Goal: Book appointment/travel/reservation

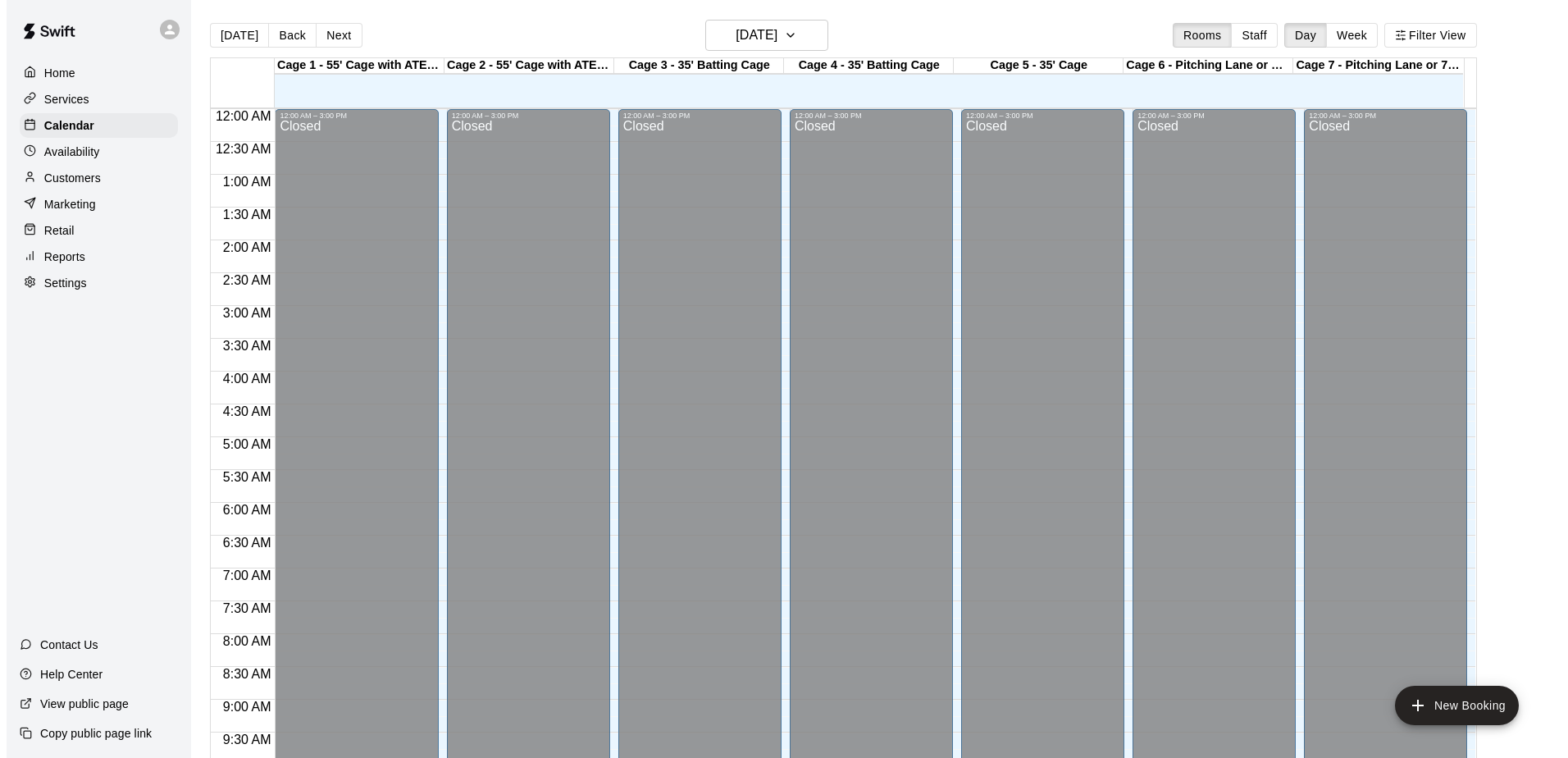
scroll to position [858, 0]
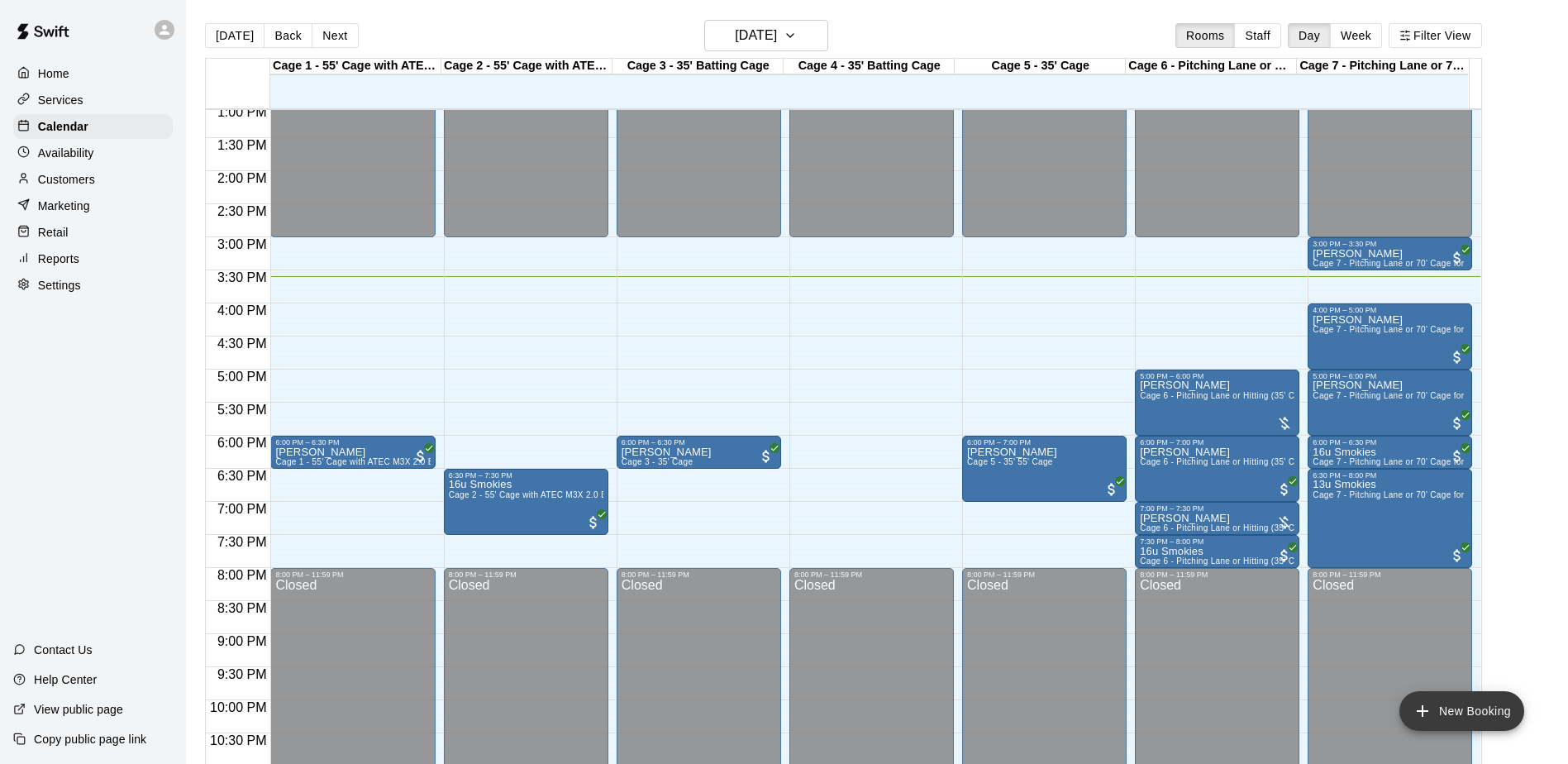
click at [1460, 704] on button "New Booking" at bounding box center [1461, 710] width 125 height 40
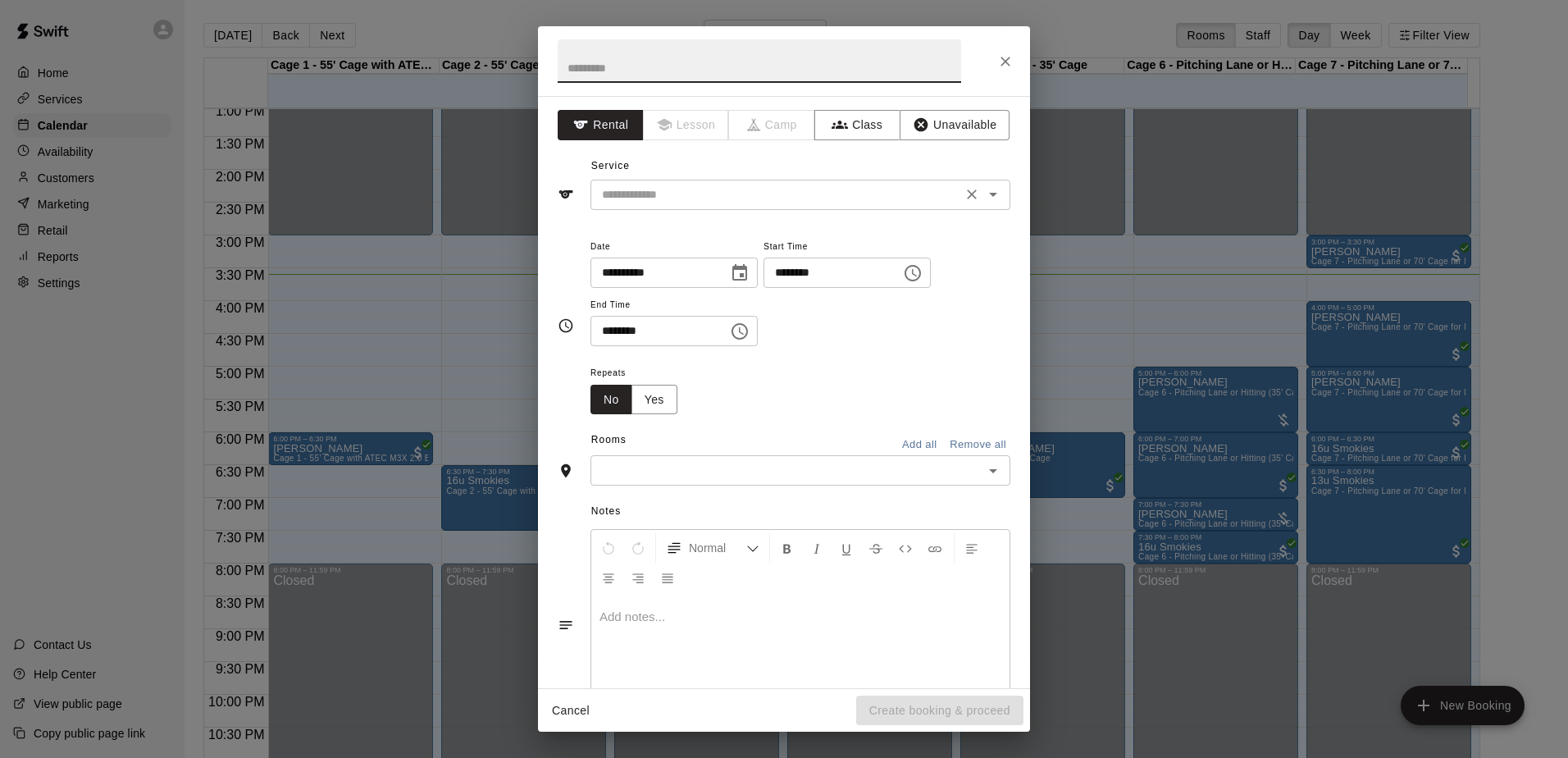
click at [655, 194] on input "text" at bounding box center [775, 195] width 361 height 20
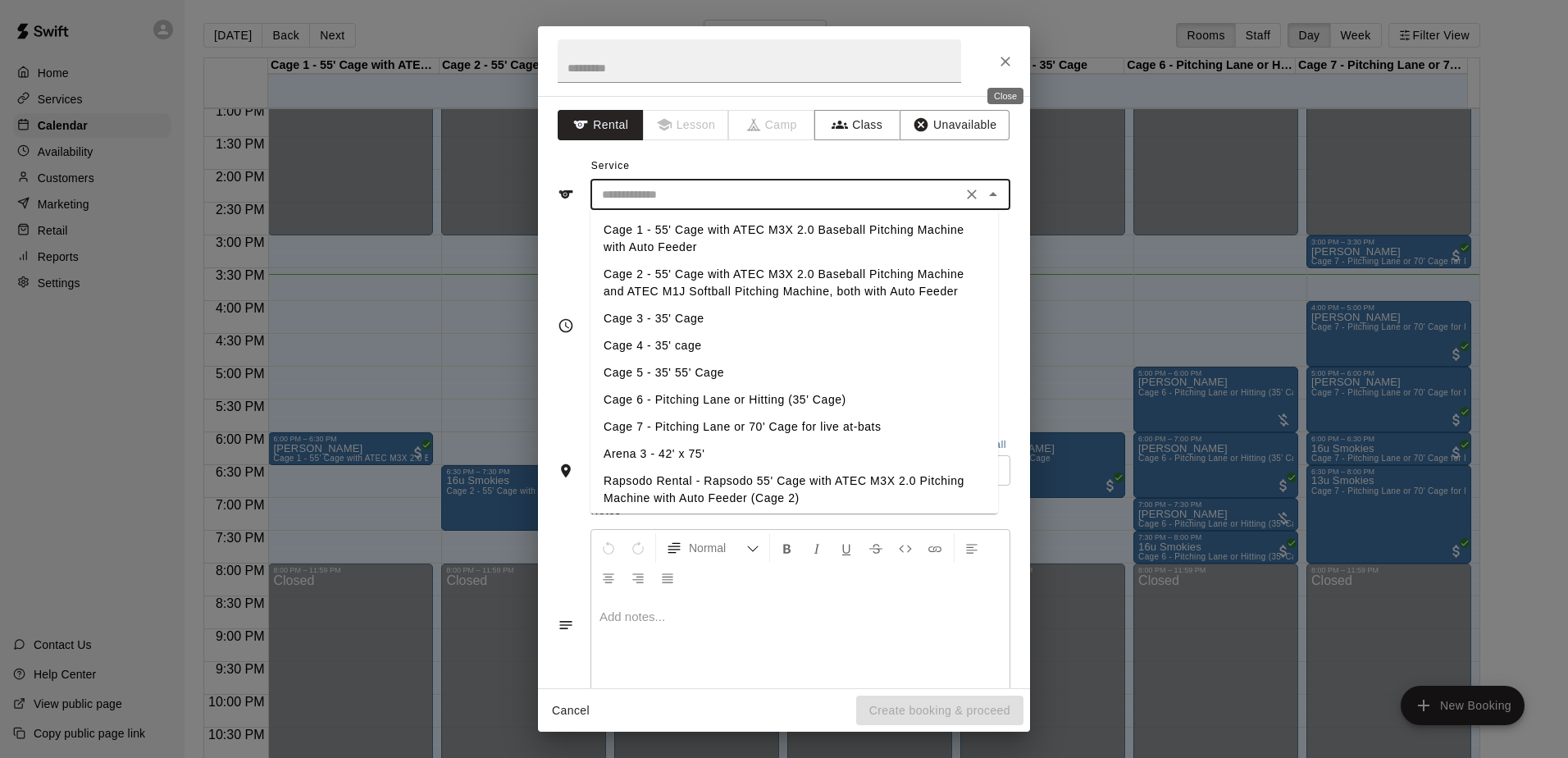
click at [1010, 55] on icon "Close" at bounding box center [1005, 62] width 17 height 17
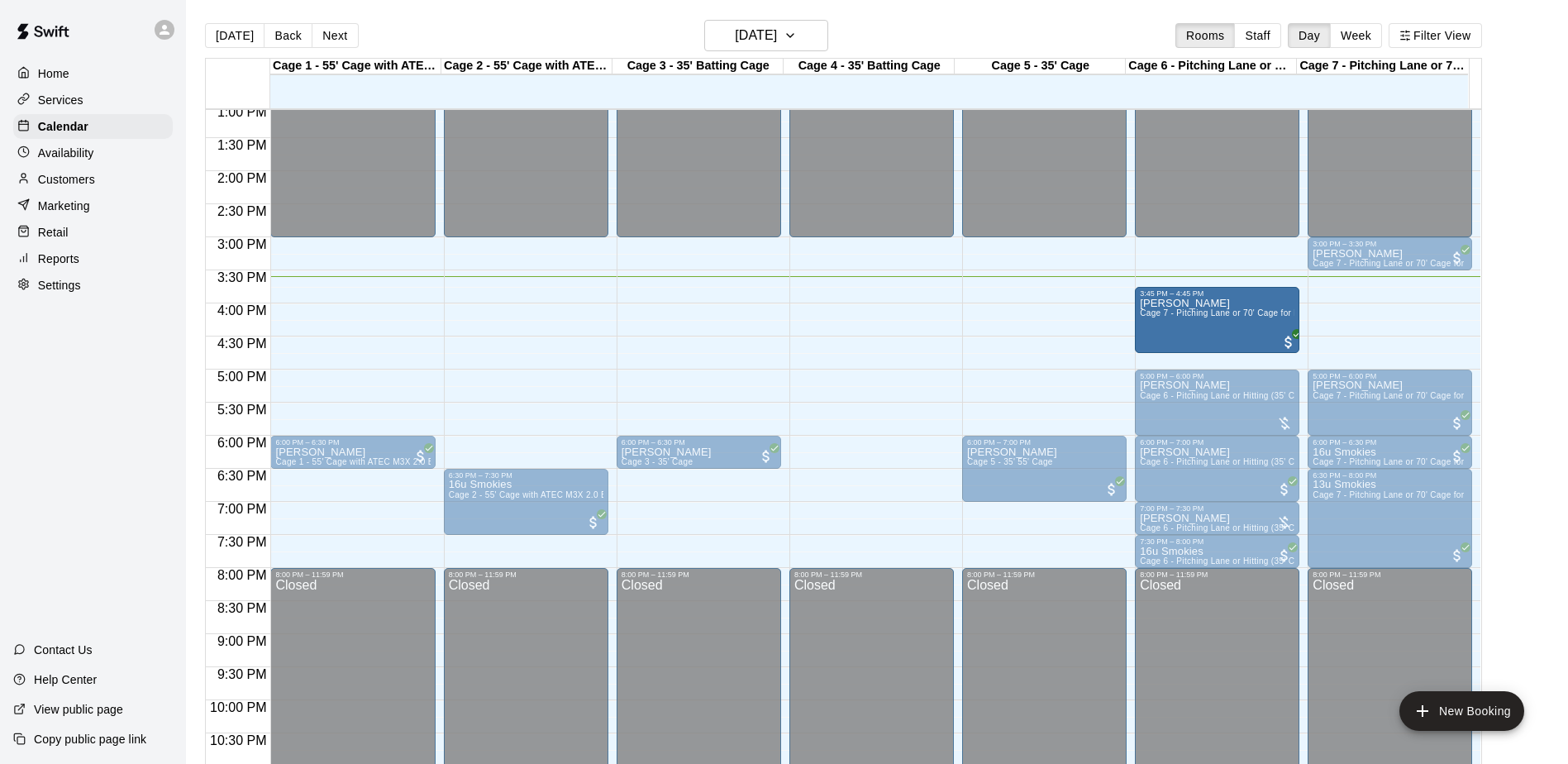
drag, startPoint x: 1384, startPoint y: 319, endPoint x: 1187, endPoint y: 309, distance: 197.3
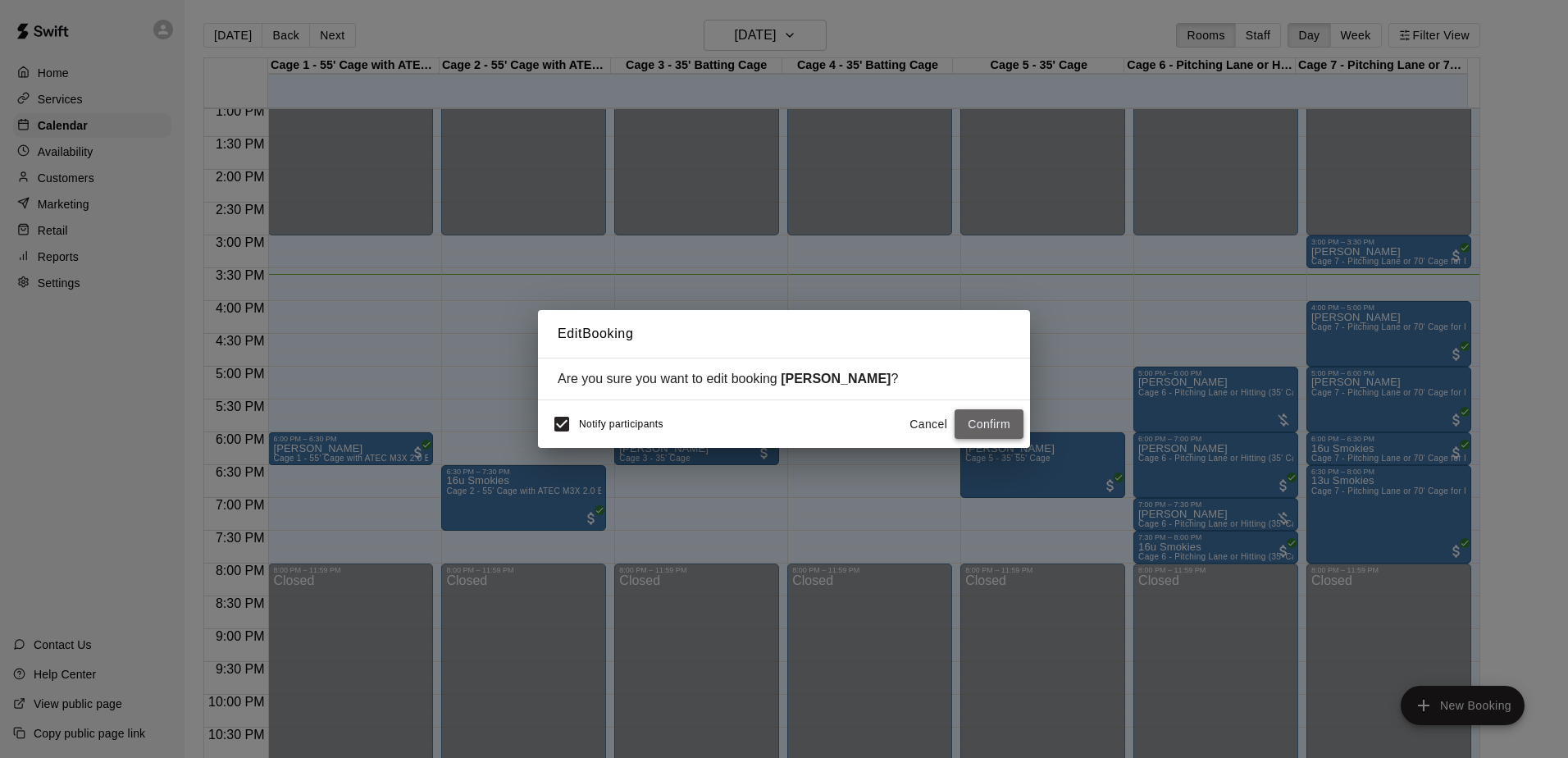
click at [991, 431] on button "Confirm" at bounding box center [989, 424] width 69 height 30
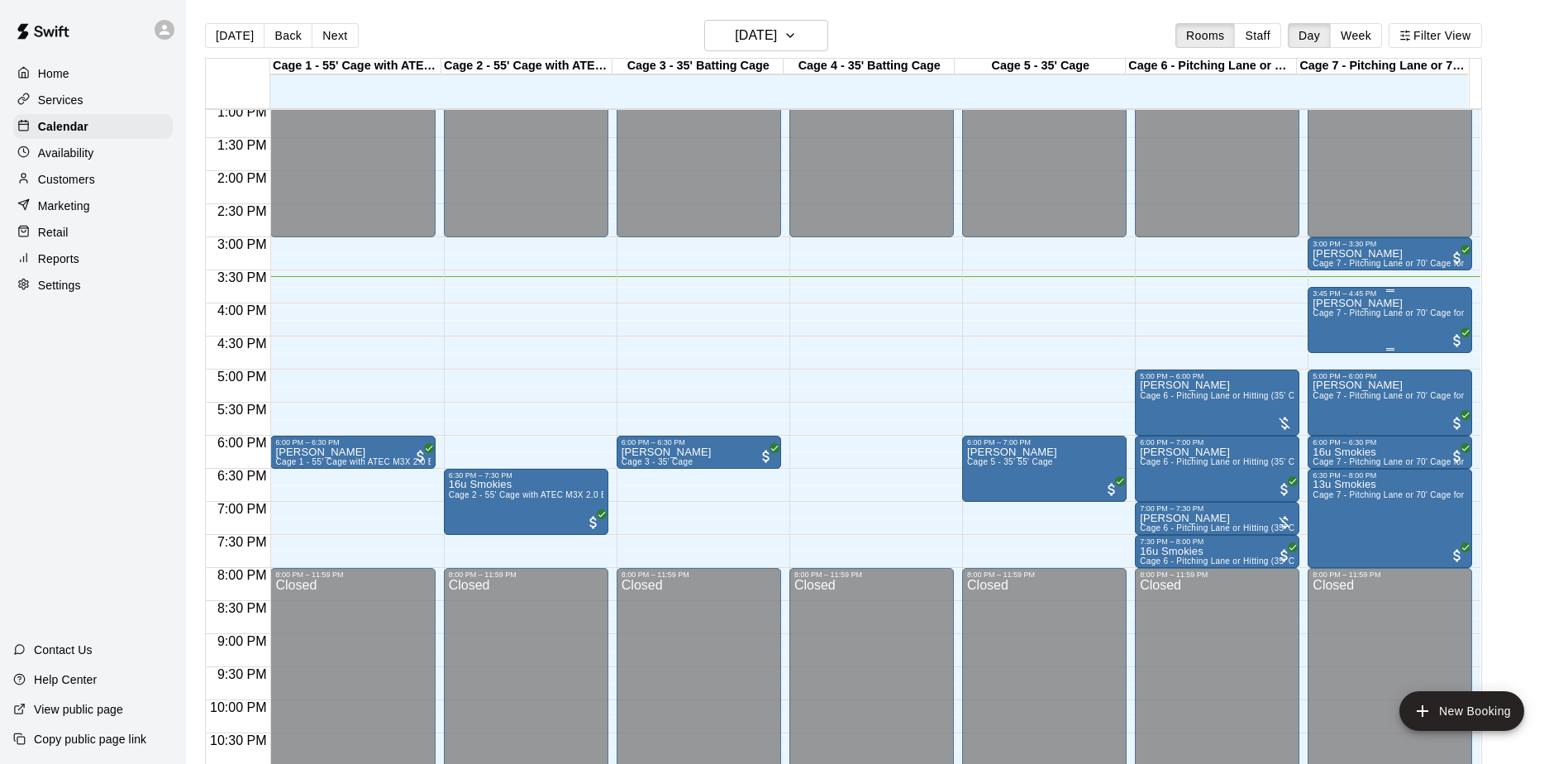
click at [1366, 303] on p "[PERSON_NAME]" at bounding box center [1390, 303] width 155 height 0
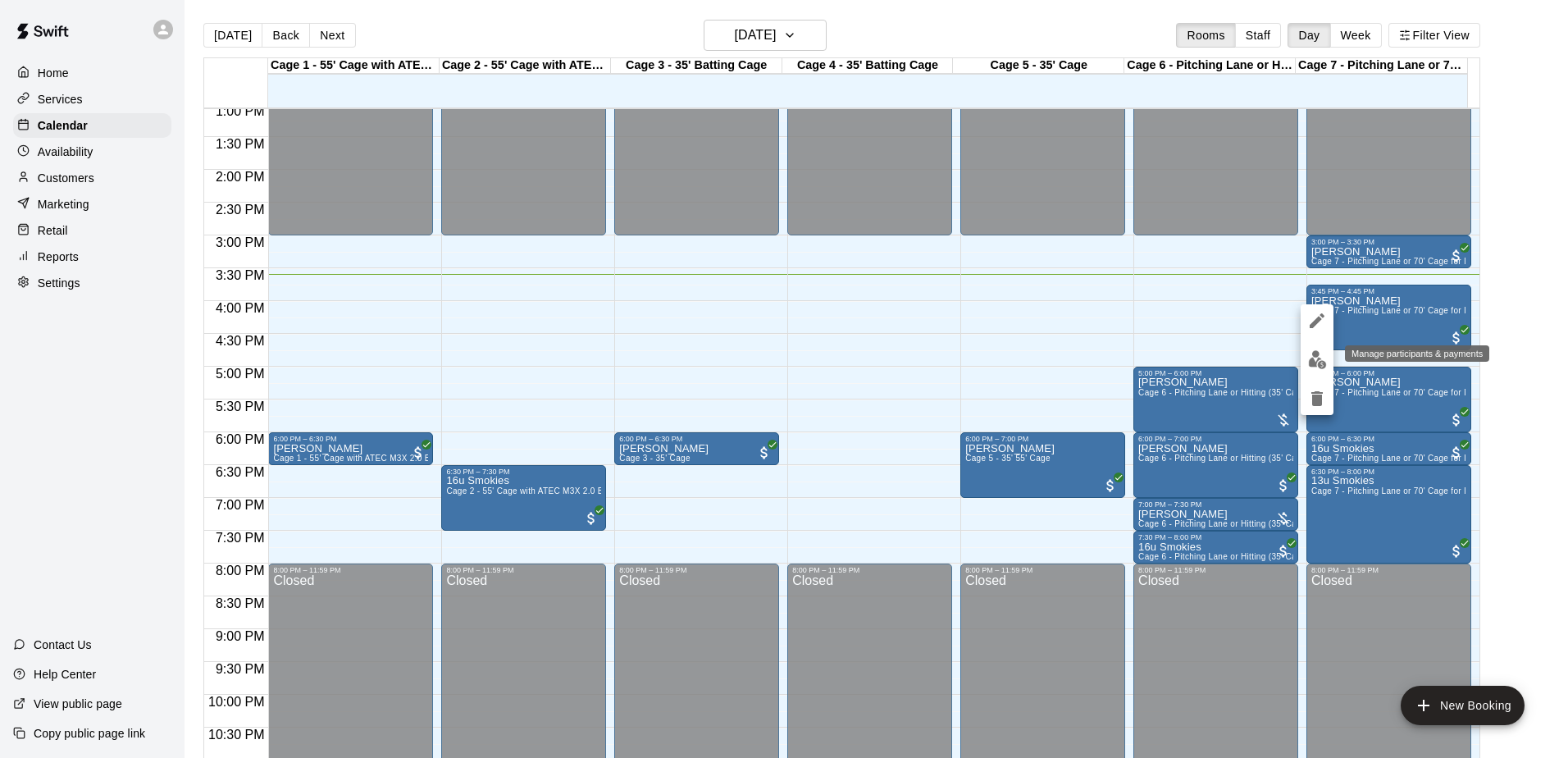
click at [1323, 361] on img "edit" at bounding box center [1317, 360] width 19 height 19
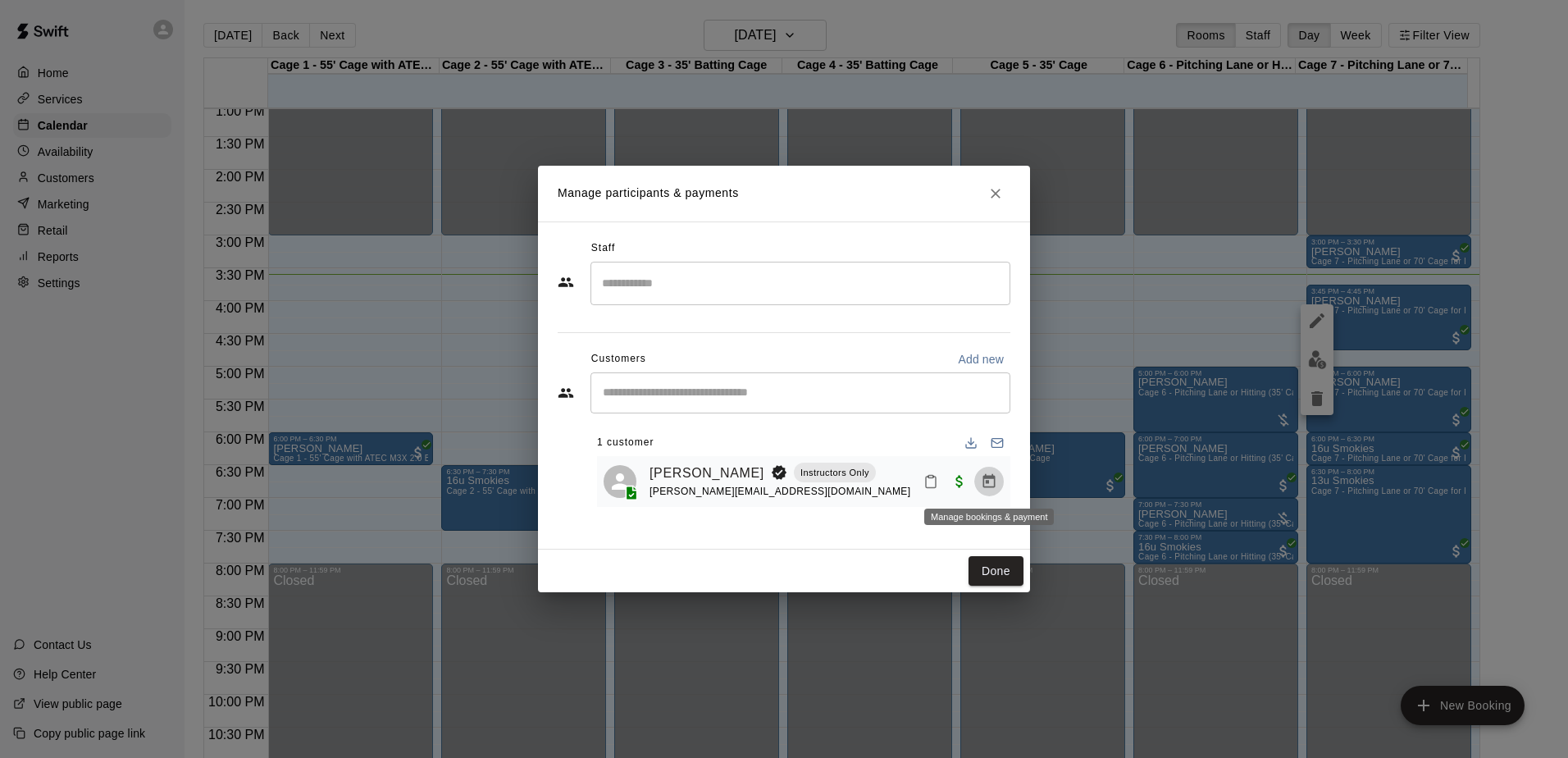
click at [981, 488] on icon "Manage bookings & payment" at bounding box center [989, 481] width 17 height 17
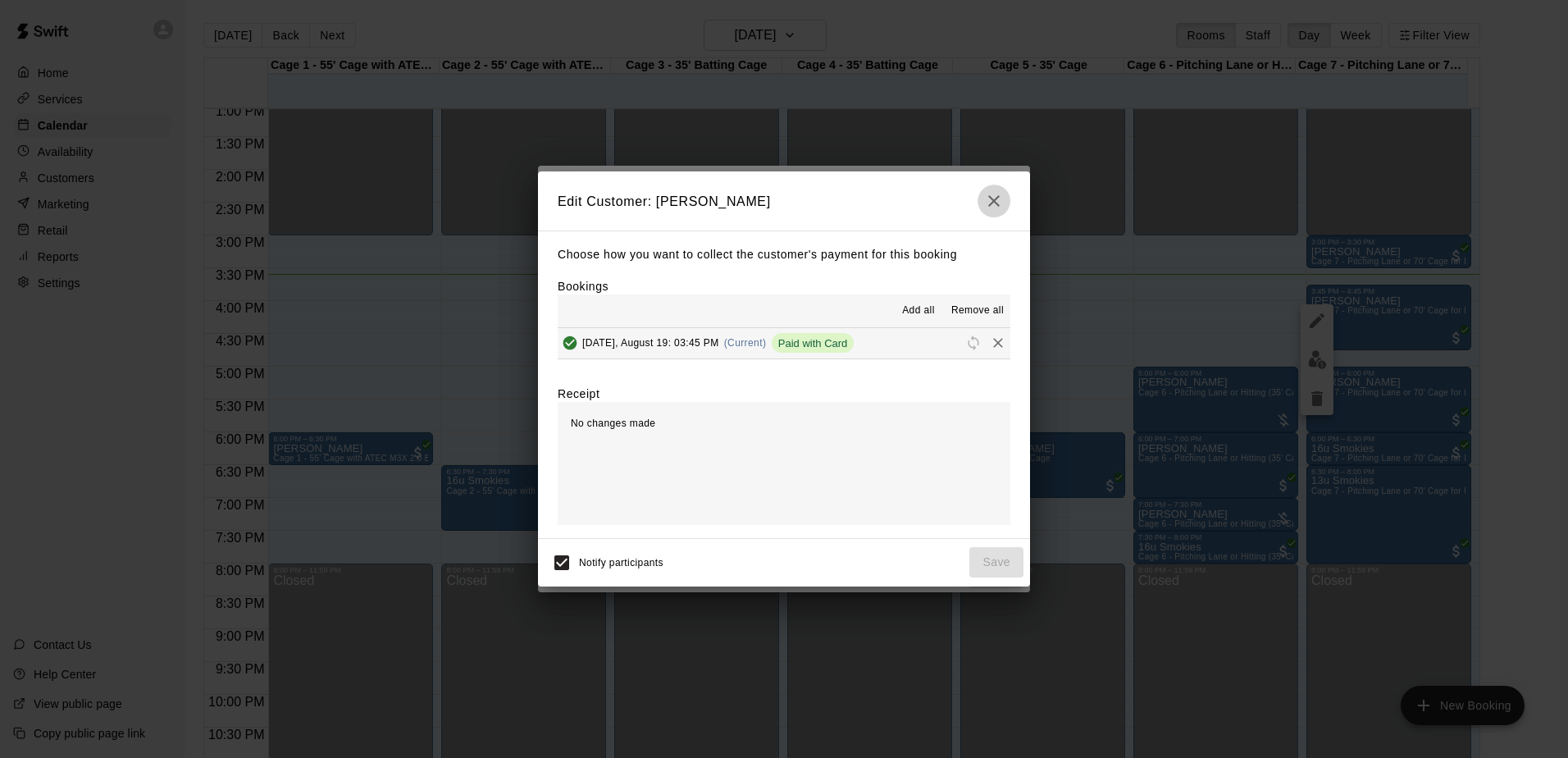
click at [990, 193] on icon "button" at bounding box center [993, 201] width 19 height 19
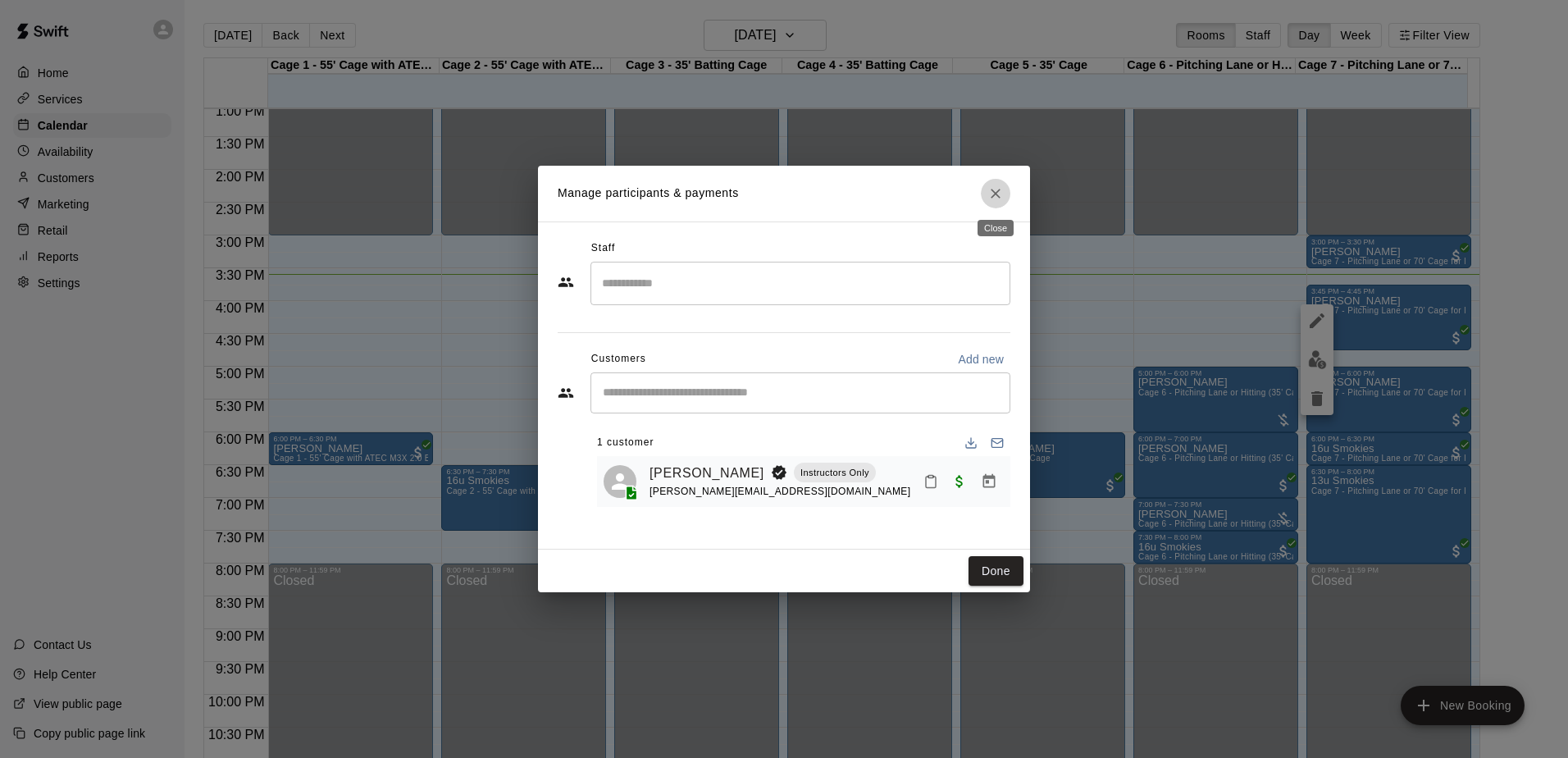
click at [991, 190] on icon "Close" at bounding box center [995, 194] width 17 height 17
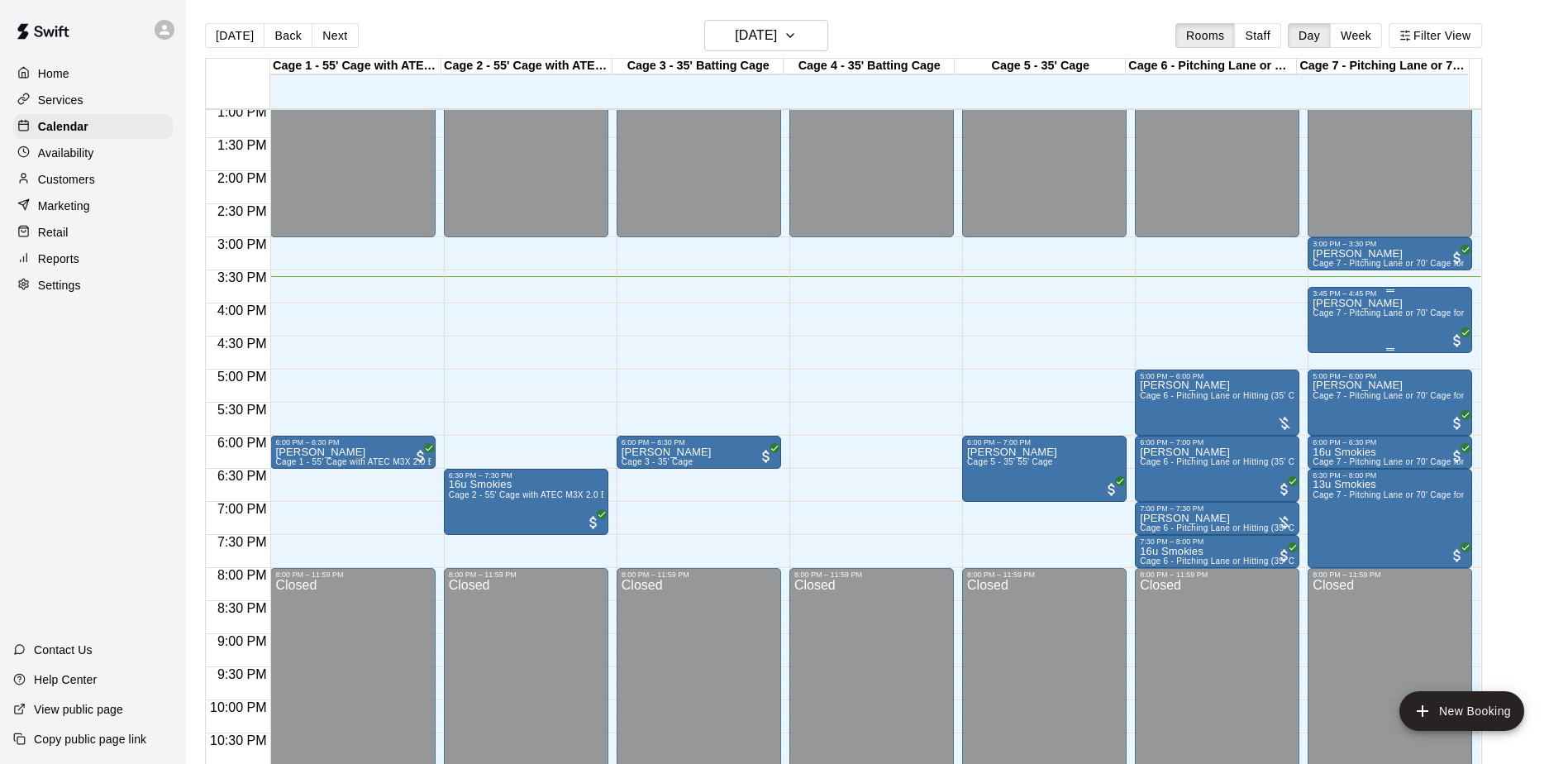
click at [1335, 317] on span "Cage 7 - Pitching Lane or 70' Cage for live at-bats" at bounding box center [1411, 313] width 197 height 9
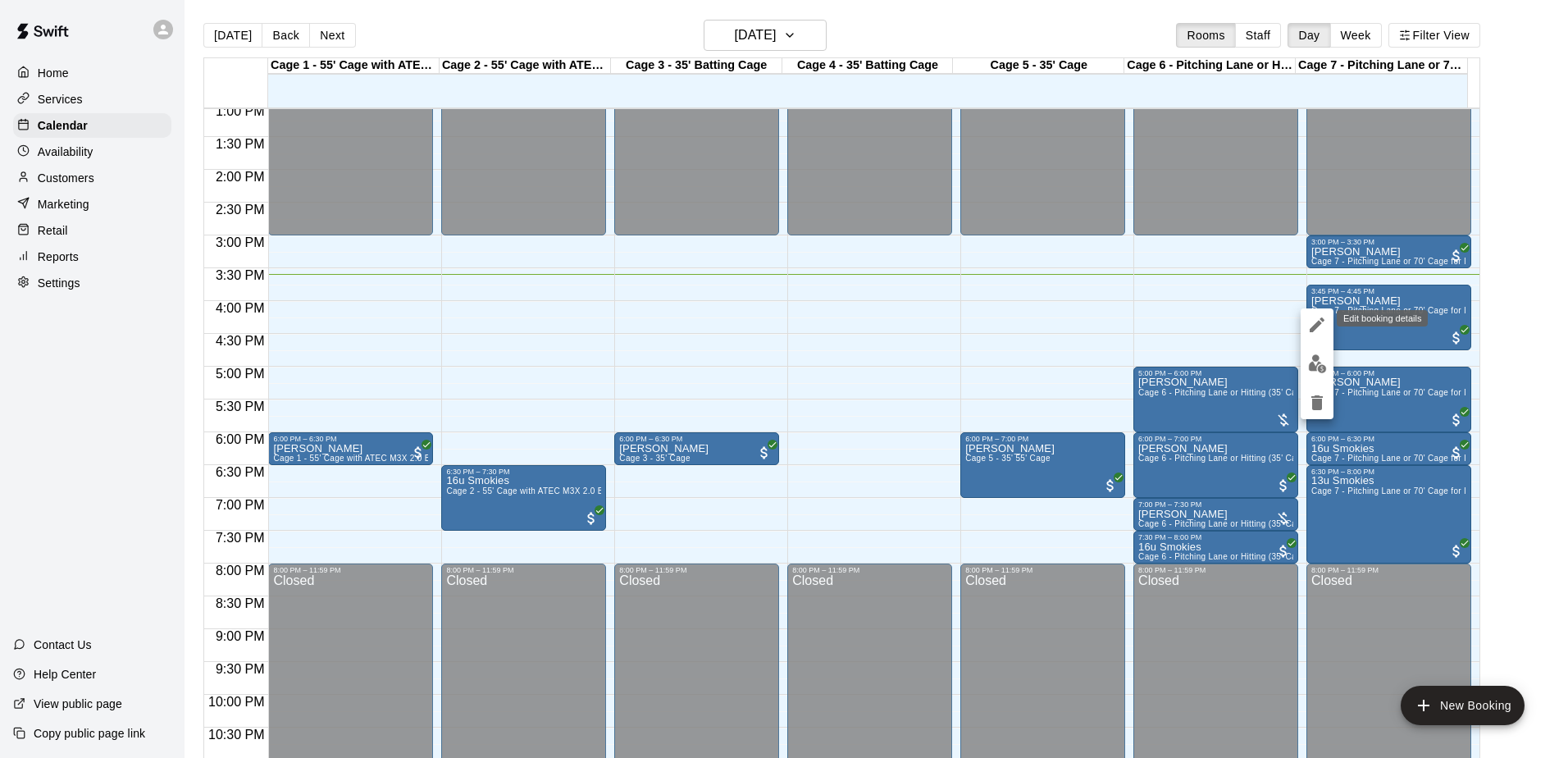
click at [1315, 321] on icon "edit" at bounding box center [1316, 324] width 19 height 19
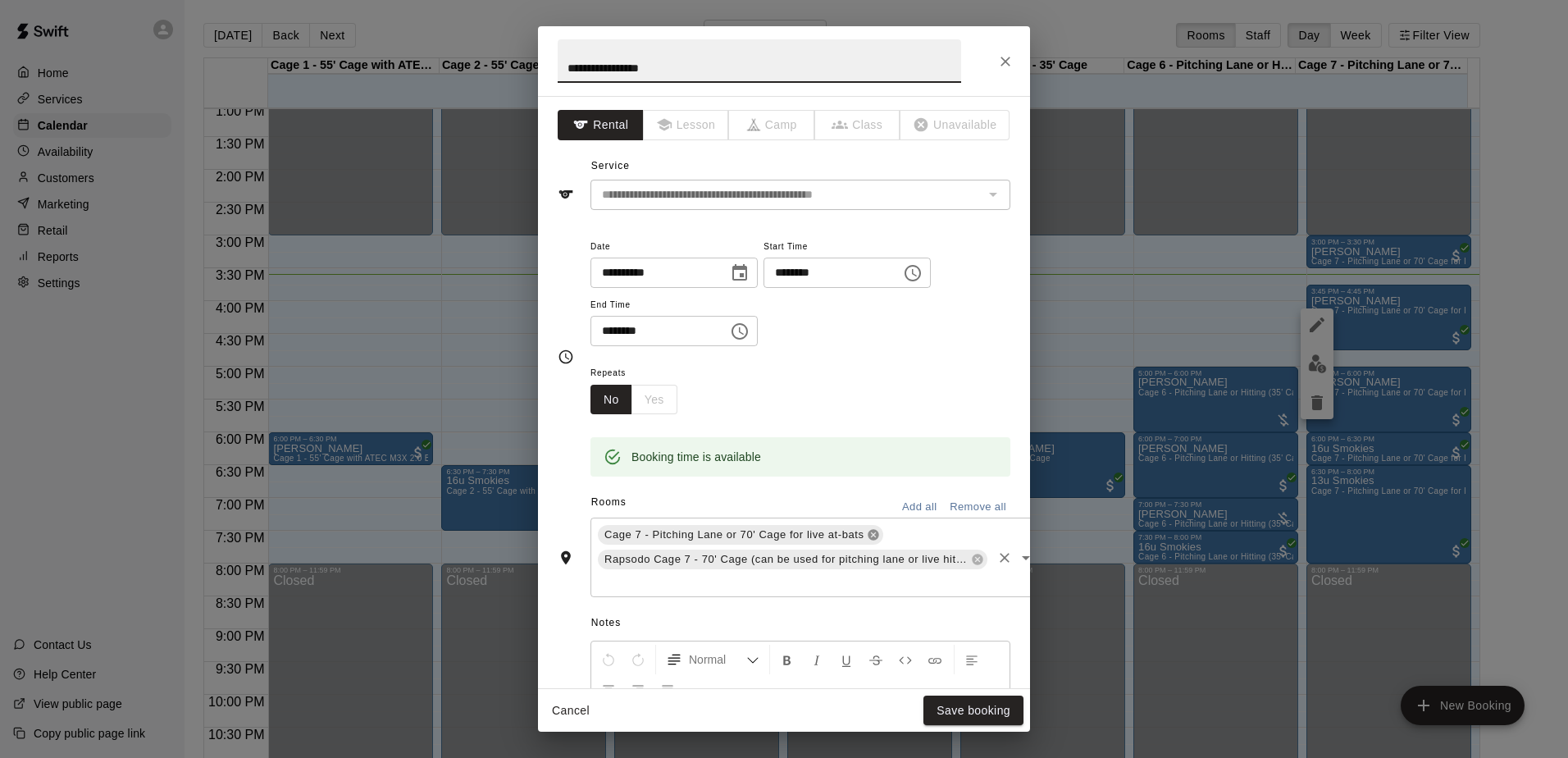
click at [870, 534] on icon at bounding box center [873, 534] width 13 height 13
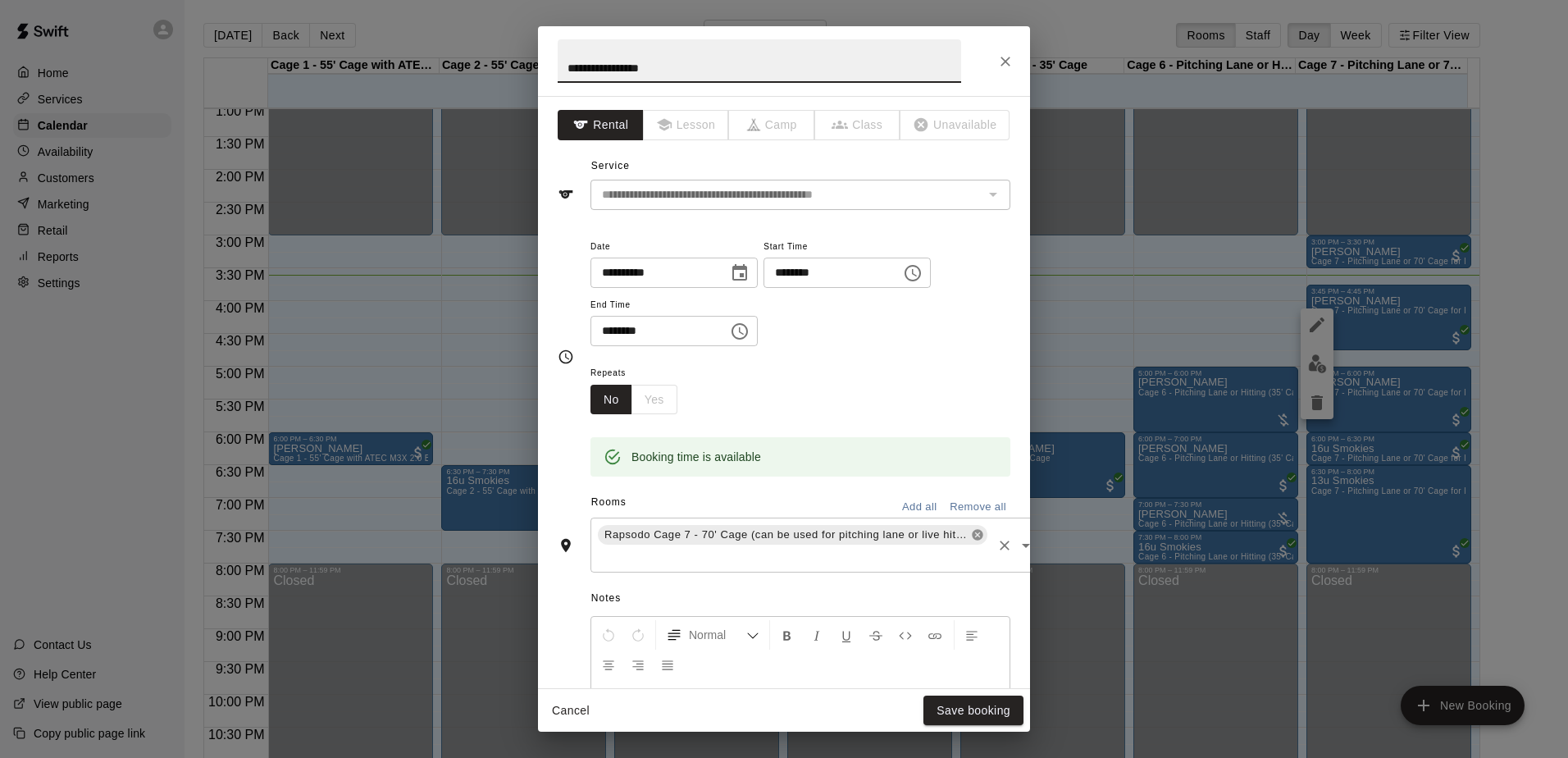
click at [972, 532] on icon at bounding box center [978, 535] width 11 height 11
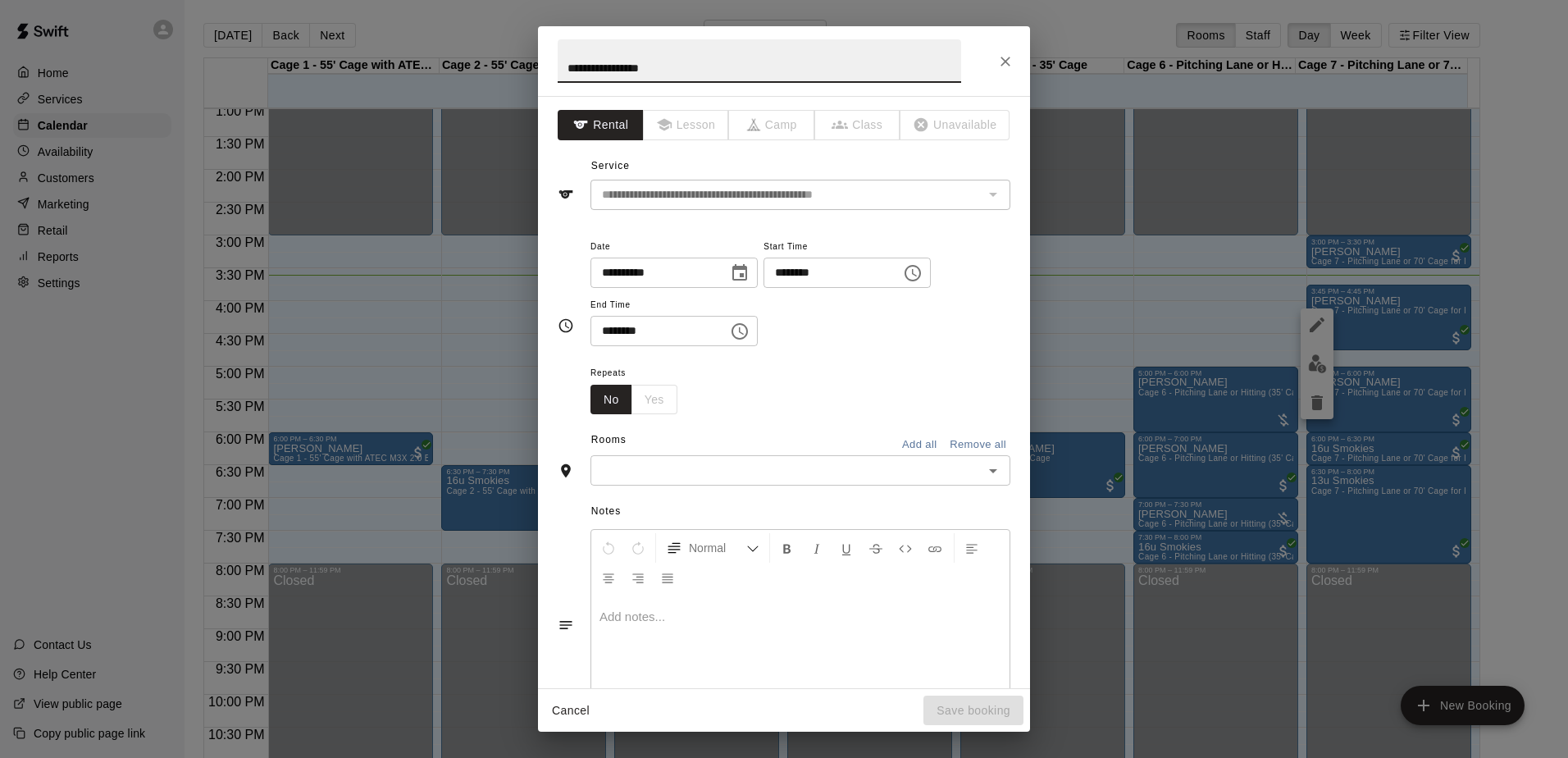
click at [829, 456] on div "​" at bounding box center [800, 470] width 420 height 30
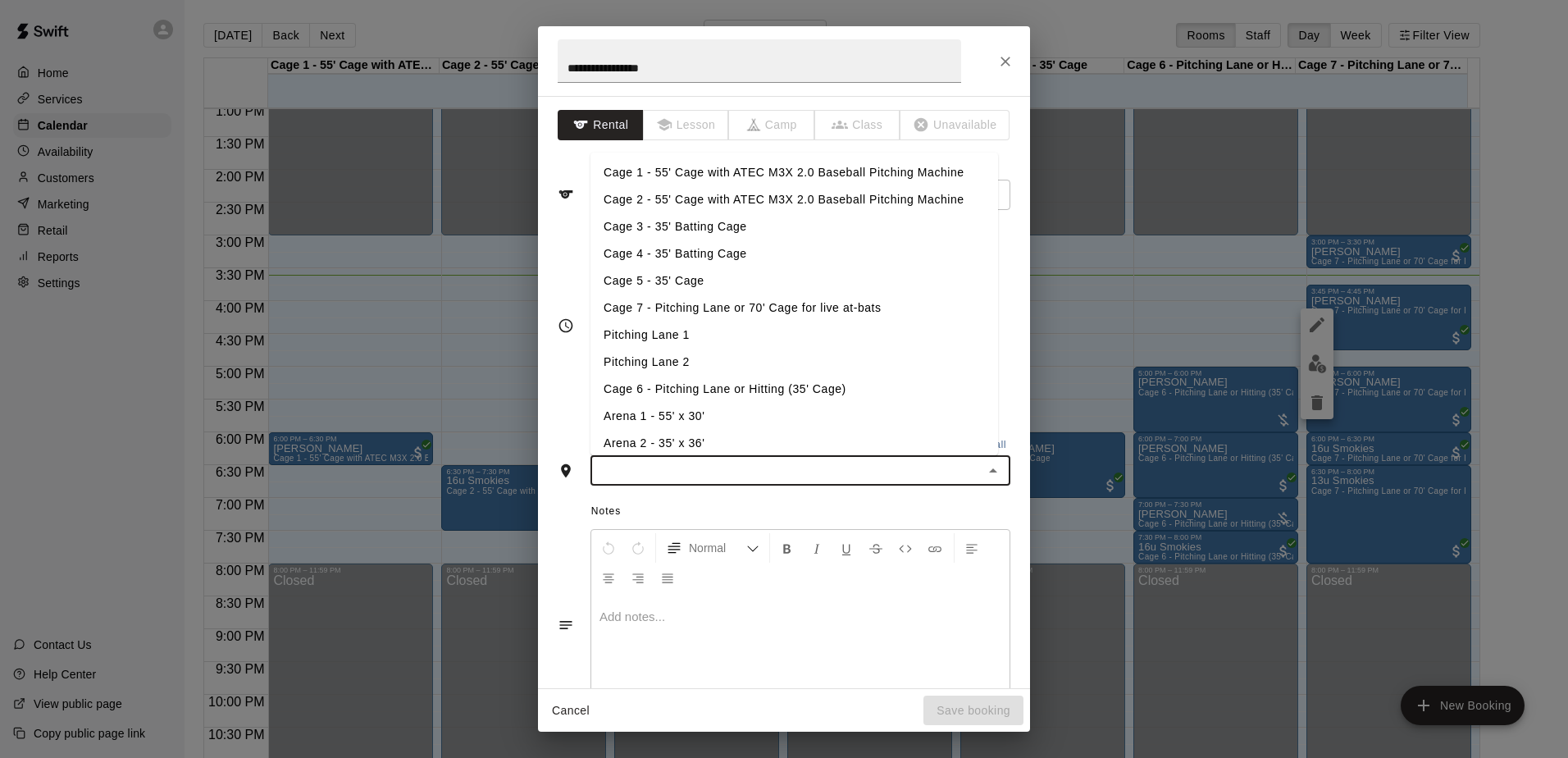
click at [719, 383] on li "Cage 6 - Pitching Lane or Hitting (35' Cage)" at bounding box center [794, 388] width 407 height 27
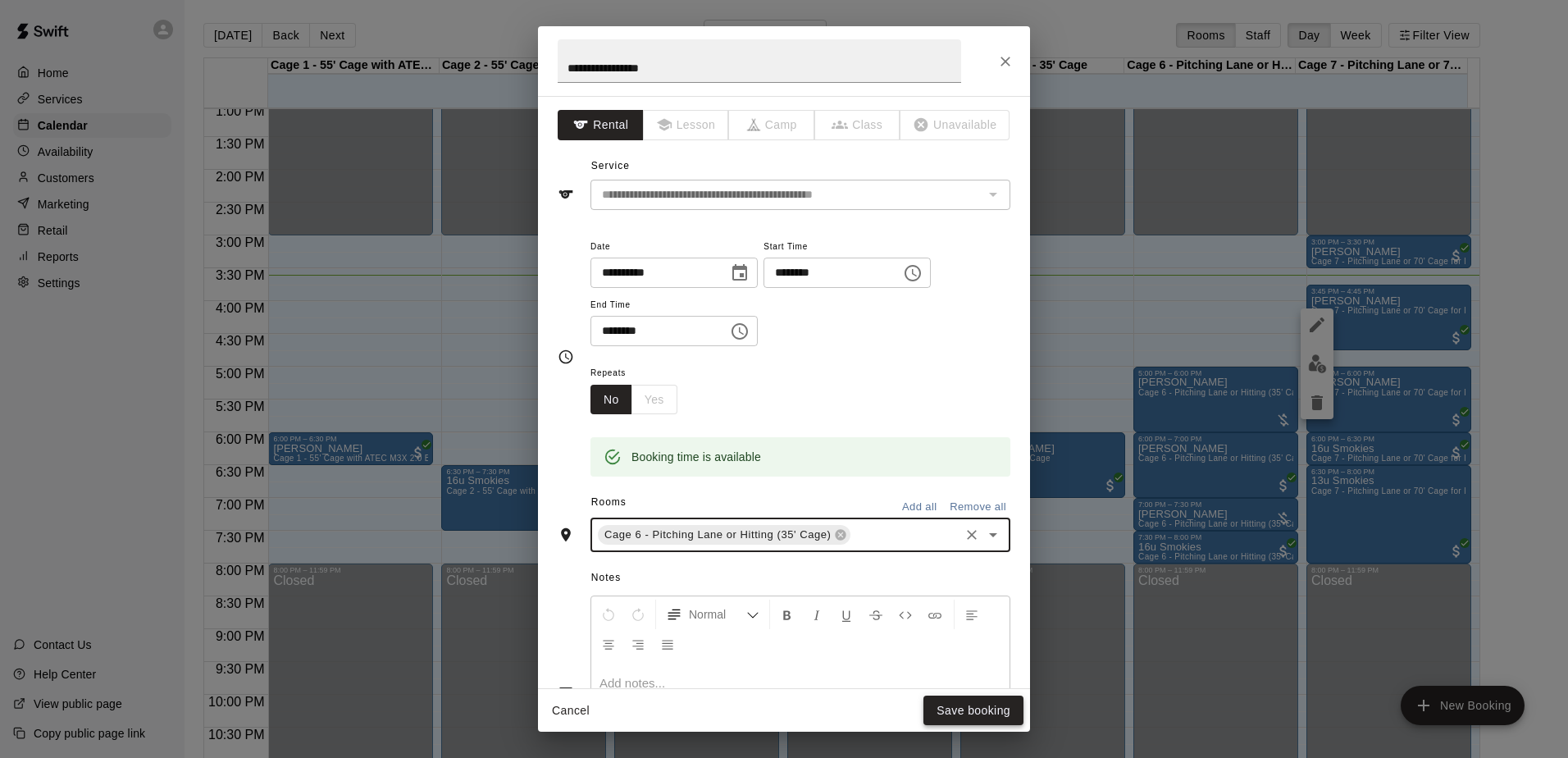
click at [952, 699] on button "Save booking" at bounding box center [973, 710] width 100 height 30
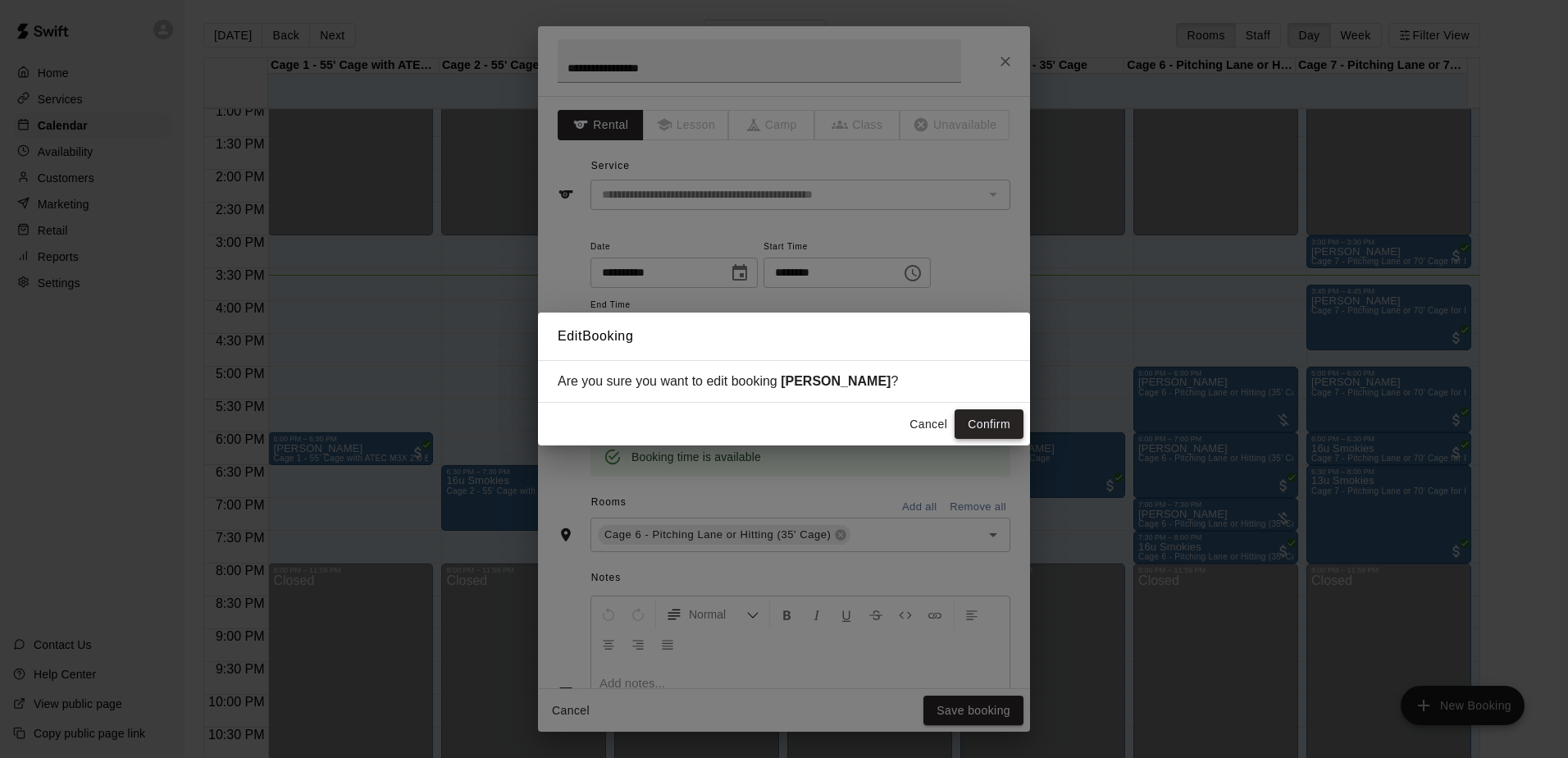
click at [984, 432] on button "Confirm" at bounding box center [989, 424] width 69 height 30
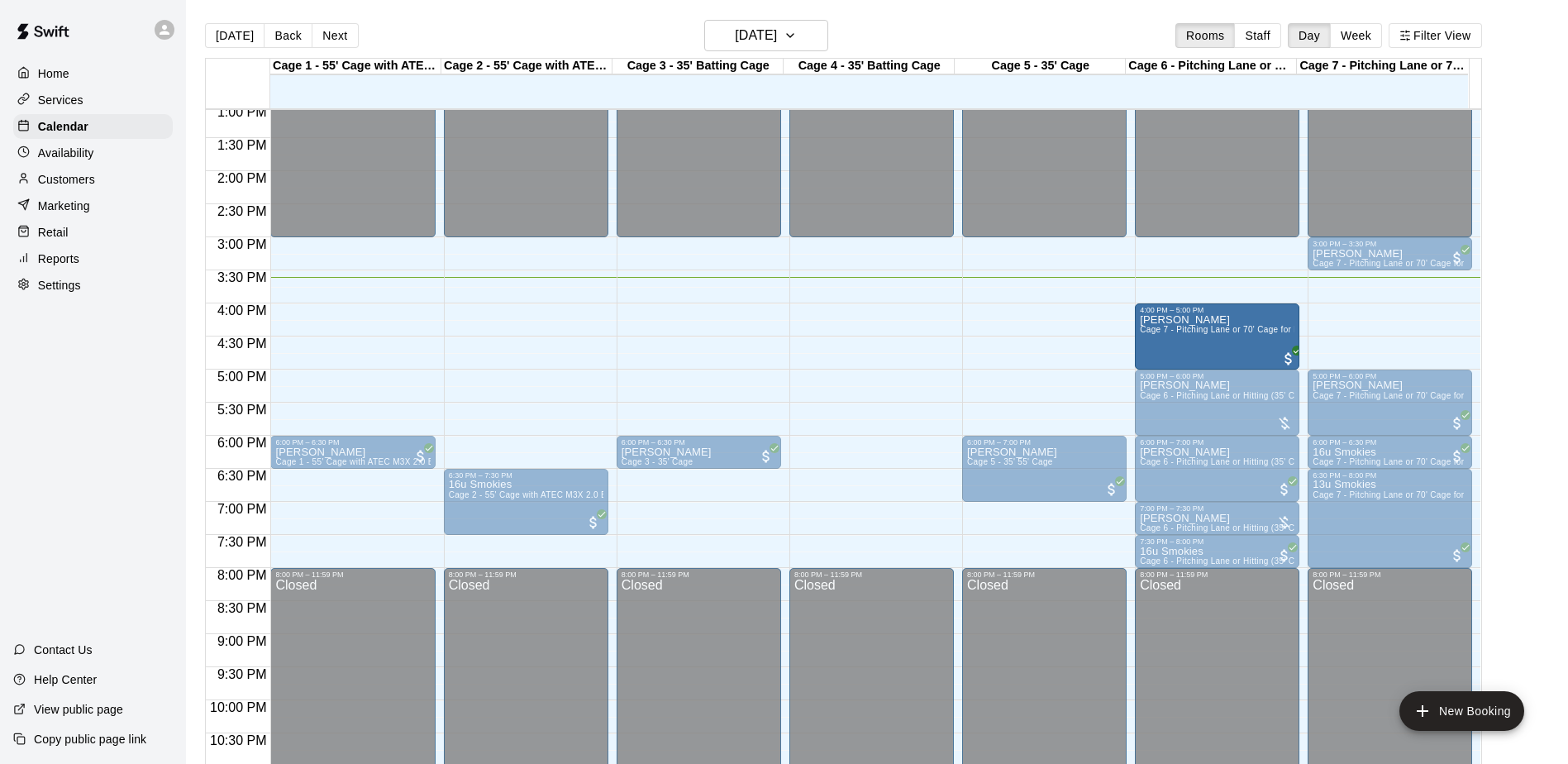
drag, startPoint x: 1235, startPoint y: 308, endPoint x: 1232, endPoint y: 326, distance: 18.2
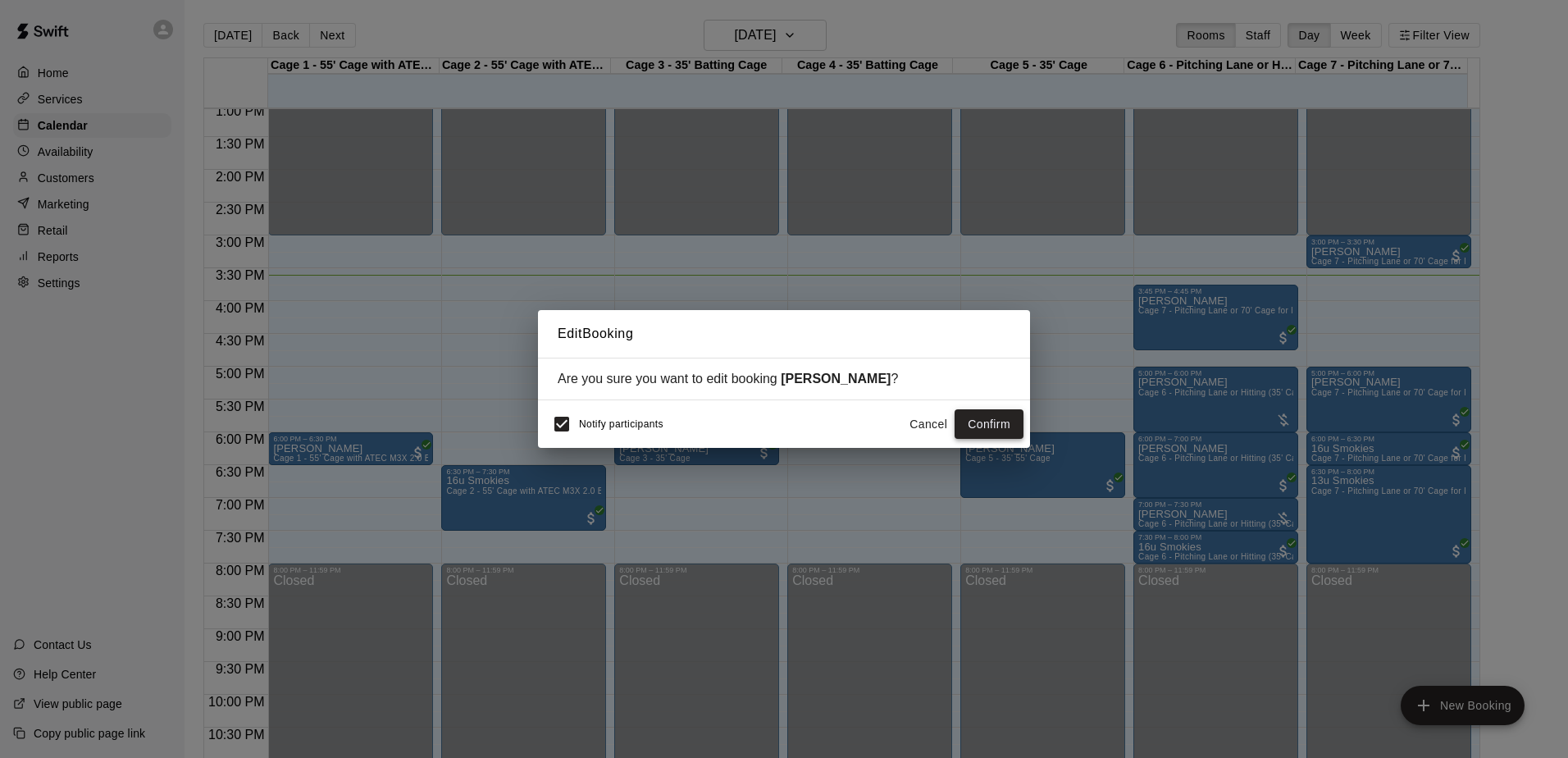
click at [1010, 418] on button "Confirm" at bounding box center [989, 424] width 69 height 30
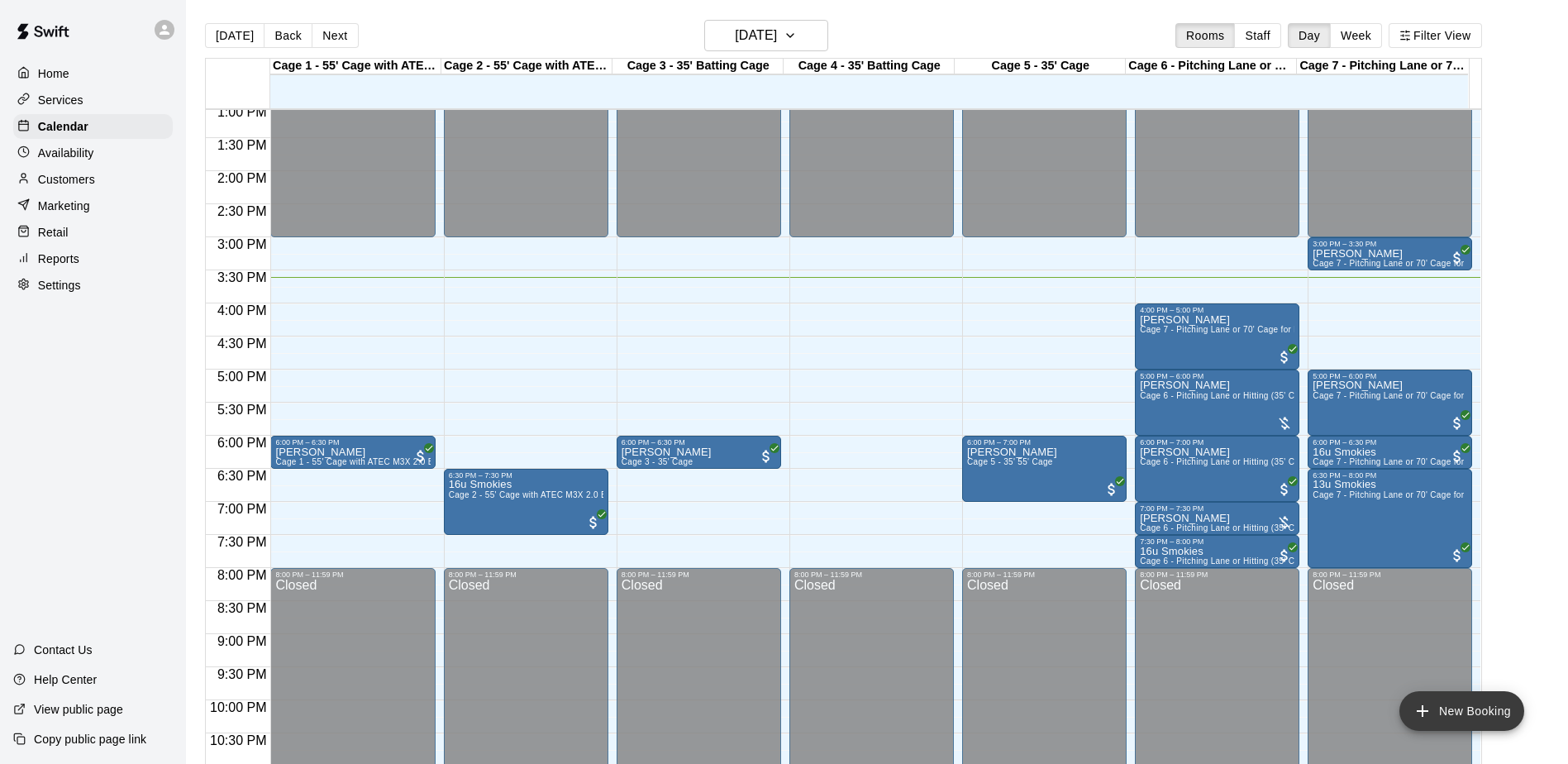
click at [1460, 707] on button "New Booking" at bounding box center [1461, 710] width 125 height 40
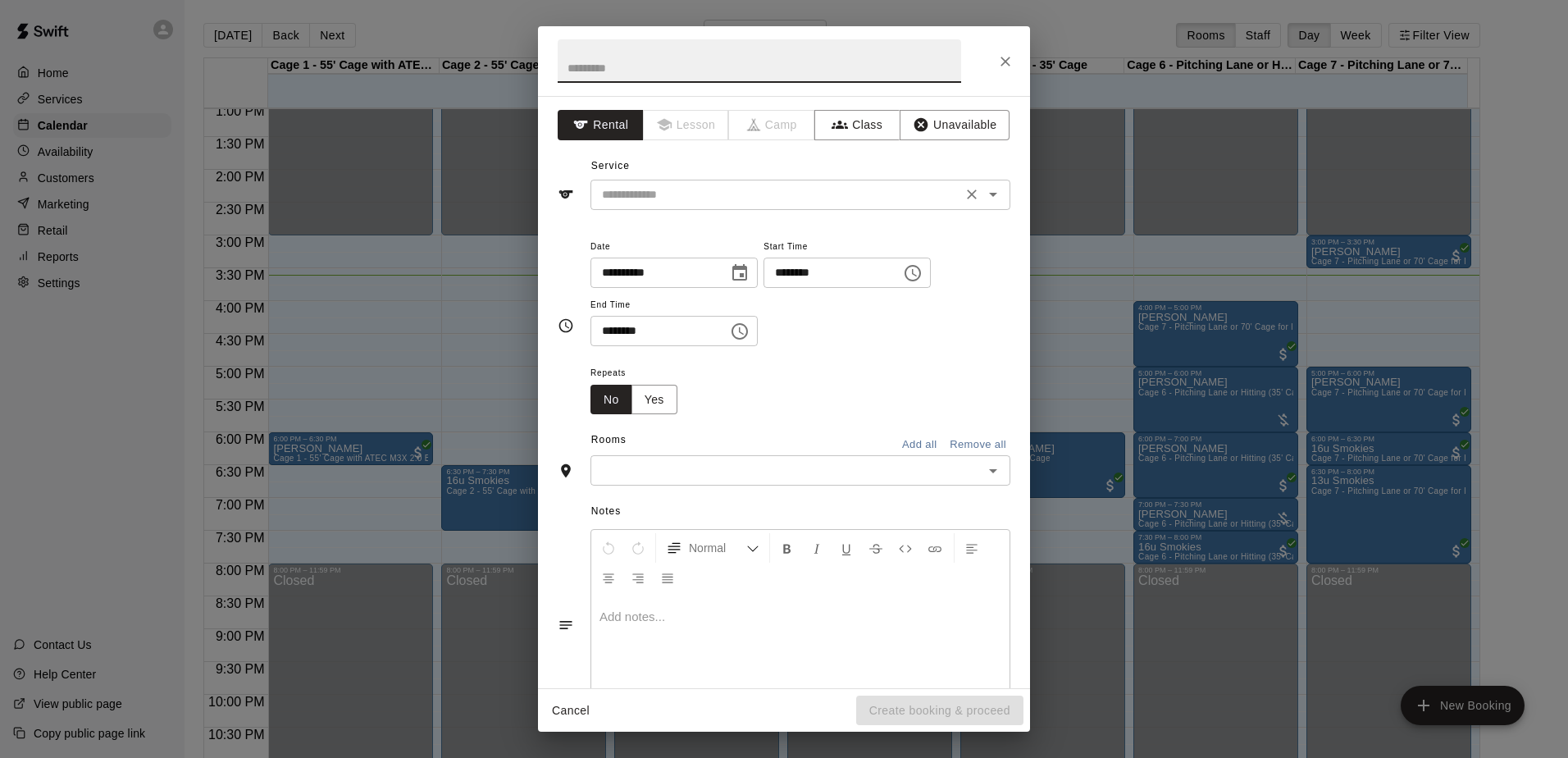
click at [680, 193] on input "text" at bounding box center [775, 195] width 361 height 20
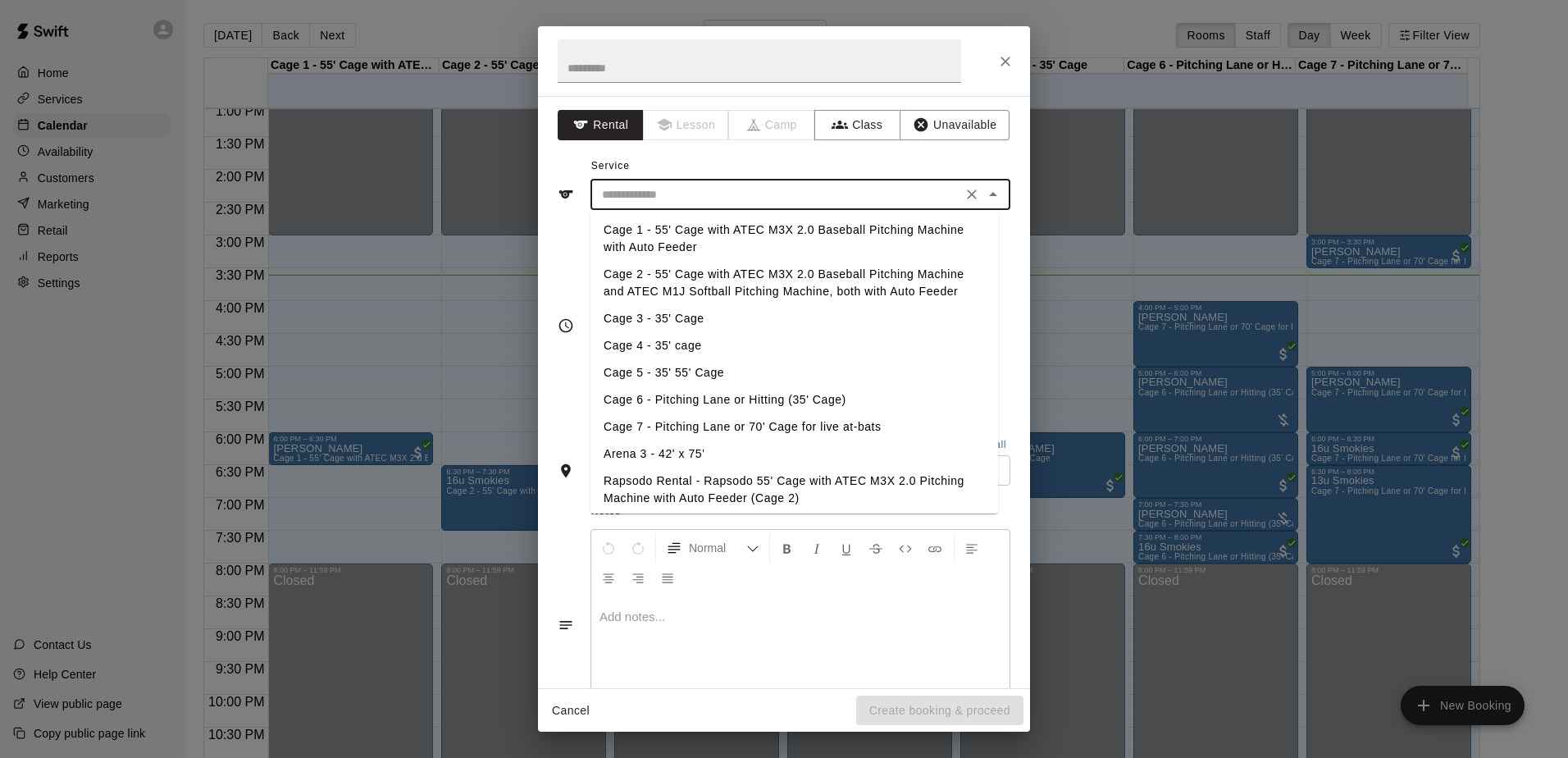
click at [731, 422] on li "Cage 7 - Pitching Lane or 70' Cage for live at-bats" at bounding box center [794, 426] width 407 height 27
type input "**********"
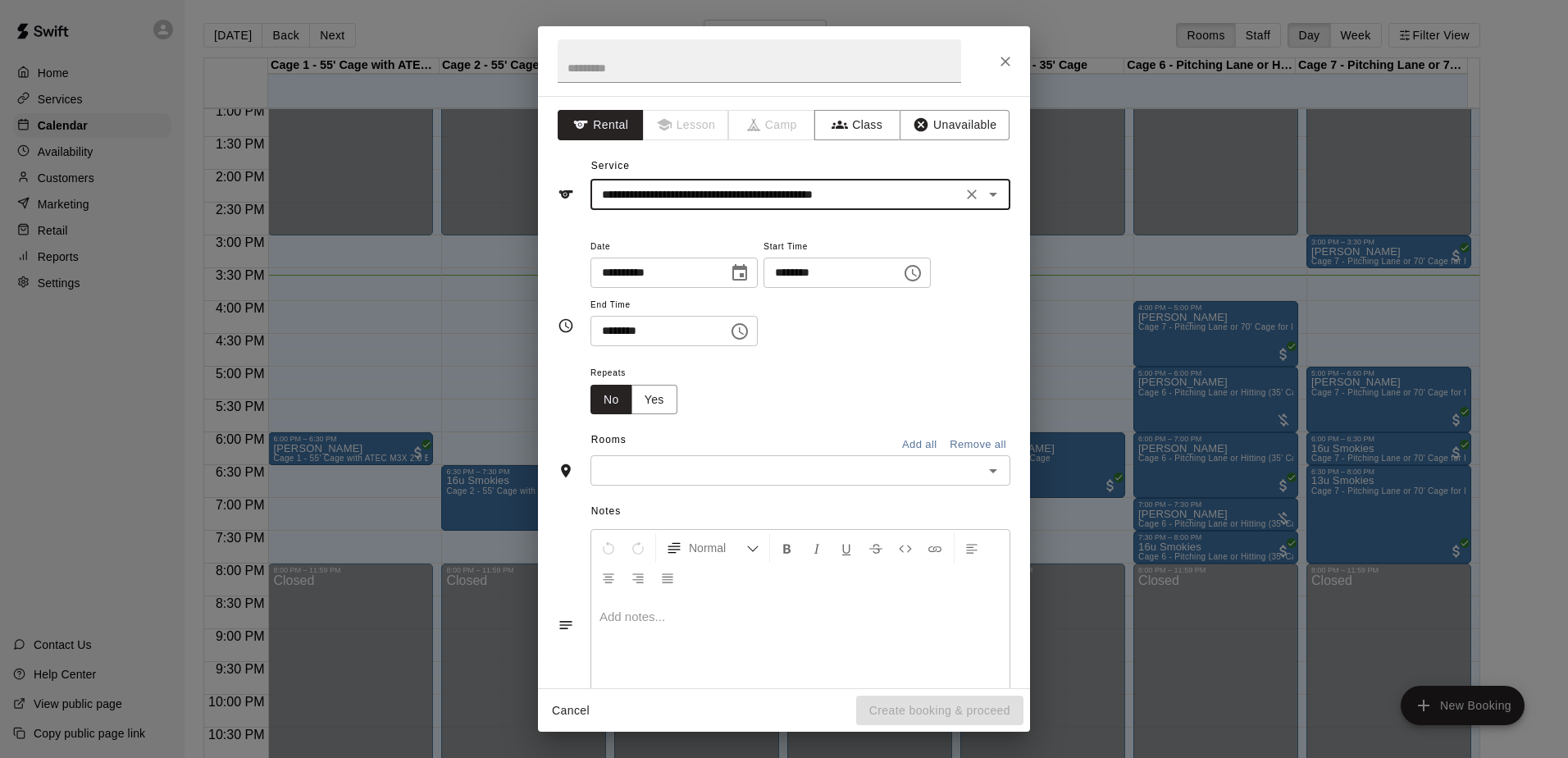
click at [922, 282] on icon "Choose time, selected time is 2:00 PM" at bounding box center [912, 272] width 19 height 19
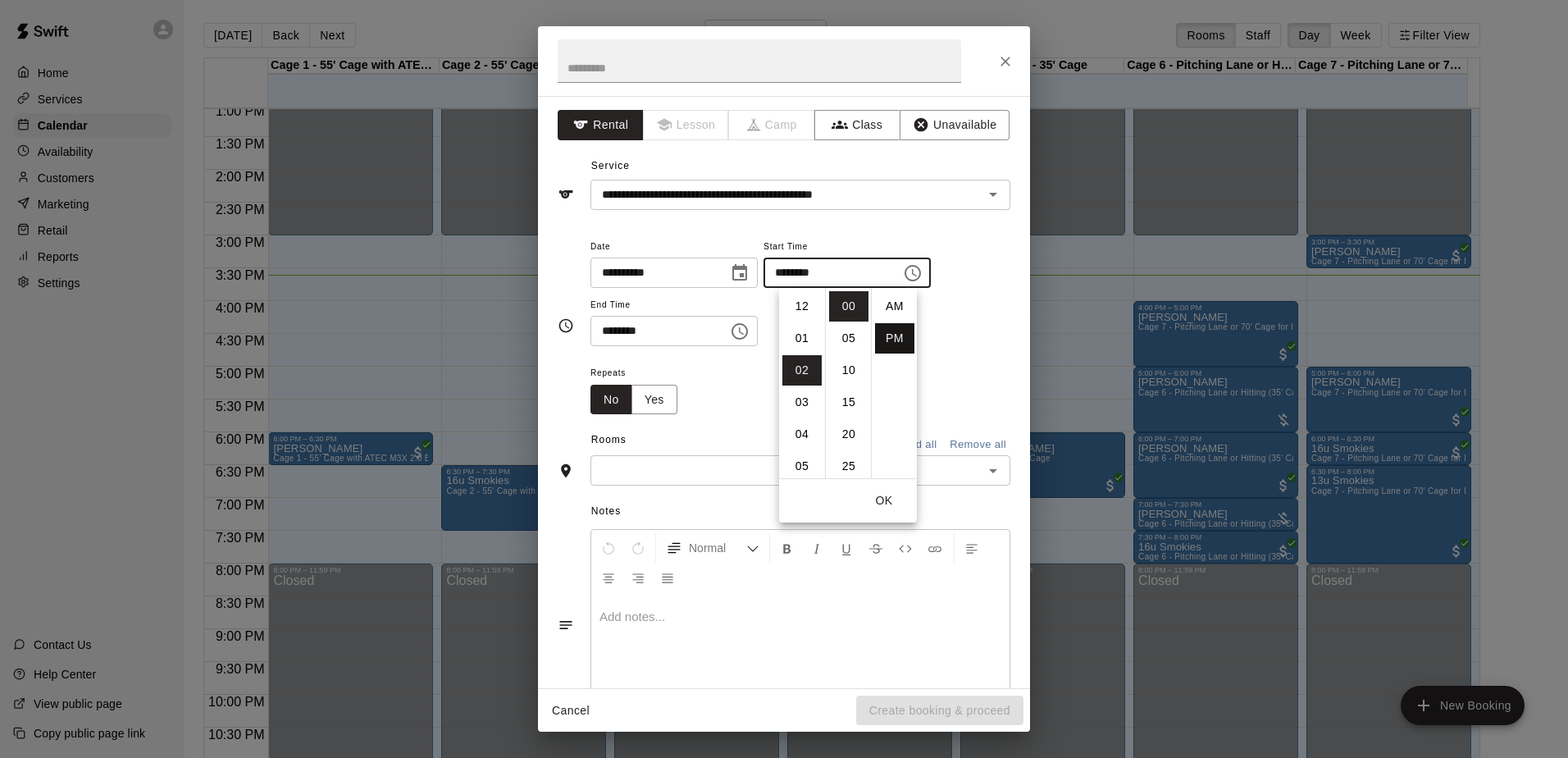
scroll to position [29, 0]
click at [801, 375] on li "04" at bounding box center [802, 370] width 40 height 30
click at [845, 332] on li "30" at bounding box center [848, 334] width 40 height 30
type input "********"
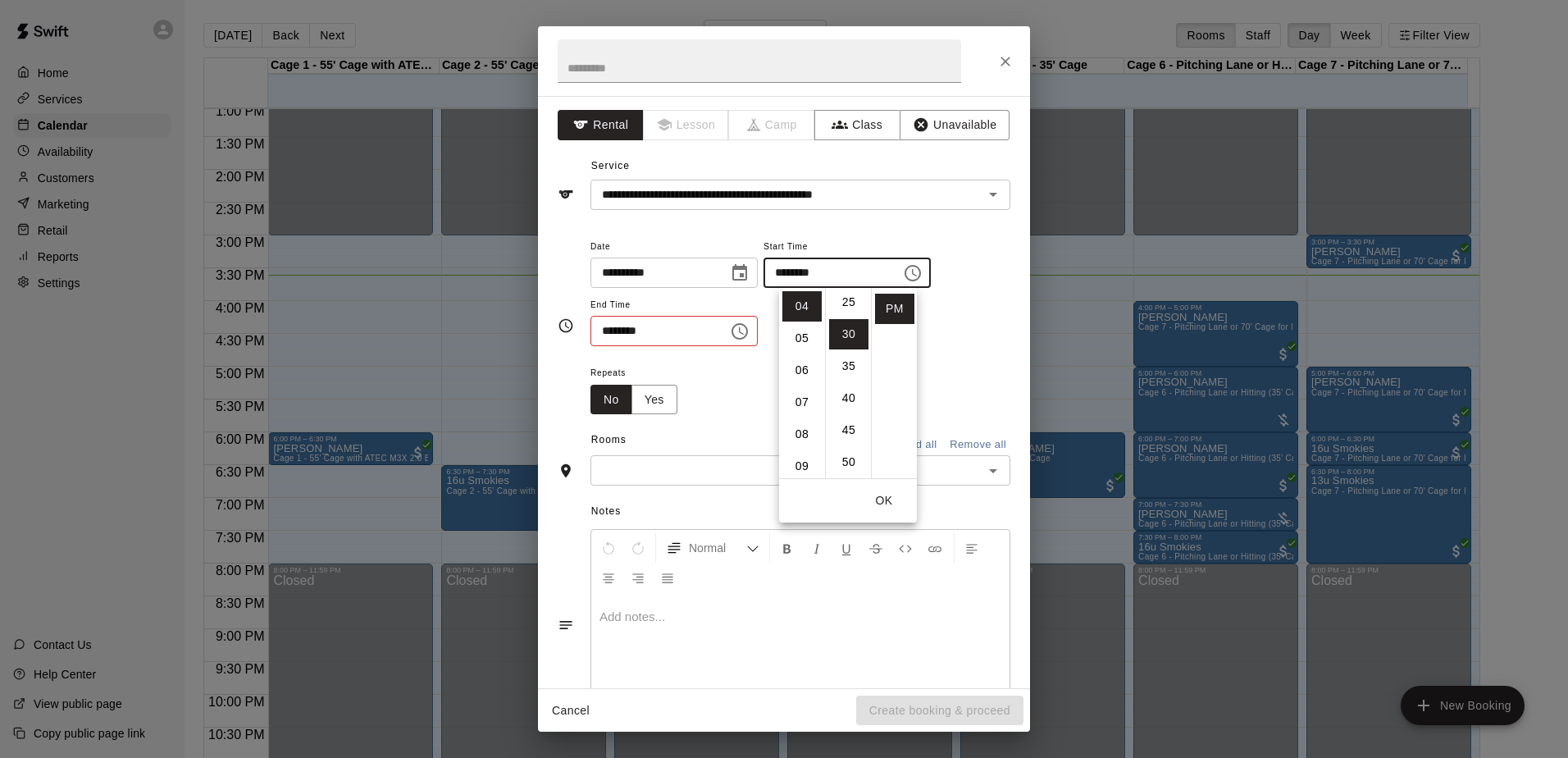
scroll to position [192, 0]
click at [756, 321] on button "Choose time, selected time is 2:30 PM" at bounding box center [739, 331] width 33 height 33
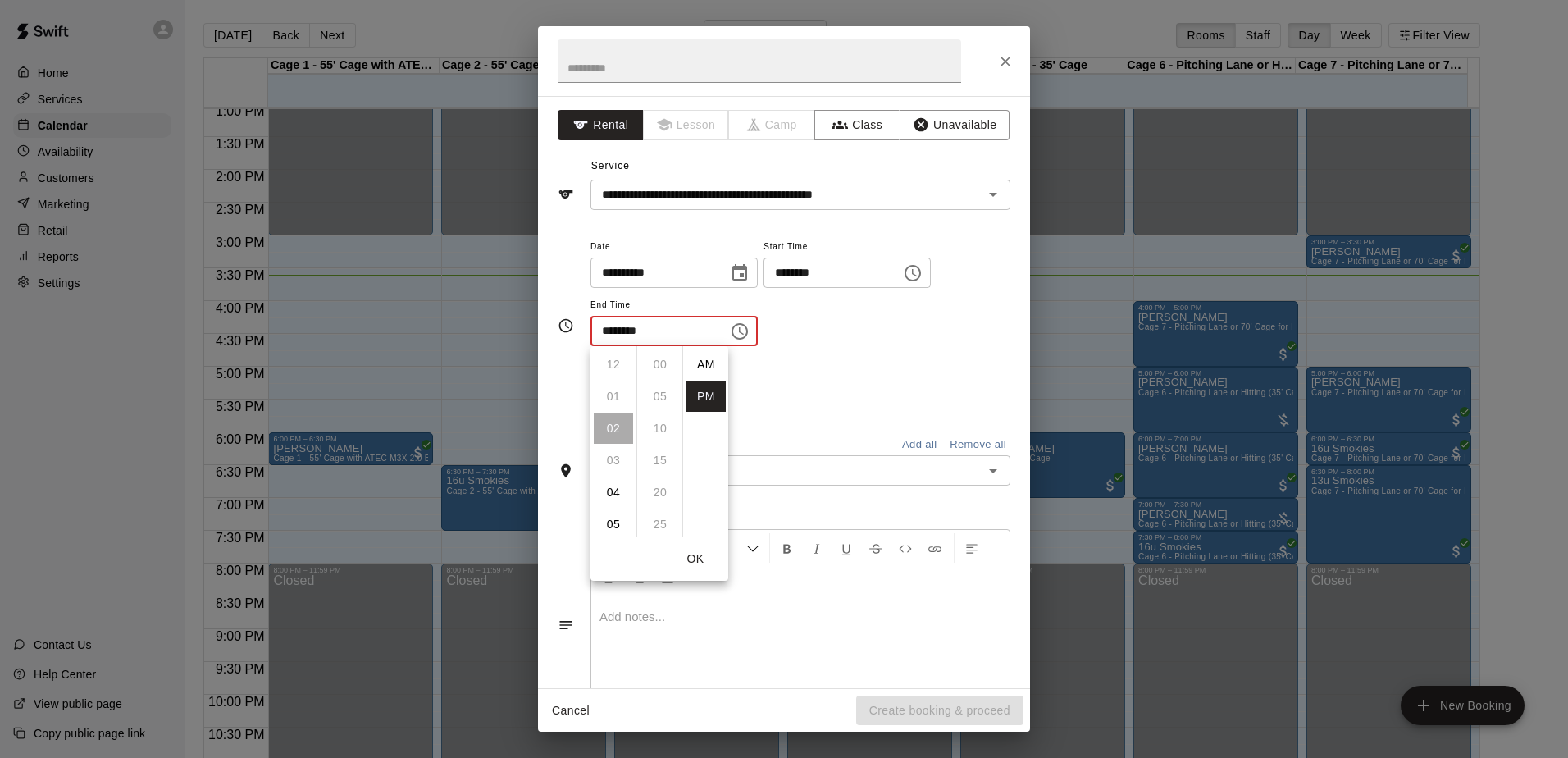
scroll to position [29, 0]
click at [612, 458] on li "05" at bounding box center [613, 460] width 40 height 30
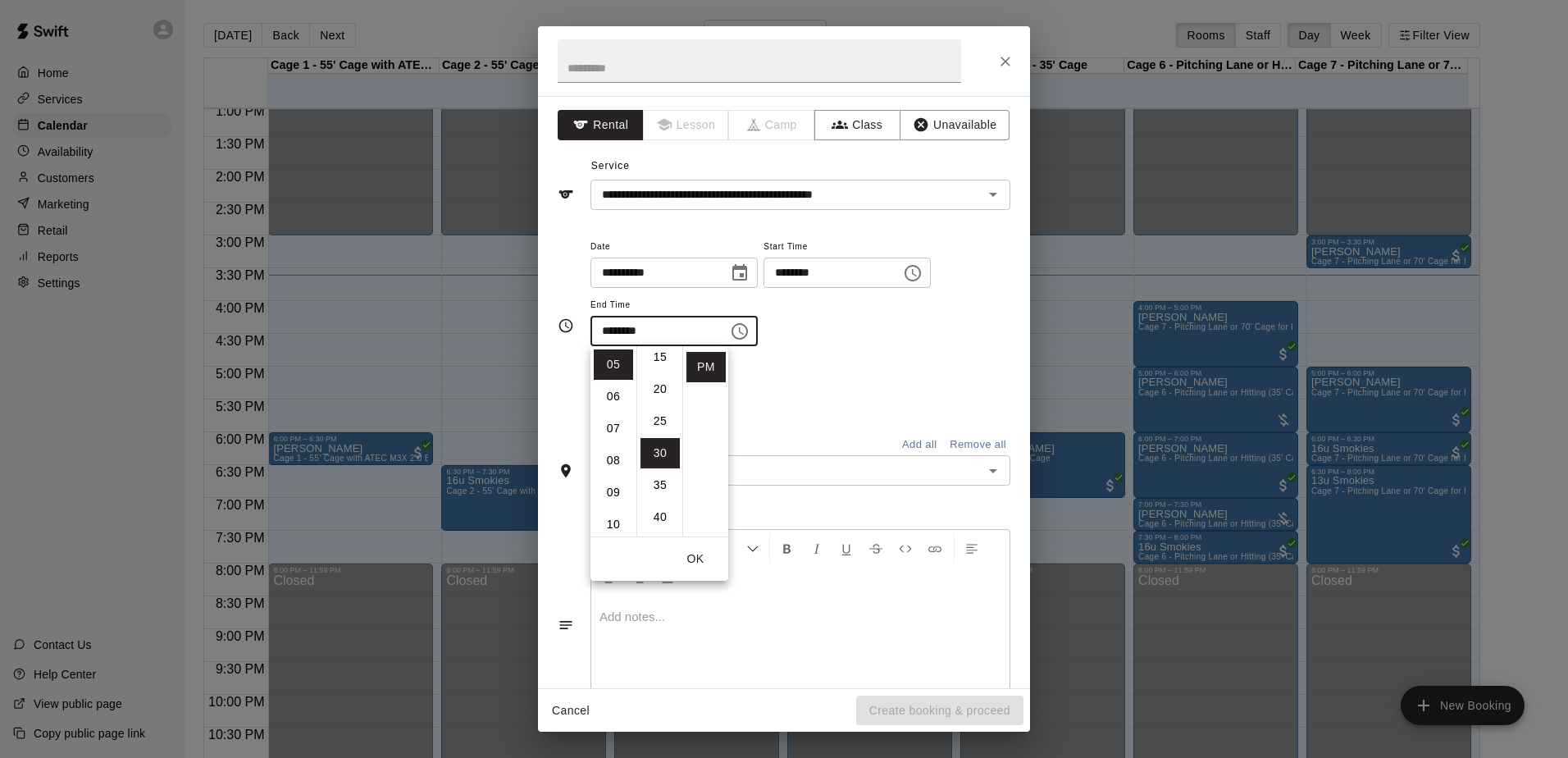
scroll to position [0, 0]
click at [660, 365] on li "00" at bounding box center [659, 364] width 40 height 30
type input "********"
click at [792, 400] on div "Repeats No Yes" at bounding box center [800, 388] width 420 height 52
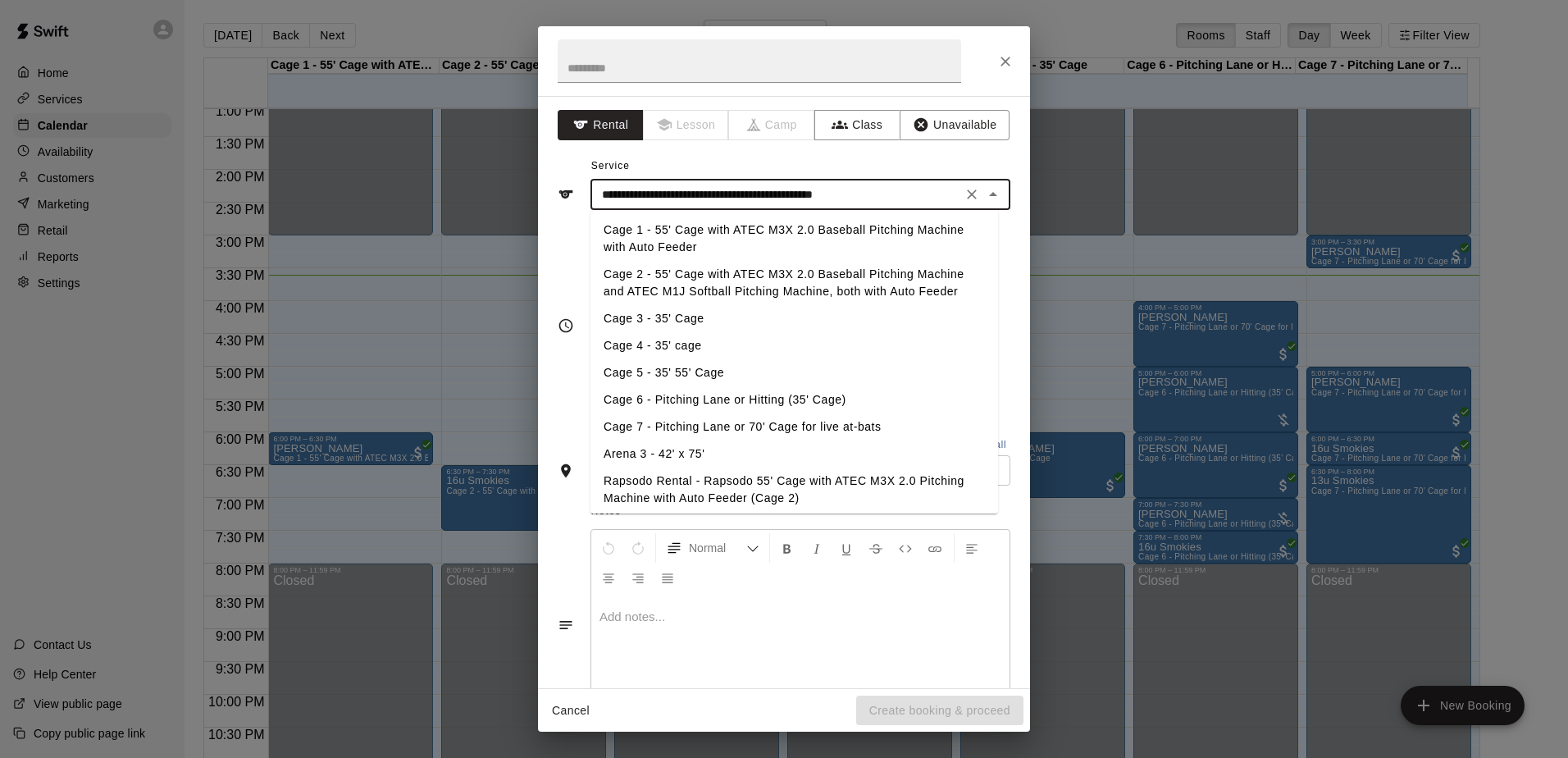
click at [829, 198] on input "**********" at bounding box center [775, 195] width 361 height 20
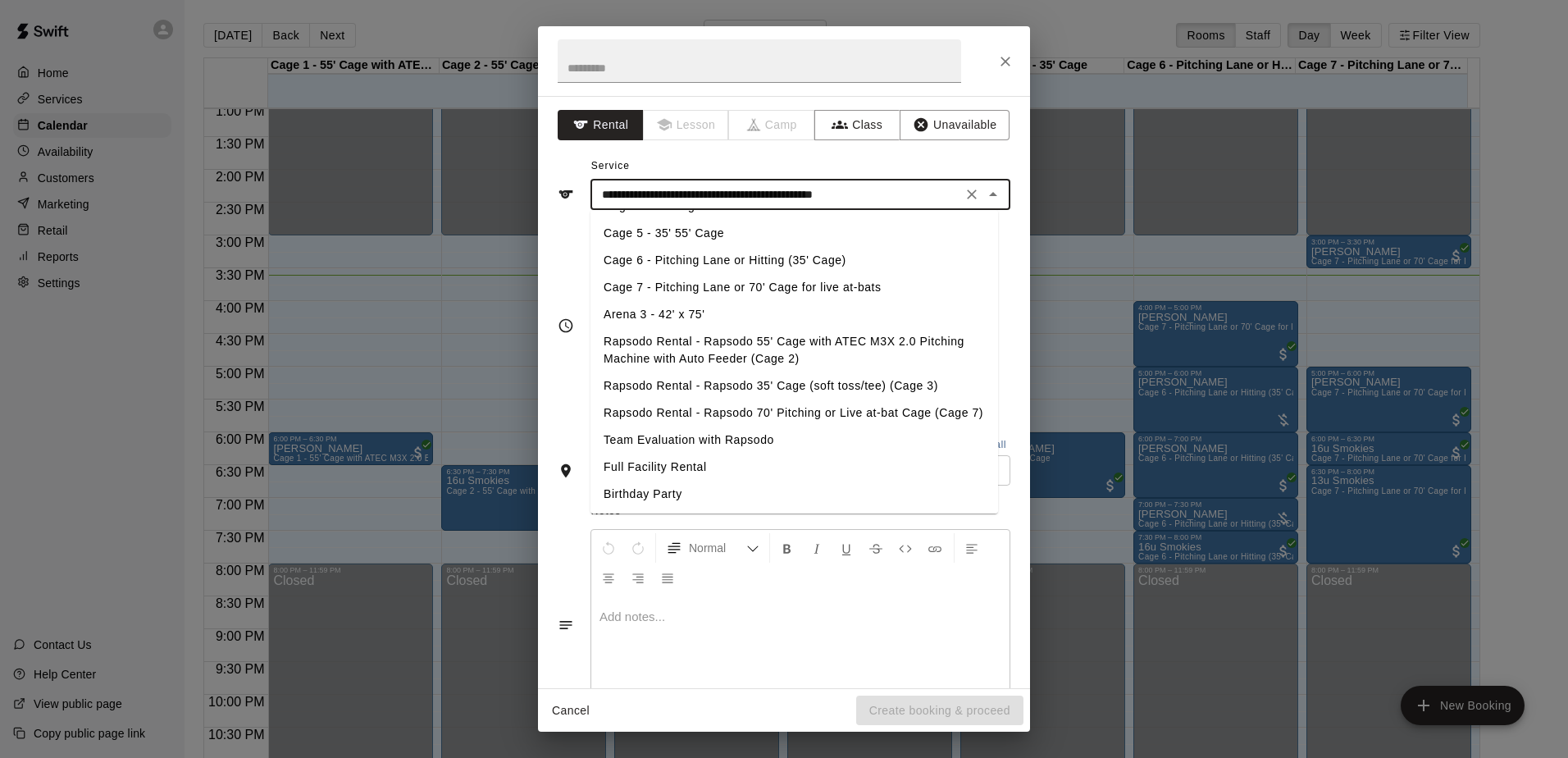
scroll to position [164, 0]
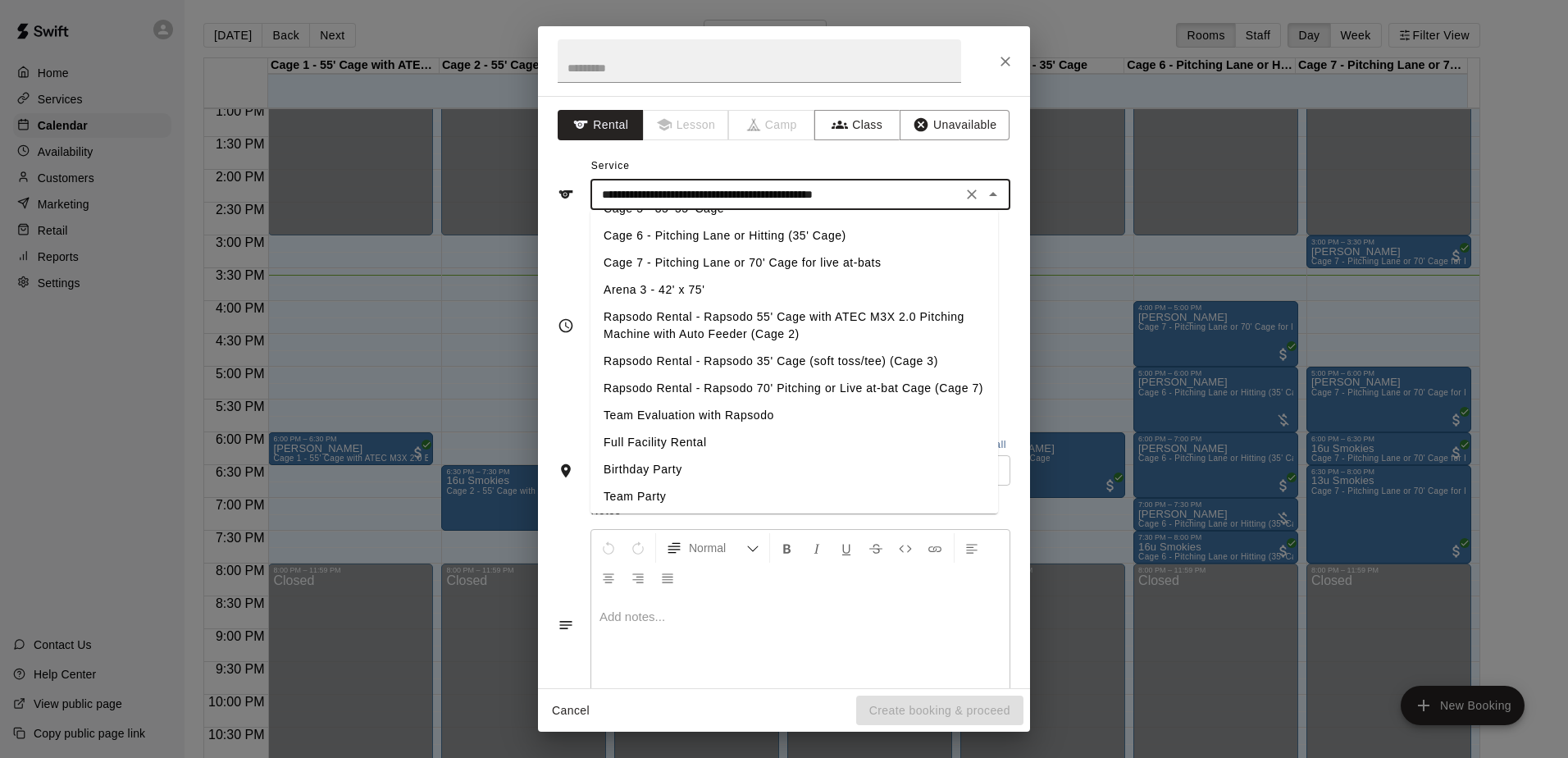
click at [731, 395] on li "Rapsodo Rental - Rapsodo 70' Pitching or Live at-bat Cage (Cage 7)" at bounding box center [794, 387] width 407 height 27
type input "**********"
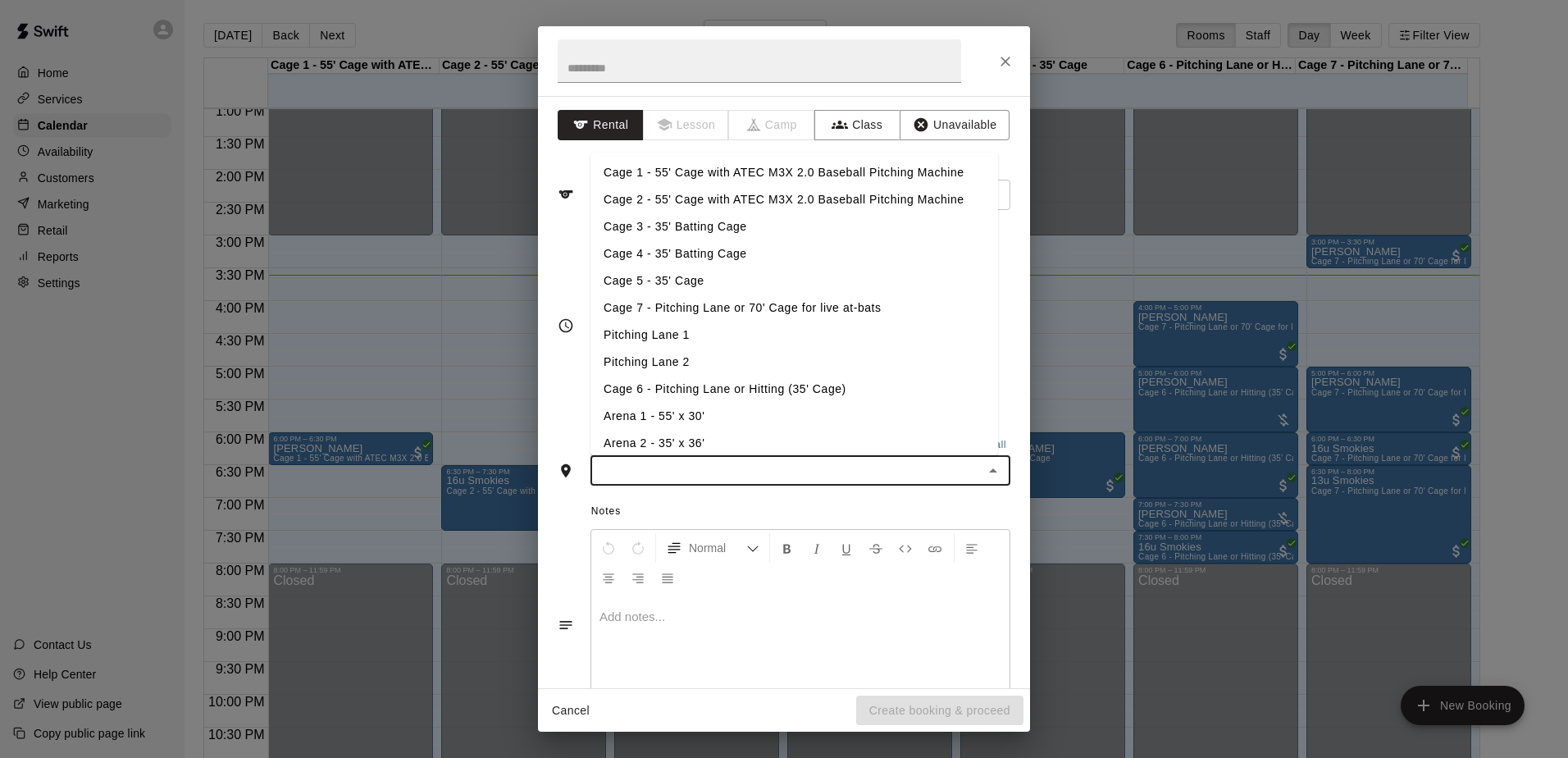
click at [811, 464] on input "text" at bounding box center [786, 470] width 383 height 20
click at [734, 313] on li "Cage 7 - Pitching Lane or 70' Cage for live at-bats" at bounding box center [794, 307] width 407 height 27
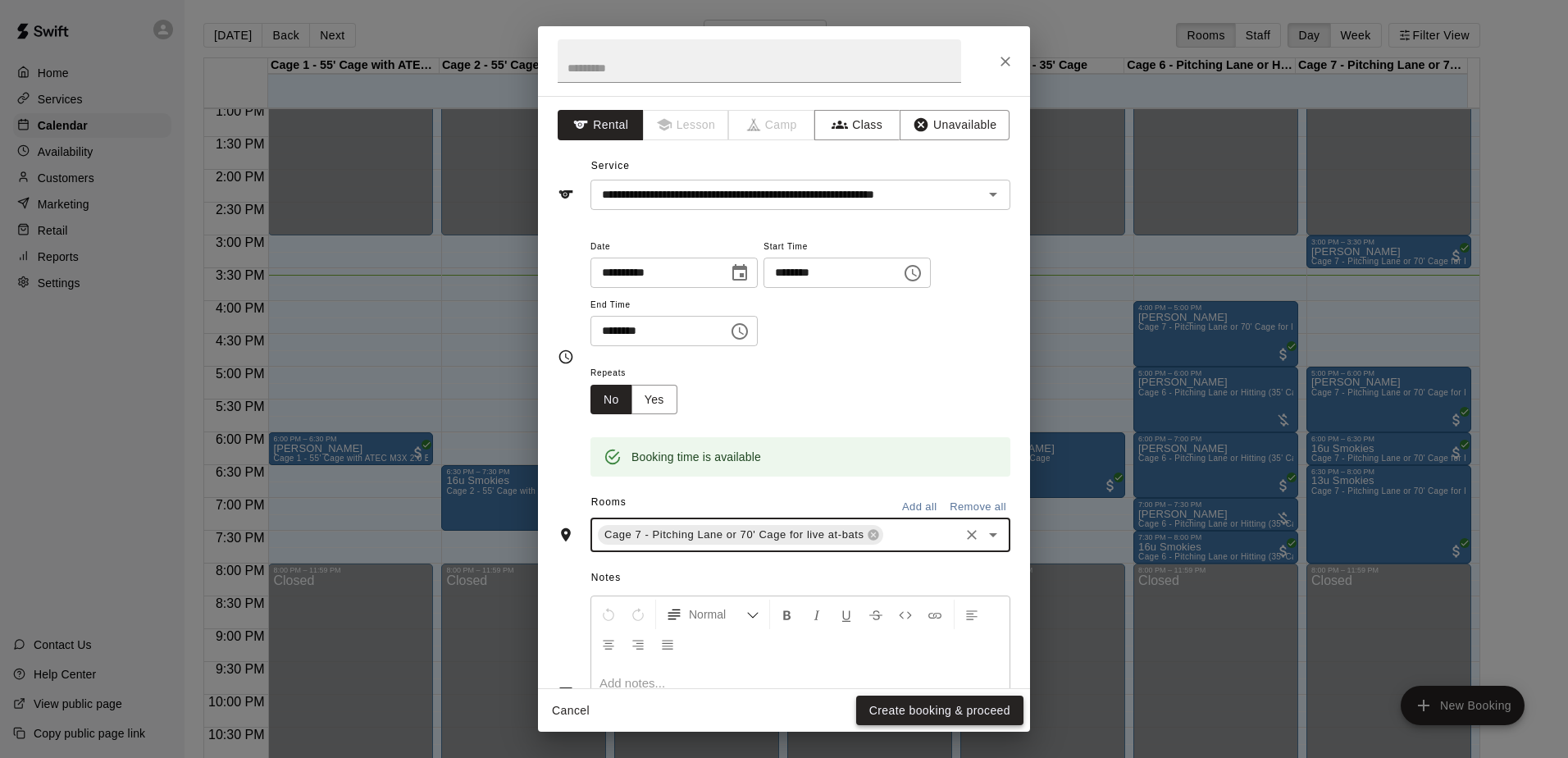
click at [894, 712] on button "Create booking & proceed" at bounding box center [940, 710] width 167 height 30
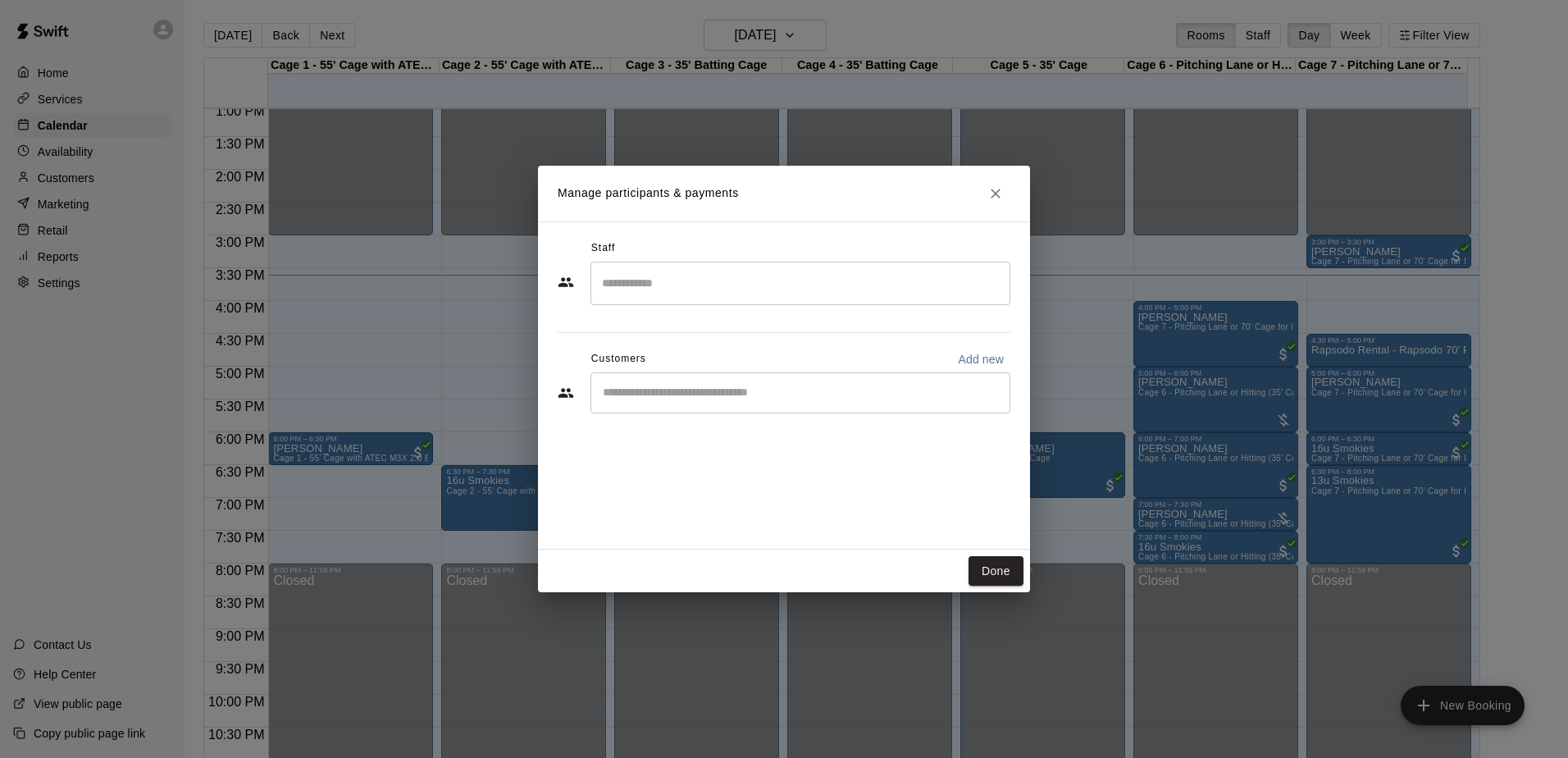
click at [892, 387] on input "Start typing to search customers..." at bounding box center [800, 393] width 405 height 17
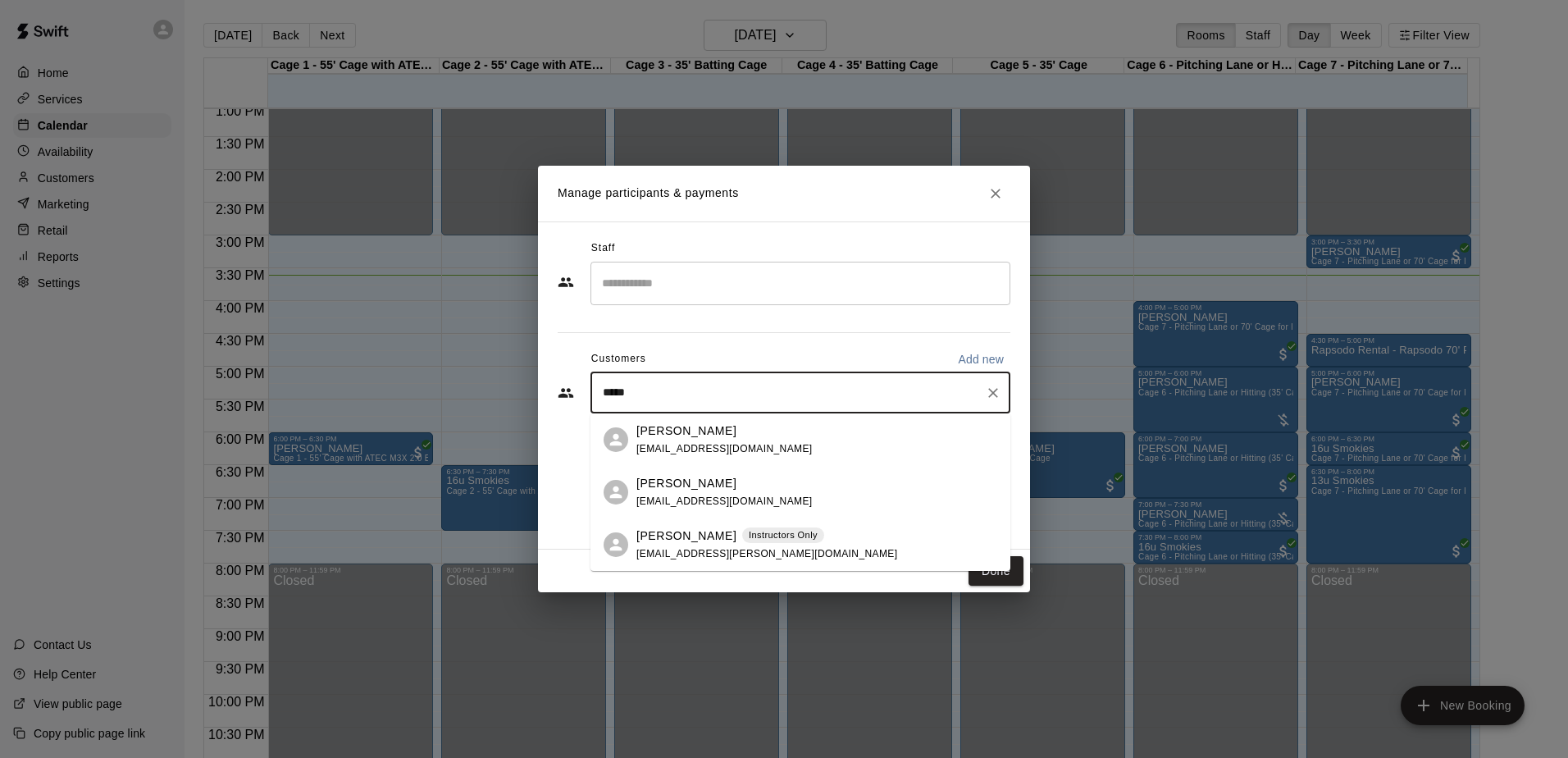
type input "******"
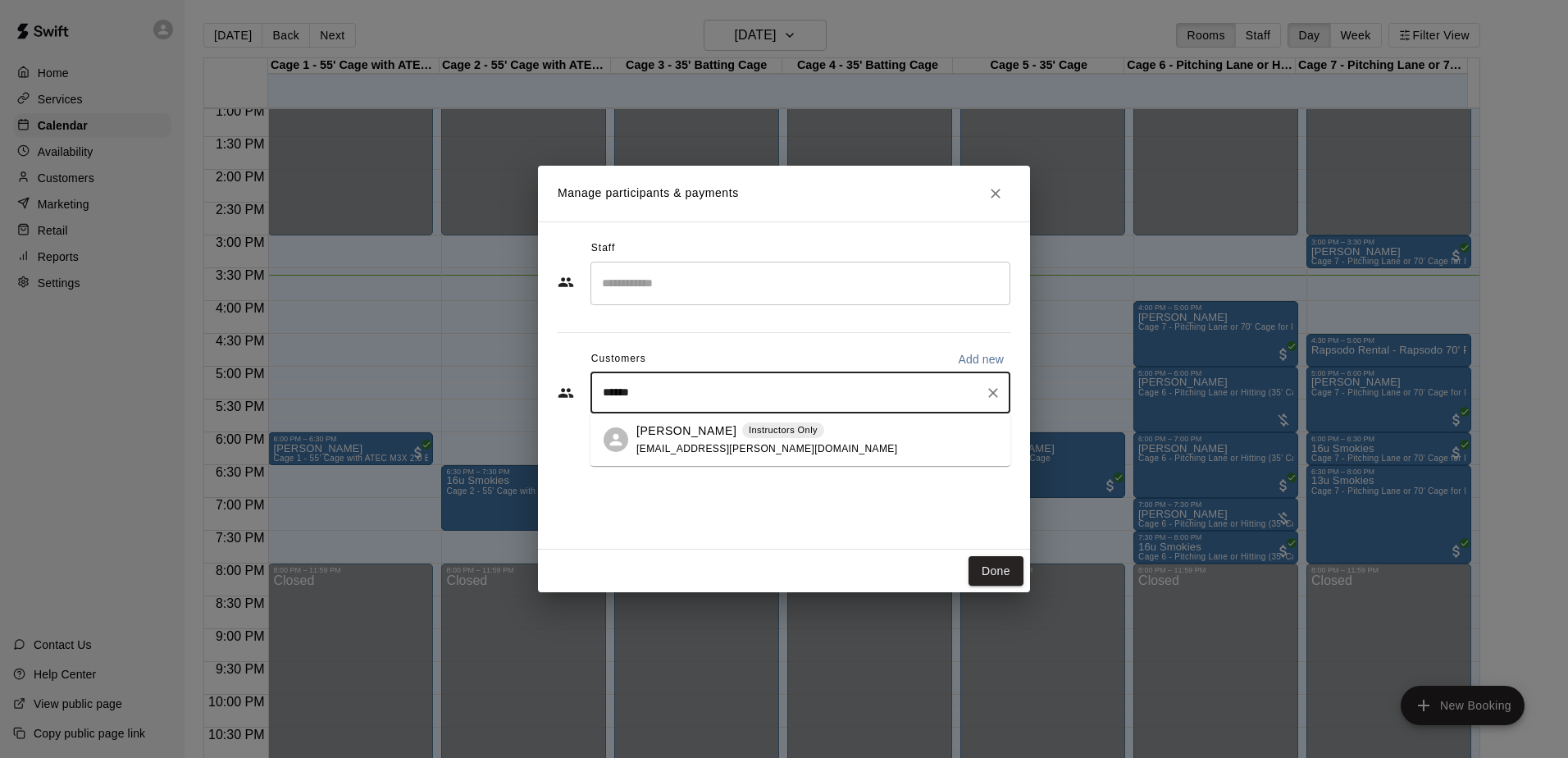
click at [835, 442] on div "[PERSON_NAME] Instructors Only [EMAIL_ADDRESS][PERSON_NAME][DOMAIN_NAME]" at bounding box center [817, 440] width 361 height 35
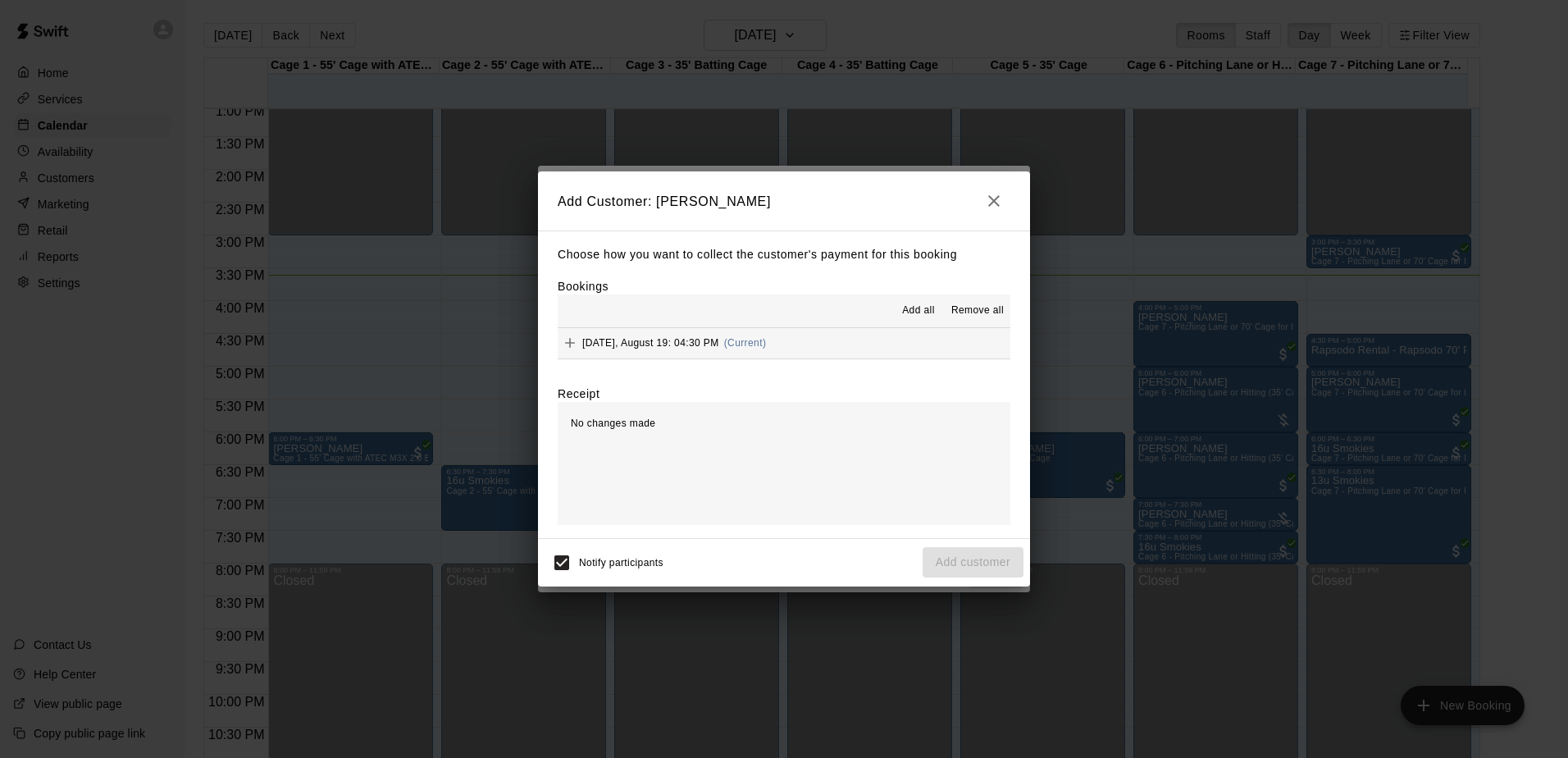
click at [931, 310] on span "Add all" at bounding box center [919, 311] width 33 height 17
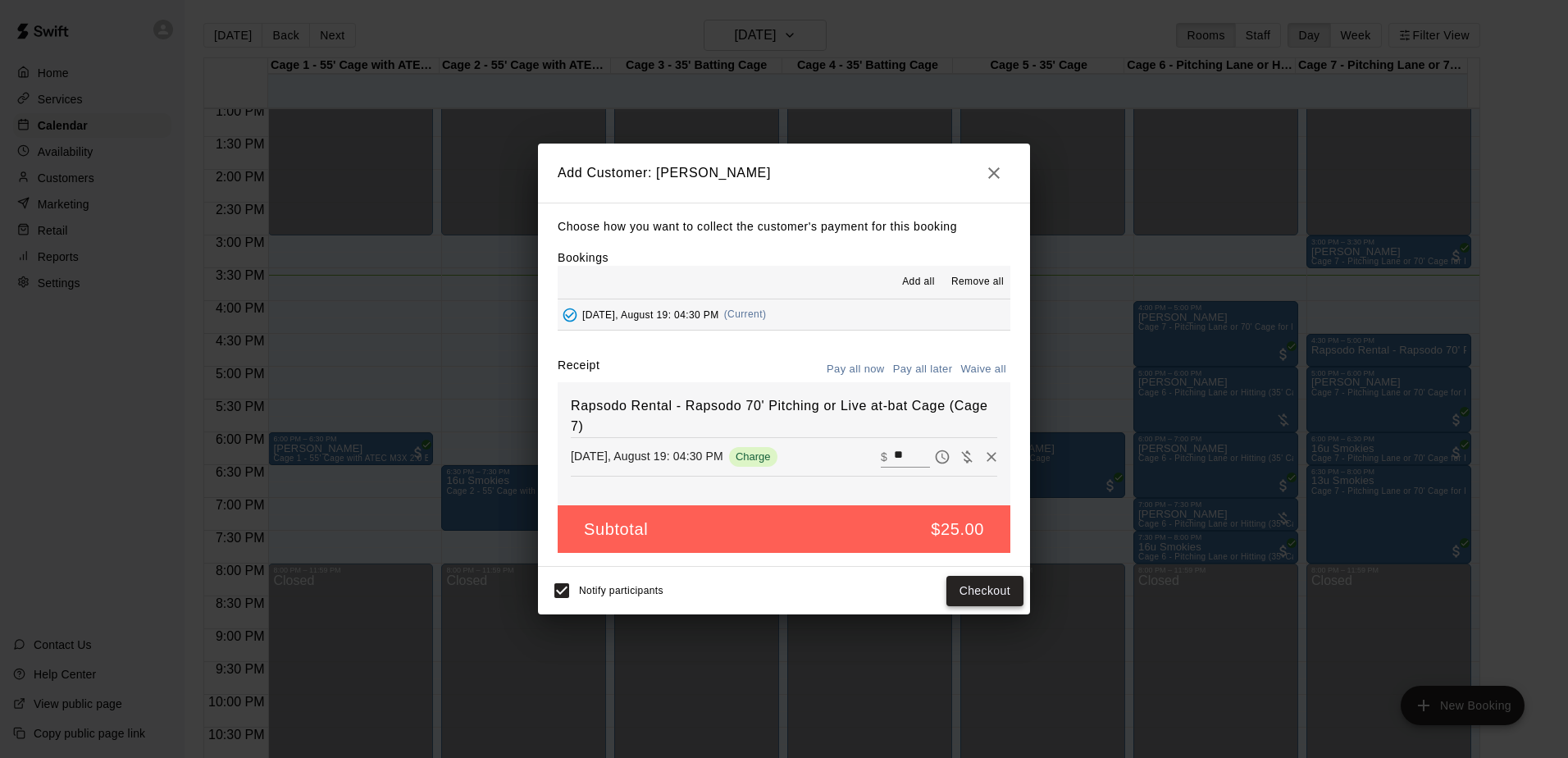
click at [993, 592] on button "Checkout" at bounding box center [985, 591] width 77 height 30
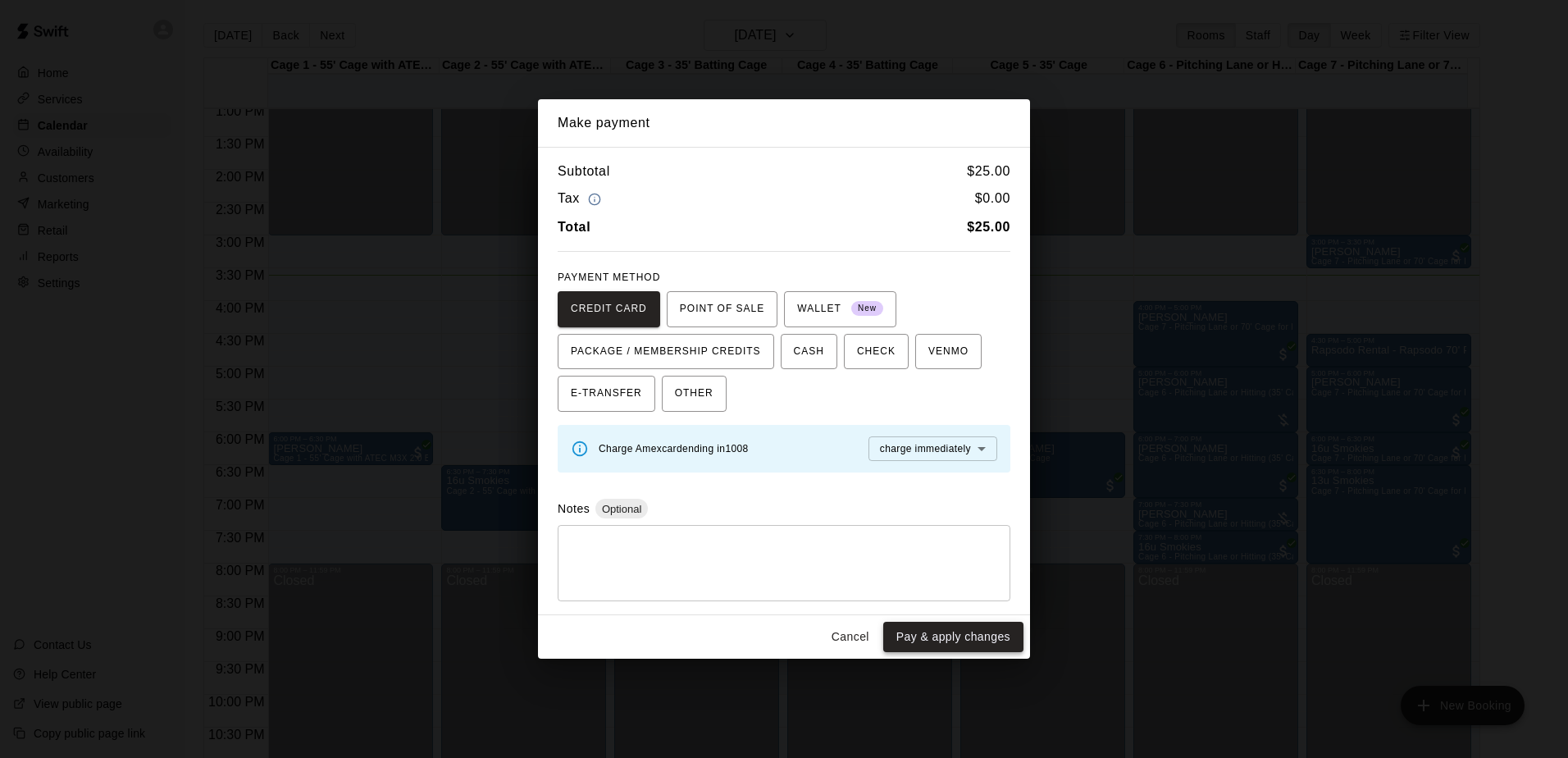
click at [953, 629] on button "Pay & apply changes" at bounding box center [953, 637] width 140 height 30
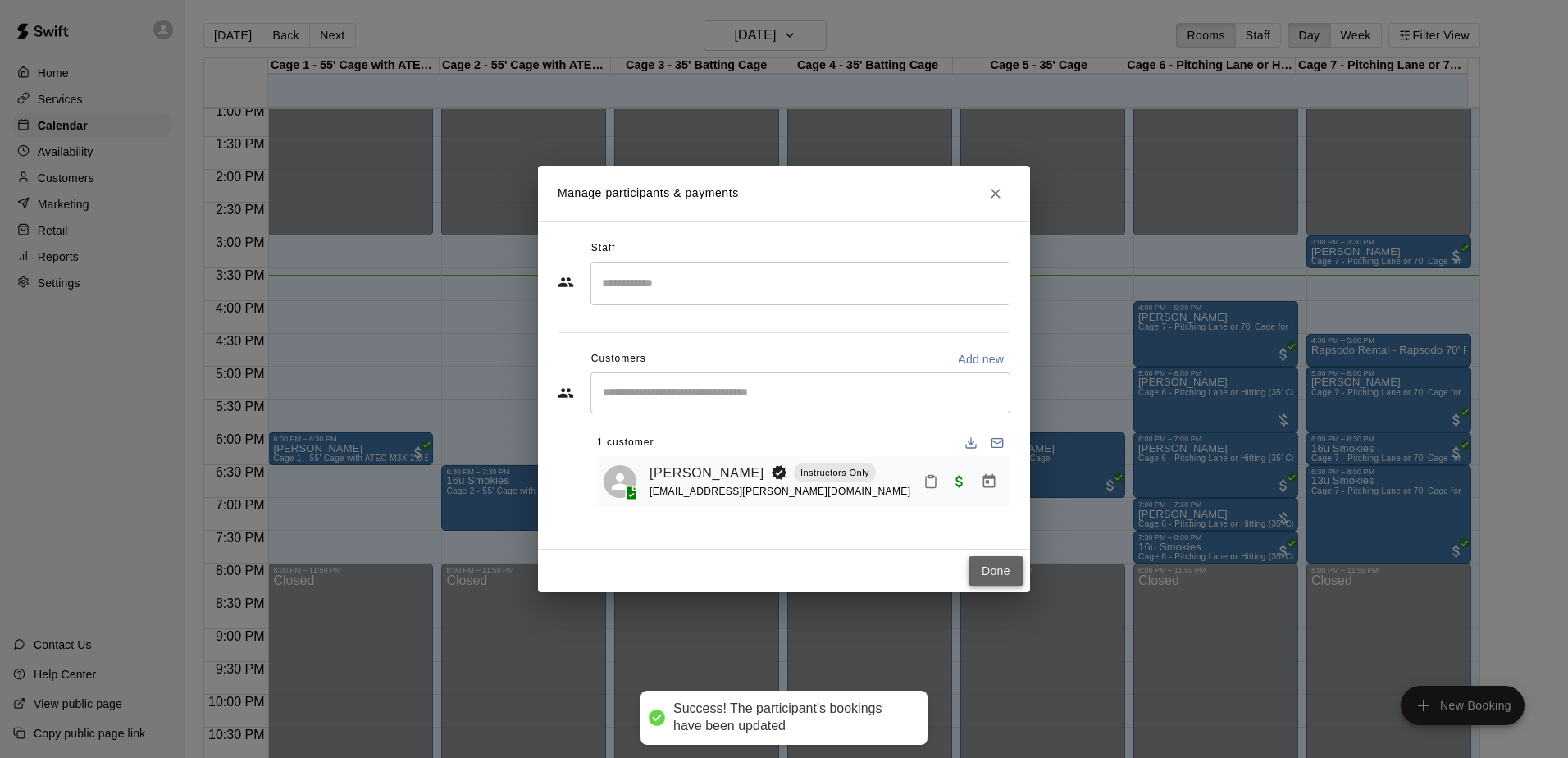
click at [1002, 566] on button "Done" at bounding box center [996, 571] width 55 height 30
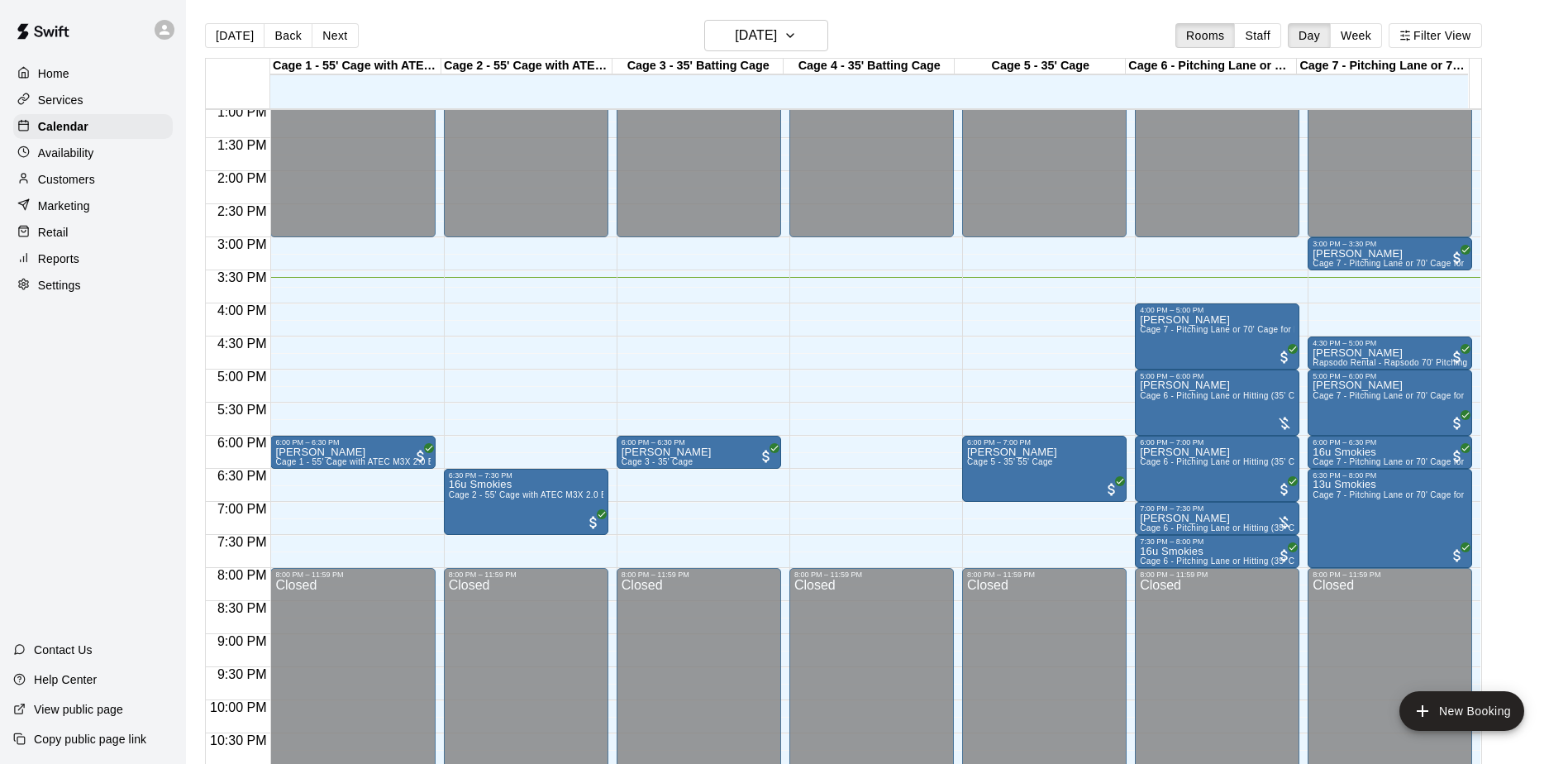
click at [1527, 445] on main "[DATE] Back [DATE][DATE] Rooms Staff Day Week Filter View Cage 1 - 55' Cage wit…" at bounding box center [877, 401] width 1370 height 764
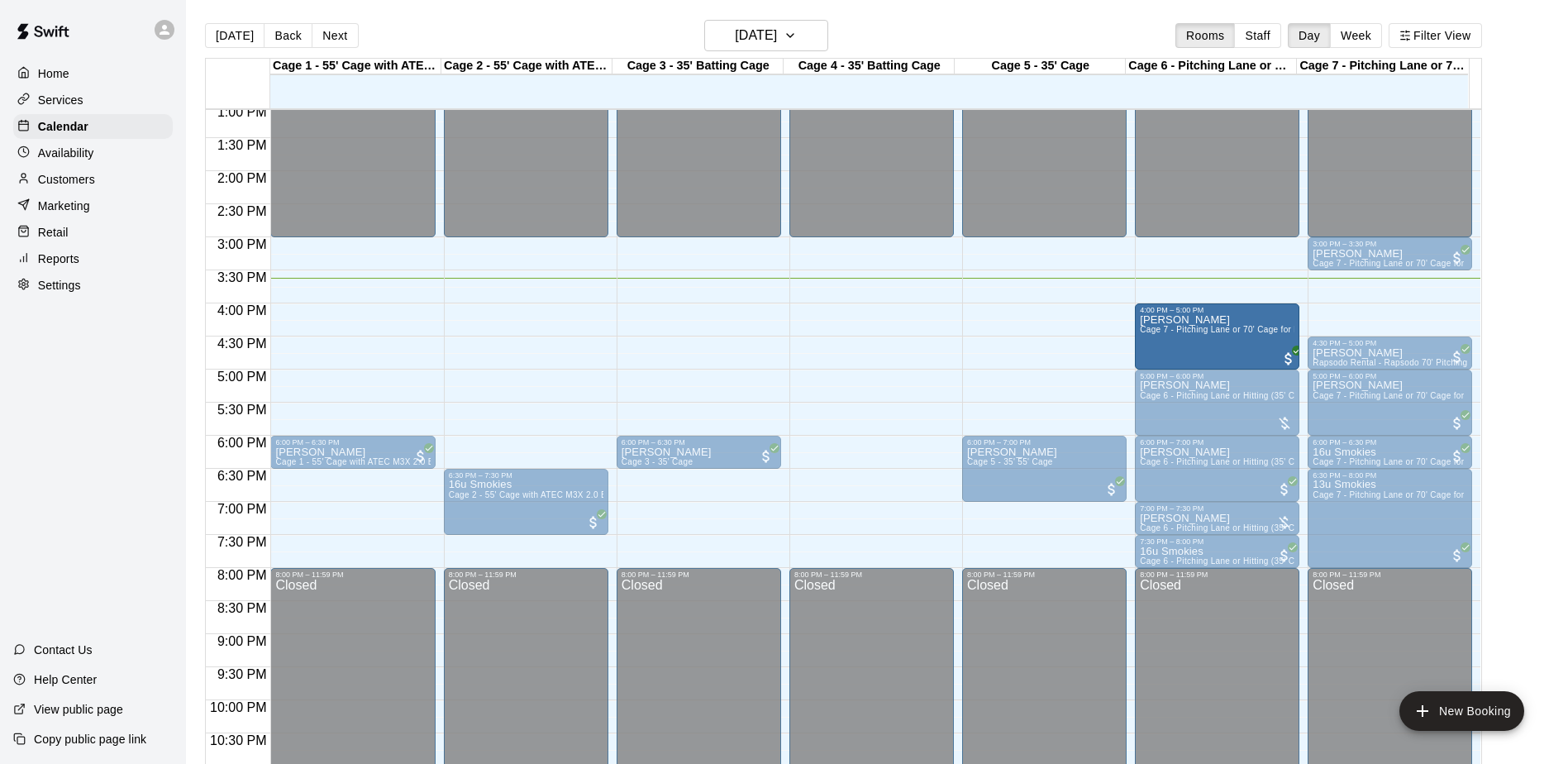
drag, startPoint x: 1202, startPoint y: 350, endPoint x: 1186, endPoint y: 358, distance: 17.9
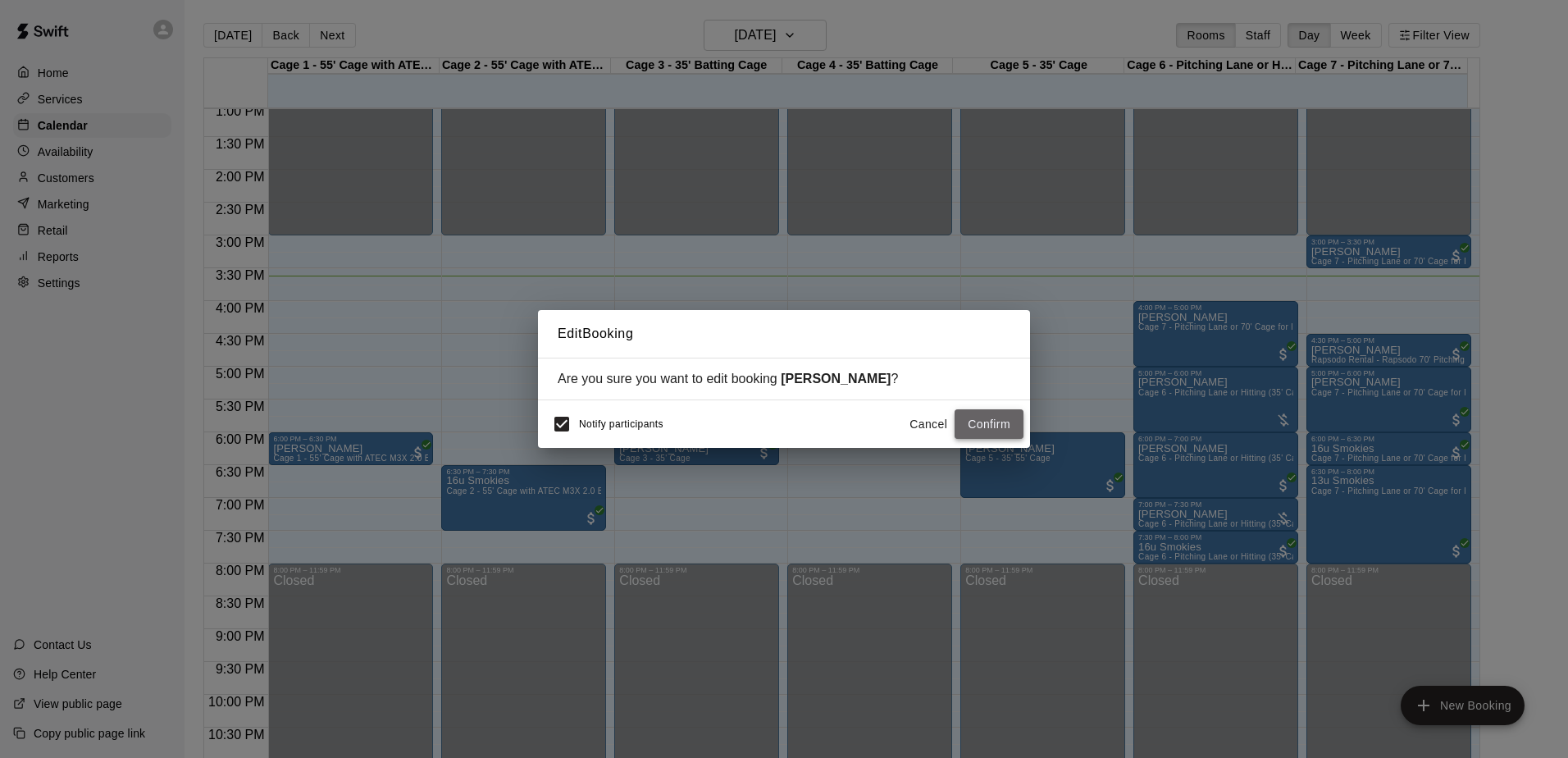
click at [1012, 419] on button "Confirm" at bounding box center [989, 424] width 69 height 30
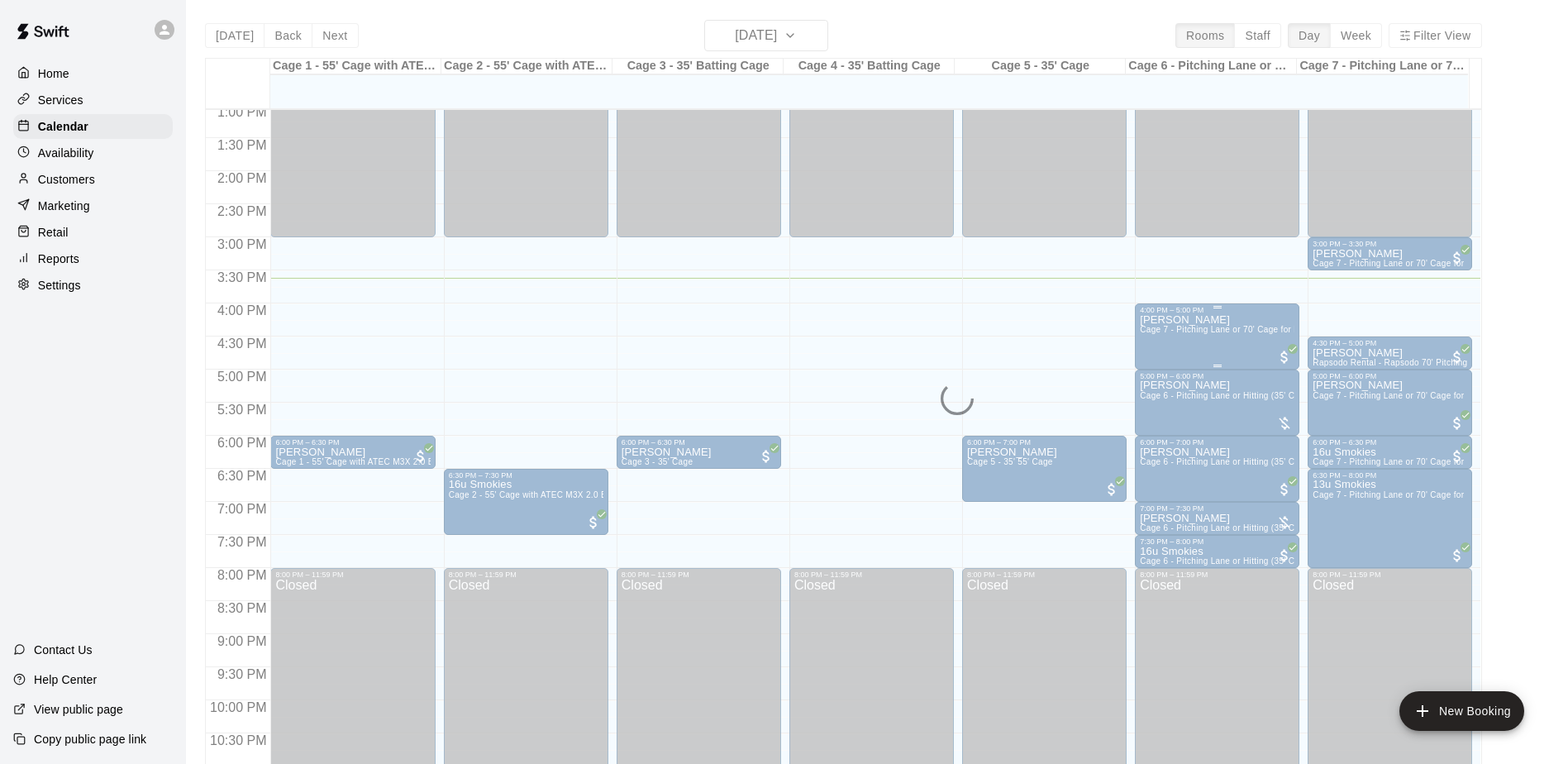
click at [1254, 330] on span "Cage 7 - Pitching Lane or 70' Cage for live at-bats" at bounding box center [1239, 329] width 197 height 9
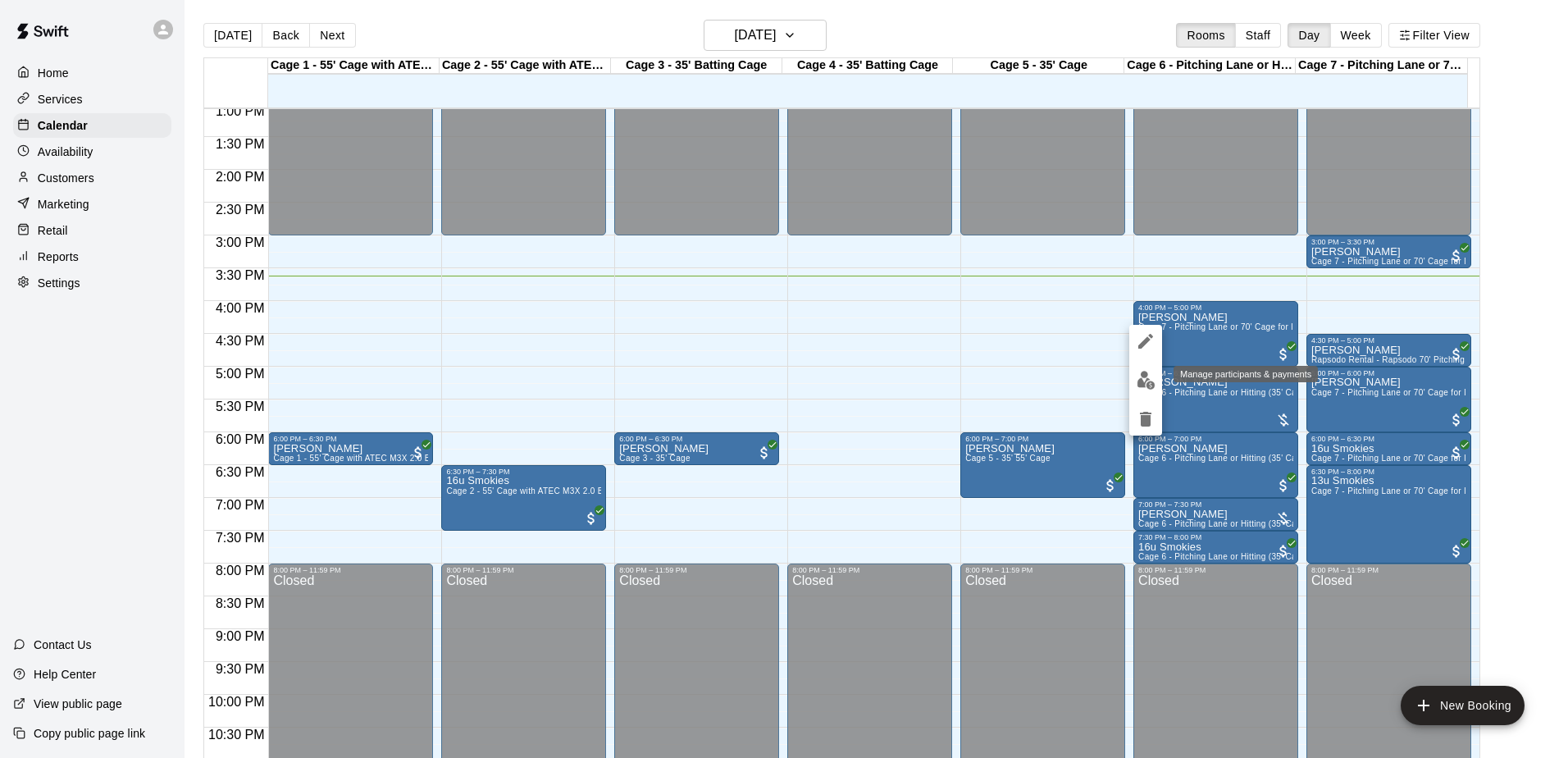
click at [1139, 387] on img "edit" at bounding box center [1146, 380] width 19 height 19
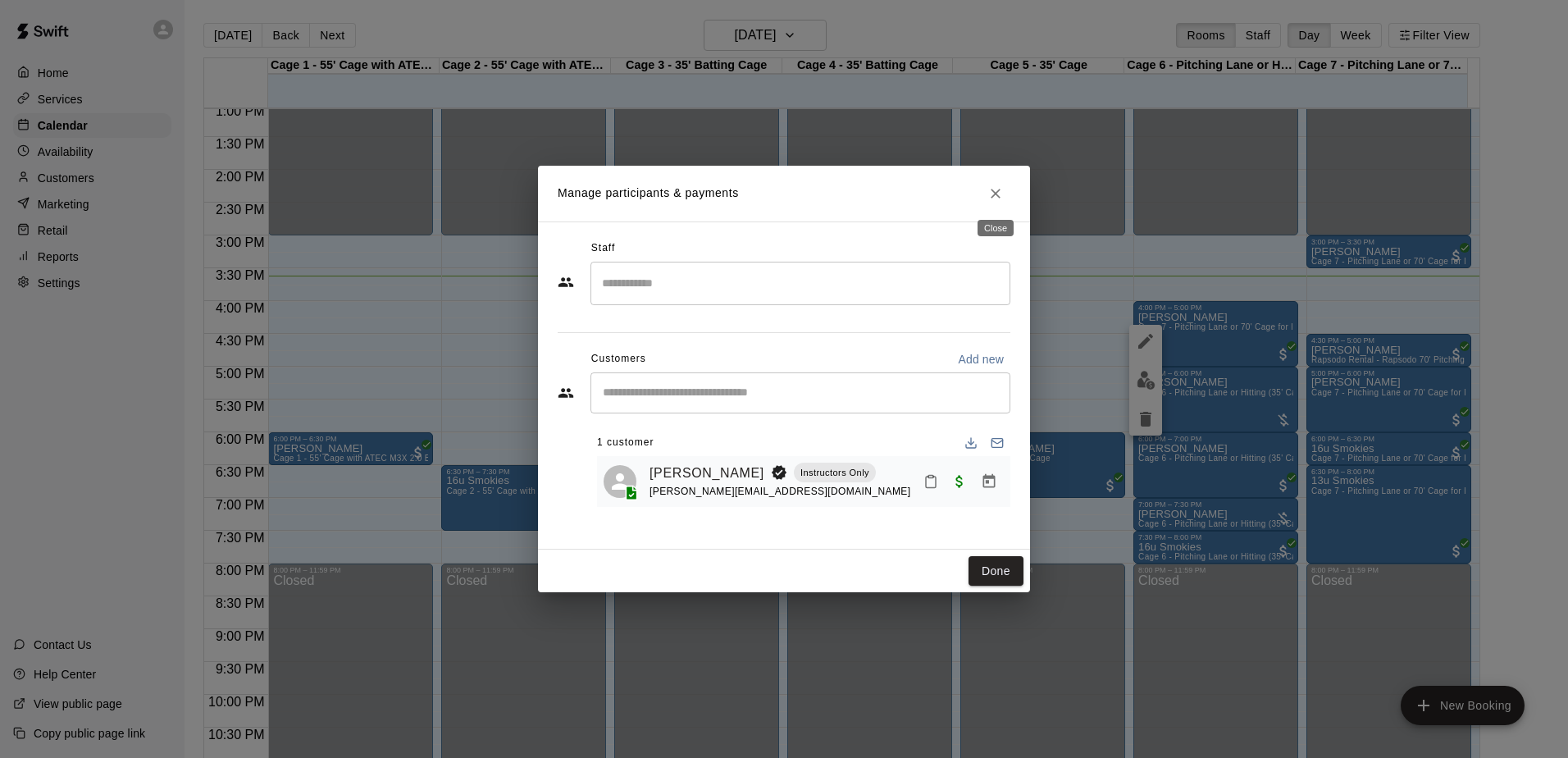
click at [1001, 195] on icon "Close" at bounding box center [995, 194] width 17 height 17
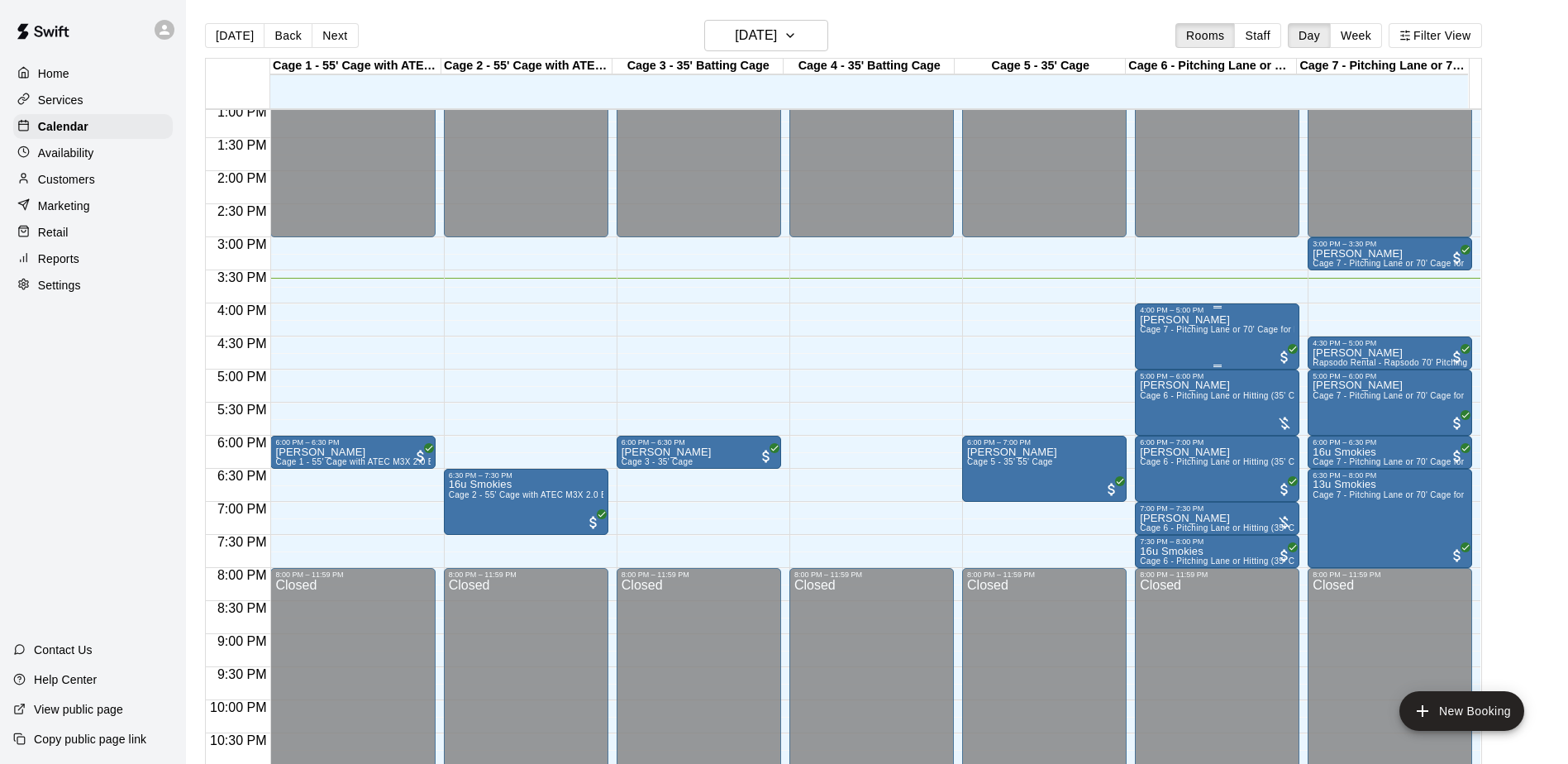
click at [1136, 339] on div "4:00 PM – 5:00 PM [PERSON_NAME] Cage 7 - Pitching Lane or 70' Cage for live at-…" at bounding box center [1217, 336] width 164 height 66
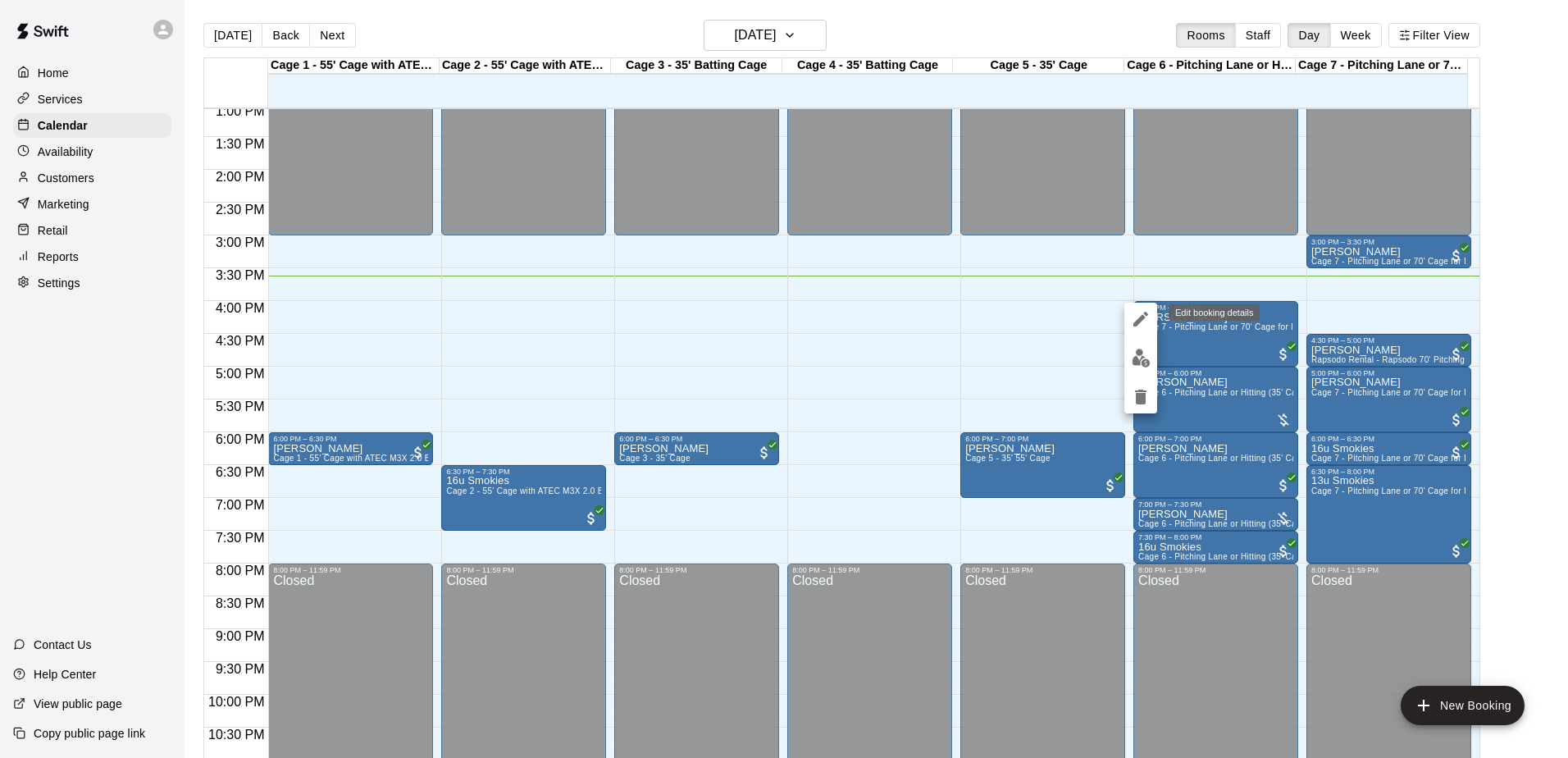
click at [1141, 316] on icon "edit" at bounding box center [1140, 319] width 15 height 15
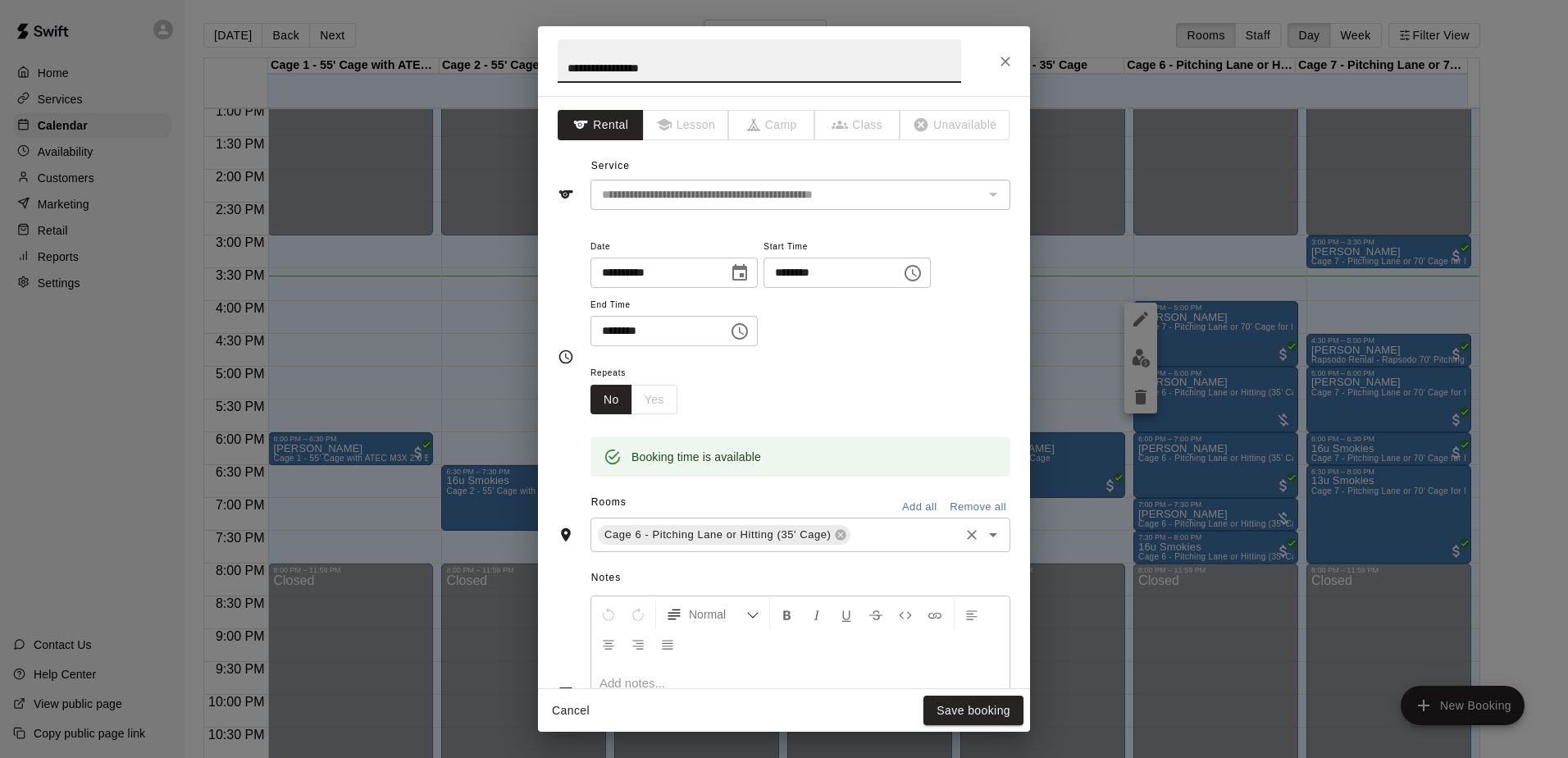
click at [873, 549] on div "Cage 6 - Pitching Lane or Hitting (35' Cage) ​" at bounding box center [800, 534] width 420 height 34
click at [1002, 69] on icon "Close" at bounding box center [1005, 62] width 17 height 17
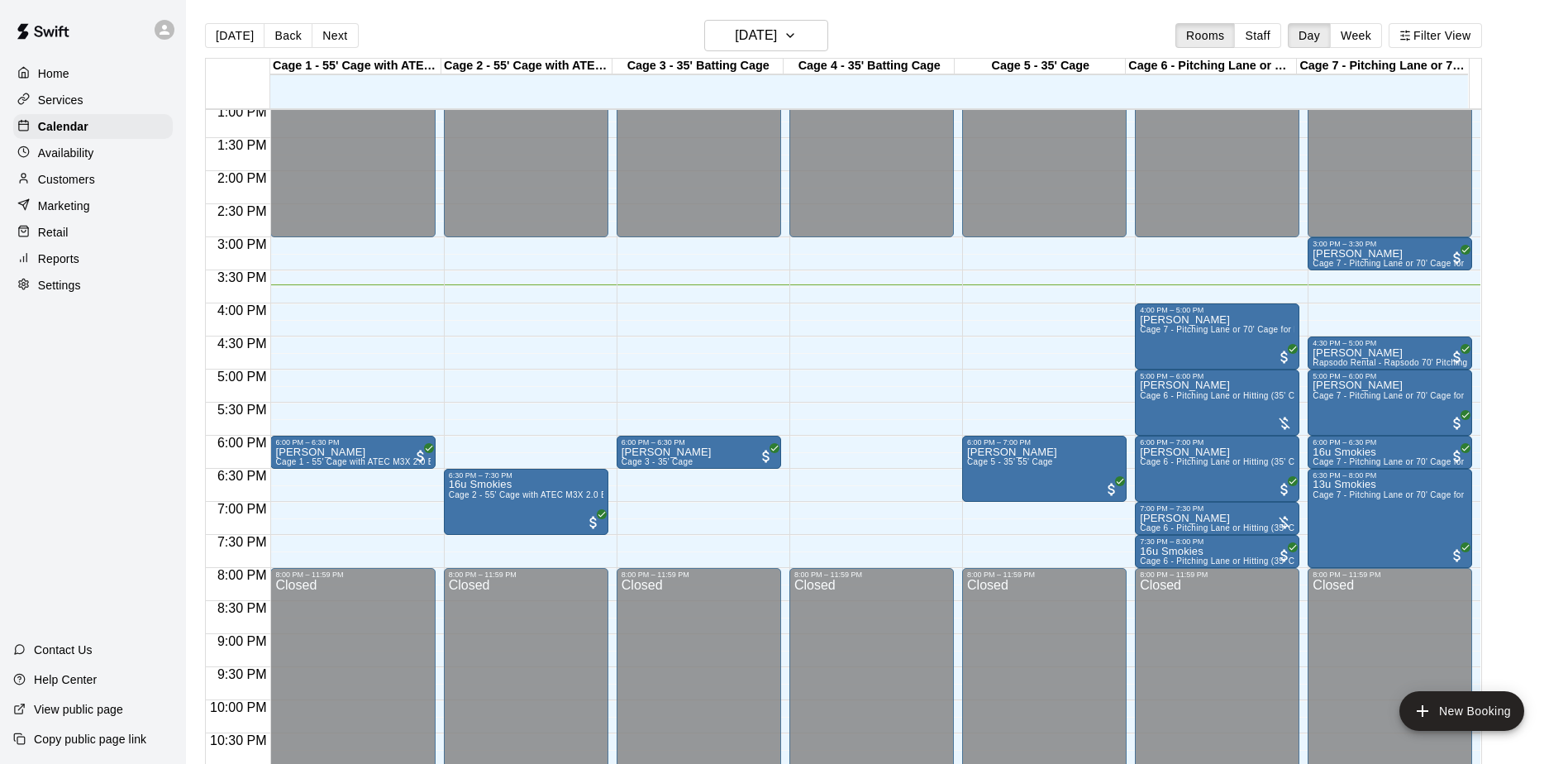
click at [61, 407] on div "Home Services Calendar Availability Customers Marketing Retail Reports Settings…" at bounding box center [93, 382] width 186 height 764
click at [62, 405] on div "Home Services Calendar Availability Customers Marketing Retail Reports Settings…" at bounding box center [93, 382] width 186 height 764
click at [330, 24] on button "Next" at bounding box center [335, 35] width 46 height 25
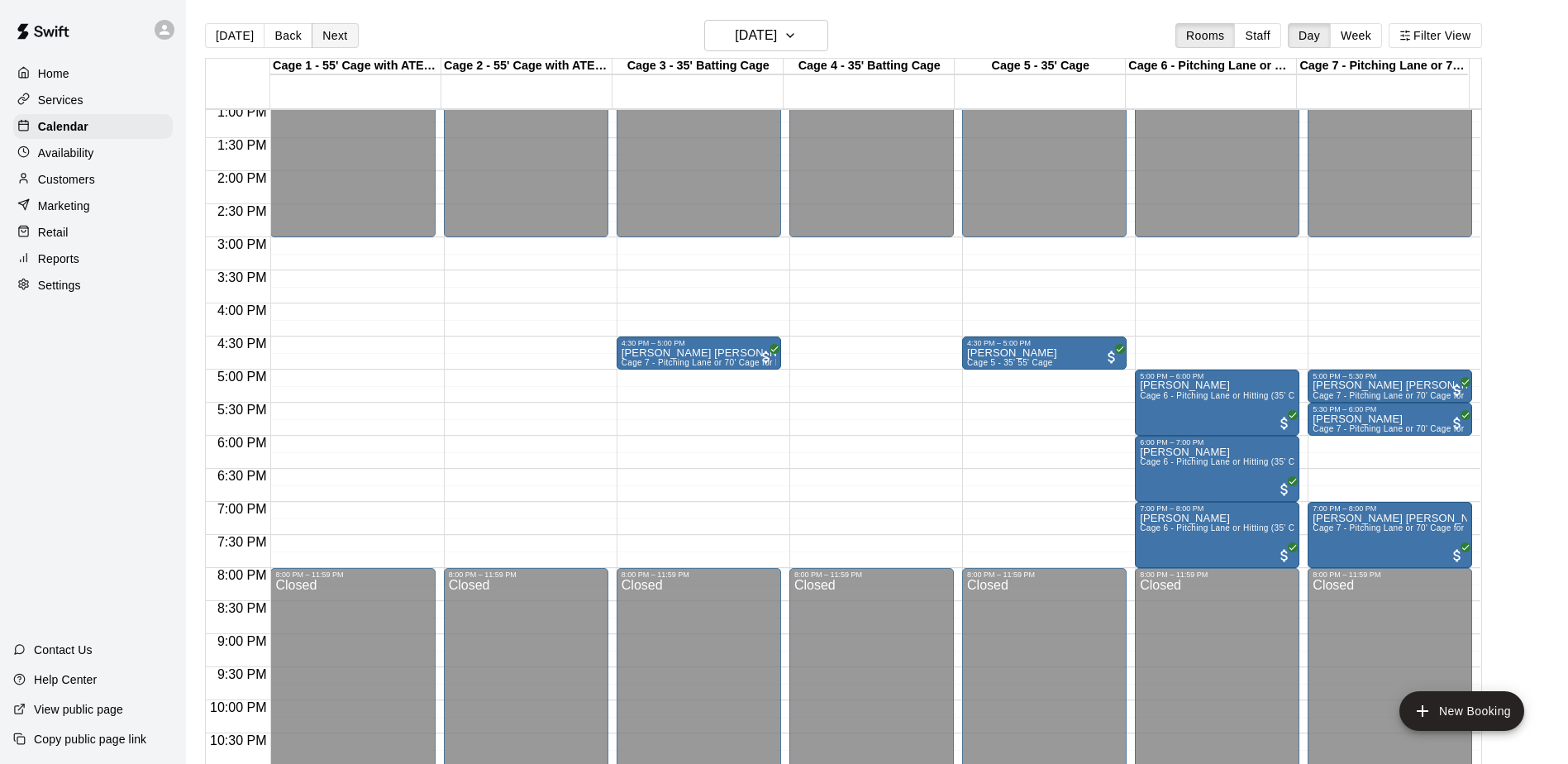
click at [332, 33] on button "Next" at bounding box center [335, 35] width 46 height 25
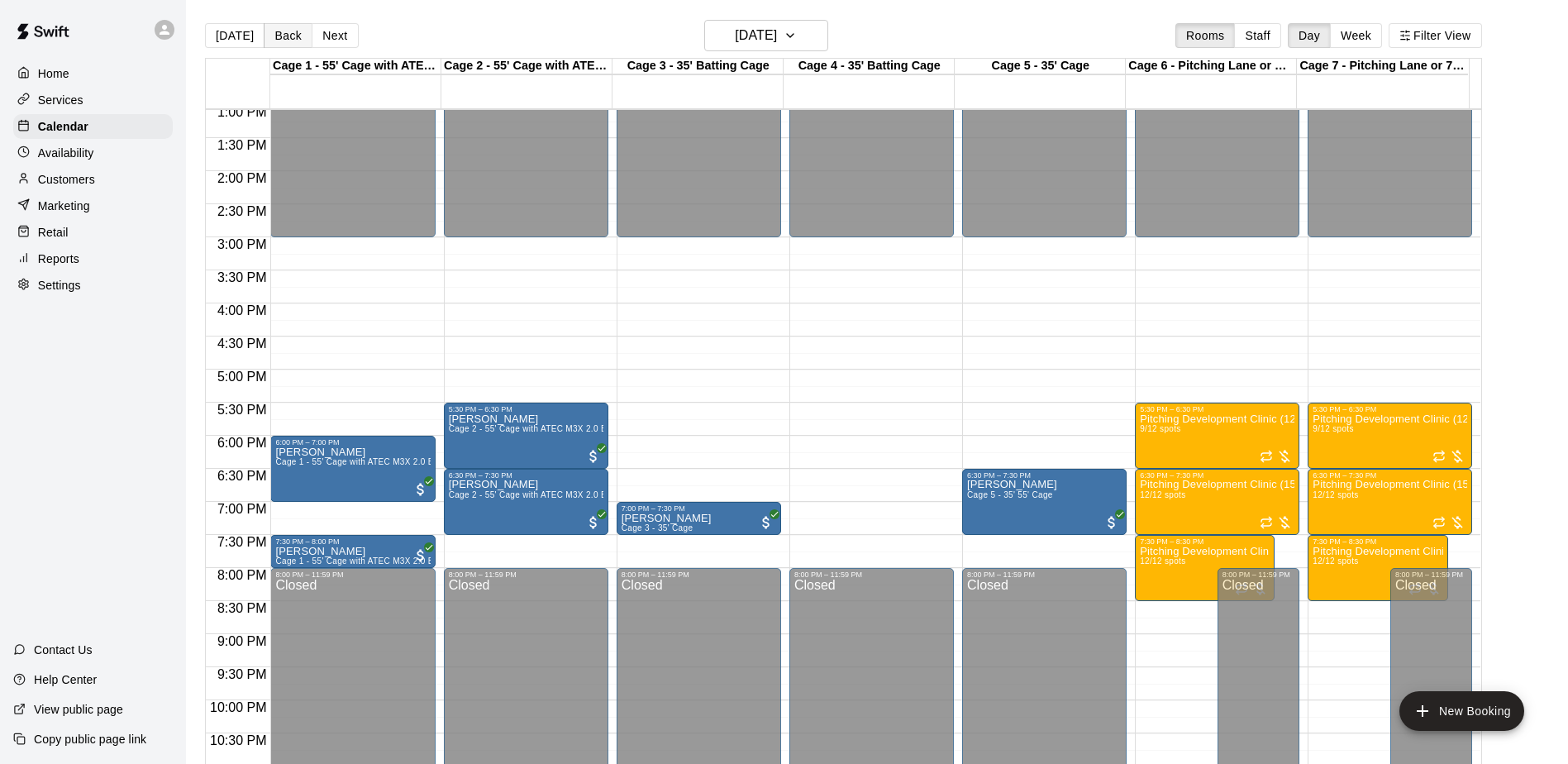
click at [282, 41] on button "Back" at bounding box center [287, 35] width 49 height 25
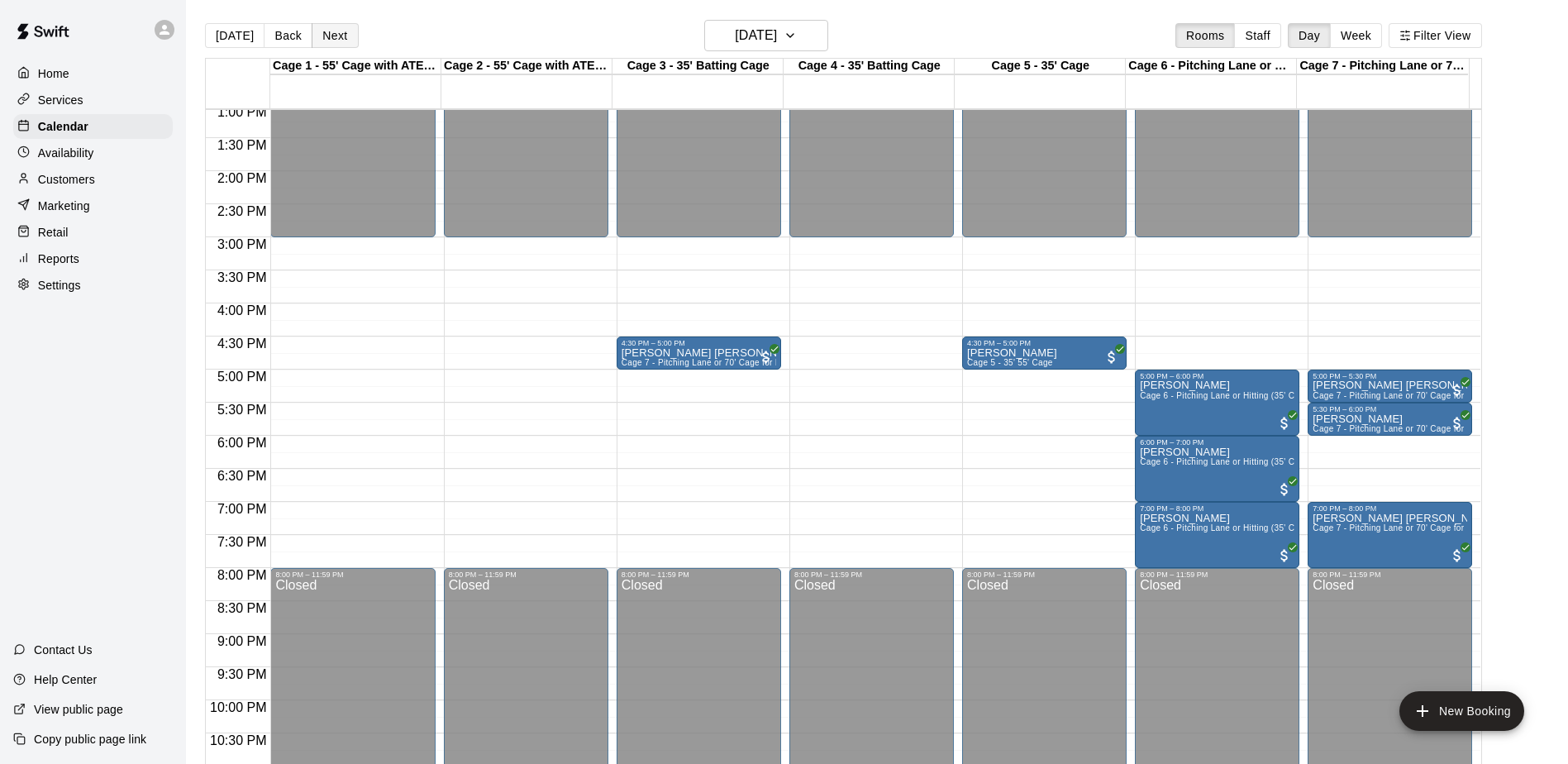
click at [322, 24] on button "Next" at bounding box center [335, 35] width 46 height 25
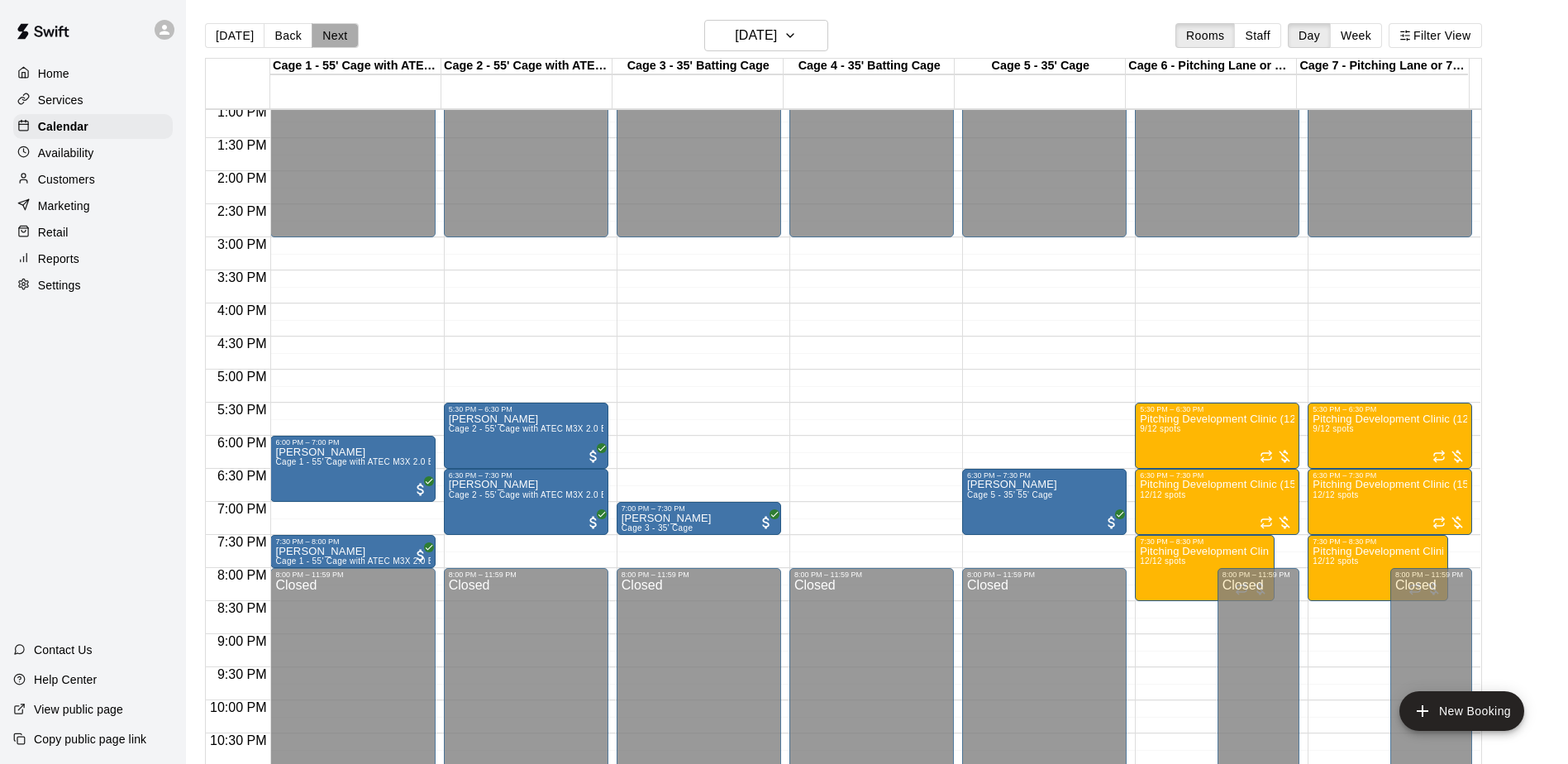
click at [326, 34] on button "Next" at bounding box center [335, 35] width 46 height 25
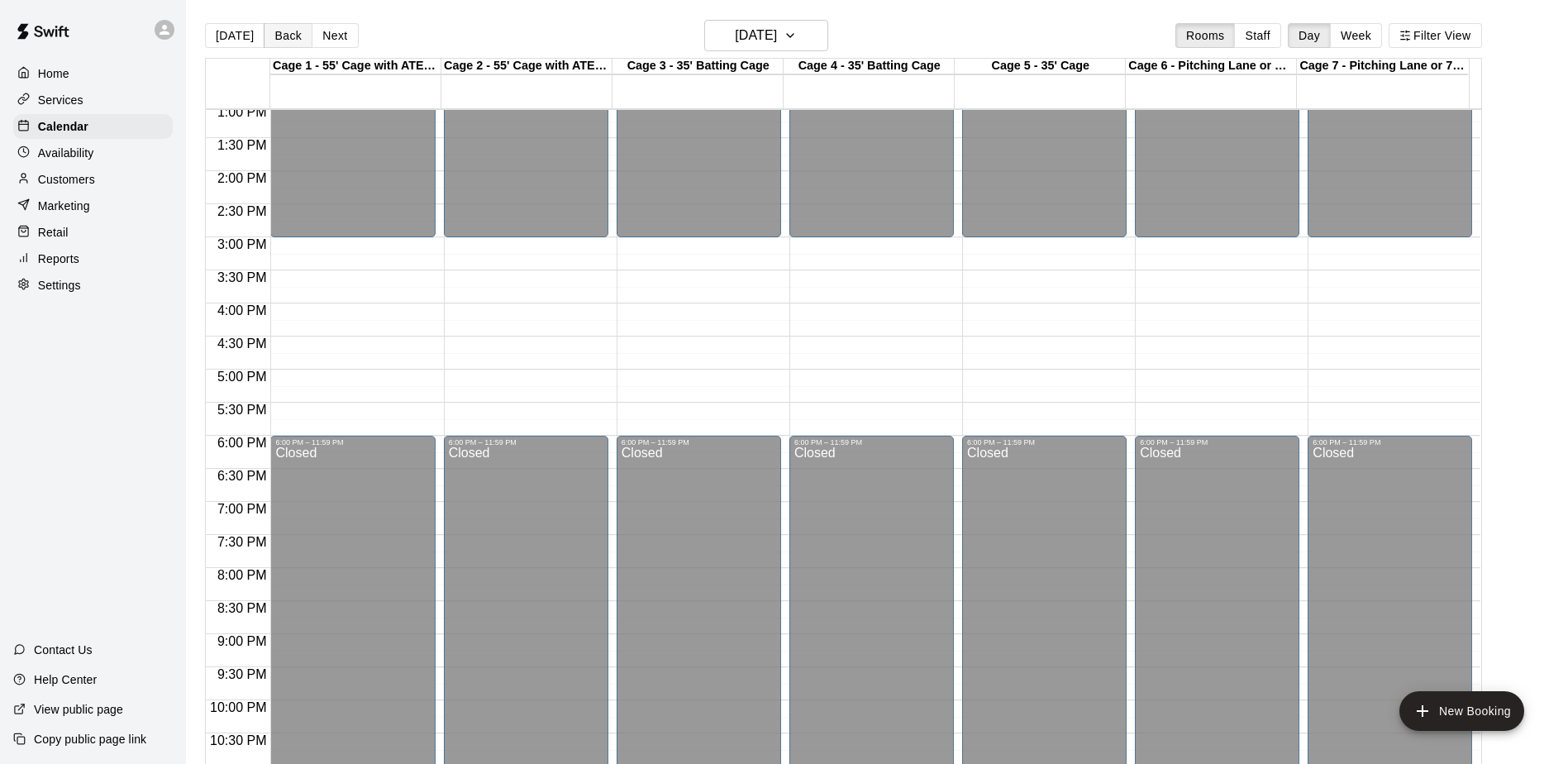
click at [282, 32] on button "Back" at bounding box center [287, 35] width 49 height 25
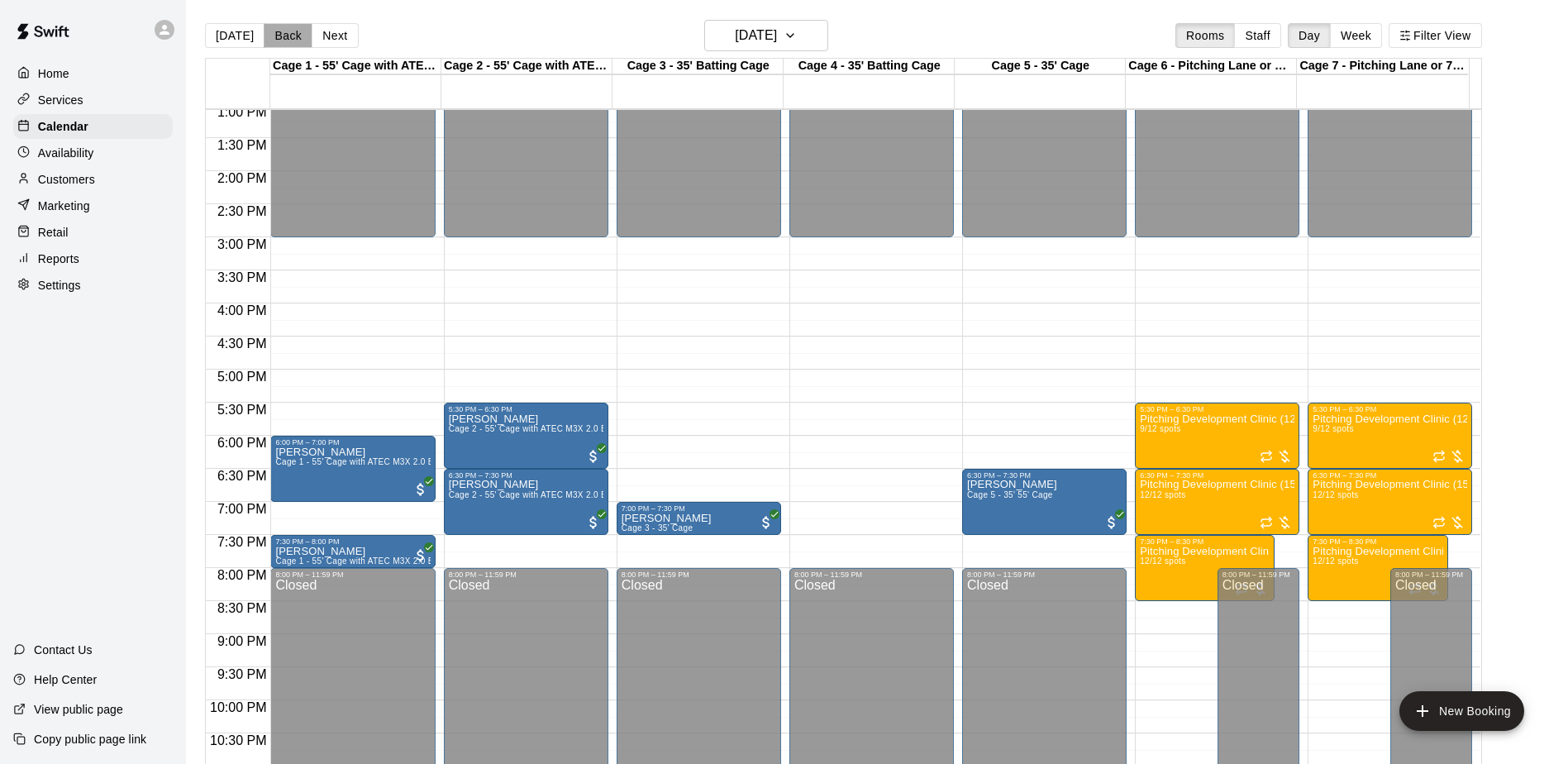
click at [282, 32] on button "Back" at bounding box center [287, 35] width 49 height 25
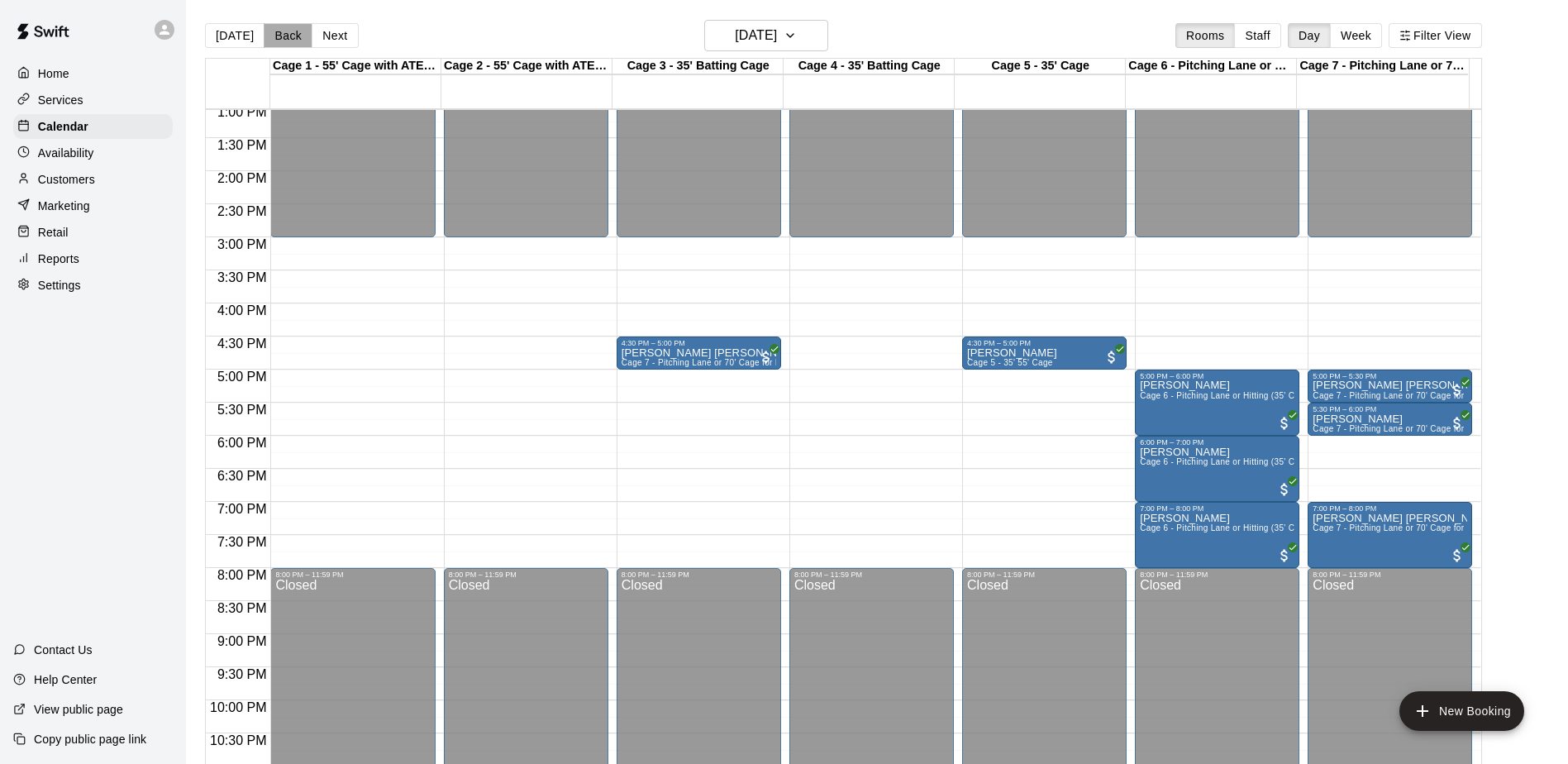
click at [282, 32] on button "Back" at bounding box center [287, 35] width 49 height 25
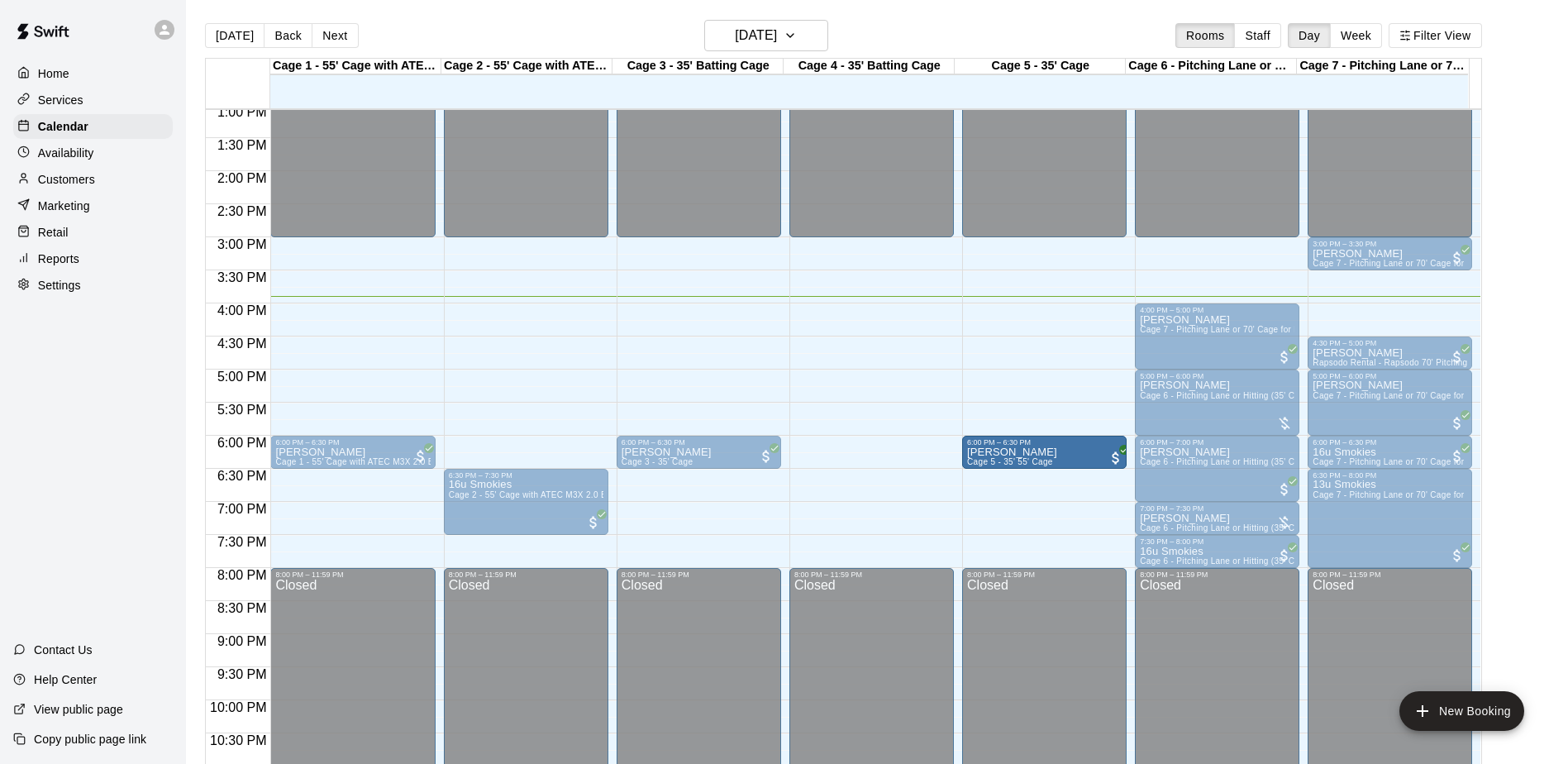
drag, startPoint x: 1044, startPoint y: 499, endPoint x: 1044, endPoint y: 477, distance: 22.0
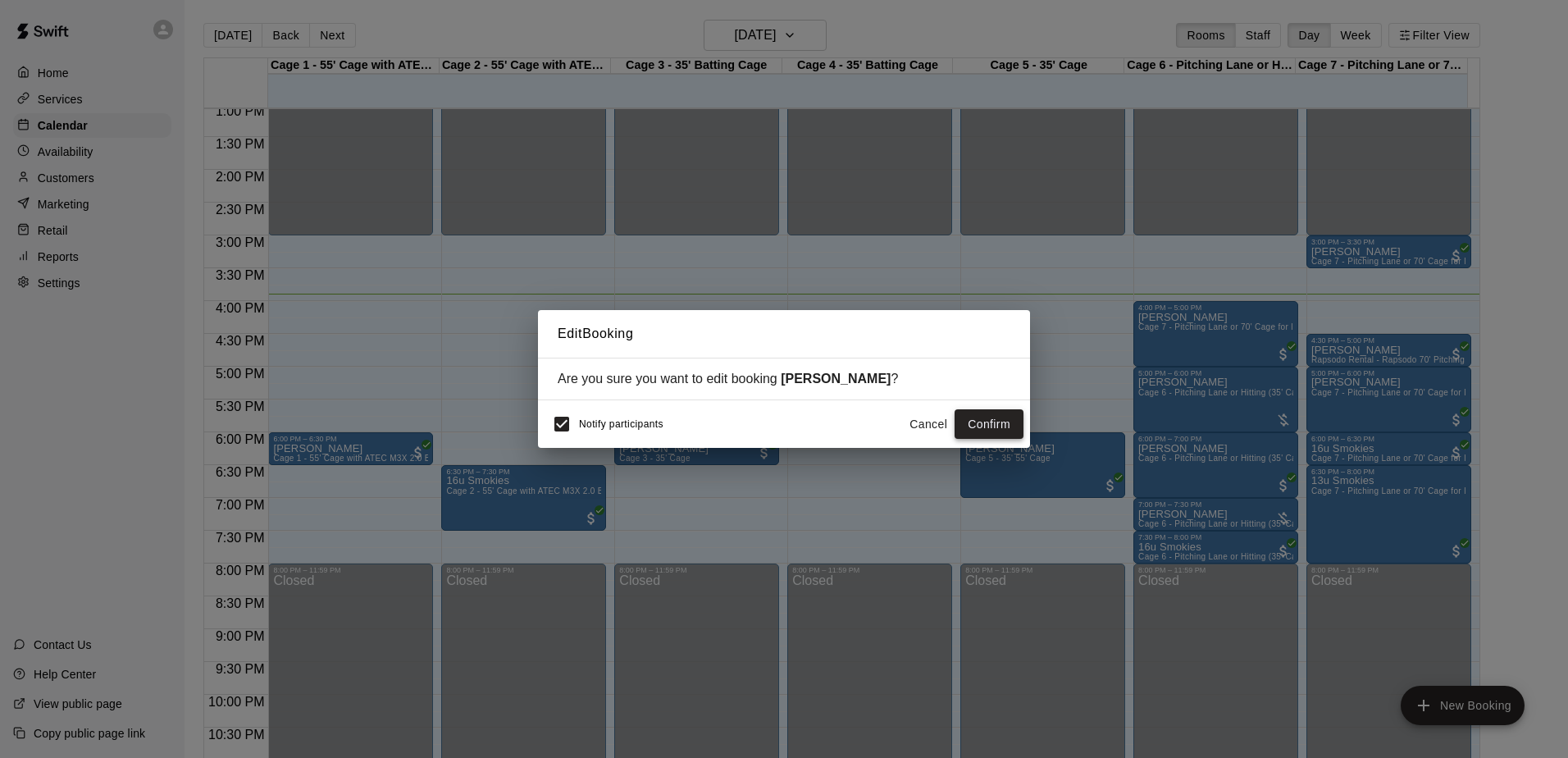
click at [984, 418] on button "Confirm" at bounding box center [989, 424] width 69 height 30
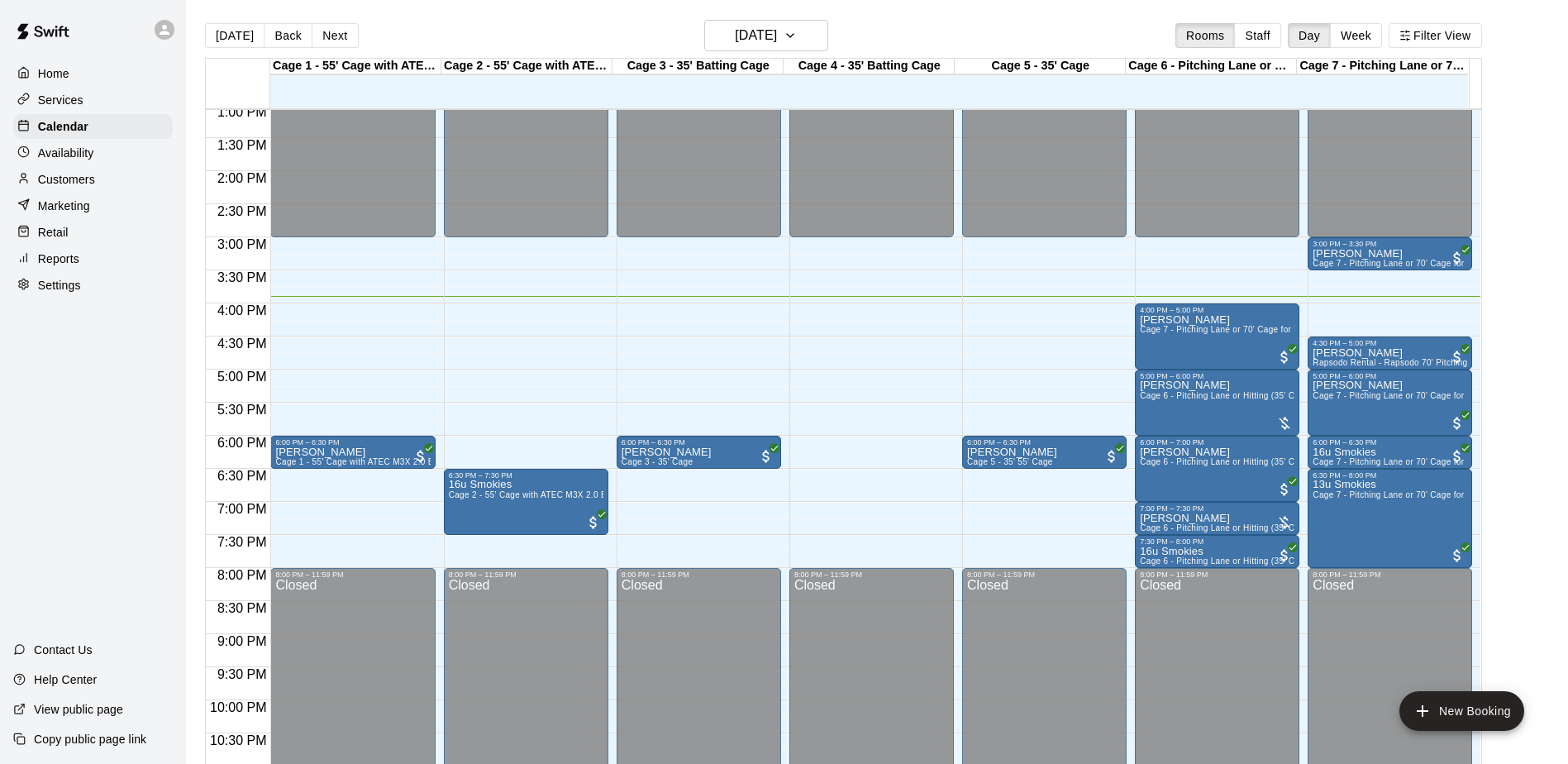
click at [348, 477] on div "12:00 AM – 3:00 PM Closed 6:00 PM – 6:30 PM [PERSON_NAME] Cage 1 - 55' Cage wit…" at bounding box center [352, 39] width 164 height 1587
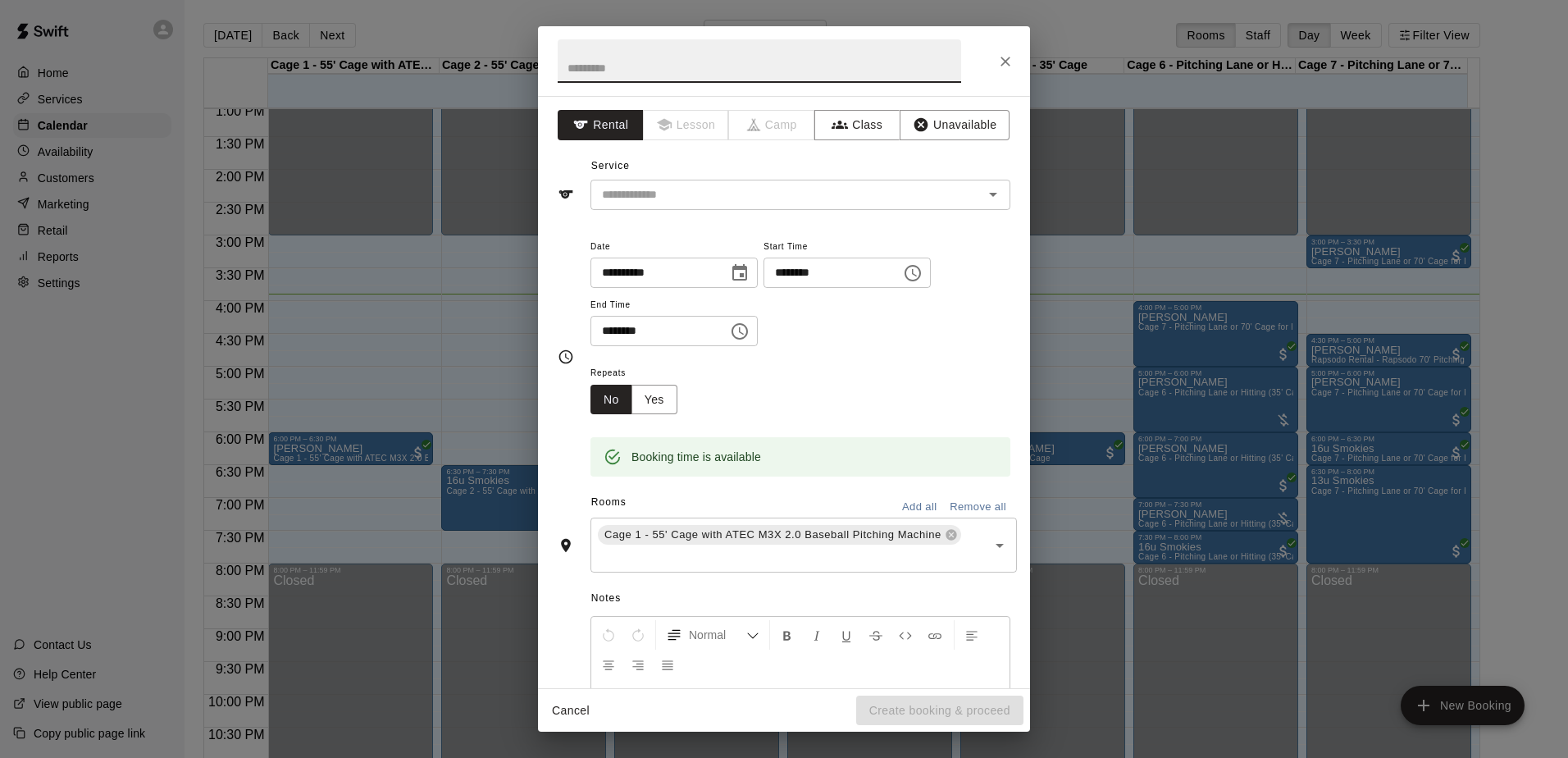
click at [841, 68] on input "text" at bounding box center [759, 61] width 404 height 43
click at [735, 196] on input "text" at bounding box center [775, 195] width 361 height 20
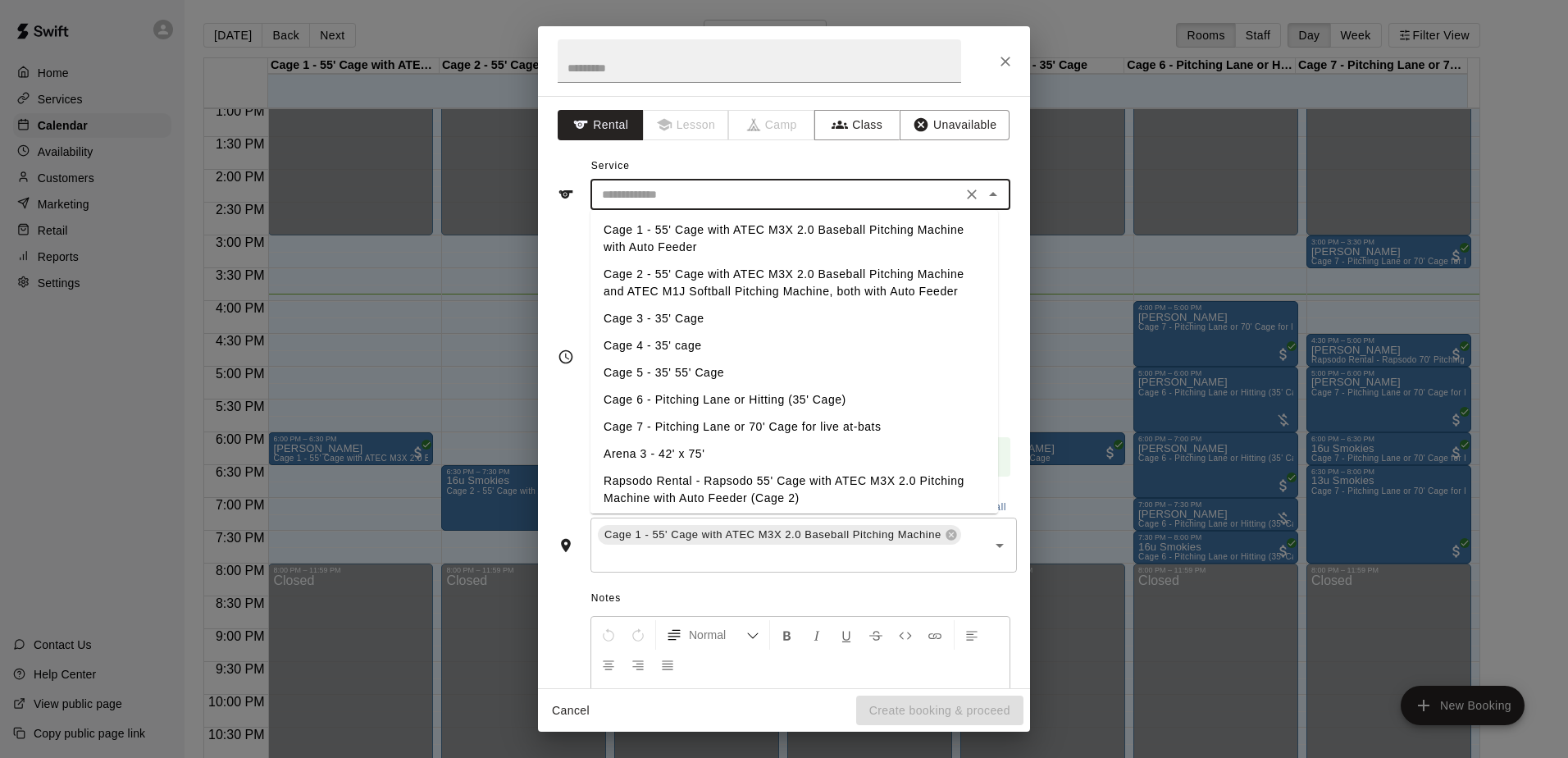
click at [716, 224] on li "Cage 1 - 55' Cage with ATEC M3X 2.0 Baseball Pitching Machine with Auto Feeder" at bounding box center [794, 238] width 407 height 44
type input "**********"
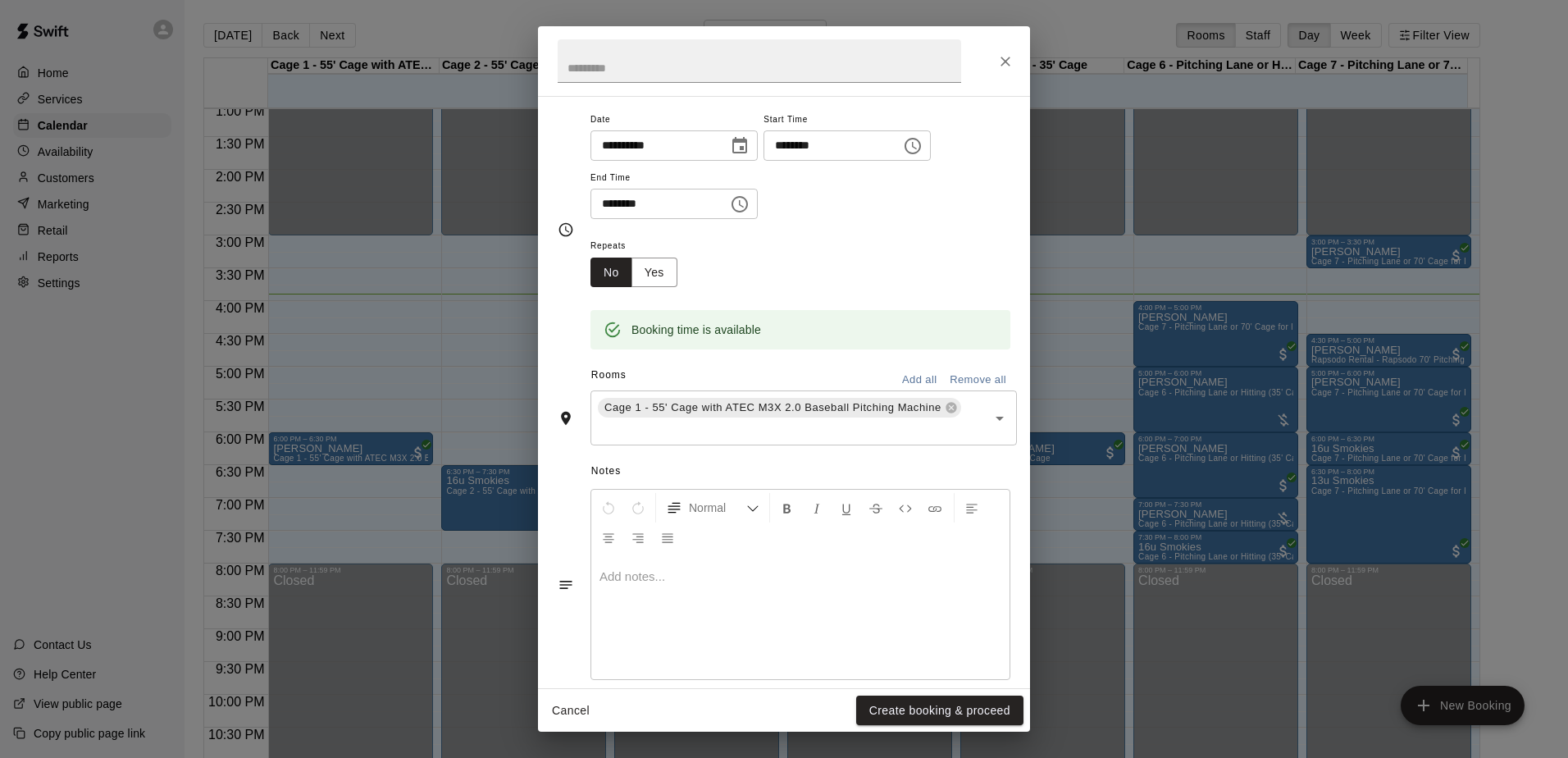
scroll to position [149, 0]
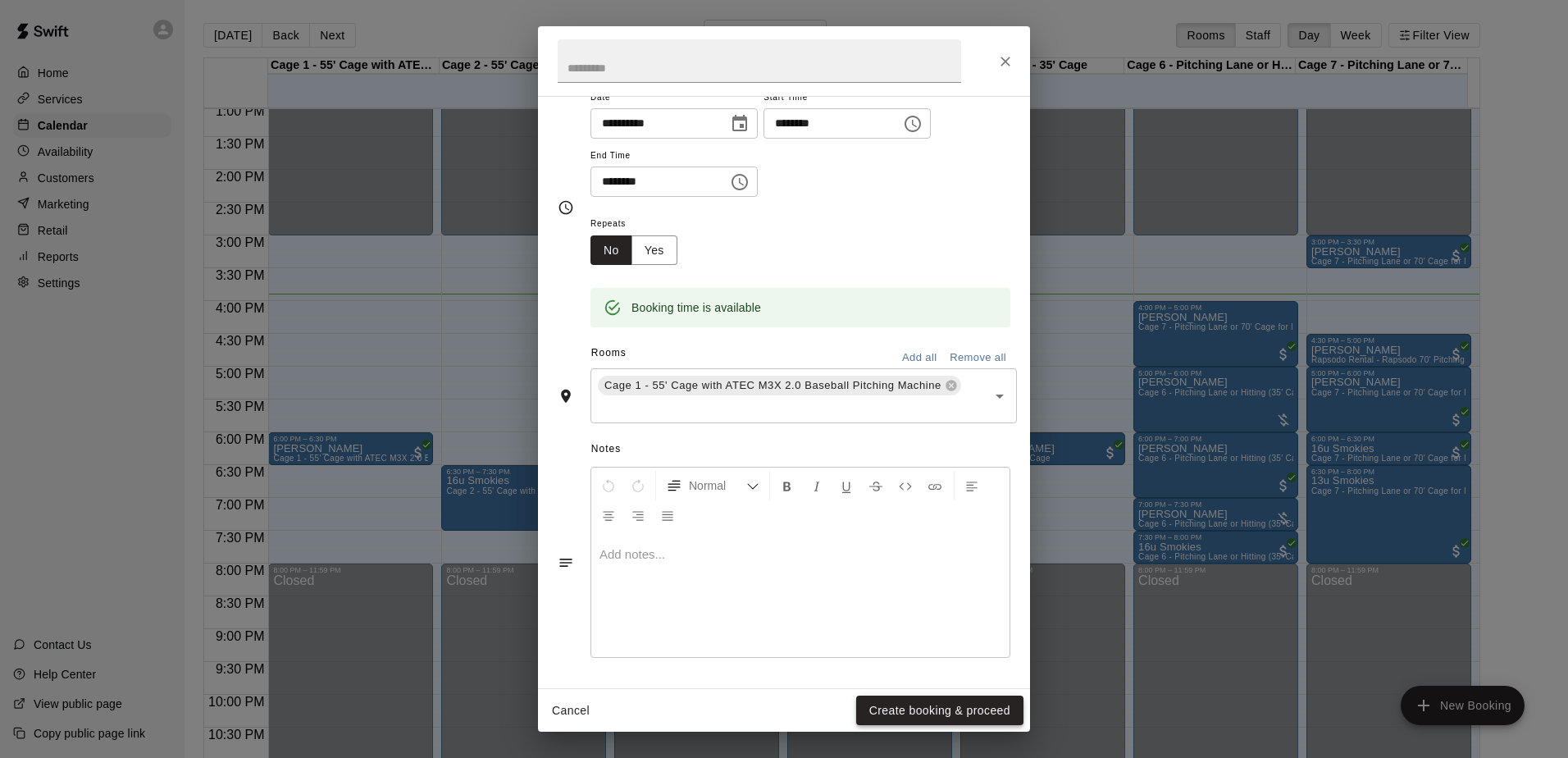
click at [928, 708] on button "Create booking & proceed" at bounding box center [940, 710] width 167 height 30
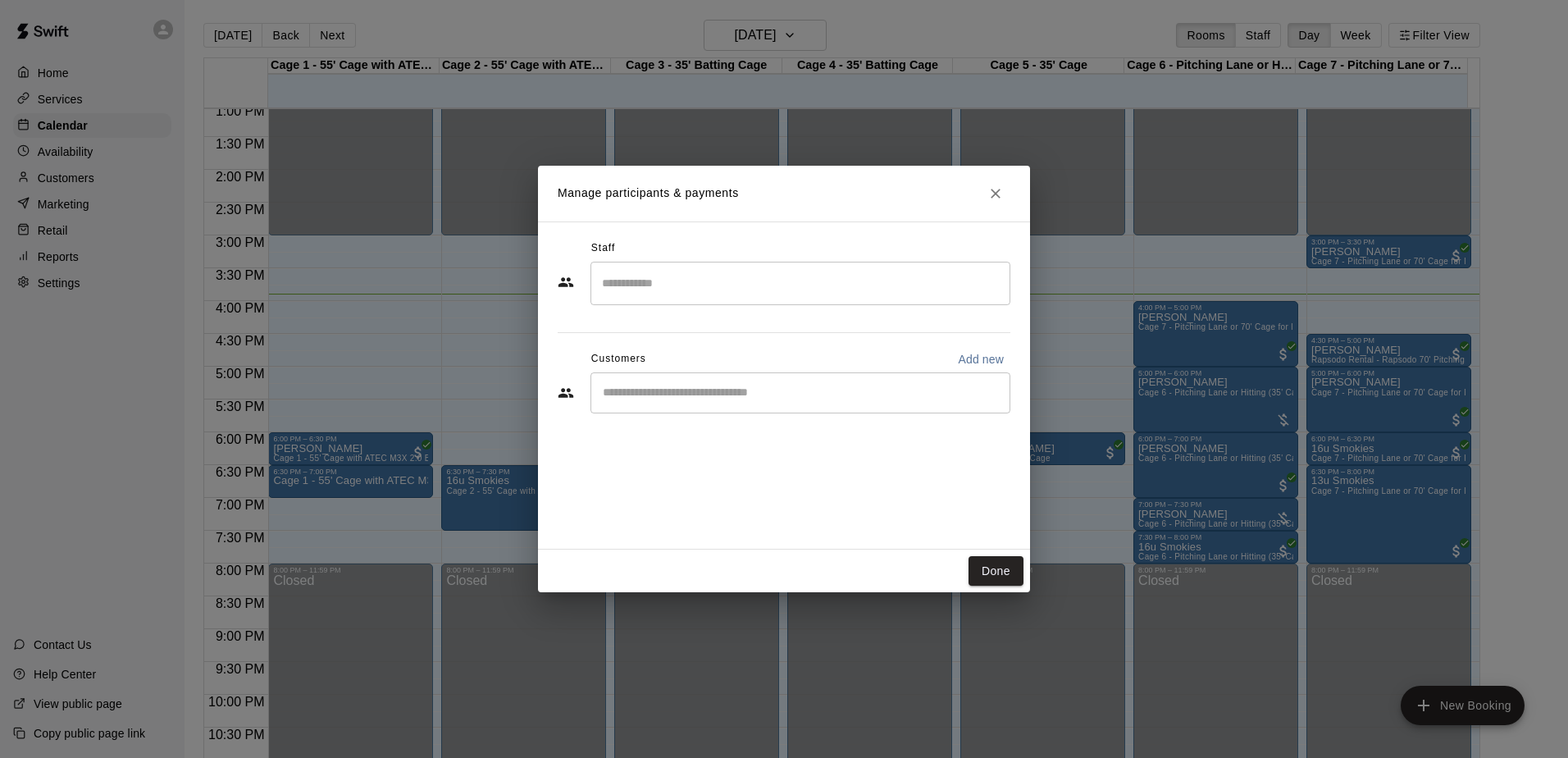
drag, startPoint x: 929, startPoint y: 708, endPoint x: 837, endPoint y: 308, distance: 410.4
click at [837, 308] on div "Staff ​ Customers Add new ​" at bounding box center [784, 332] width 452 height 194
click at [830, 290] on input "Search staff" at bounding box center [800, 282] width 405 height 29
type input "*"
click at [535, 353] on div "Manage participants & payments Staff ​ Customers Add new ​ Done" at bounding box center [784, 379] width 1568 height 758
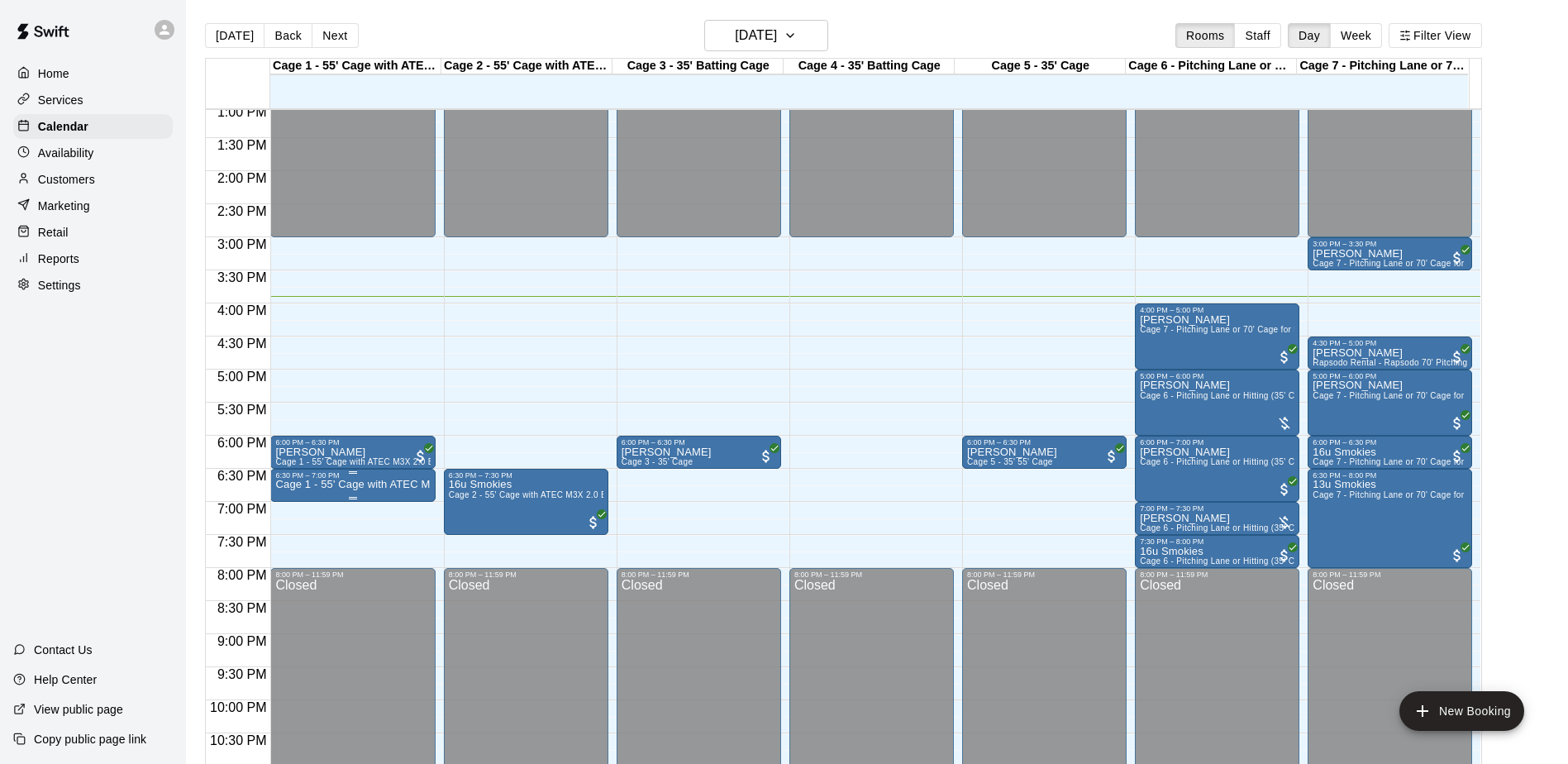
click at [373, 484] on p "Cage 1 - 55' Cage with ATEC M3X 2.0 Baseball Pitching Machine with Auto Feeder" at bounding box center [352, 484] width 155 height 0
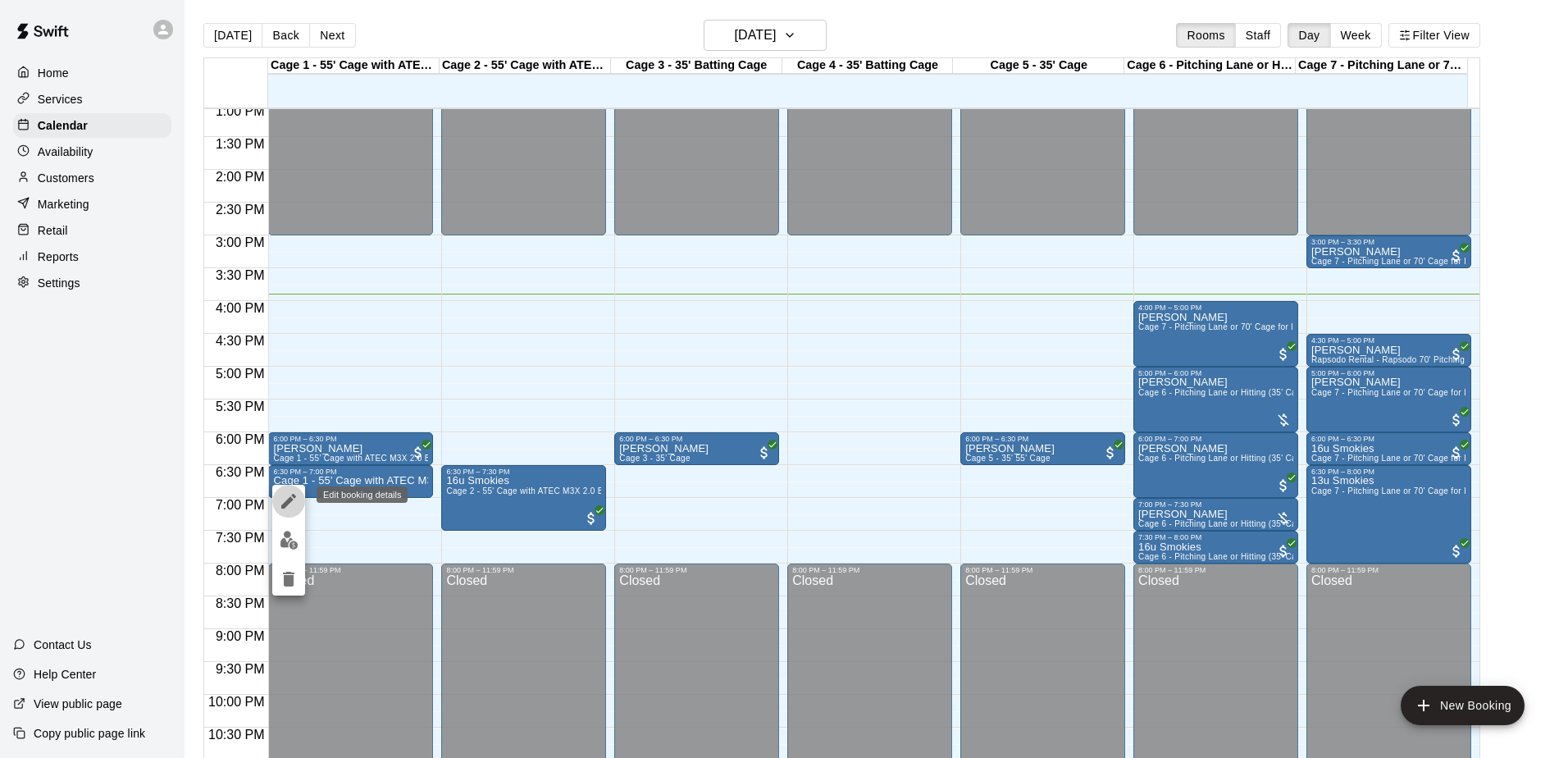
click at [283, 497] on icon "edit" at bounding box center [288, 500] width 19 height 19
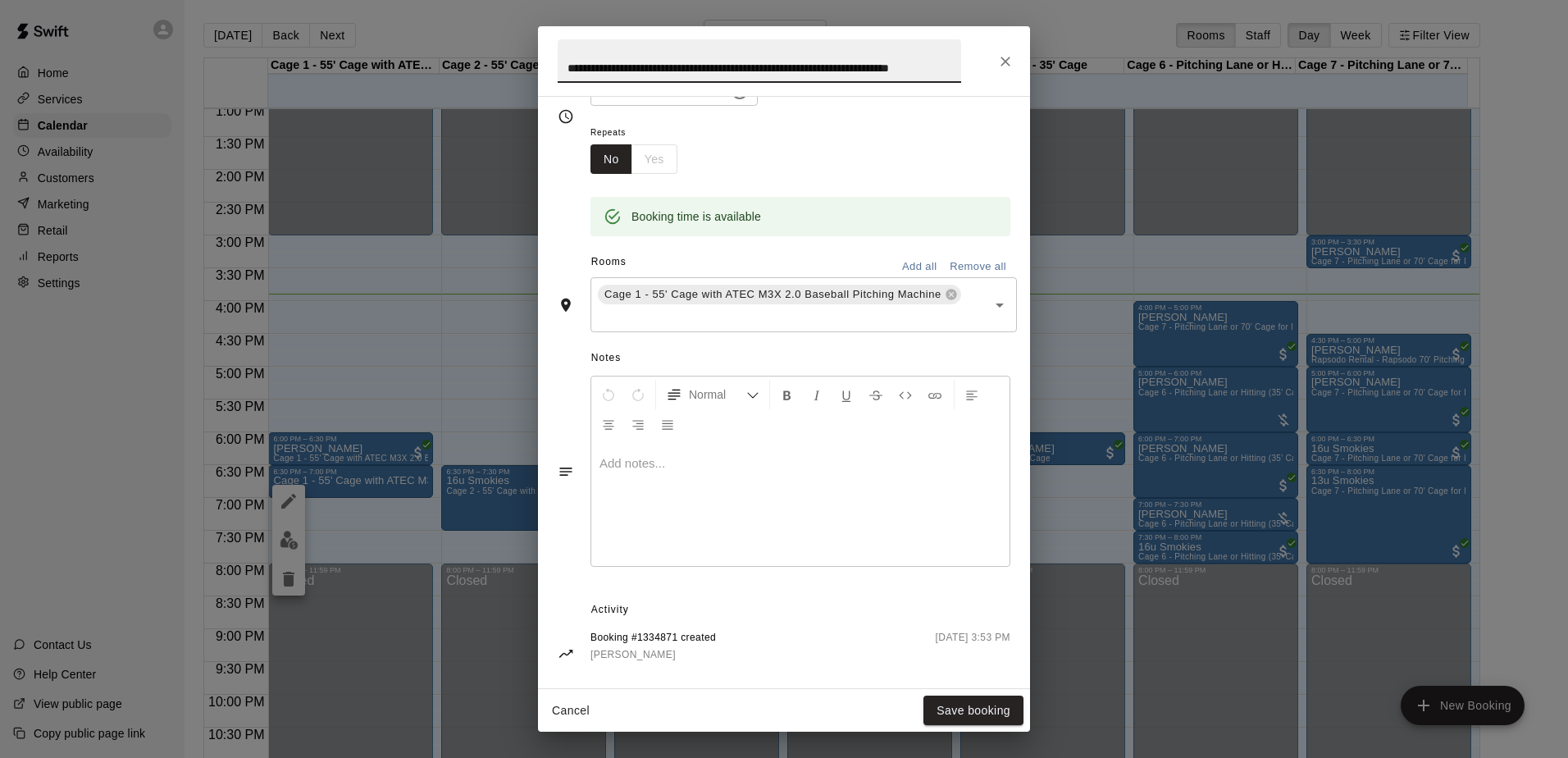
scroll to position [258, 0]
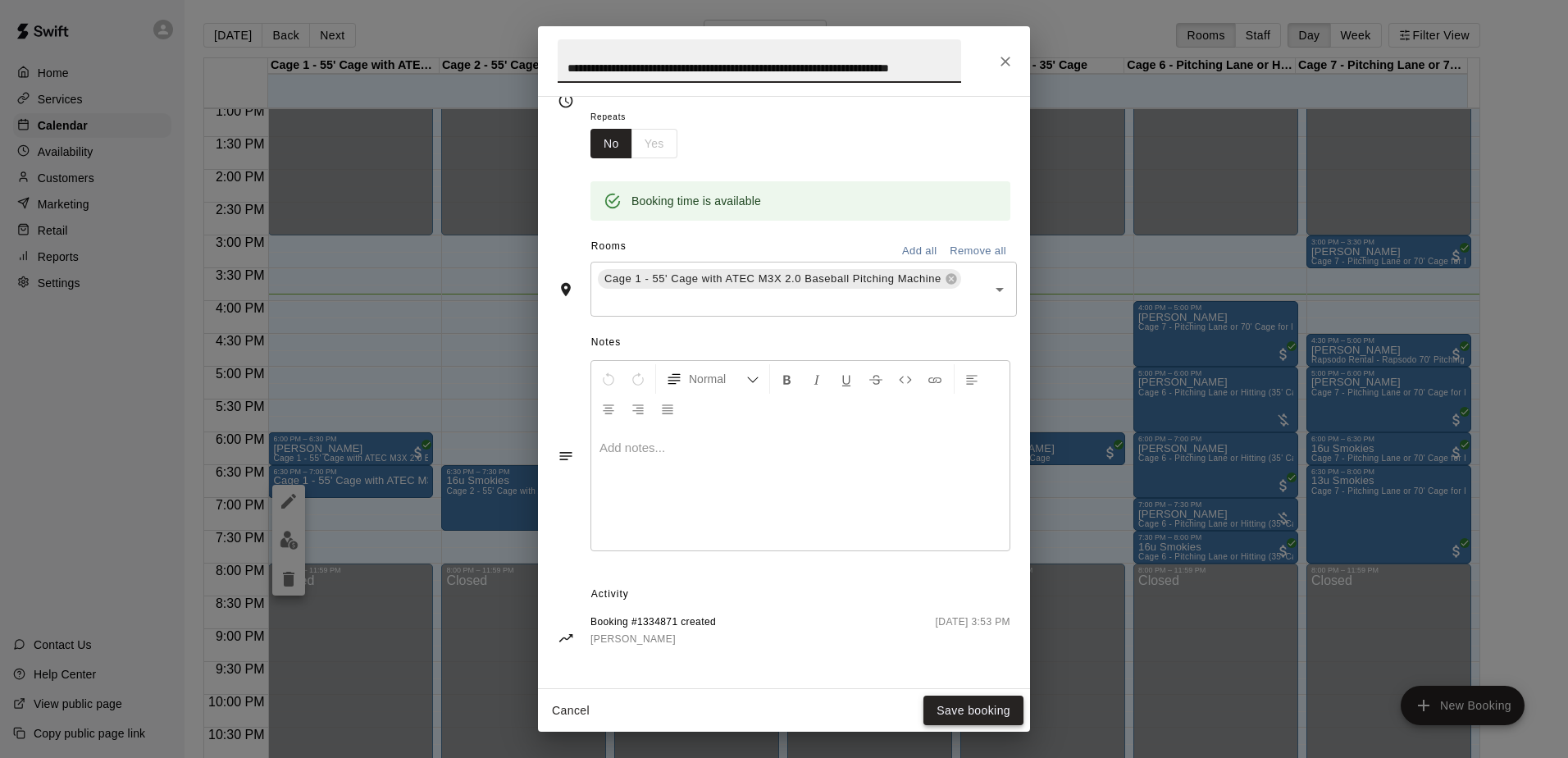
click at [989, 707] on button "Save booking" at bounding box center [973, 710] width 100 height 30
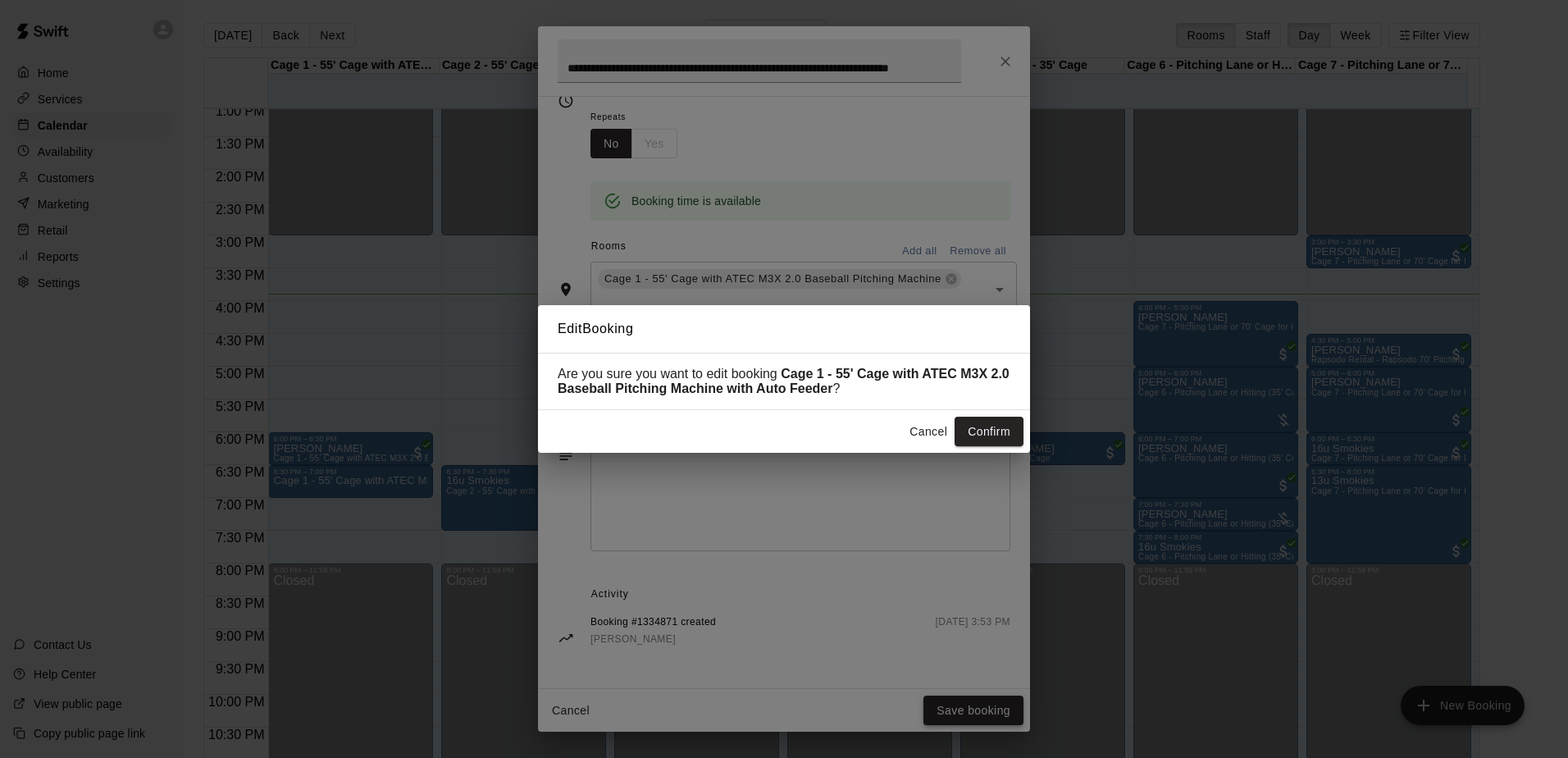
scroll to position [0, 0]
click at [992, 430] on button "Confirm" at bounding box center [989, 431] width 69 height 30
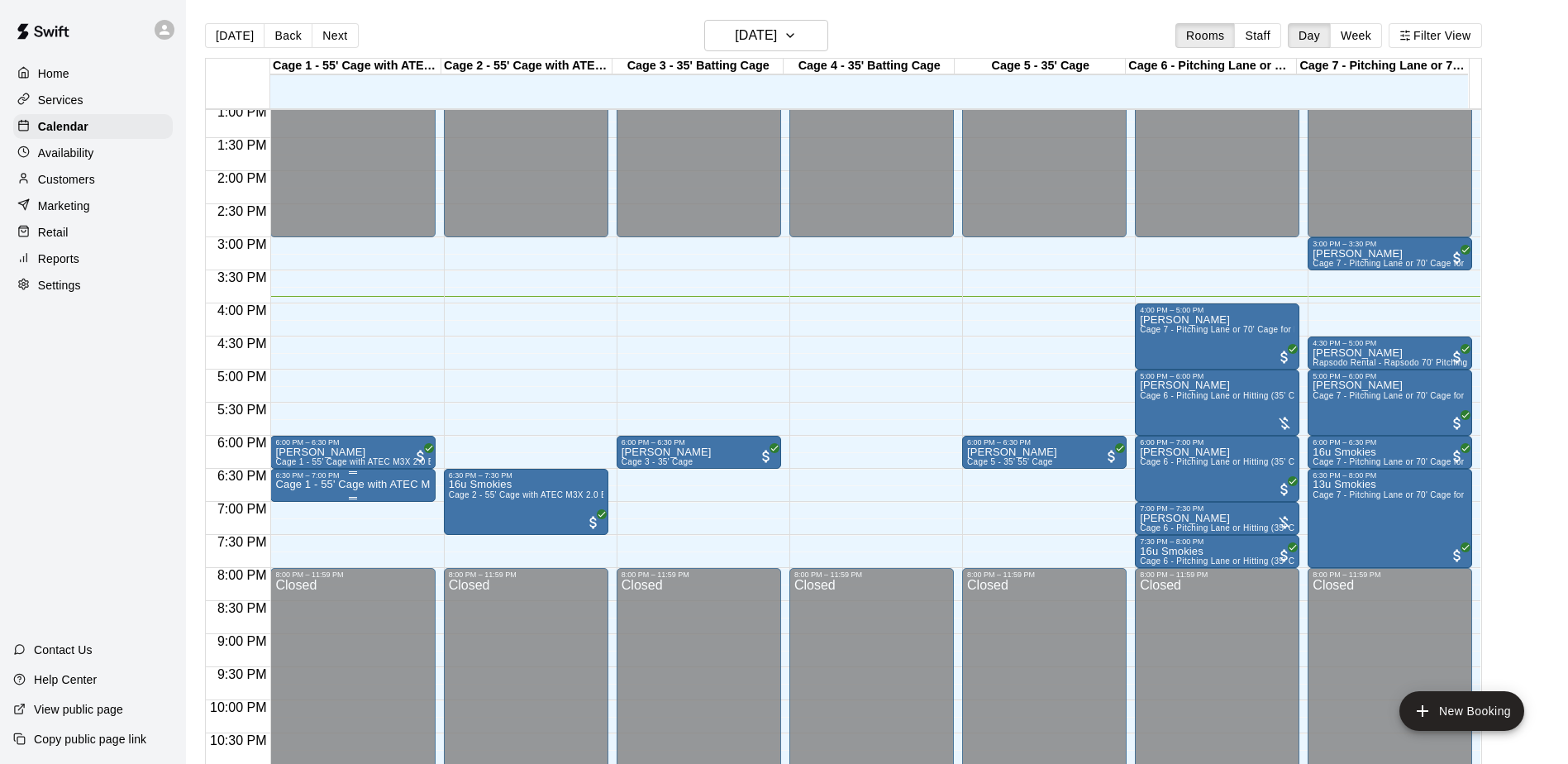
click at [378, 484] on p "Cage 1 - 55' Cage with ATEC M3X 2.0 Baseball Pitching Machine with Auto Feeder" at bounding box center [352, 484] width 155 height 0
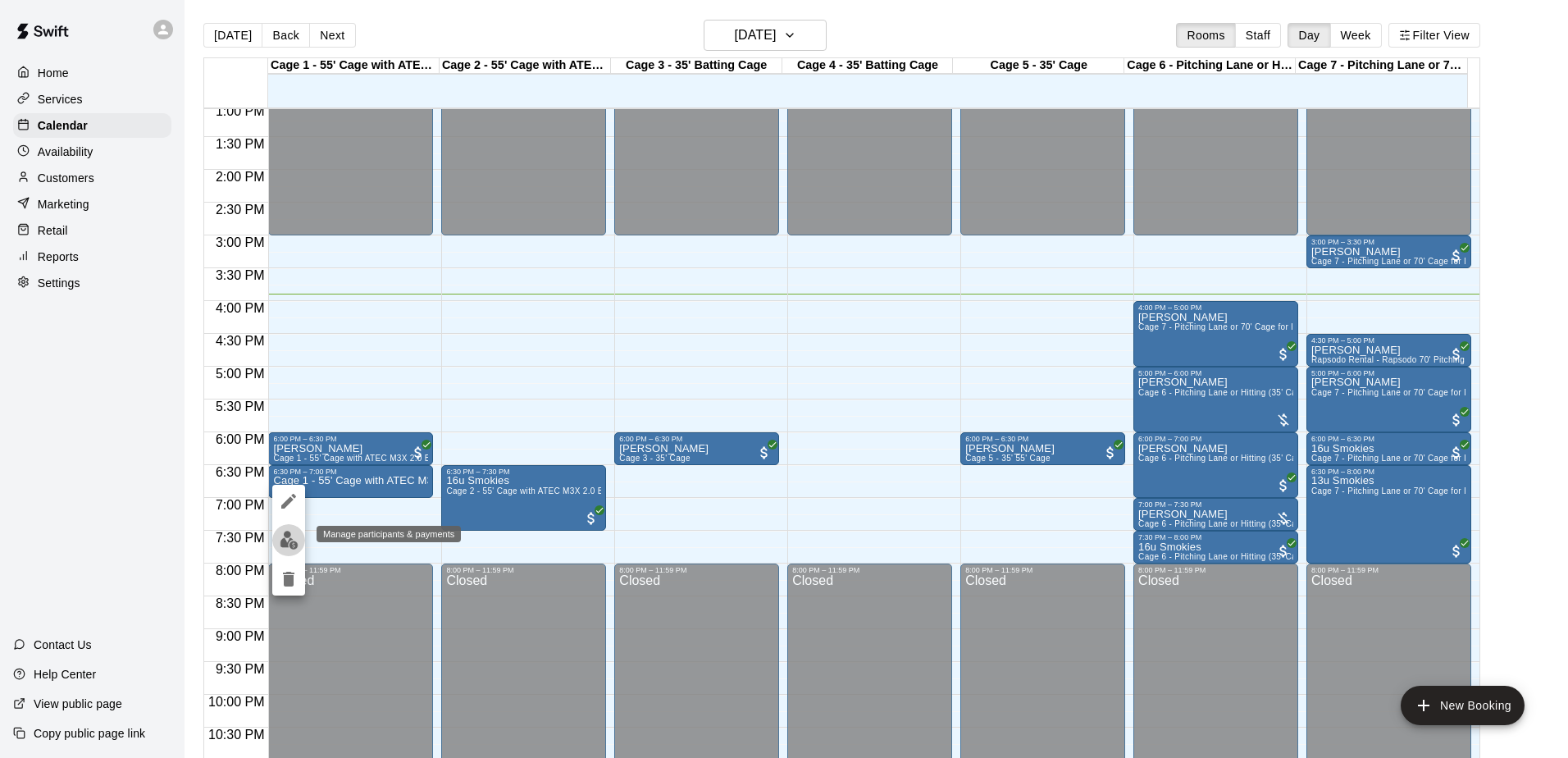
click at [288, 541] on img "edit" at bounding box center [289, 540] width 19 height 19
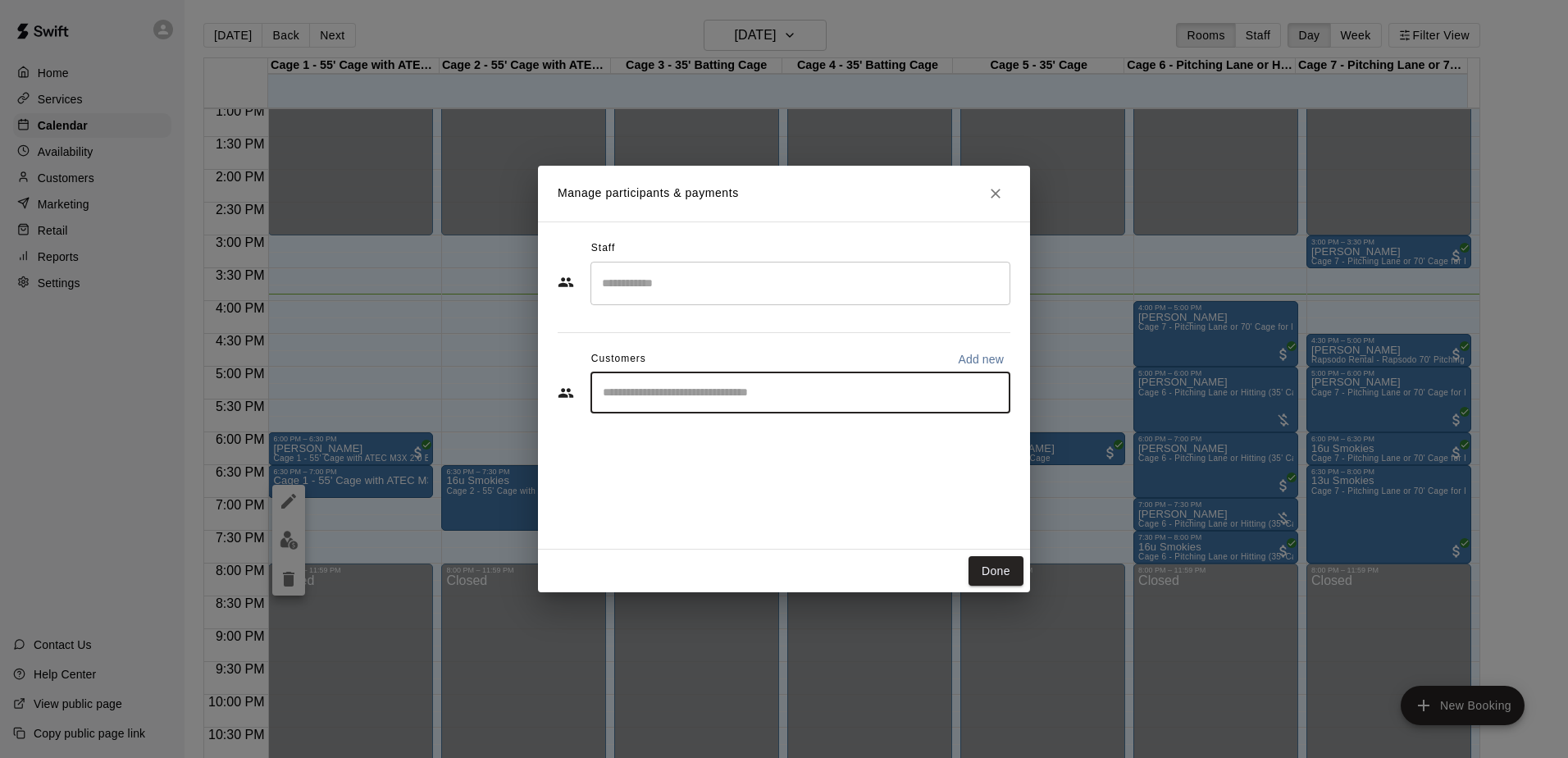
click at [692, 392] on input "Start typing to search customers..." at bounding box center [800, 393] width 405 height 17
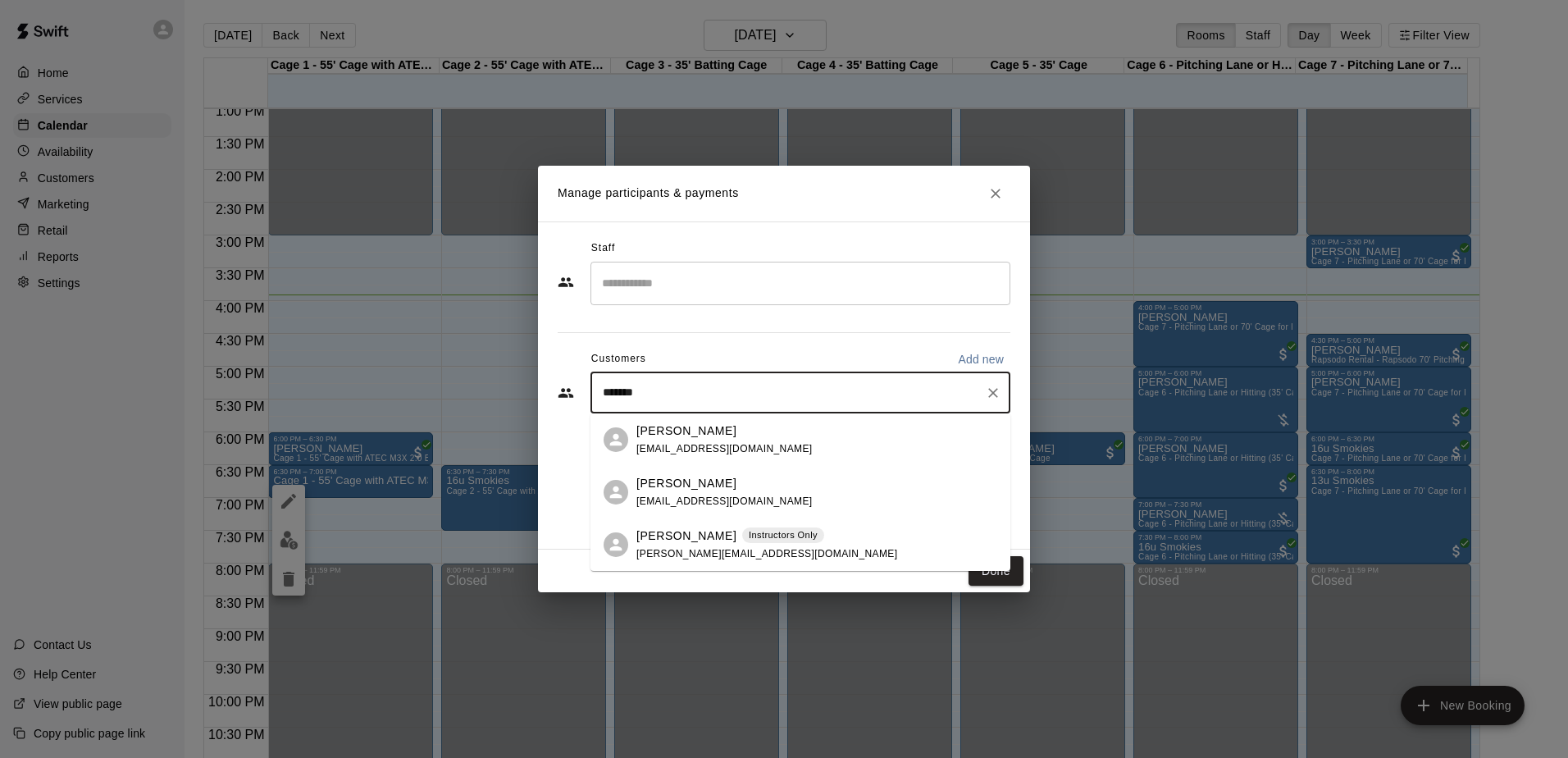
type input "********"
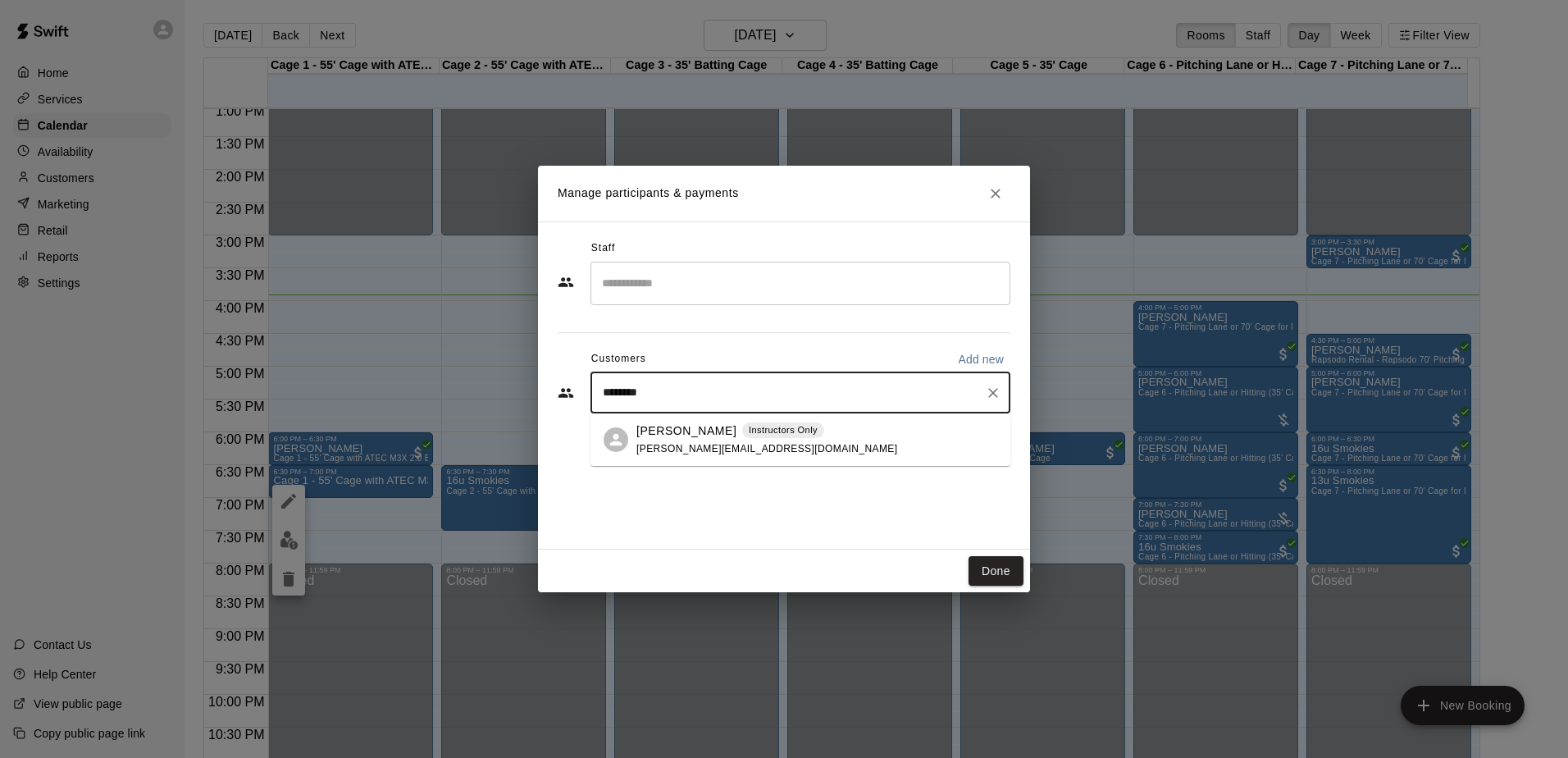
click at [688, 443] on span "[PERSON_NAME][EMAIL_ADDRESS][DOMAIN_NAME]" at bounding box center [767, 448] width 261 height 11
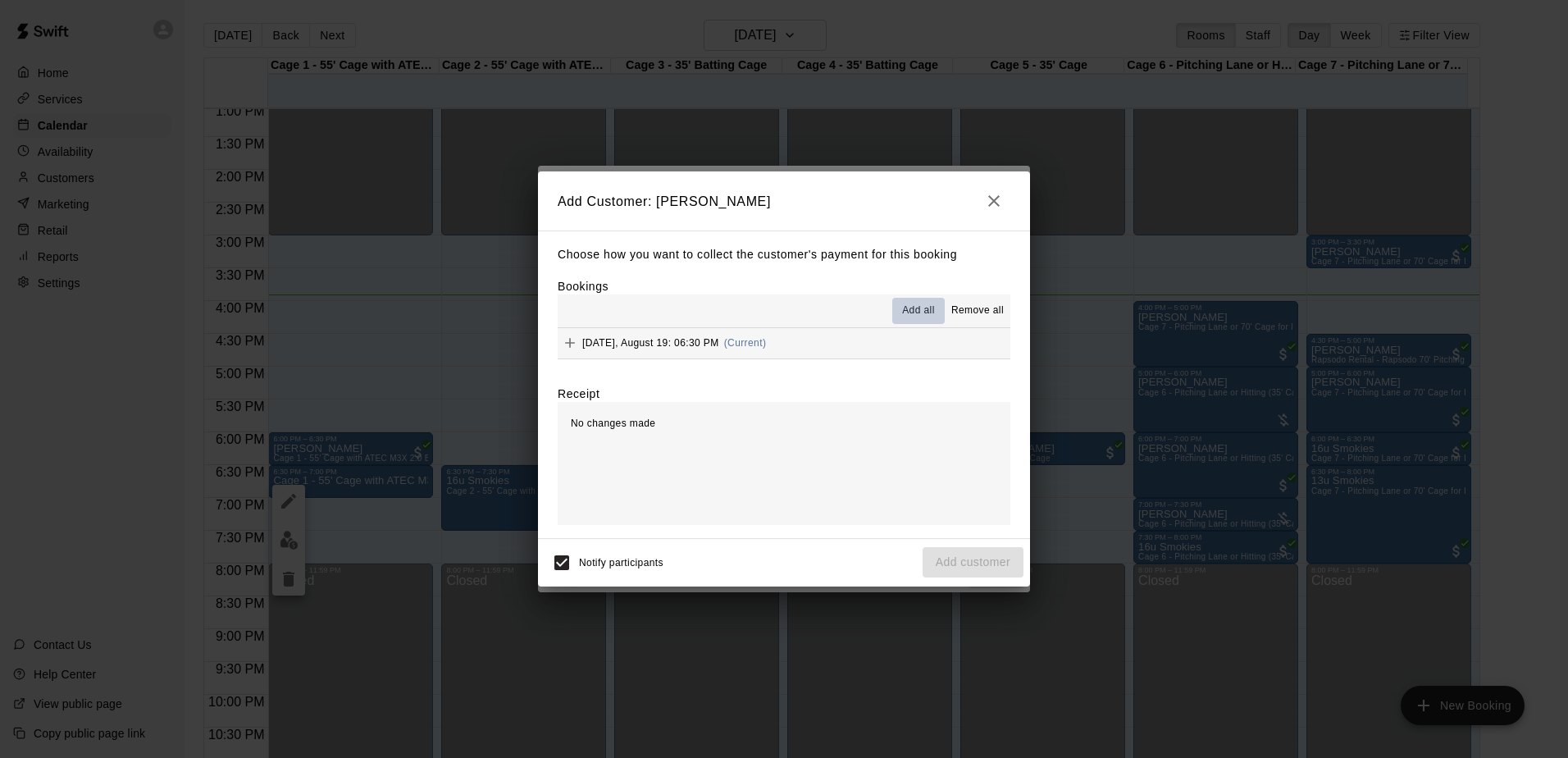
click at [929, 306] on span "Add all" at bounding box center [919, 311] width 33 height 17
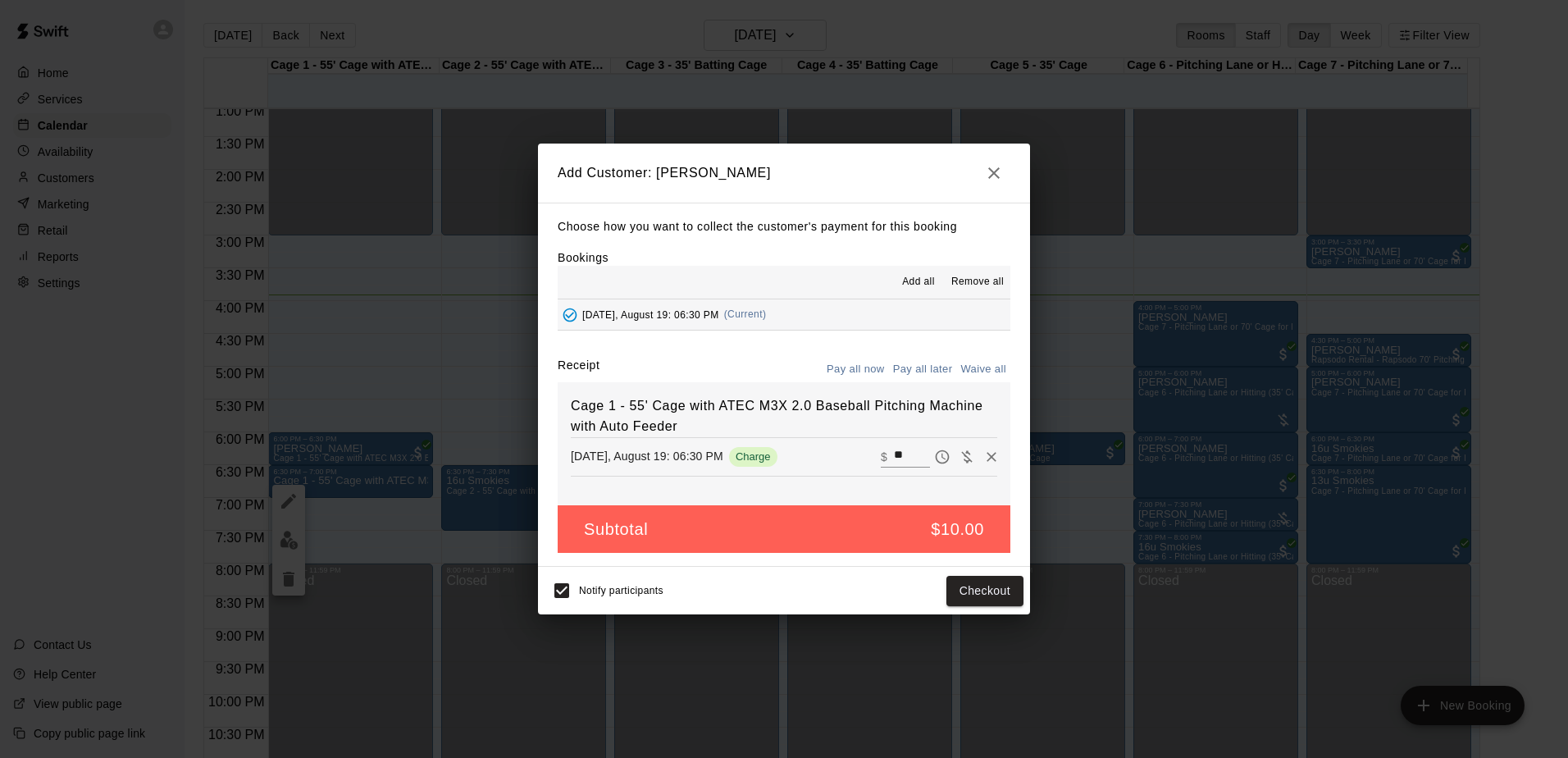
click at [983, 362] on button "Waive all" at bounding box center [983, 370] width 54 height 26
type input "*"
click at [979, 592] on button "Add customer" at bounding box center [973, 591] width 101 height 30
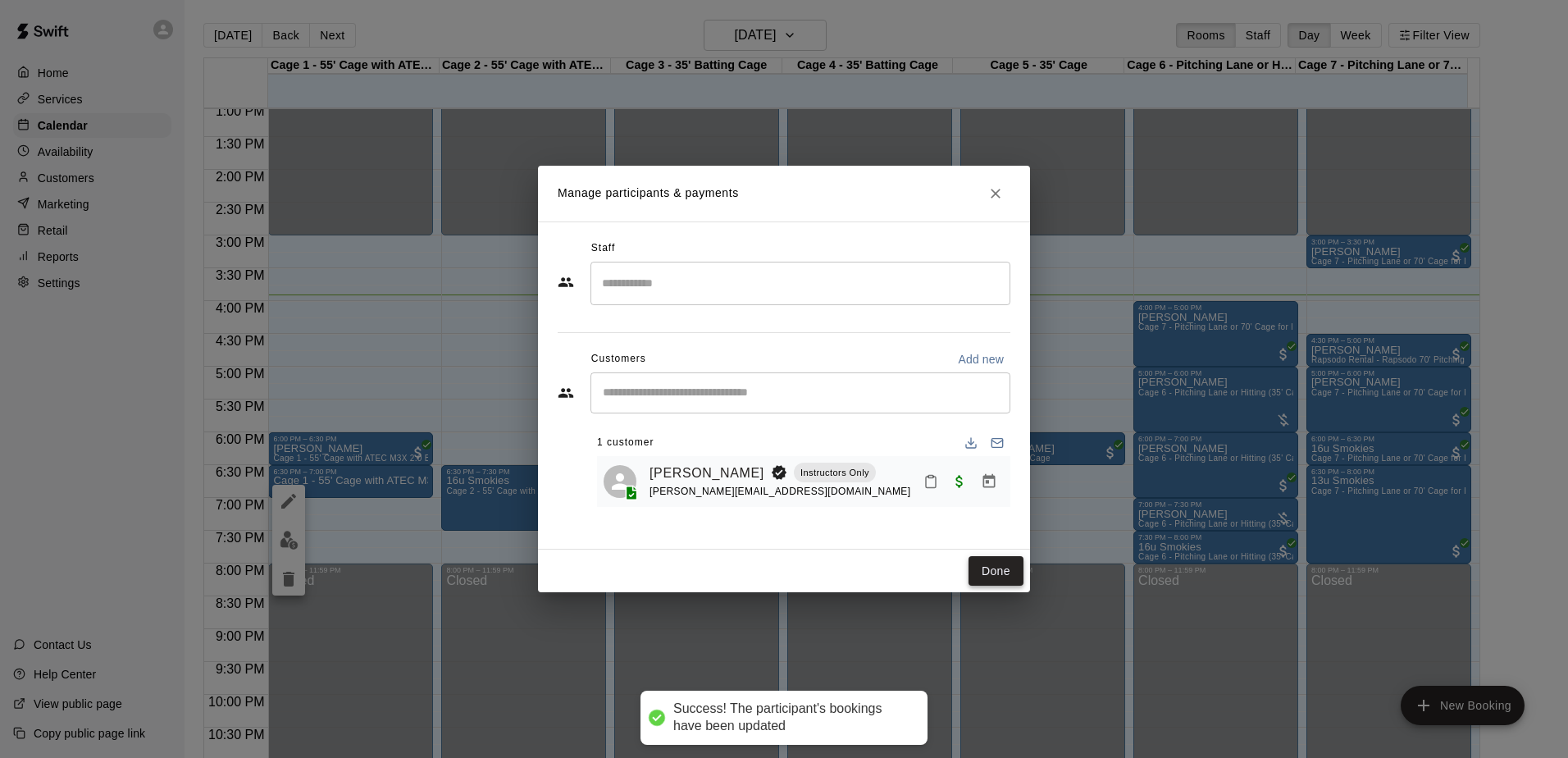
click at [1002, 571] on button "Done" at bounding box center [996, 571] width 55 height 30
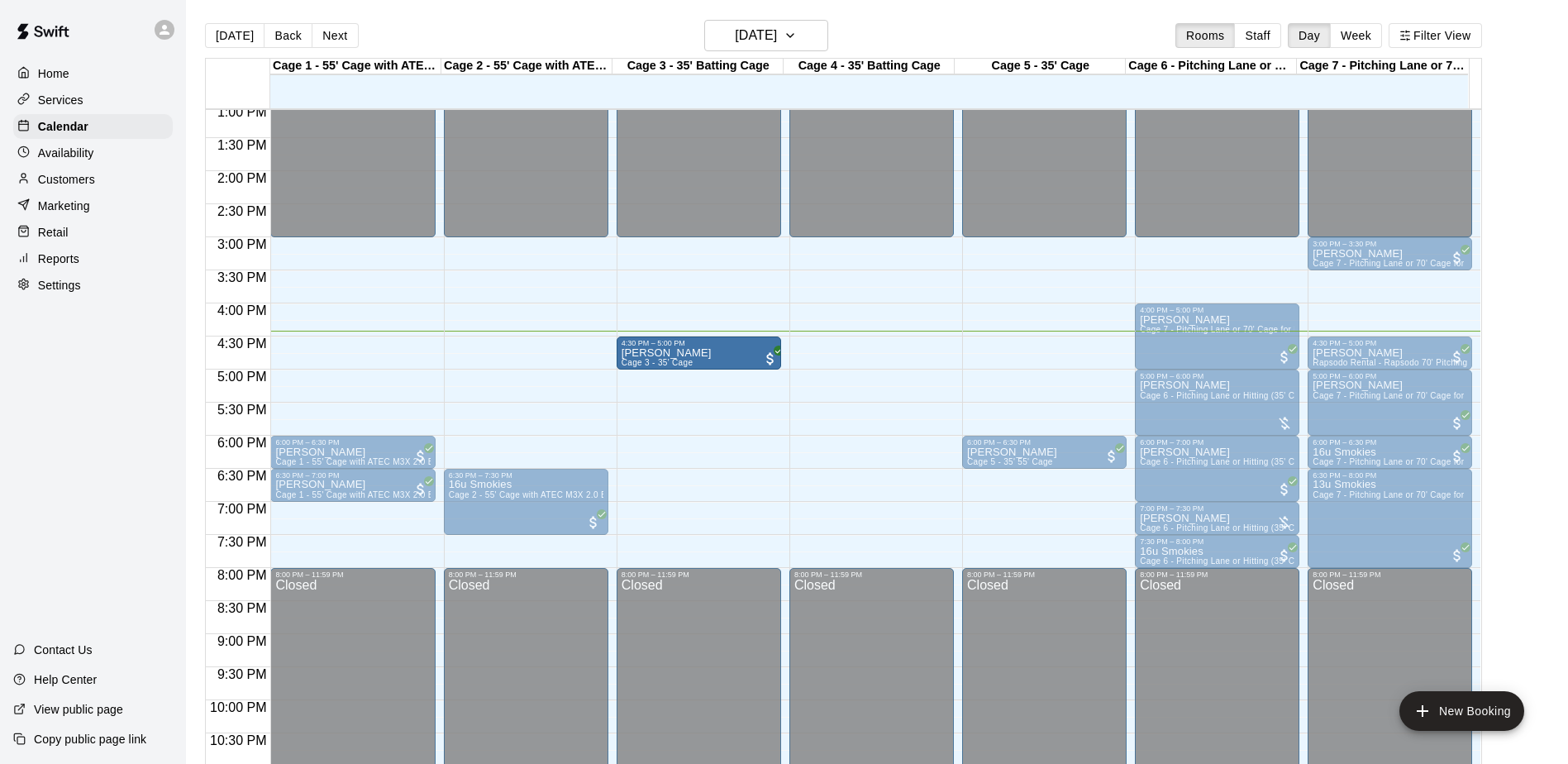
drag, startPoint x: 674, startPoint y: 455, endPoint x: 682, endPoint y: 363, distance: 92.3
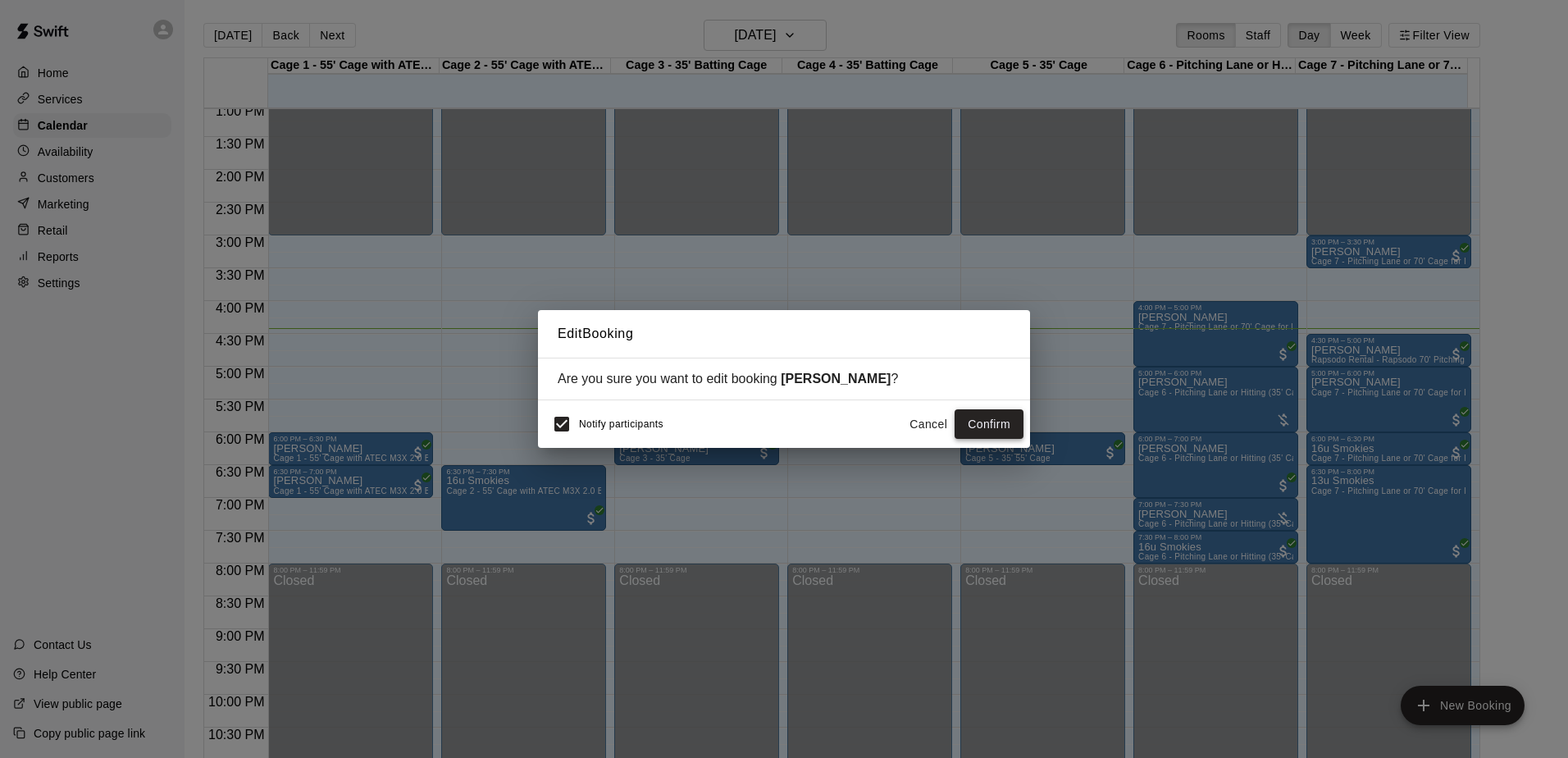
click at [1001, 422] on button "Confirm" at bounding box center [989, 424] width 69 height 30
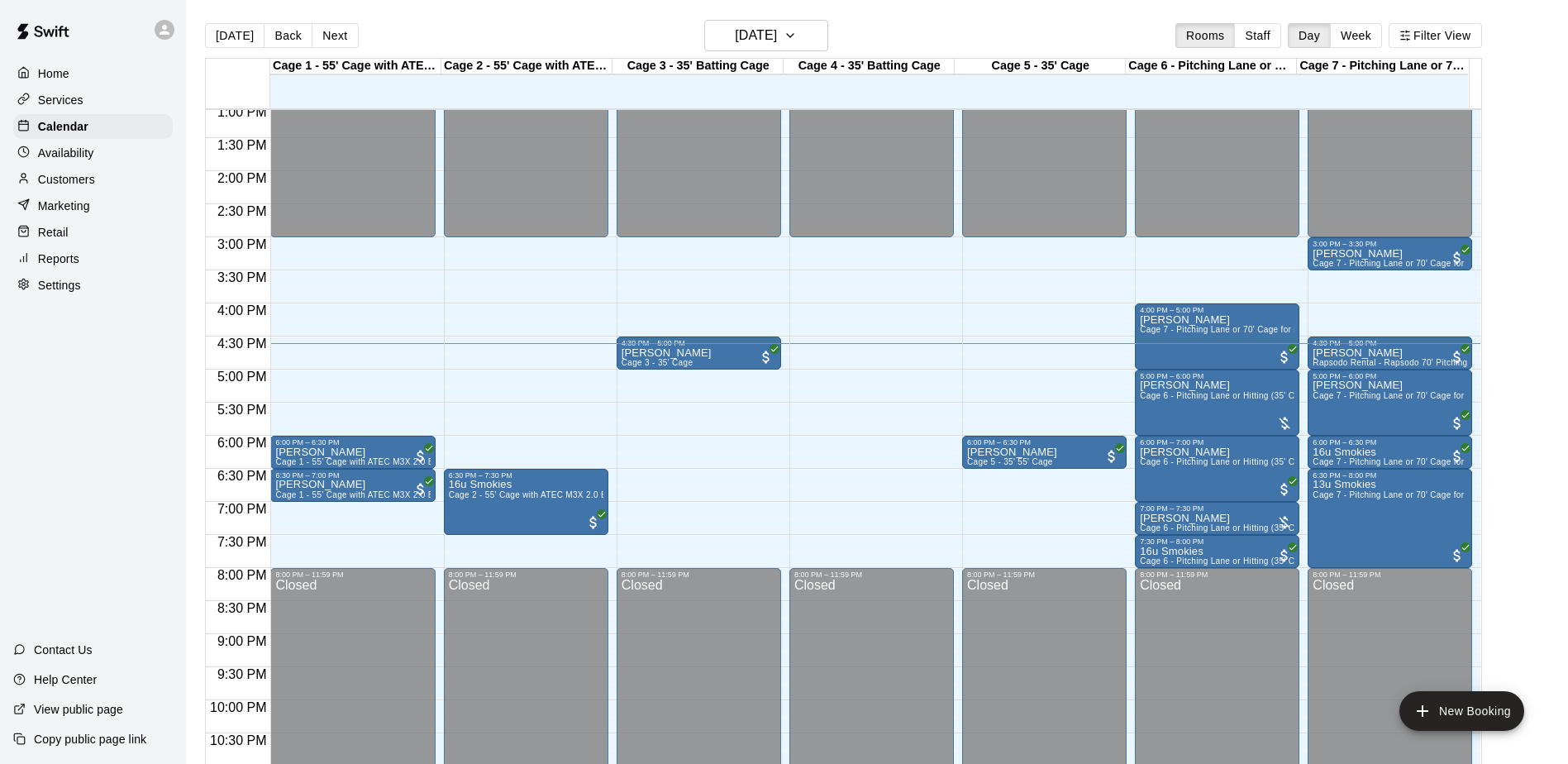
click at [742, 510] on div "12:00 AM – 3:00 PM Closed 4:30 PM – 5:00 PM [PERSON_NAME] Cage 3 - 35' Cage 8:0…" at bounding box center [698, 39] width 164 height 1587
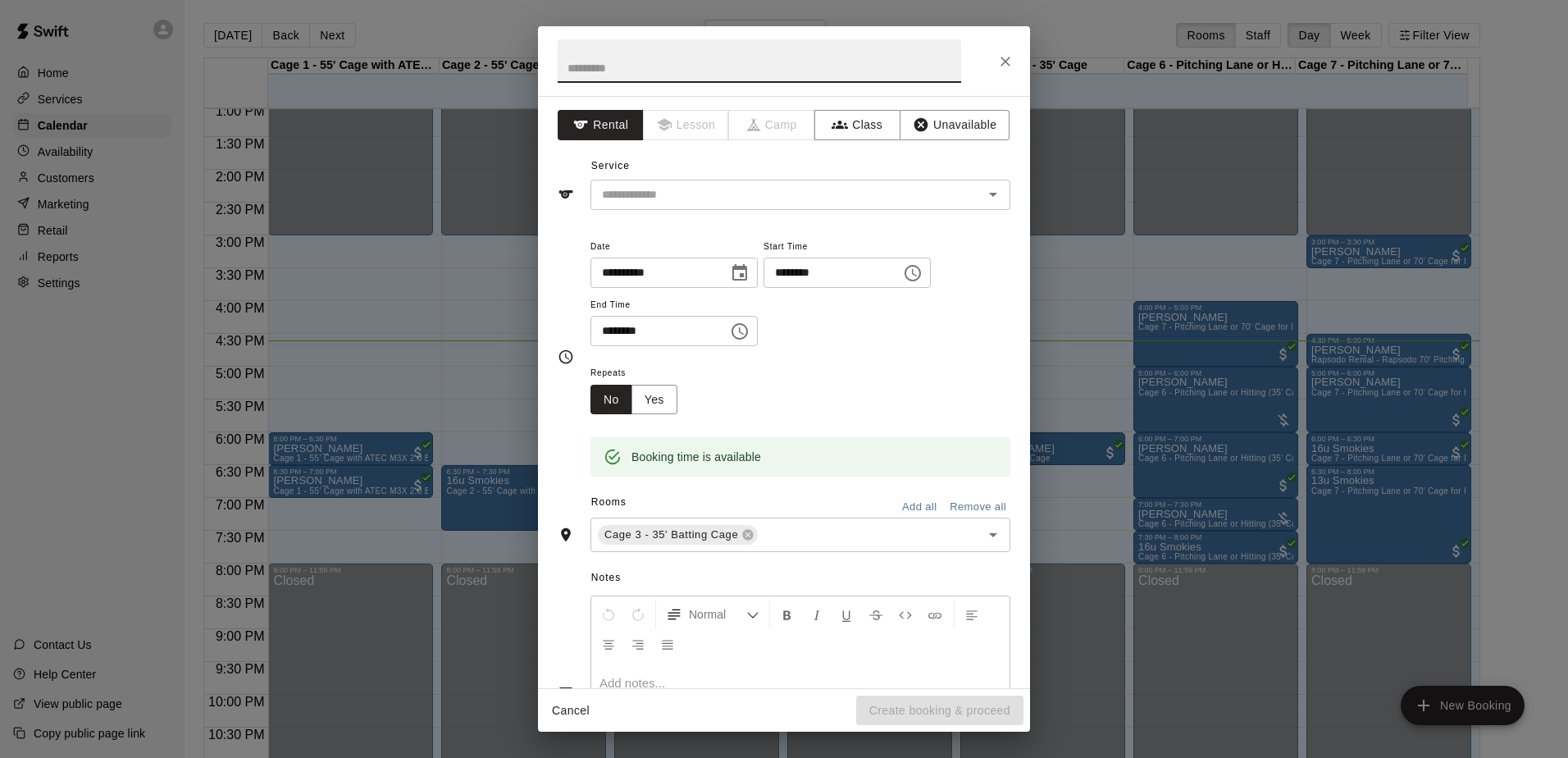
click at [998, 53] on icon "Close" at bounding box center [1005, 62] width 17 height 17
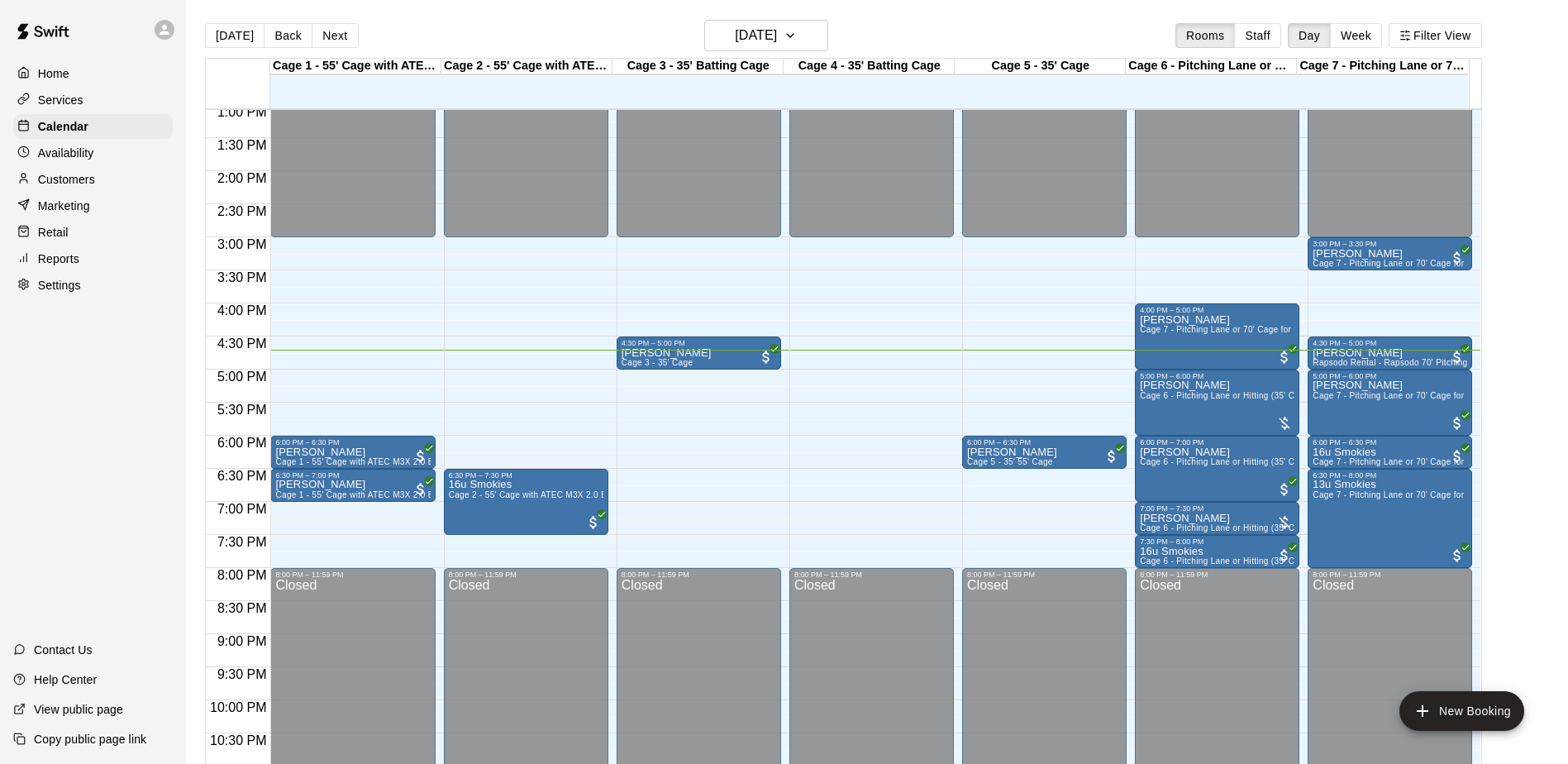
click at [55, 336] on div "Home Services Calendar Availability Customers Marketing Retail Reports Settings…" at bounding box center [93, 382] width 186 height 764
click at [1231, 401] on span "Cage 6 - Pitching Lane or Hitting (35' Cage)" at bounding box center [1226, 396] width 172 height 9
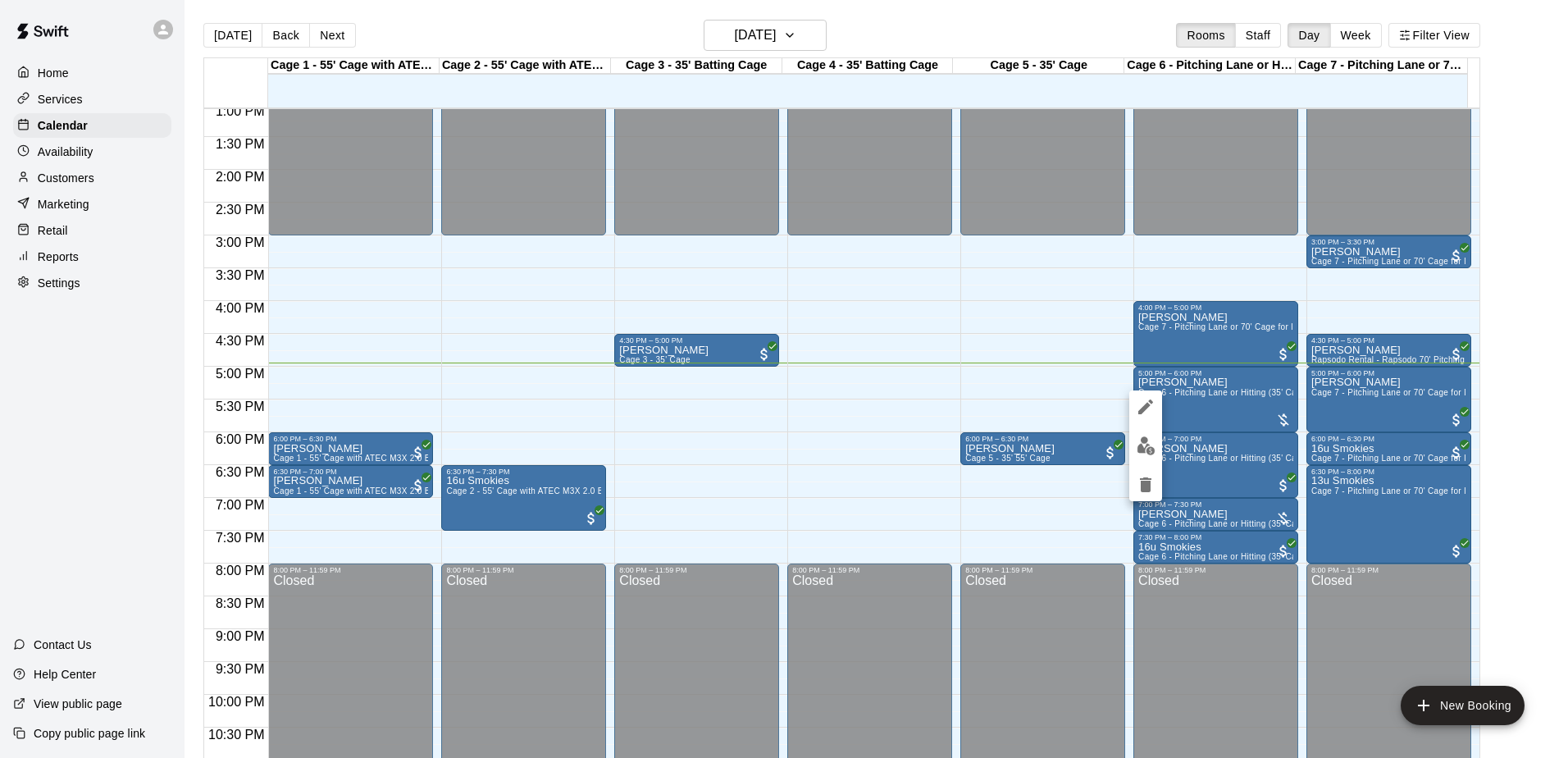
click at [1064, 389] on div at bounding box center [784, 379] width 1568 height 758
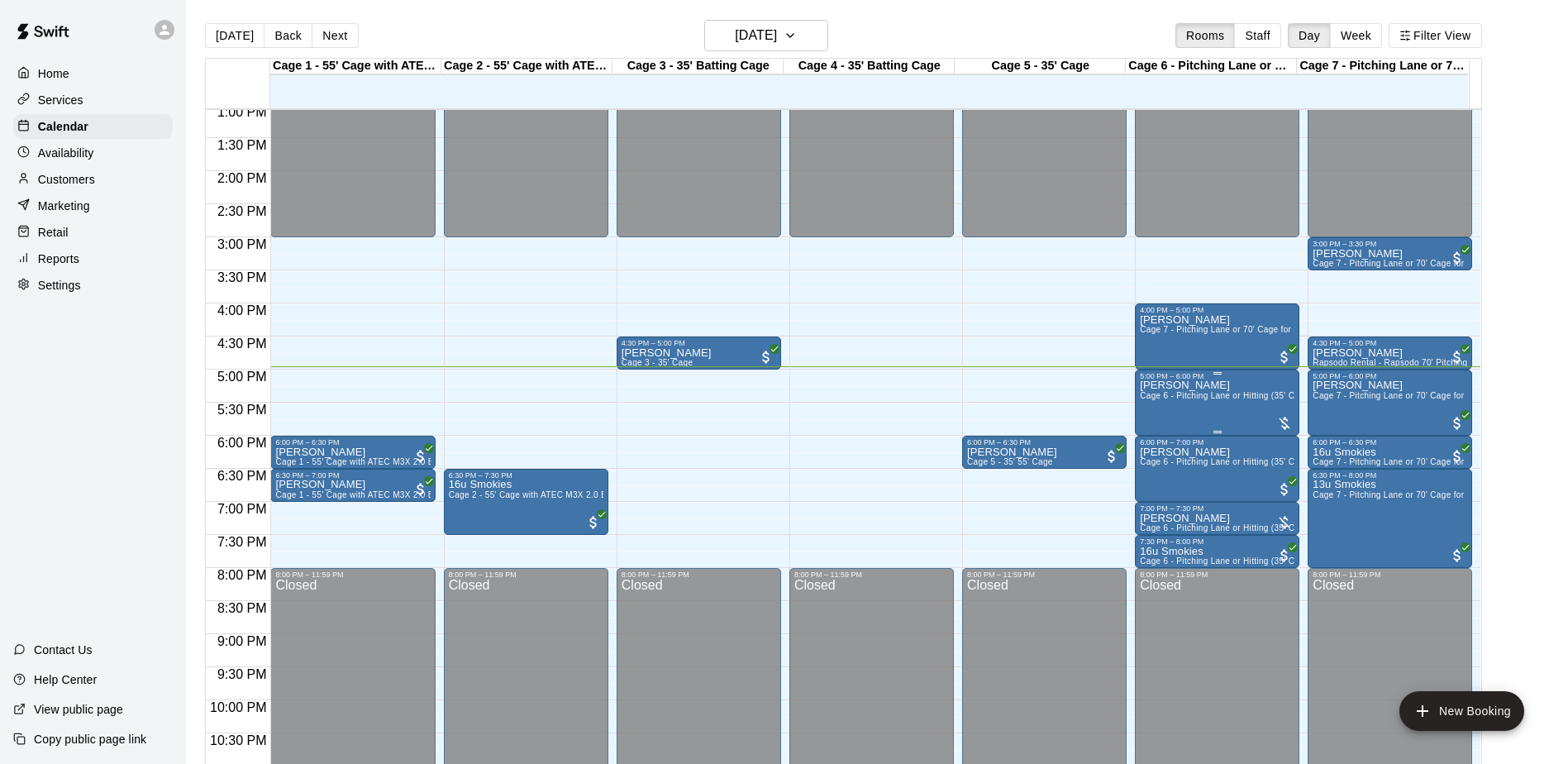
click at [1218, 397] on span "Cage 6 - Pitching Lane or Hitting (35' Cage)" at bounding box center [1226, 396] width 172 height 9
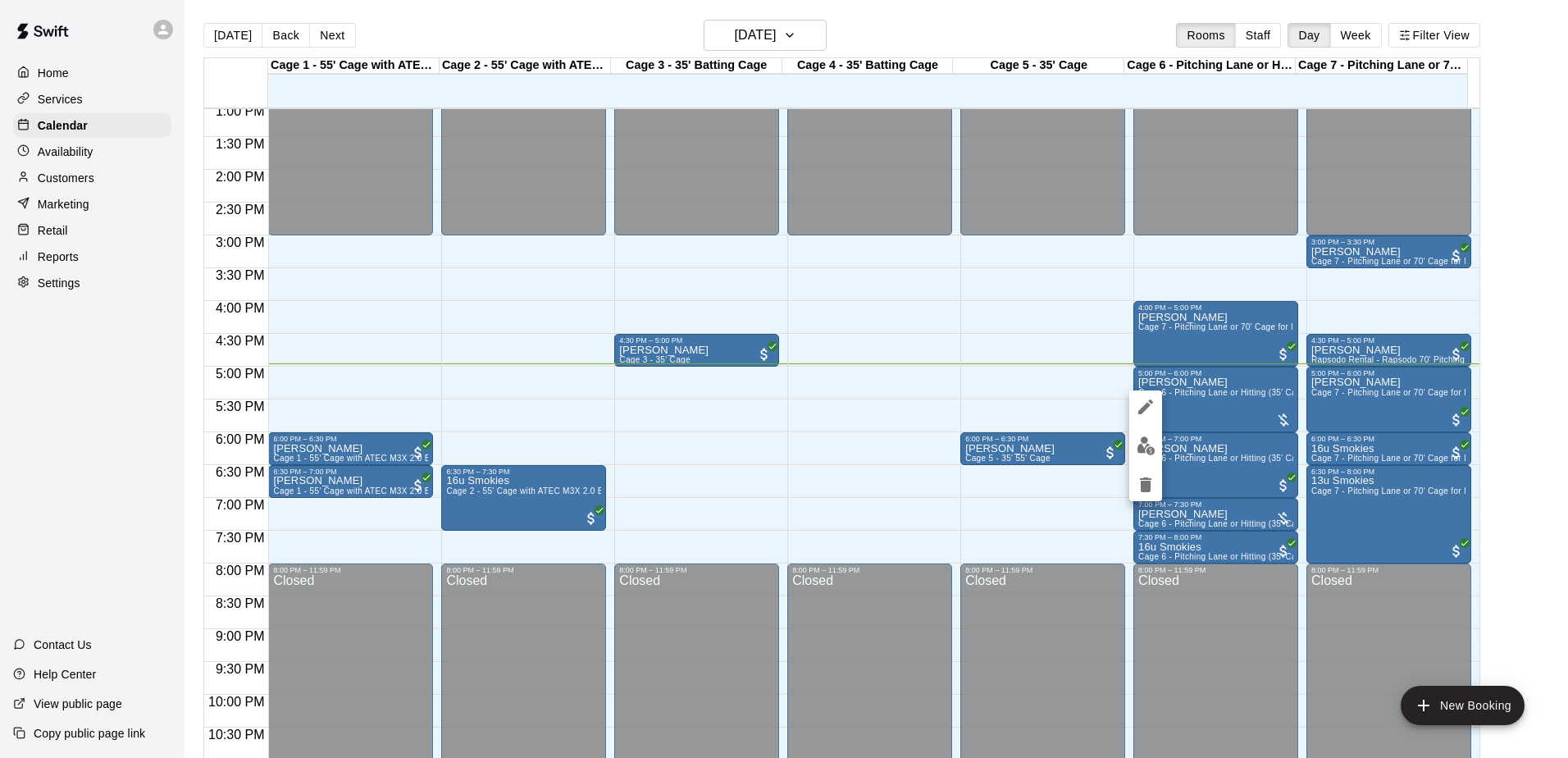
click at [993, 390] on div at bounding box center [784, 379] width 1568 height 758
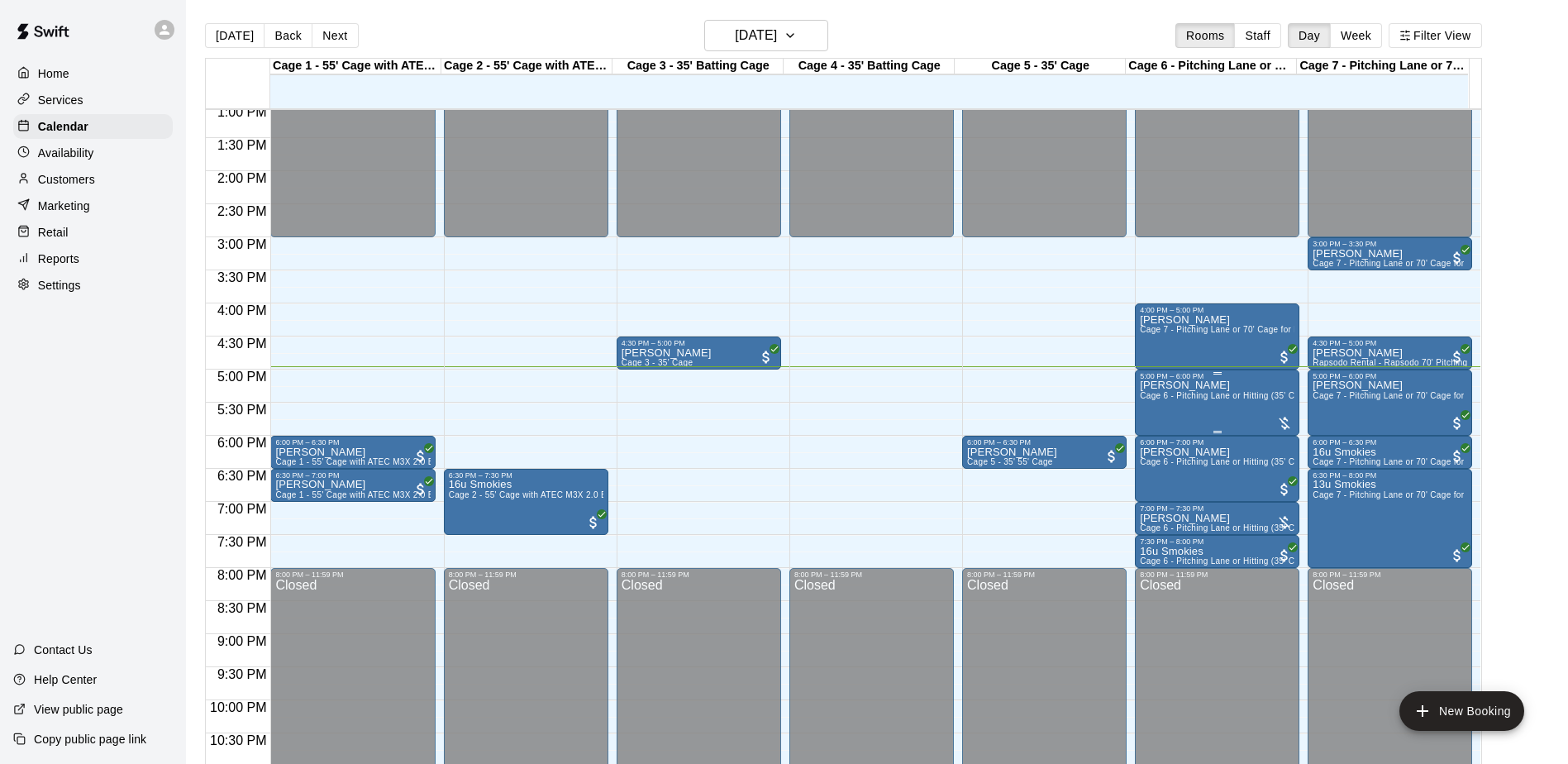
click at [1277, 421] on div at bounding box center [1285, 424] width 17 height 17
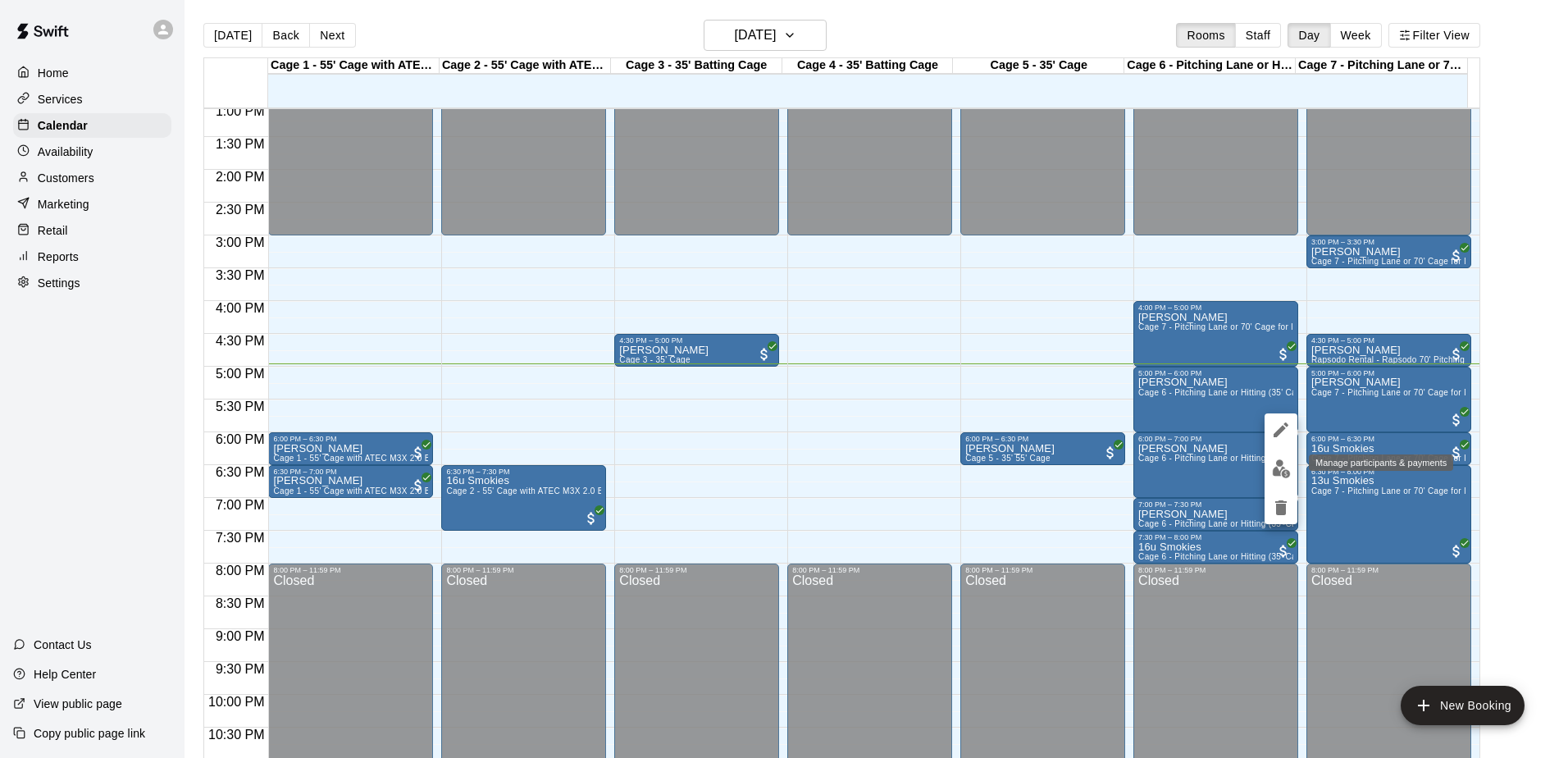
click at [1287, 465] on img "edit" at bounding box center [1281, 468] width 19 height 19
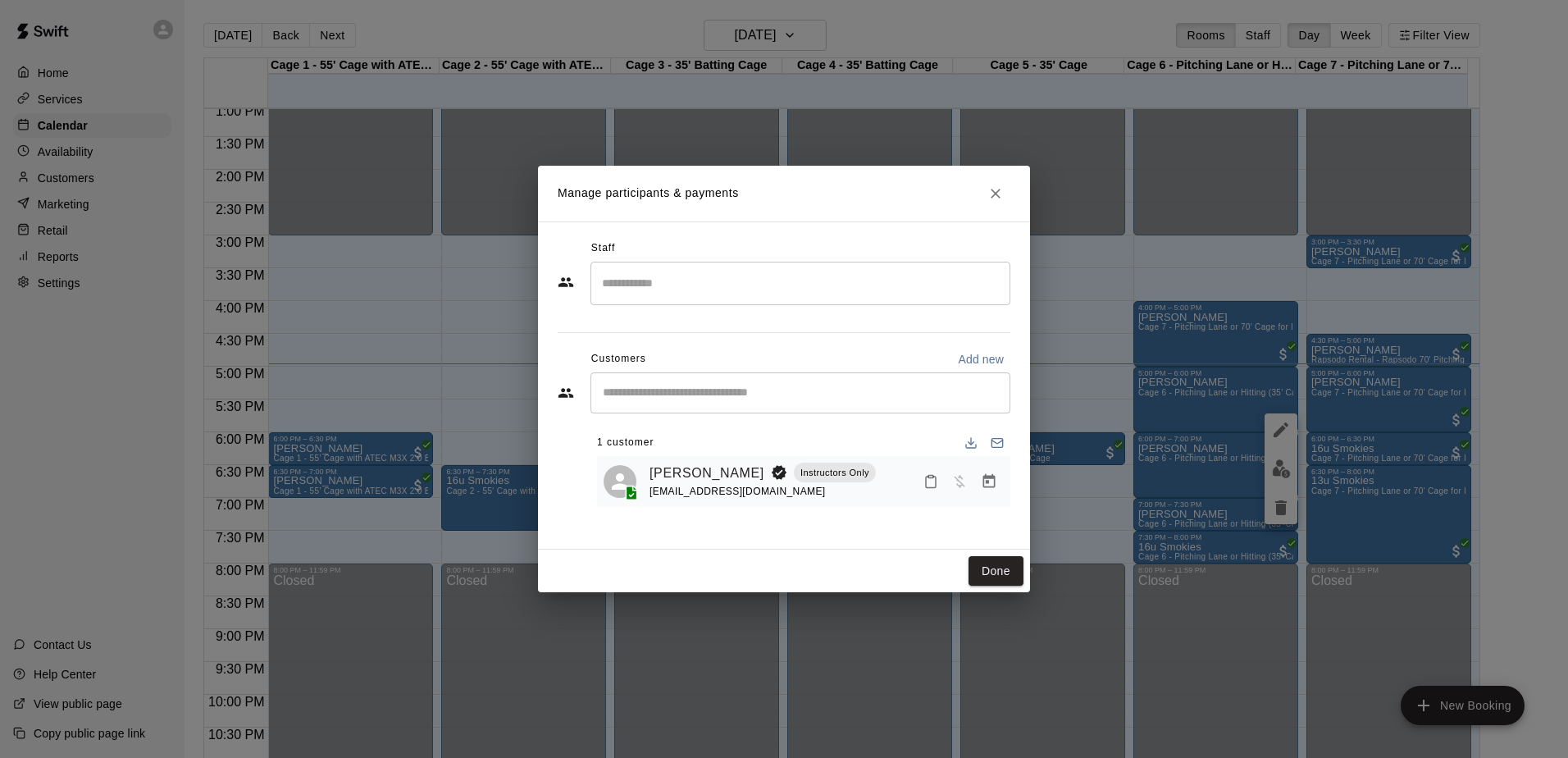
drag, startPoint x: 1287, startPoint y: 465, endPoint x: 858, endPoint y: 178, distance: 516.1
click at [858, 177] on h2 "Manage participants & payments" at bounding box center [784, 193] width 492 height 56
click at [958, 488] on span "Has not paid" at bounding box center [959, 479] width 29 height 14
click at [982, 474] on icon "Manage bookings & payment" at bounding box center [989, 481] width 17 height 17
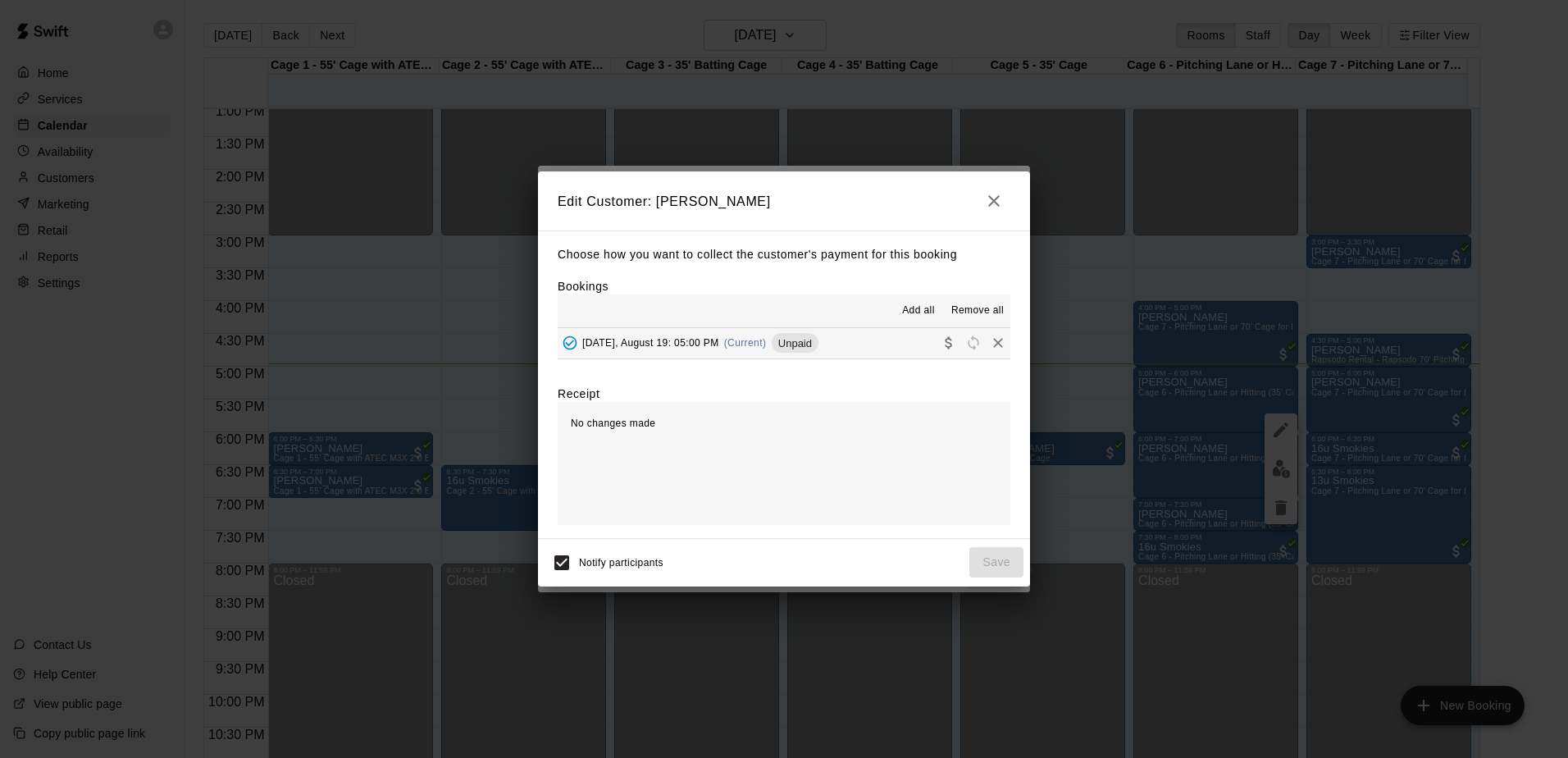
click at [920, 315] on span "Add all" at bounding box center [919, 311] width 33 height 17
click at [916, 313] on span "Add all" at bounding box center [919, 311] width 33 height 17
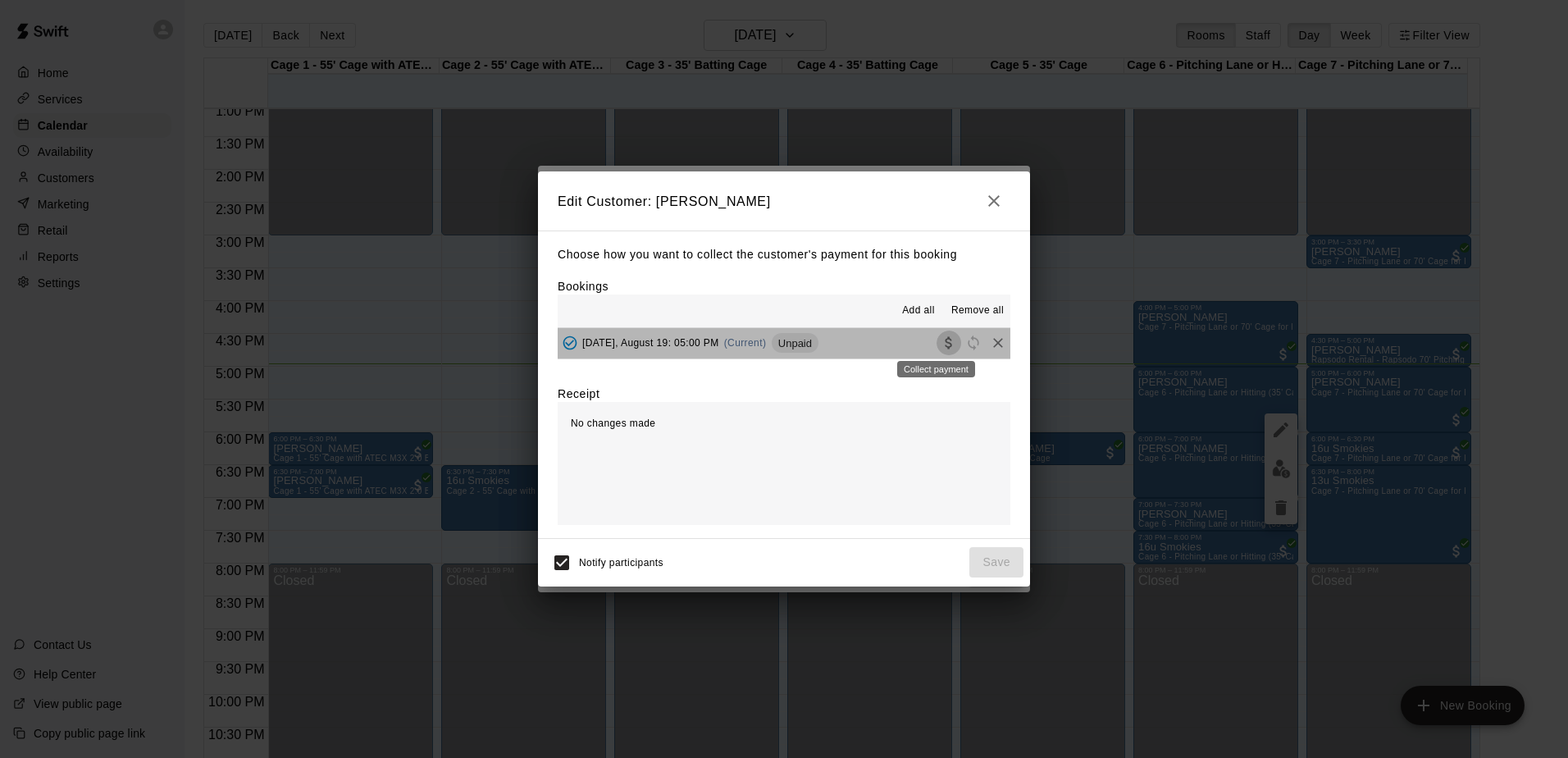
click at [944, 340] on icon "Collect payment" at bounding box center [947, 342] width 6 height 12
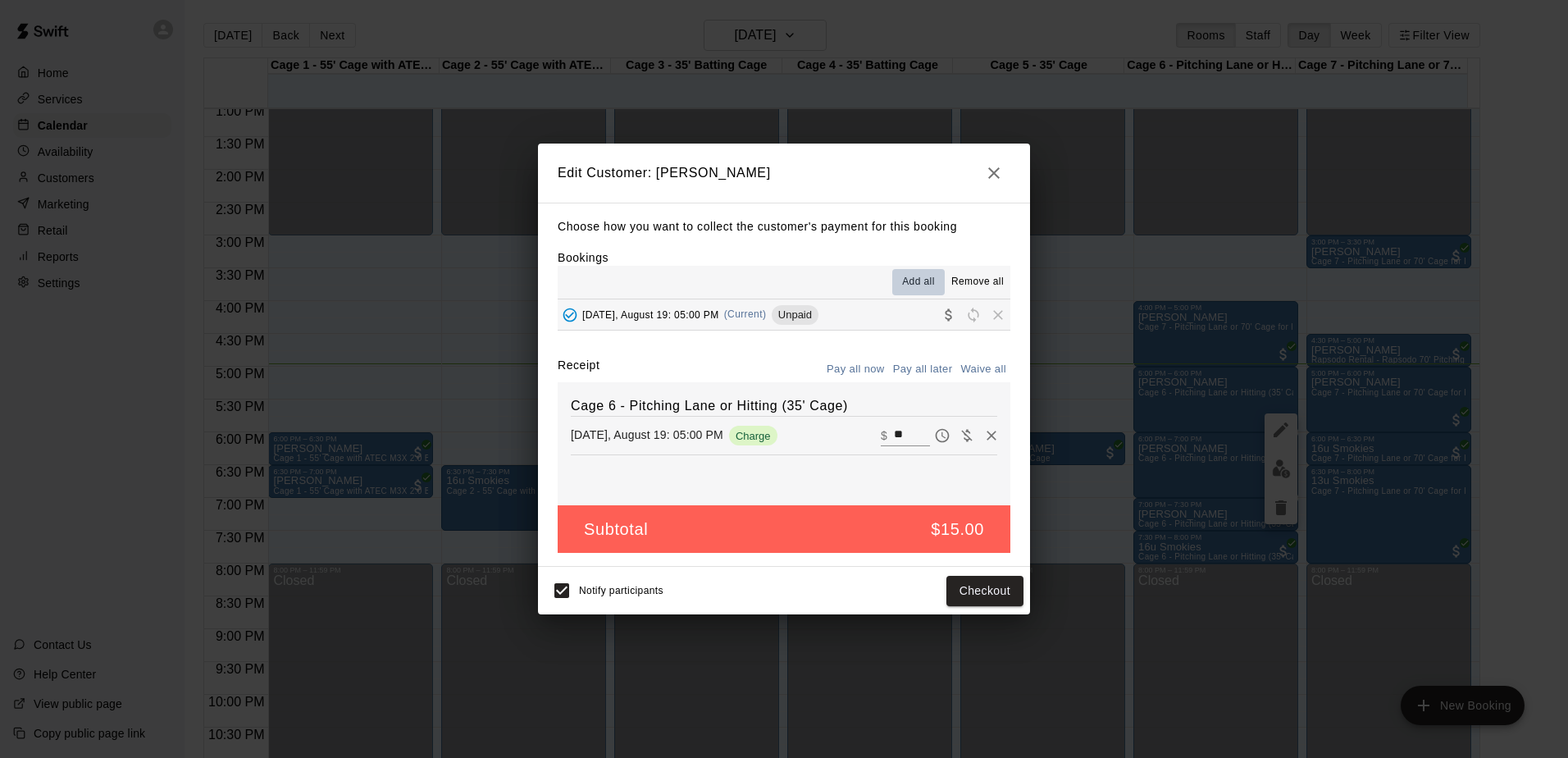
click at [924, 283] on span "Add all" at bounding box center [919, 282] width 33 height 17
drag, startPoint x: 974, startPoint y: 599, endPoint x: 897, endPoint y: 609, distance: 77.6
click at [897, 609] on div "Notify participants Checkout" at bounding box center [784, 591] width 492 height 48
click at [971, 586] on button "Checkout" at bounding box center [985, 591] width 77 height 30
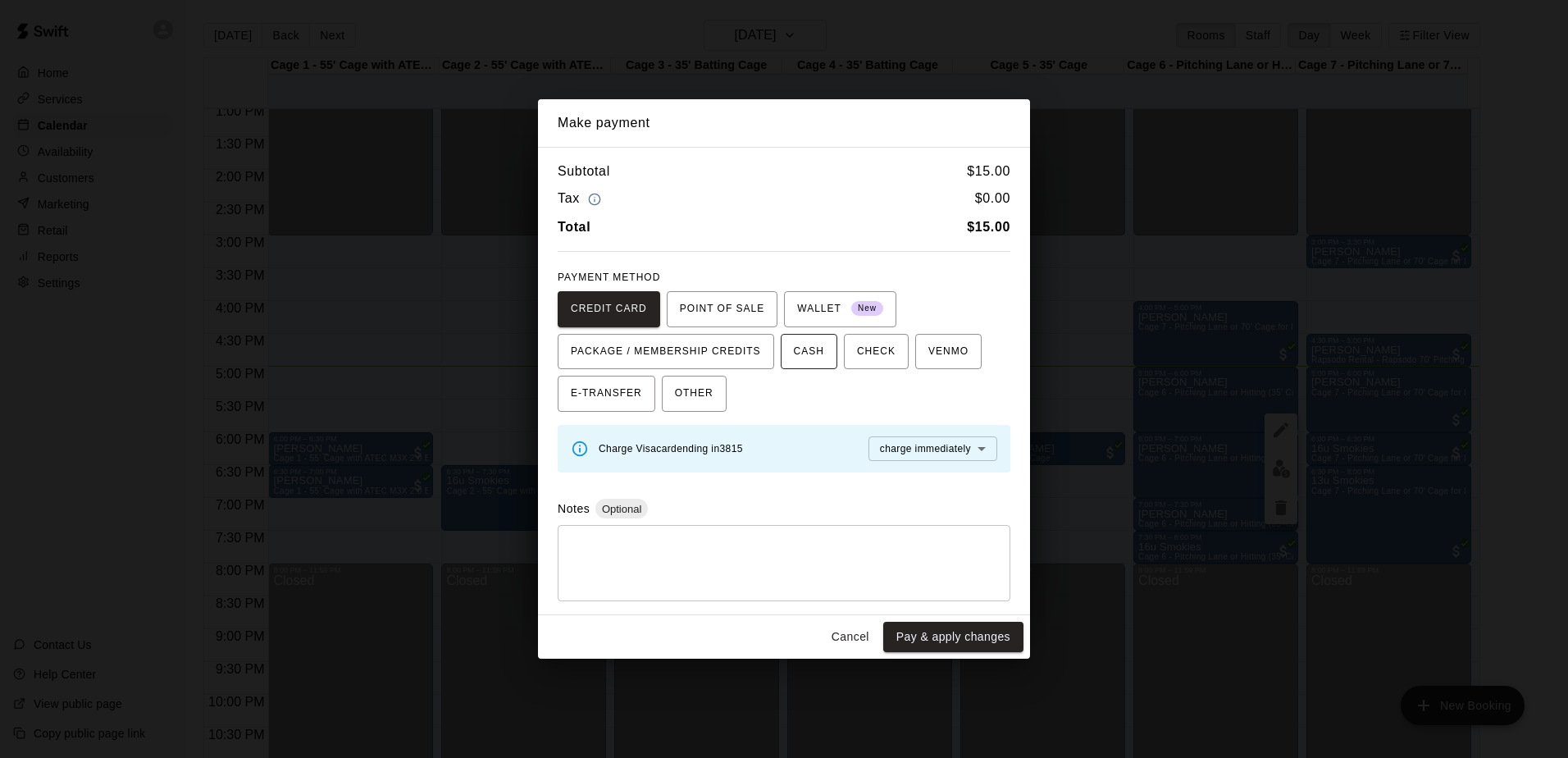
click at [811, 339] on button "CASH" at bounding box center [809, 351] width 57 height 36
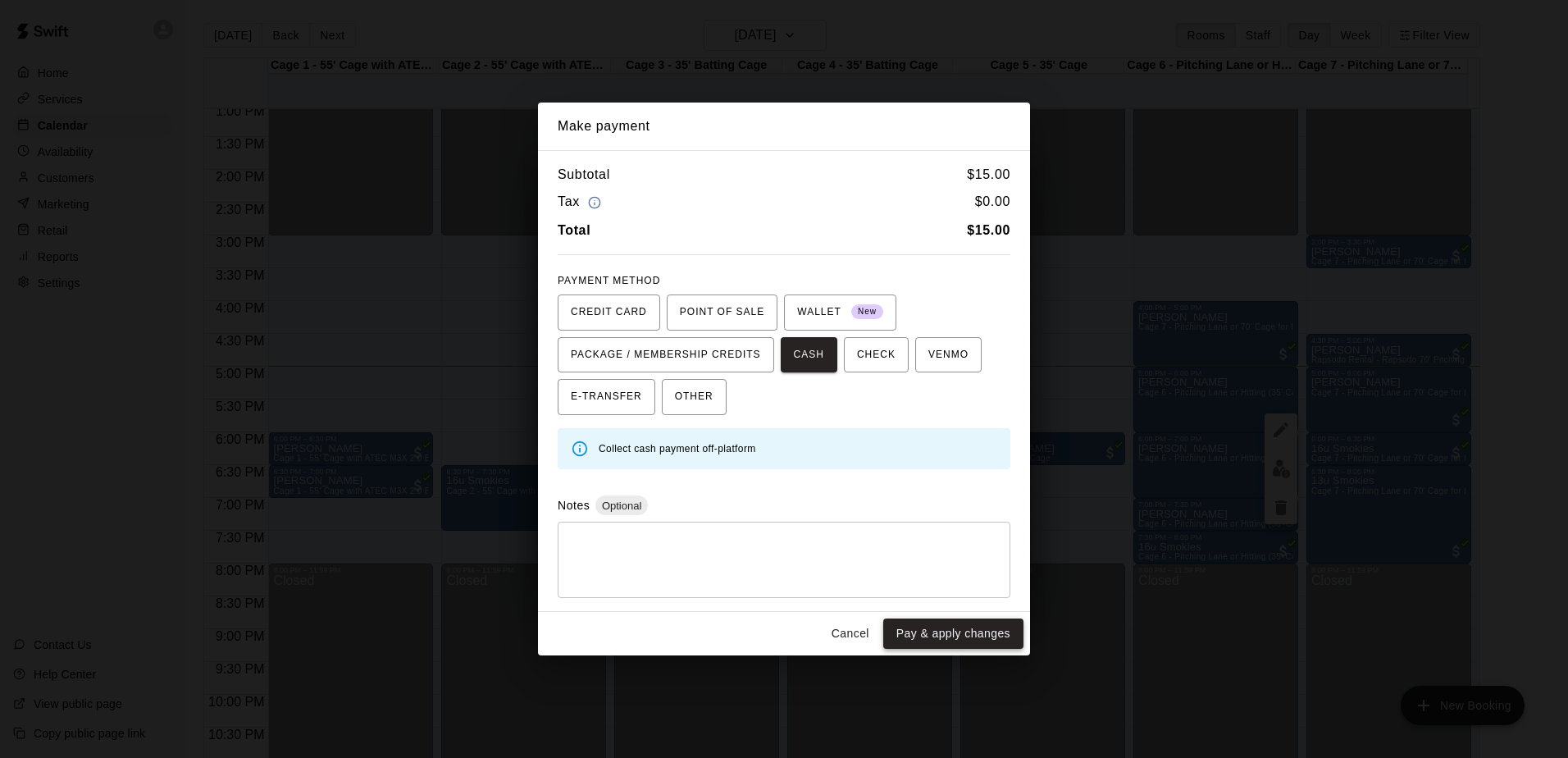
click at [946, 633] on button "Pay & apply changes" at bounding box center [953, 633] width 140 height 30
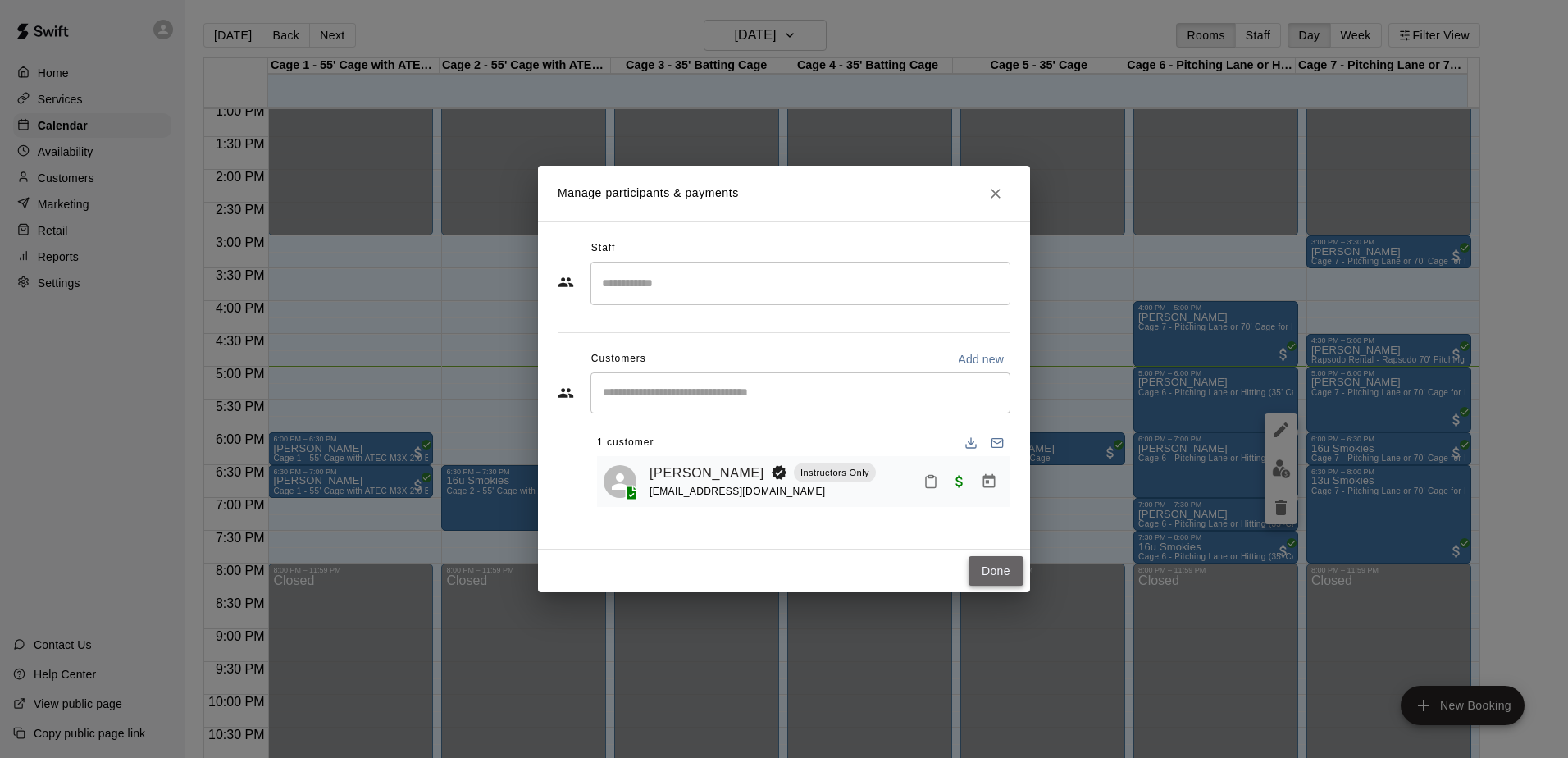
click at [984, 568] on button "Done" at bounding box center [996, 571] width 55 height 30
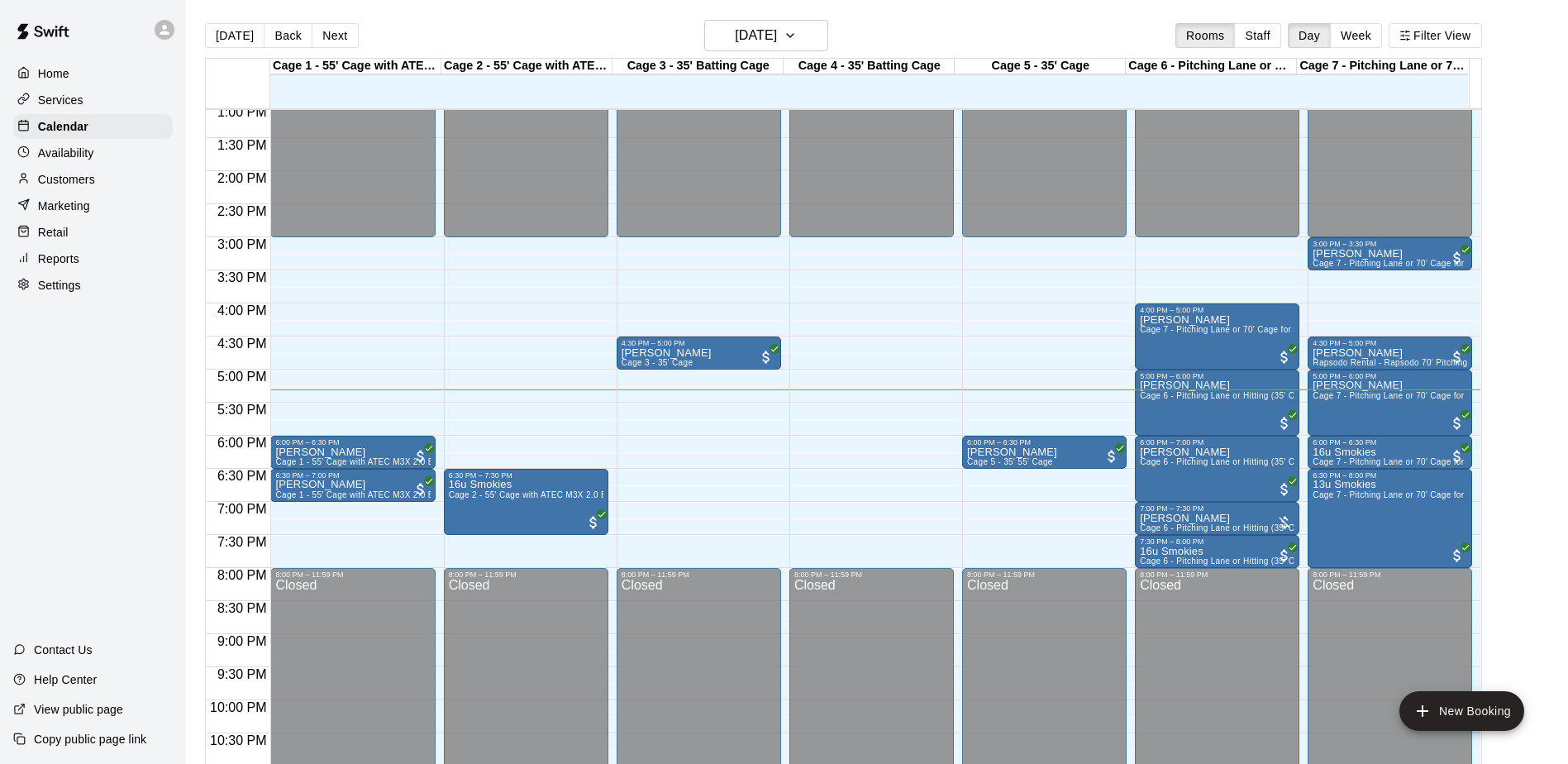
click at [45, 386] on div "Home Services Calendar Availability Customers Marketing Retail Reports Settings…" at bounding box center [93, 382] width 186 height 764
drag, startPoint x: 49, startPoint y: 384, endPoint x: 72, endPoint y: 347, distance: 43.6
click at [72, 347] on div "Home Services Calendar Availability Customers Marketing Retail Reports Settings…" at bounding box center [93, 382] width 186 height 764
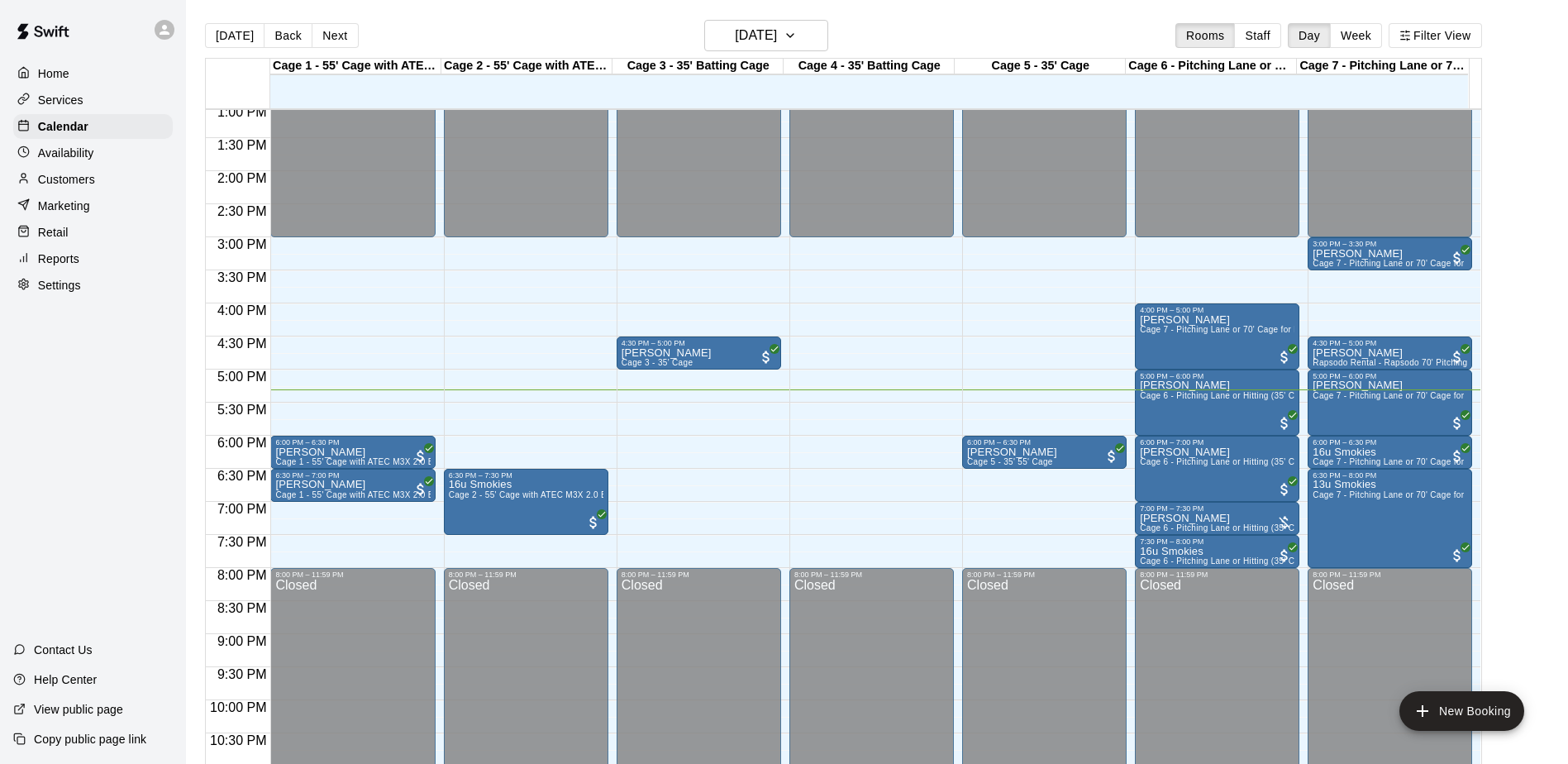
click at [72, 347] on div "Home Services Calendar Availability Customers Marketing Retail Reports Settings…" at bounding box center [93, 382] width 186 height 764
click at [71, 354] on div "Home Services Calendar Availability Customers Marketing Retail Reports Settings…" at bounding box center [93, 382] width 186 height 764
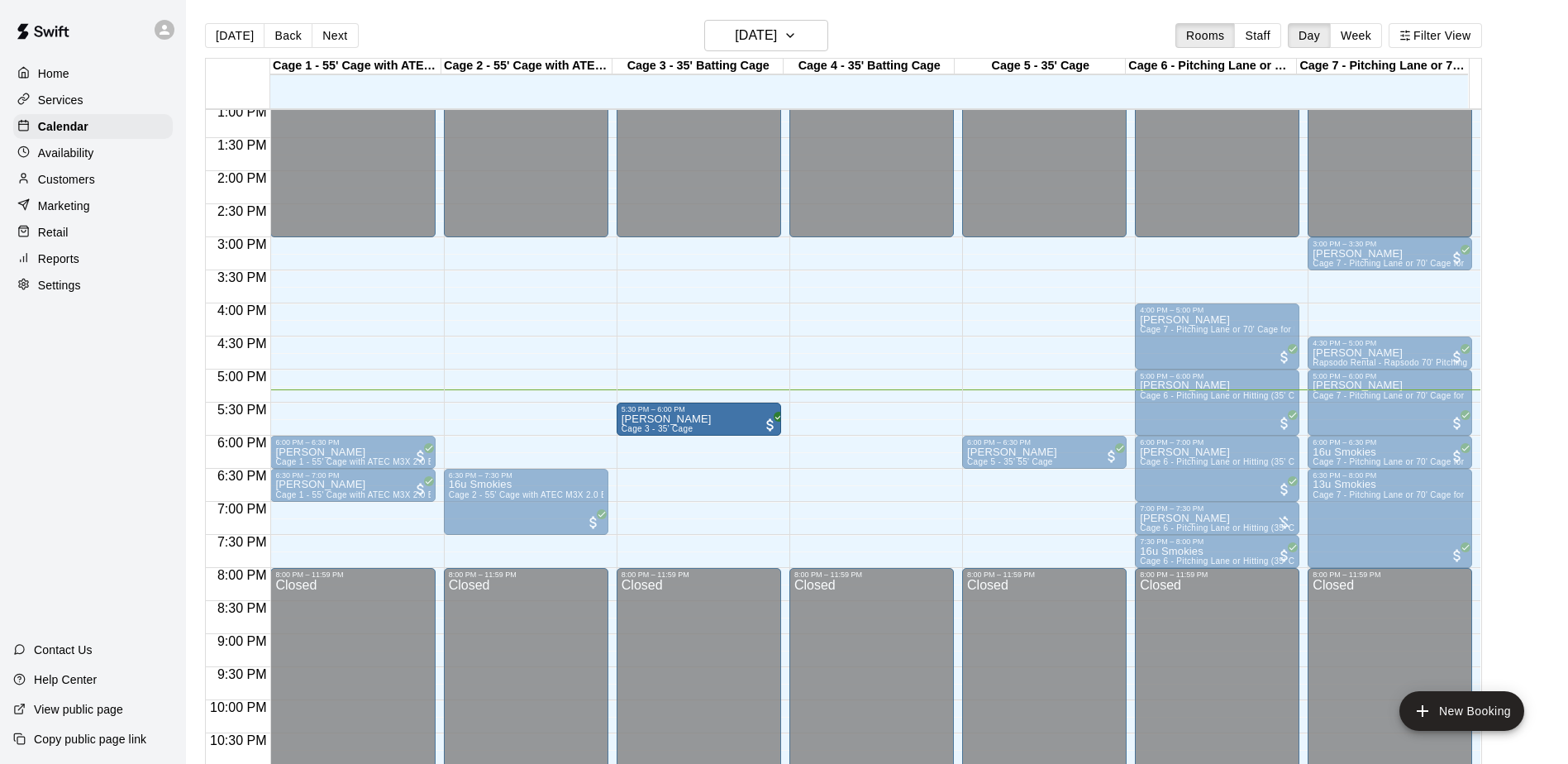
drag, startPoint x: 722, startPoint y: 351, endPoint x: 730, endPoint y: 423, distance: 72.4
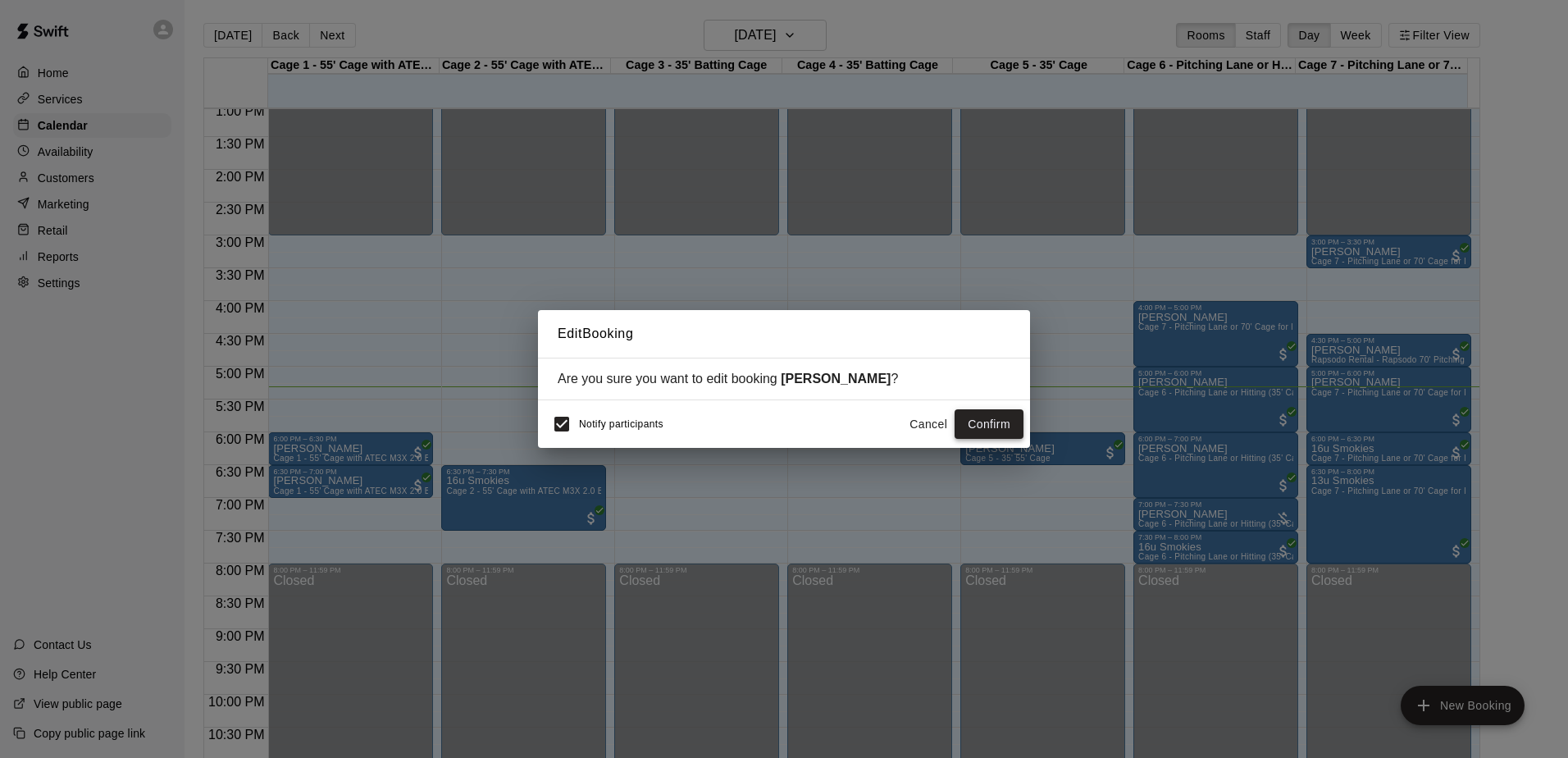
click at [971, 420] on button "Confirm" at bounding box center [989, 424] width 69 height 30
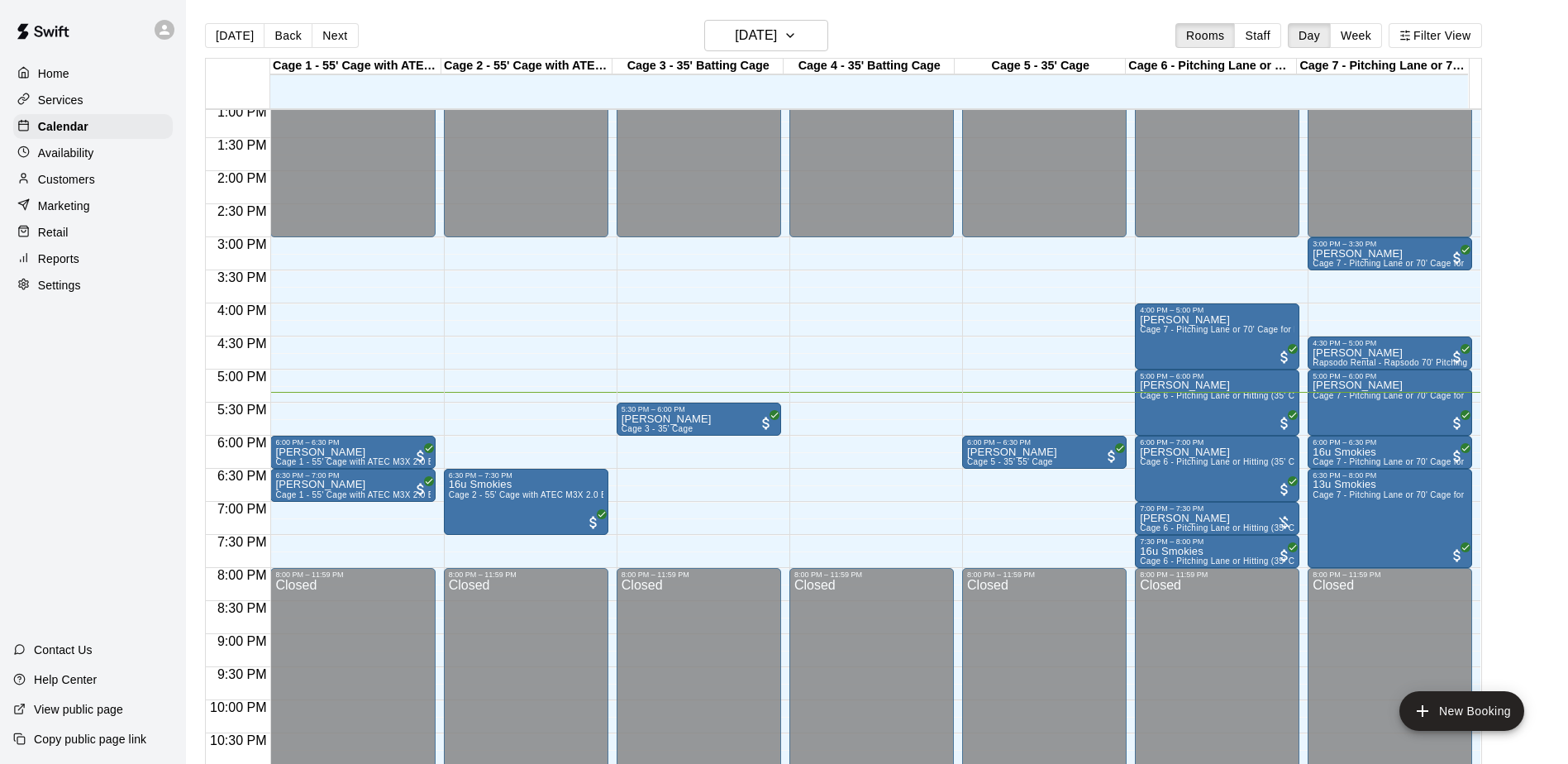
click at [1538, 431] on main "[DATE] Back [DATE][DATE] Rooms Staff Day Week Filter View Cage 1 - 55' Cage wit…" at bounding box center [877, 401] width 1370 height 764
click at [112, 405] on div "Home Services Calendar Availability Customers Marketing Retail Reports Settings…" at bounding box center [93, 382] width 186 height 764
click at [711, 503] on div "12:00 AM – 3:00 PM Closed 5:30 PM – 6:00 PM [PERSON_NAME] Cage 3 - 35' Cage 8:0…" at bounding box center [698, 39] width 164 height 1587
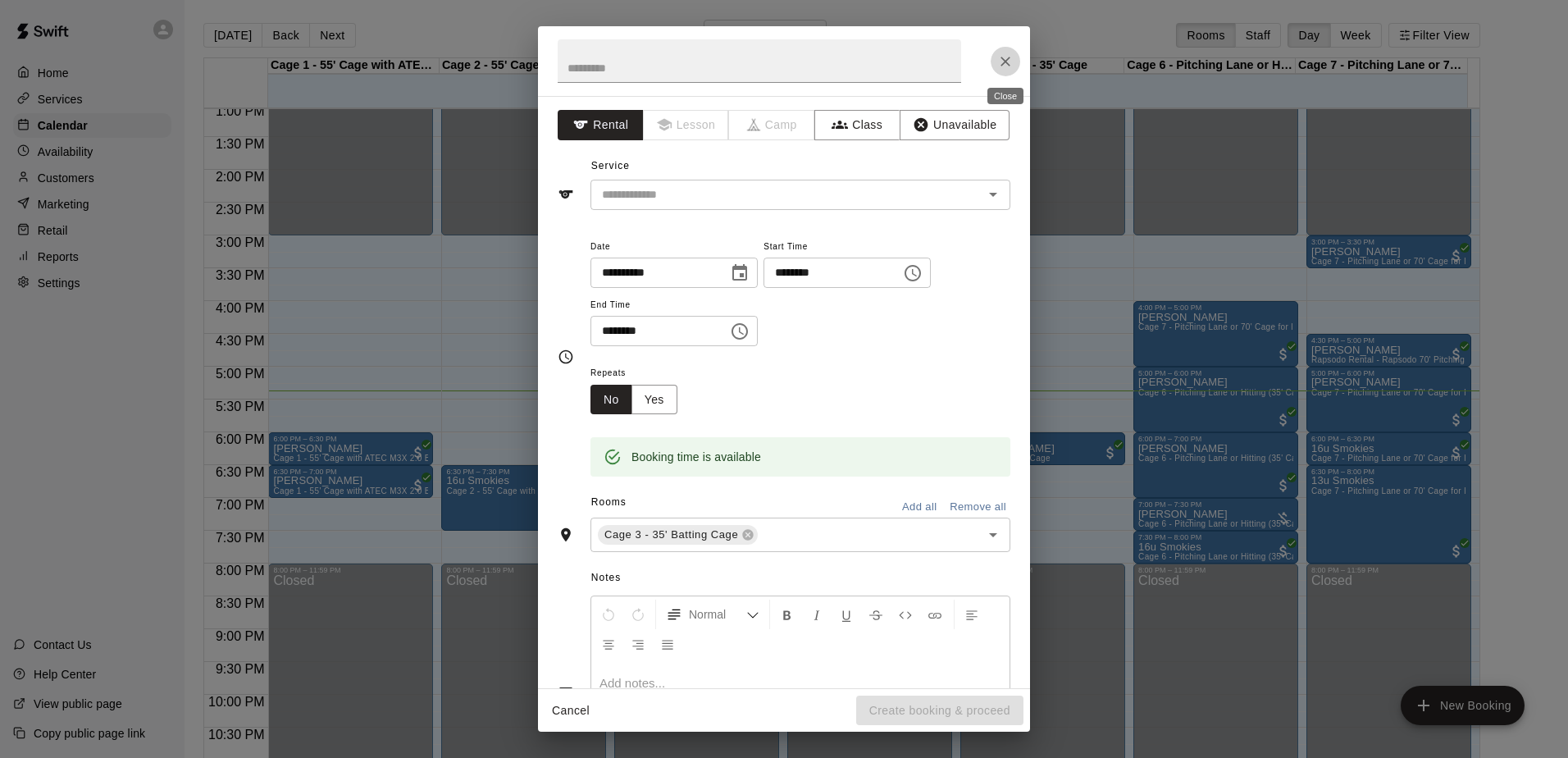
click at [1011, 62] on icon "Close" at bounding box center [1005, 62] width 17 height 17
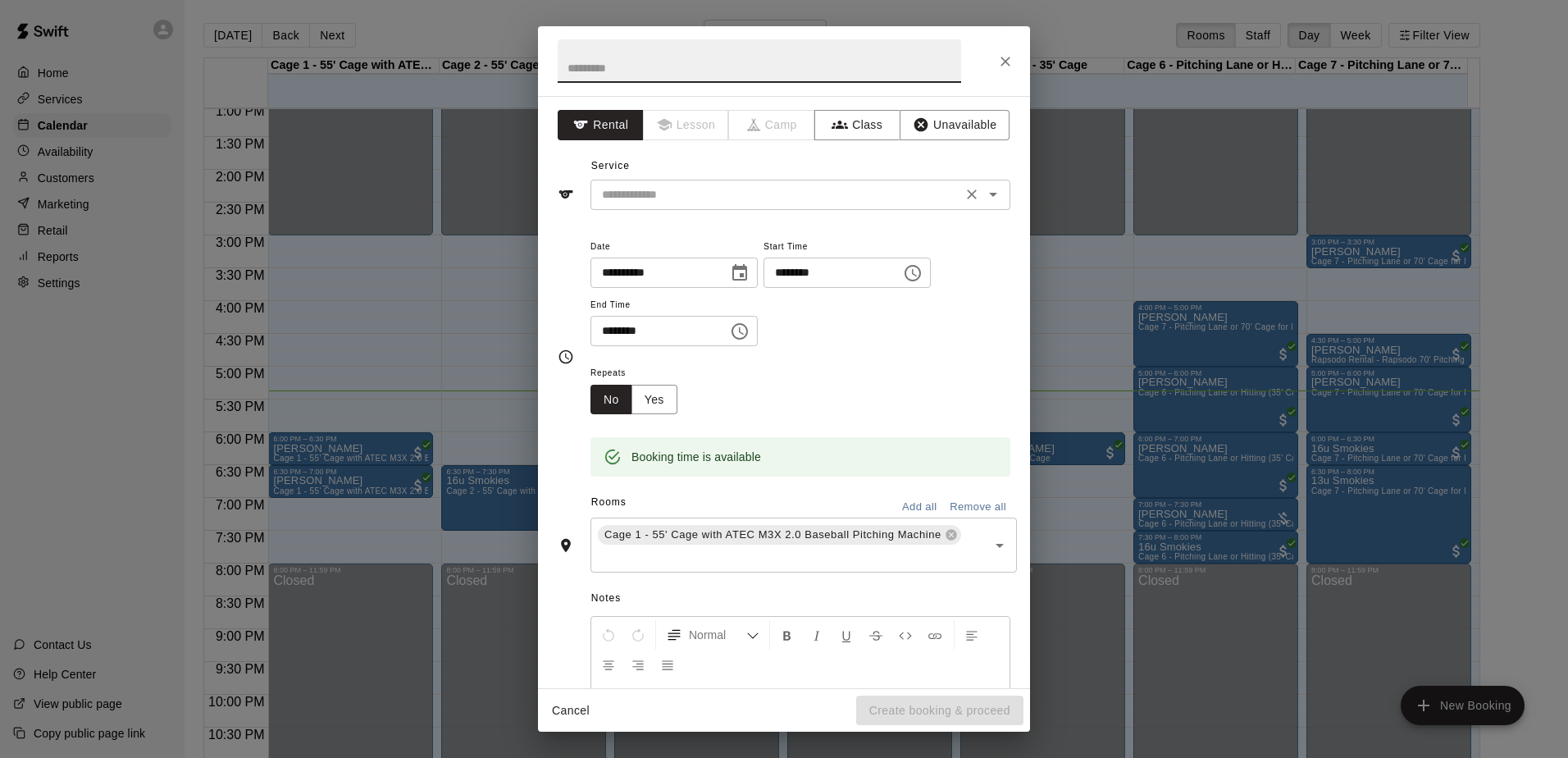
click at [829, 194] on input "text" at bounding box center [775, 195] width 361 height 20
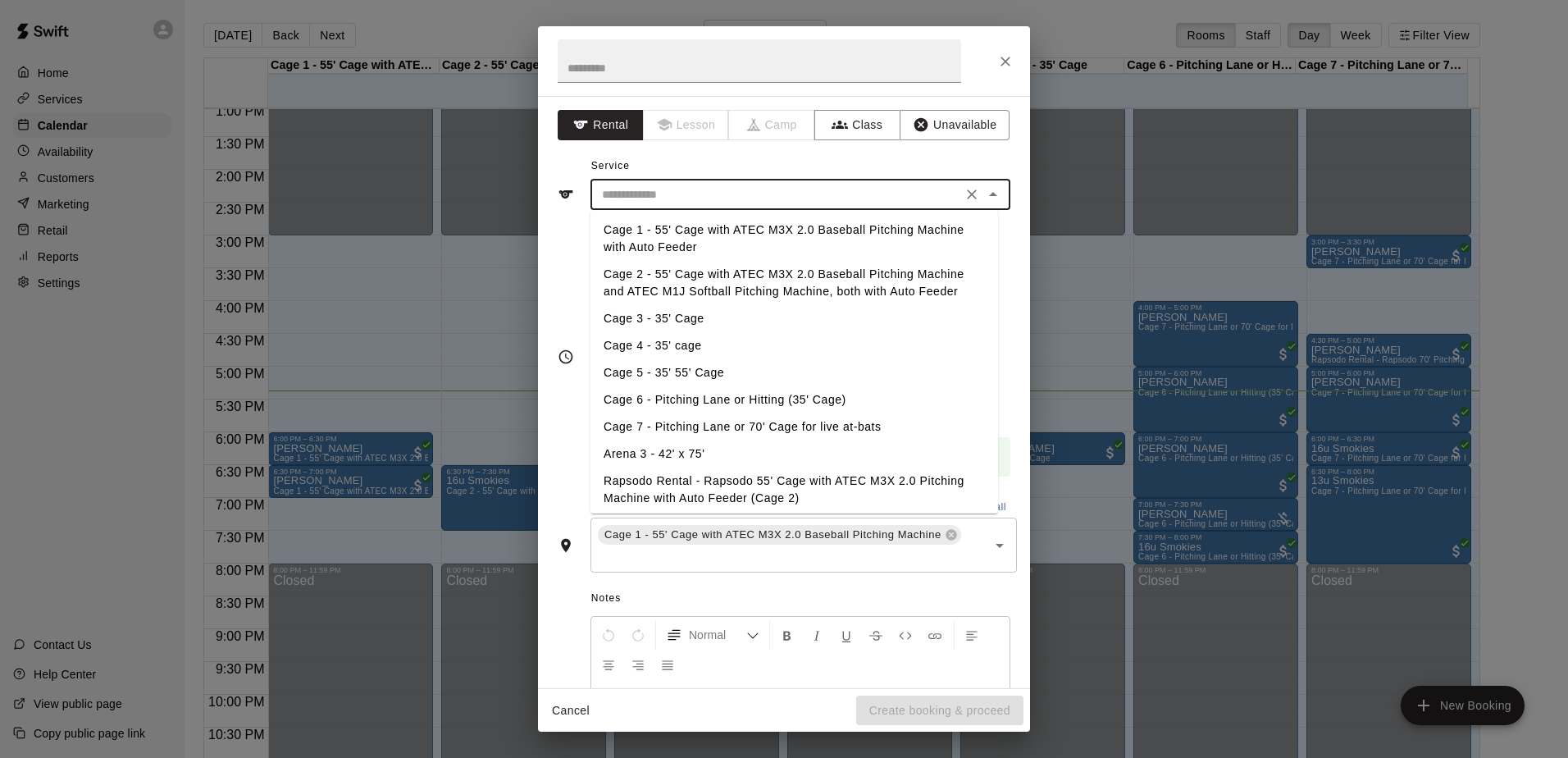
click at [774, 237] on li "Cage 1 - 55' Cage with ATEC M3X 2.0 Baseball Pitching Machine with Auto Feeder" at bounding box center [794, 238] width 407 height 44
type input "**********"
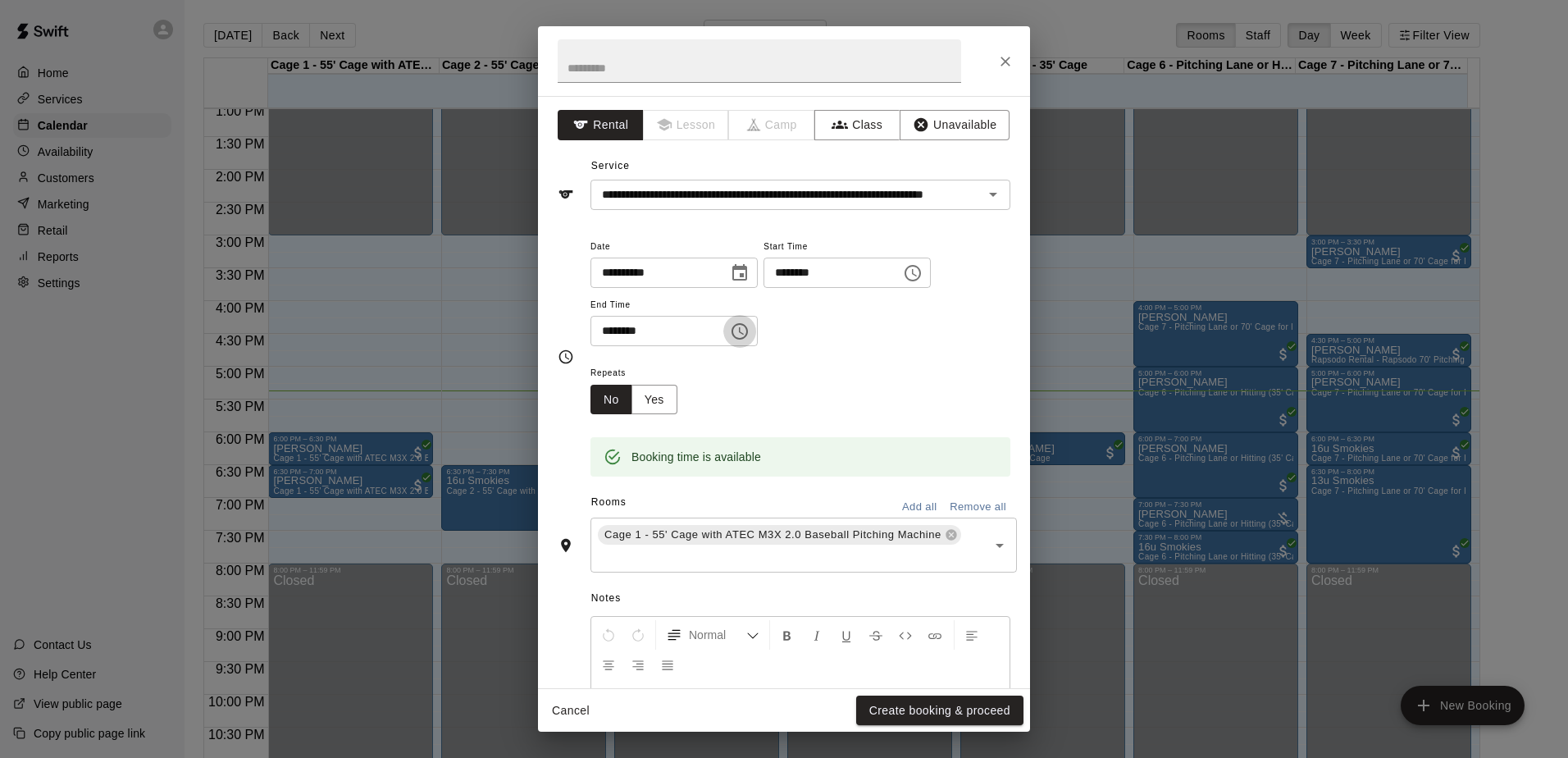
click at [750, 329] on icon "Choose time, selected time is 7:30 PM" at bounding box center [739, 331] width 19 height 19
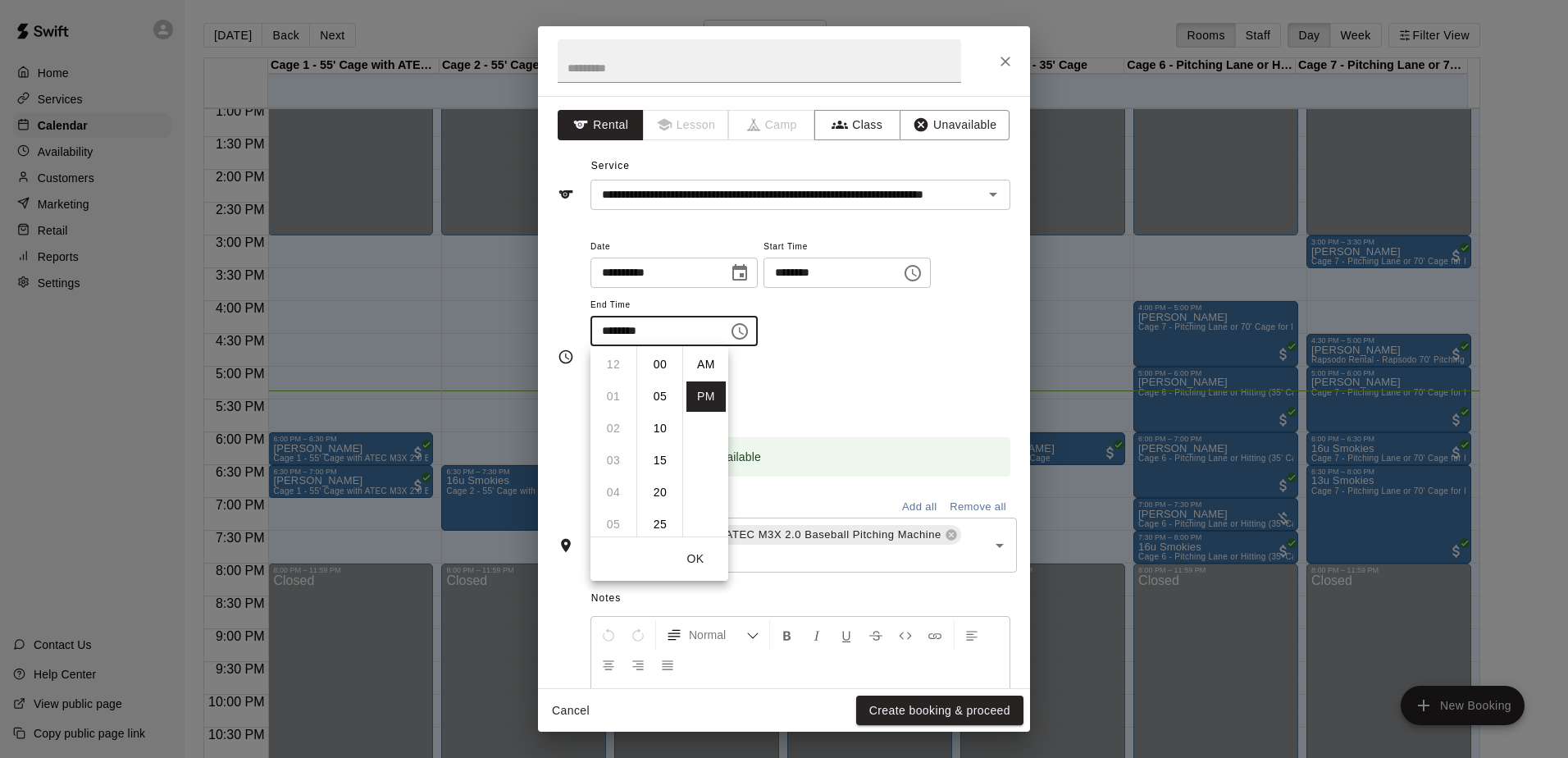
scroll to position [29, 0]
click at [607, 395] on li "08" at bounding box center [613, 396] width 40 height 30
click at [660, 358] on li "00" at bounding box center [659, 364] width 40 height 30
type input "********"
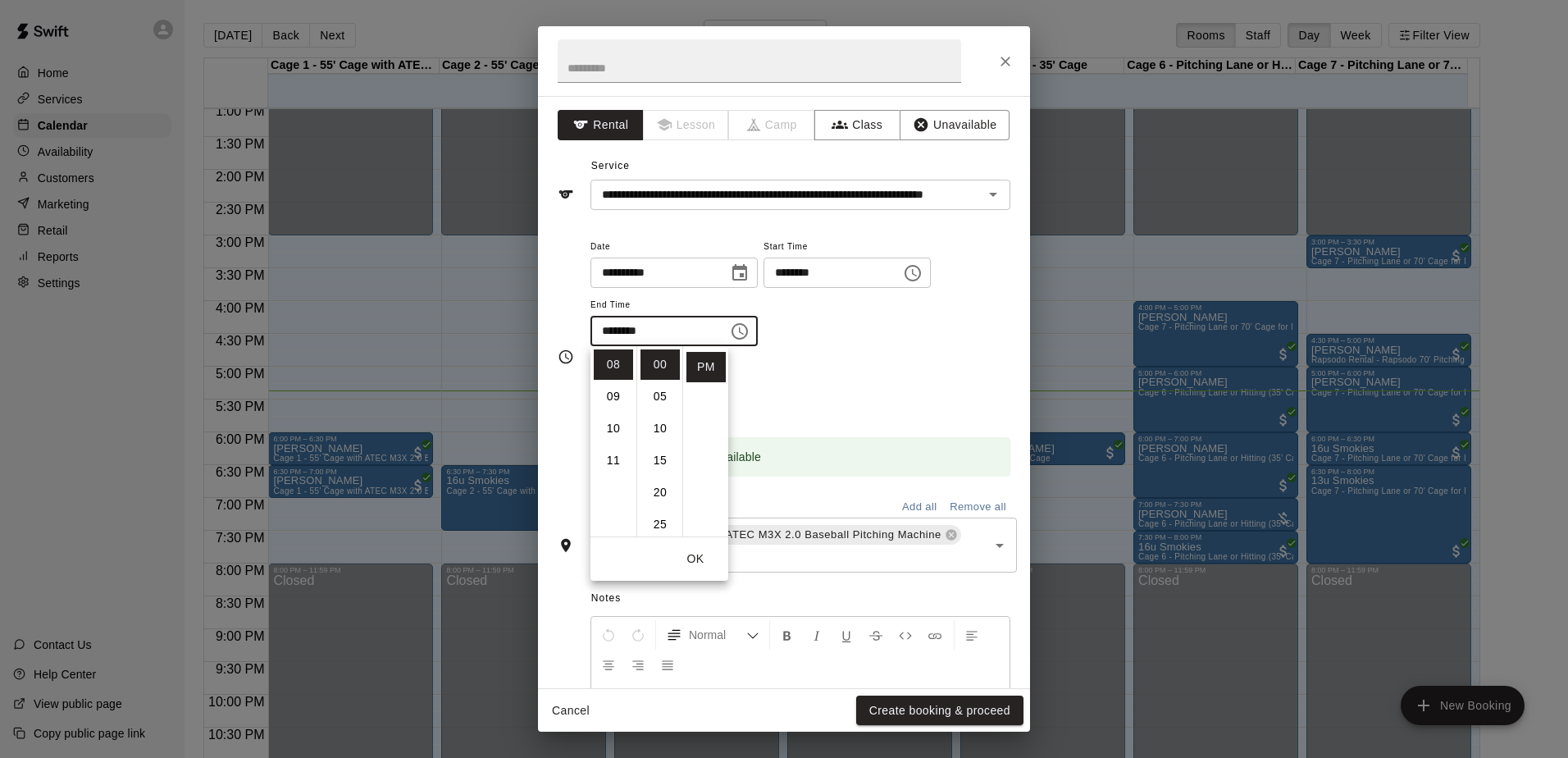
click at [843, 396] on div "Repeats No Yes" at bounding box center [800, 388] width 420 height 52
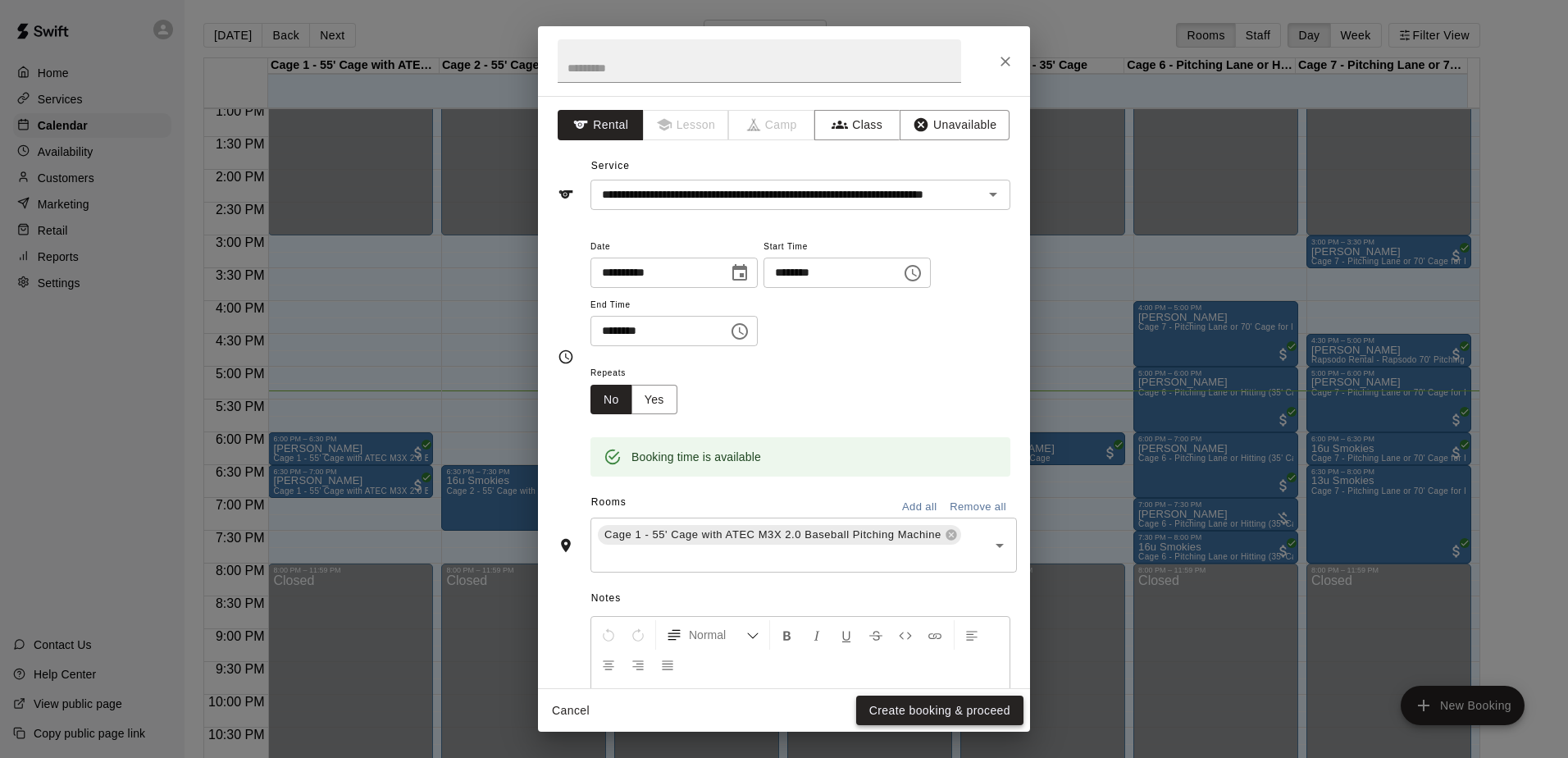
click at [919, 704] on button "Create booking & proceed" at bounding box center [940, 710] width 167 height 30
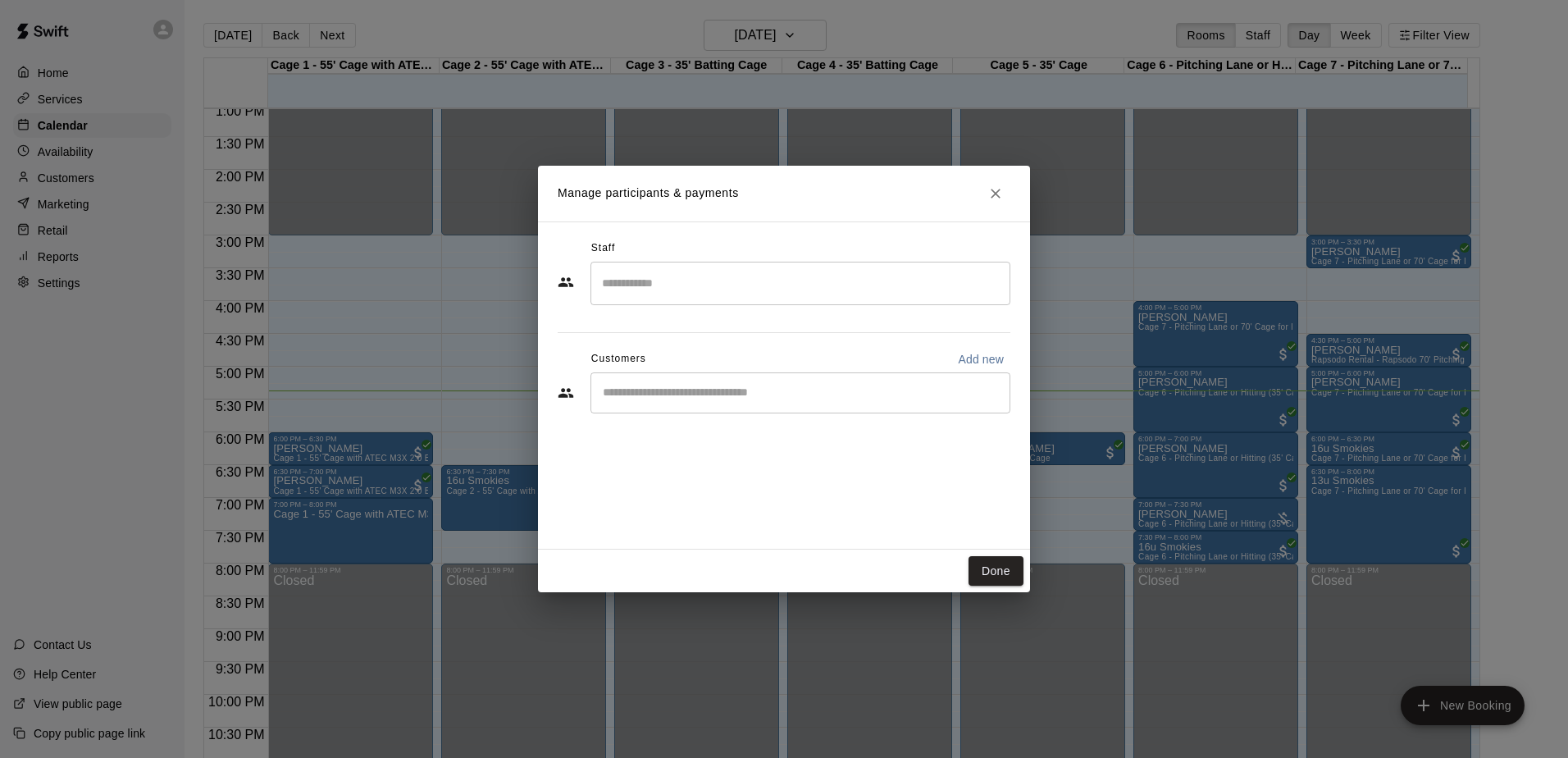
click at [709, 395] on input "Start typing to search customers..." at bounding box center [800, 393] width 405 height 17
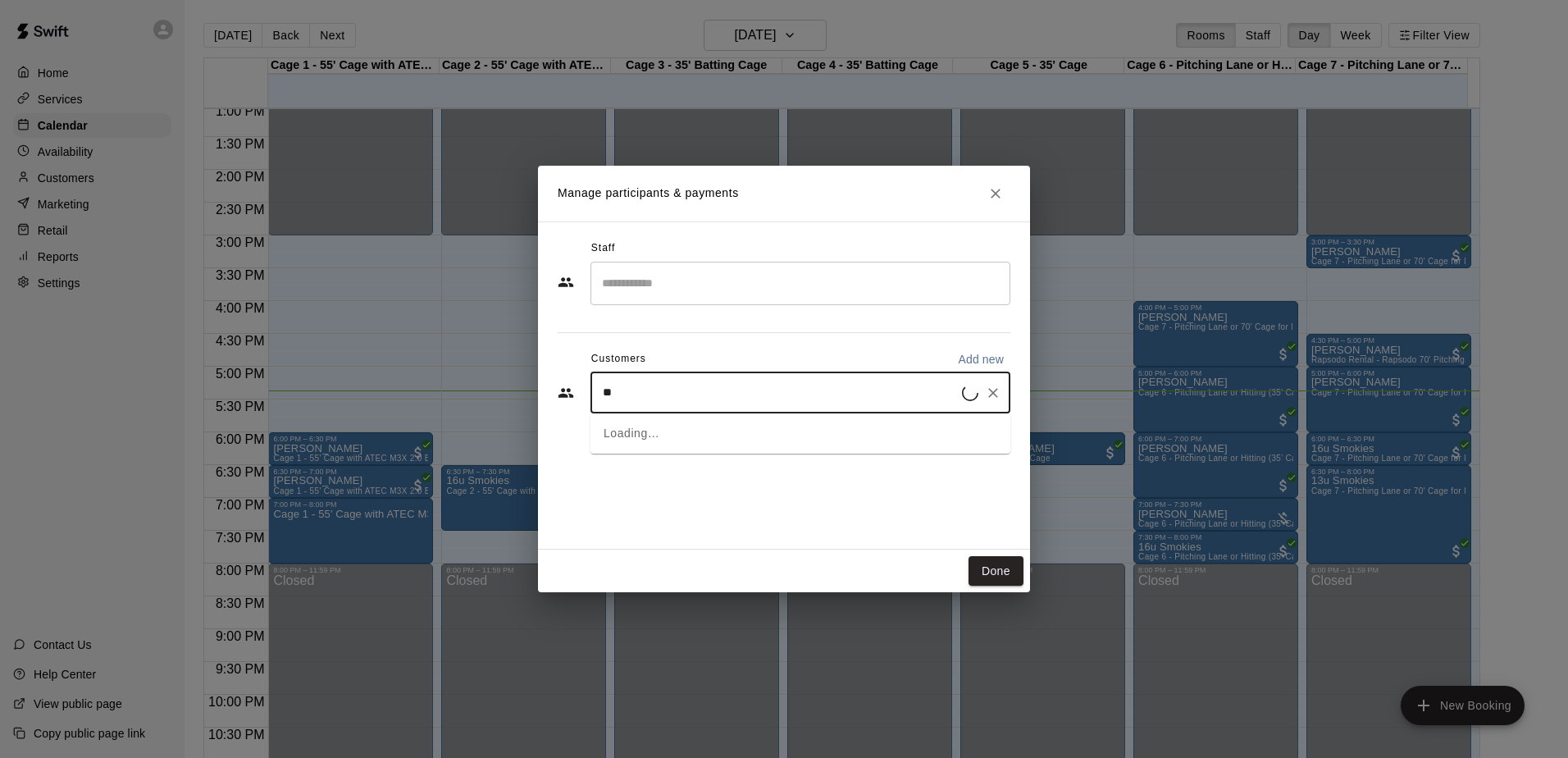
type input "***"
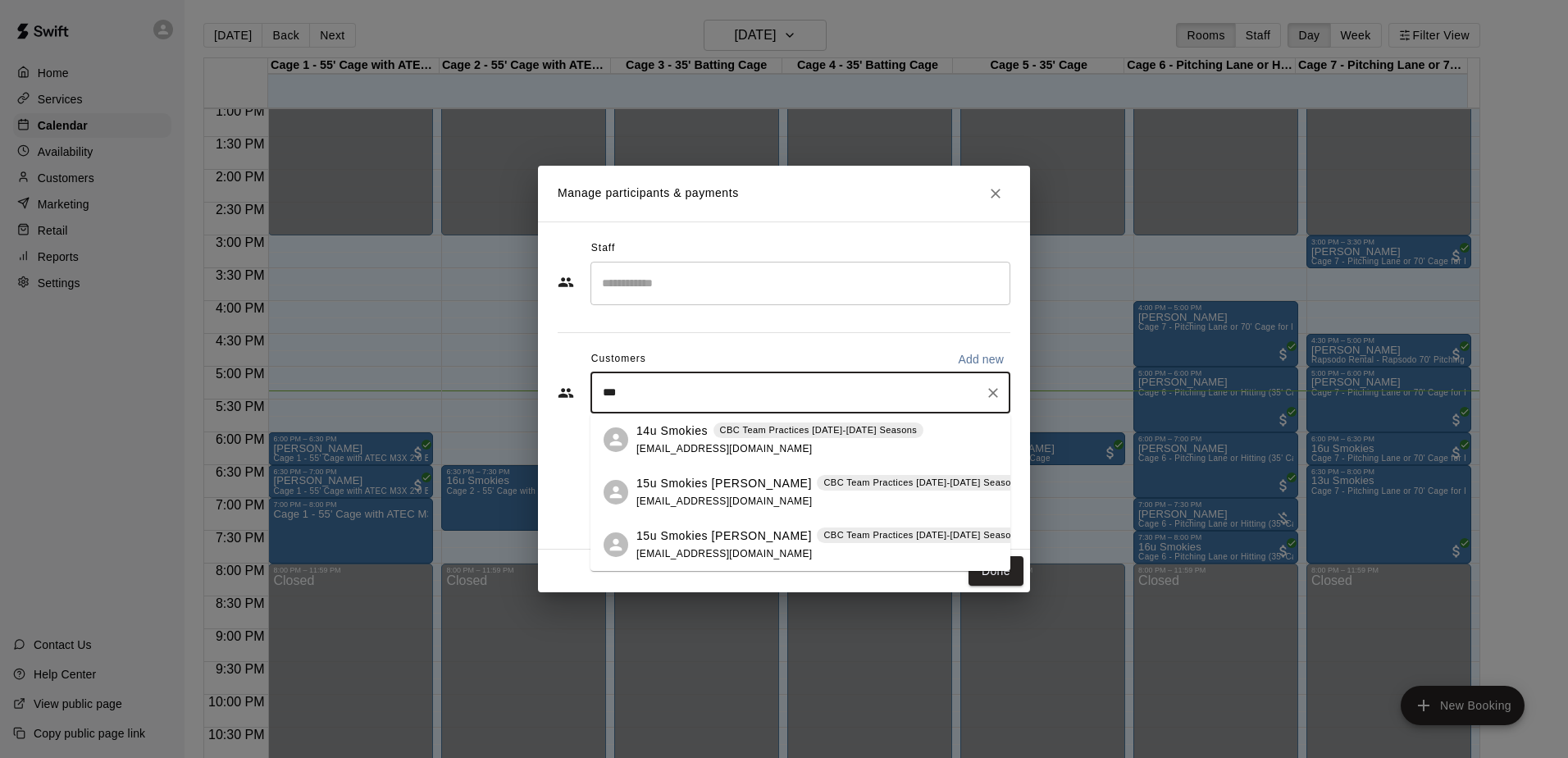
click at [726, 492] on div "15u Smokies [PERSON_NAME] CBC Team Practices [DATE]-[DATE] Seasons [EMAIL_ADDRE…" at bounding box center [831, 492] width 391 height 35
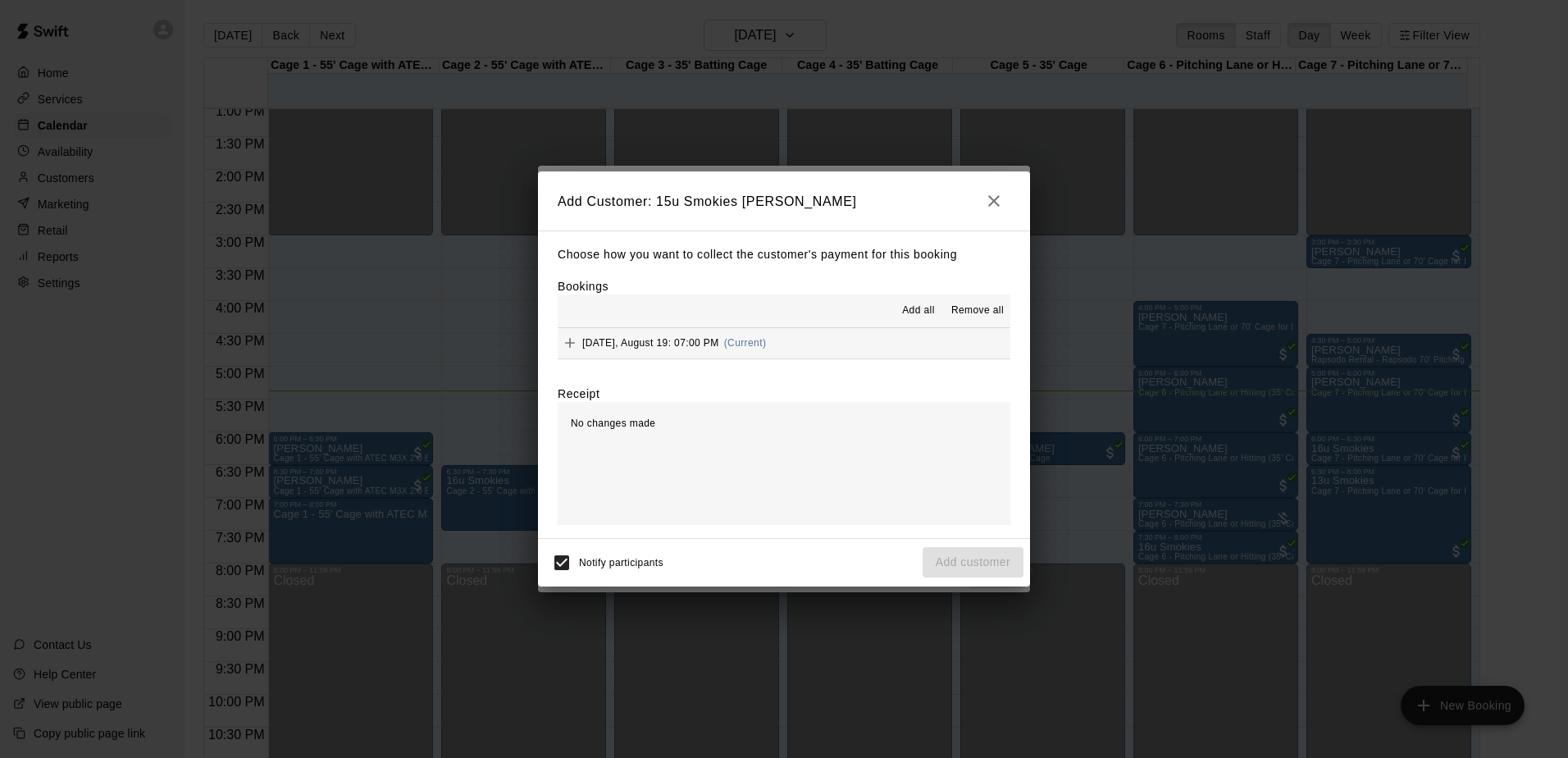
click at [917, 316] on span "Add all" at bounding box center [919, 311] width 33 height 17
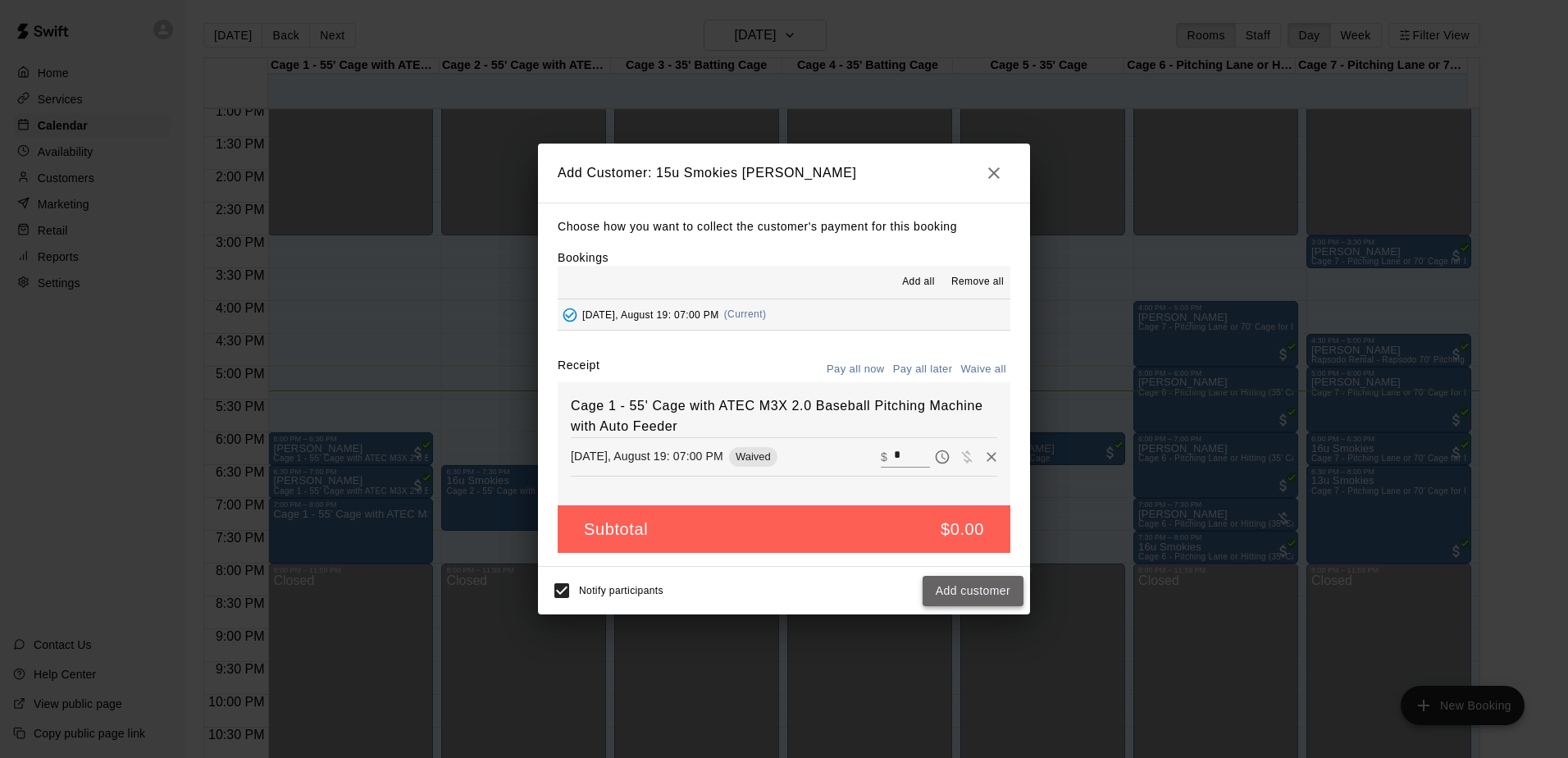
click at [990, 594] on button "Add customer" at bounding box center [973, 591] width 101 height 30
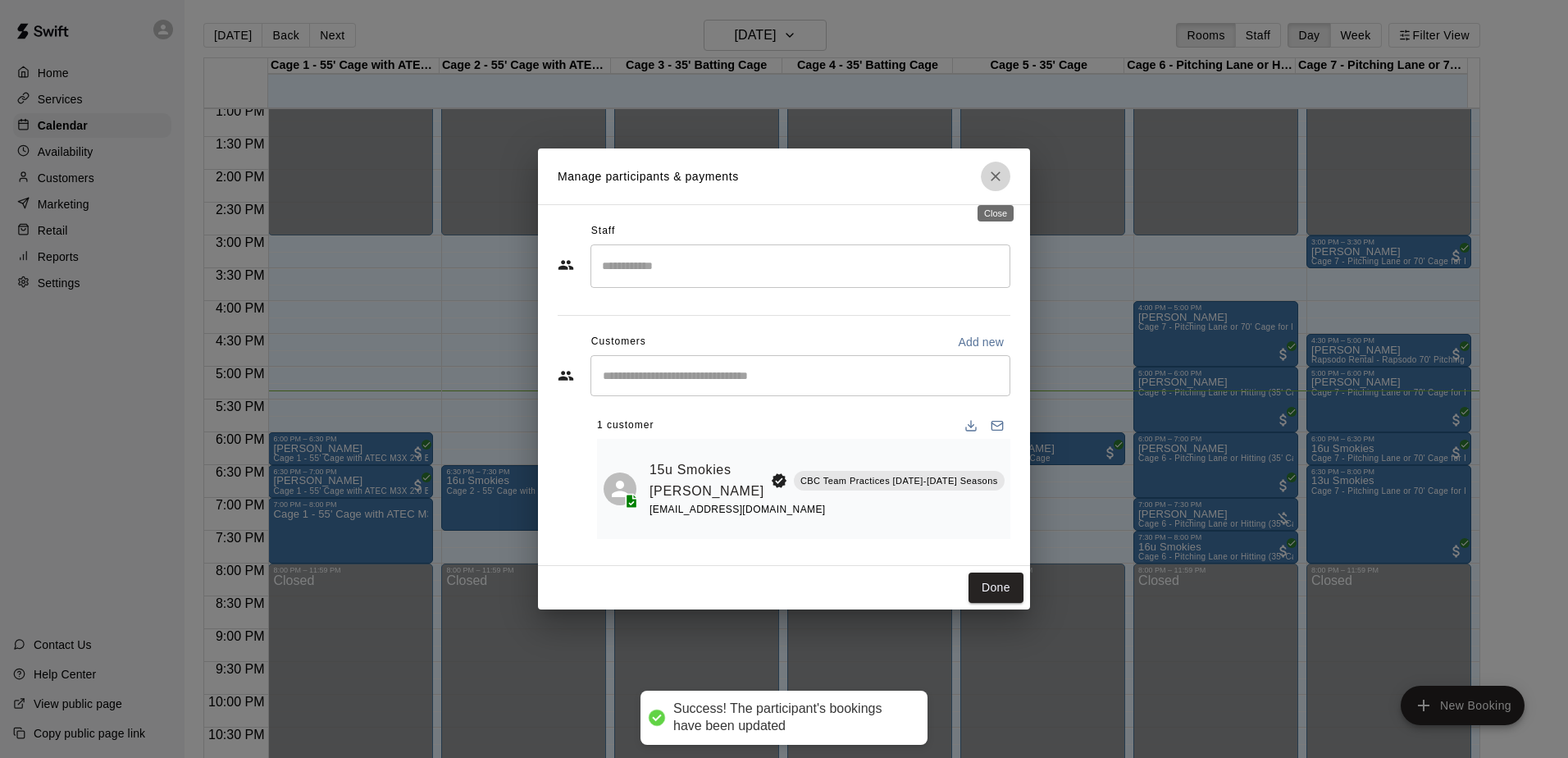
drag, startPoint x: 989, startPoint y: 177, endPoint x: 951, endPoint y: 215, distance: 53.7
click at [989, 178] on icon "Close" at bounding box center [995, 177] width 17 height 17
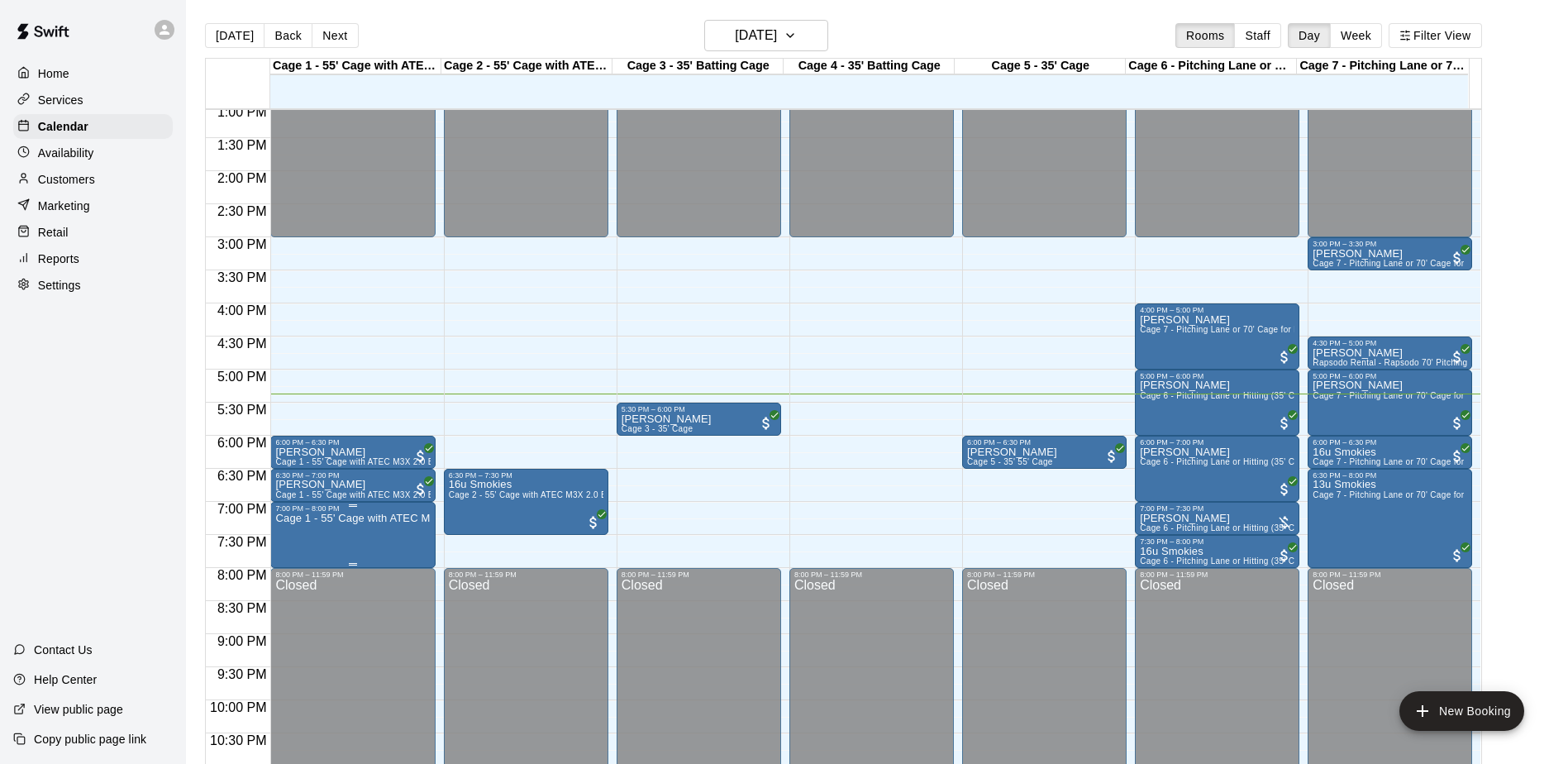
click at [351, 518] on p "Cage 1 - 55' Cage with ATEC M3X 2.0 Baseball Pitching Machine with Auto Feeder" at bounding box center [352, 518] width 155 height 0
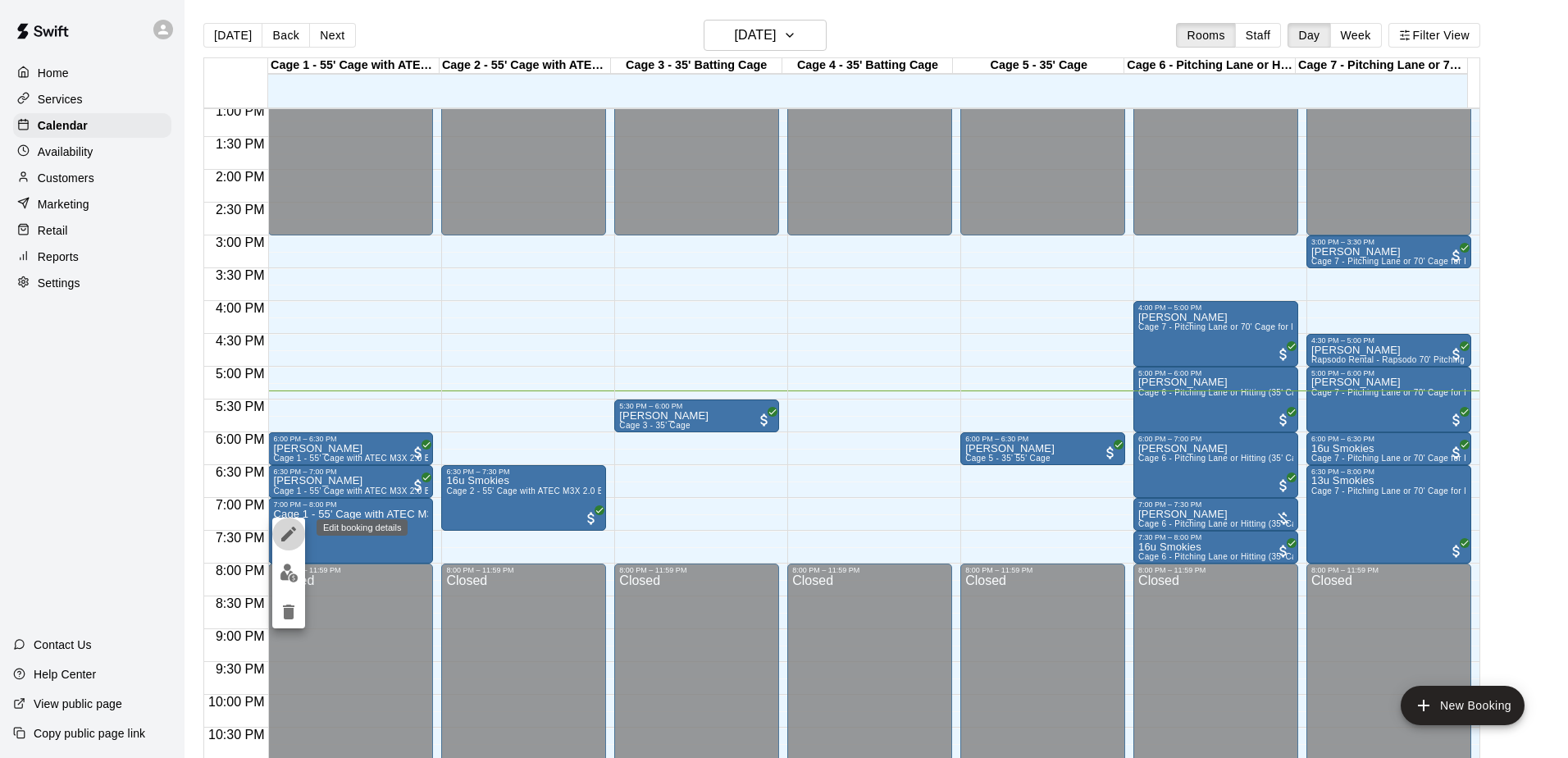
click at [292, 534] on icon "edit" at bounding box center [288, 534] width 19 height 19
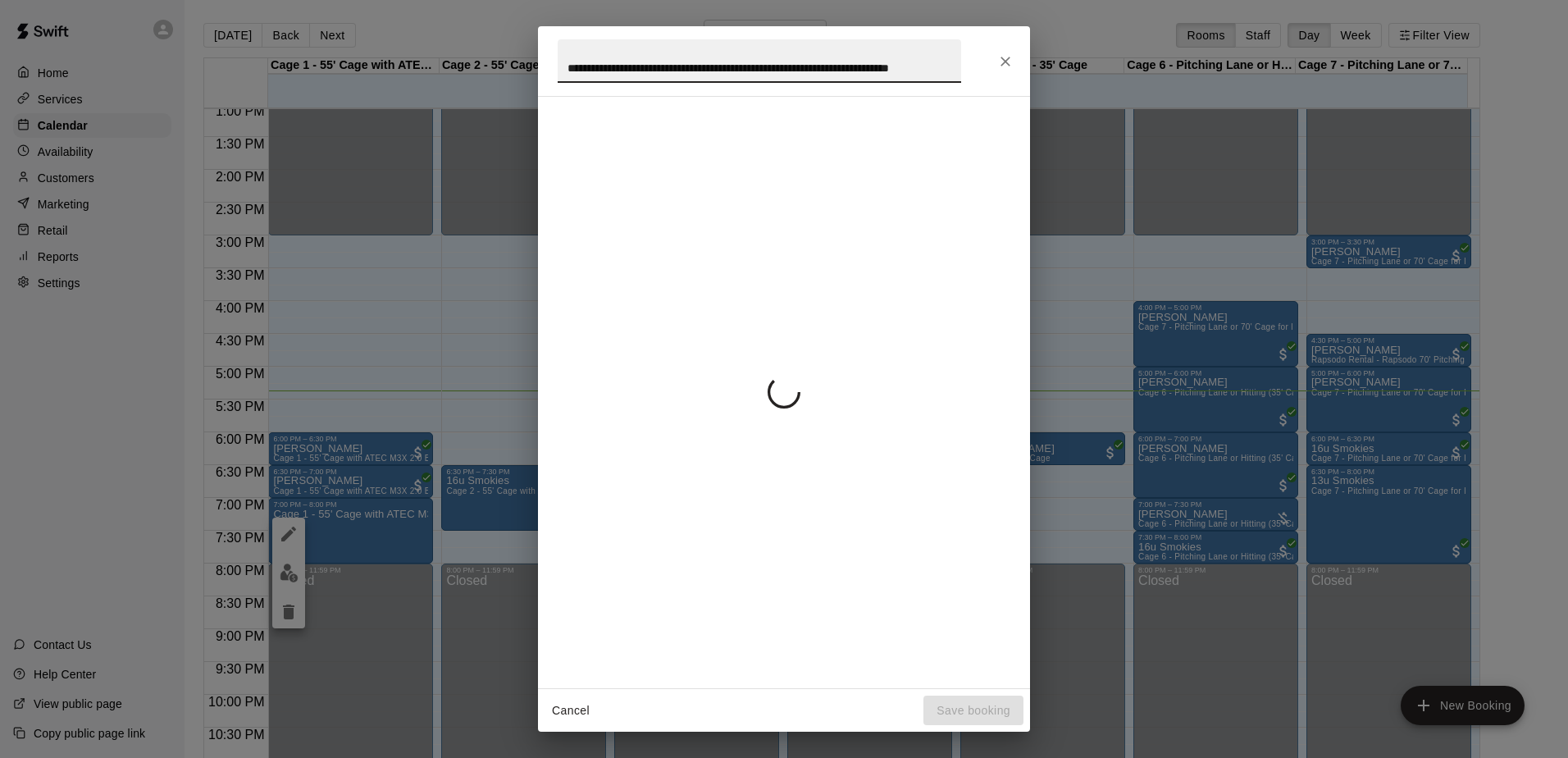
scroll to position [0, 67]
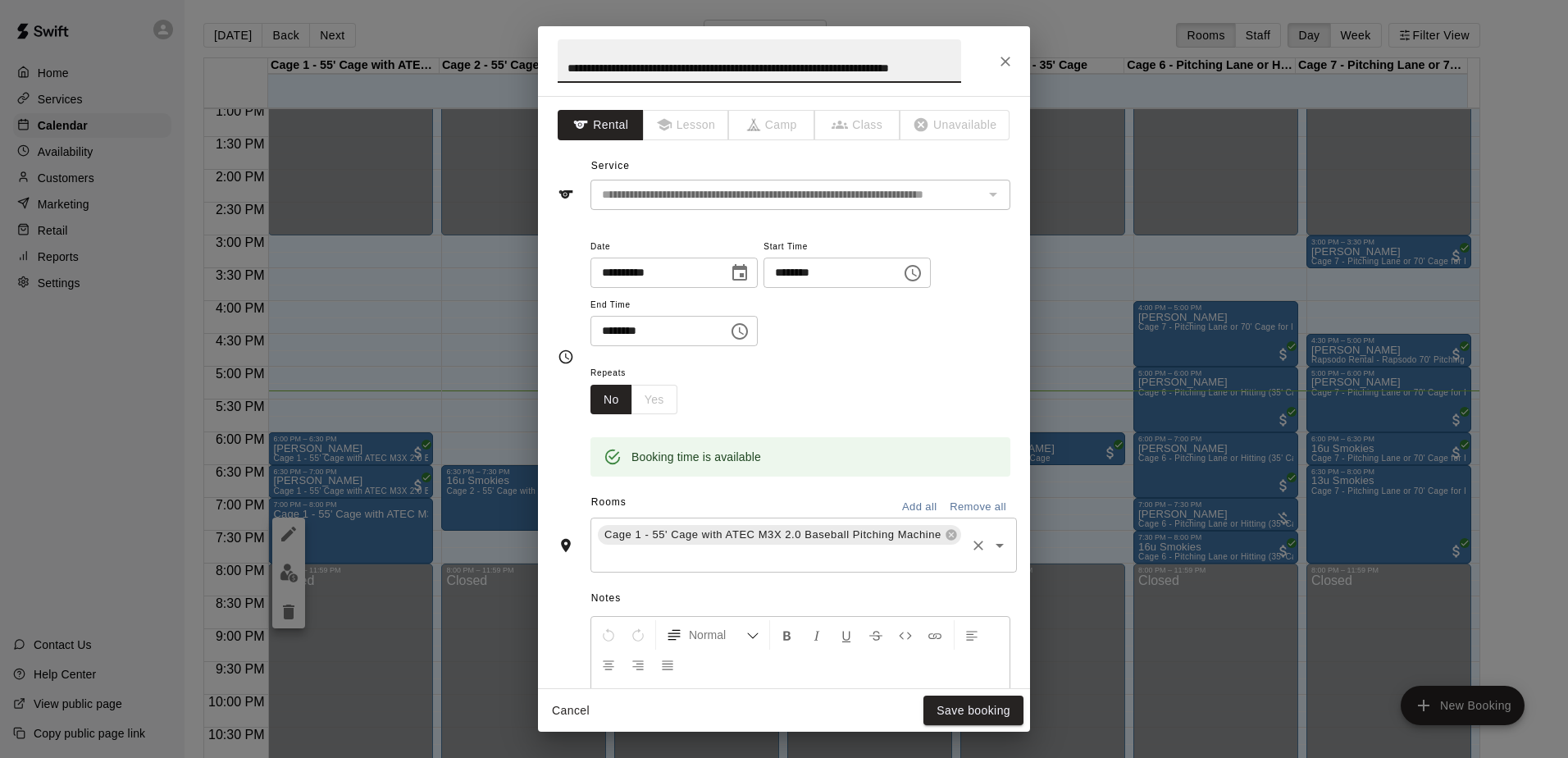
click at [995, 546] on icon "Open" at bounding box center [999, 546] width 8 height 4
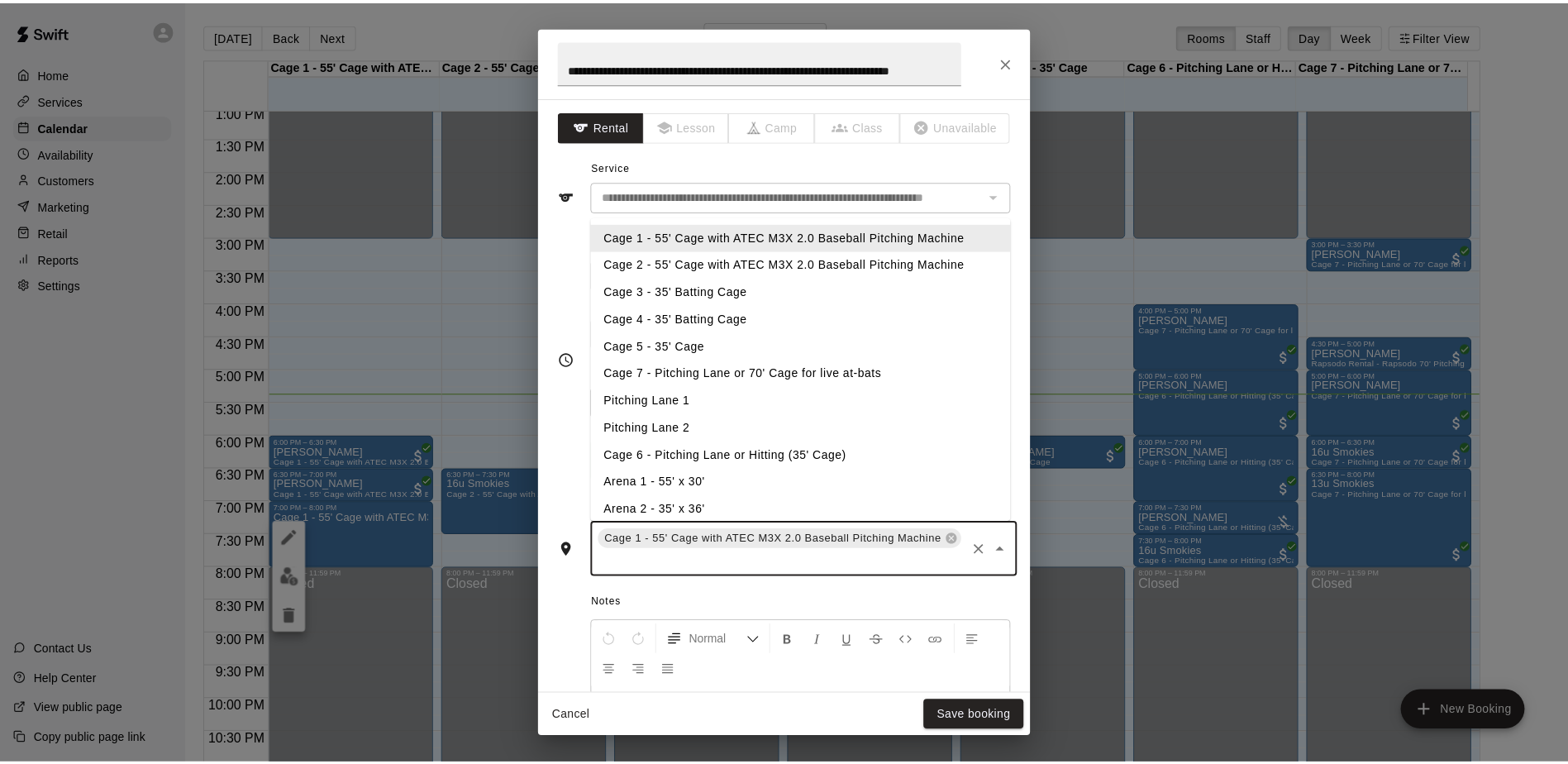
scroll to position [0, 0]
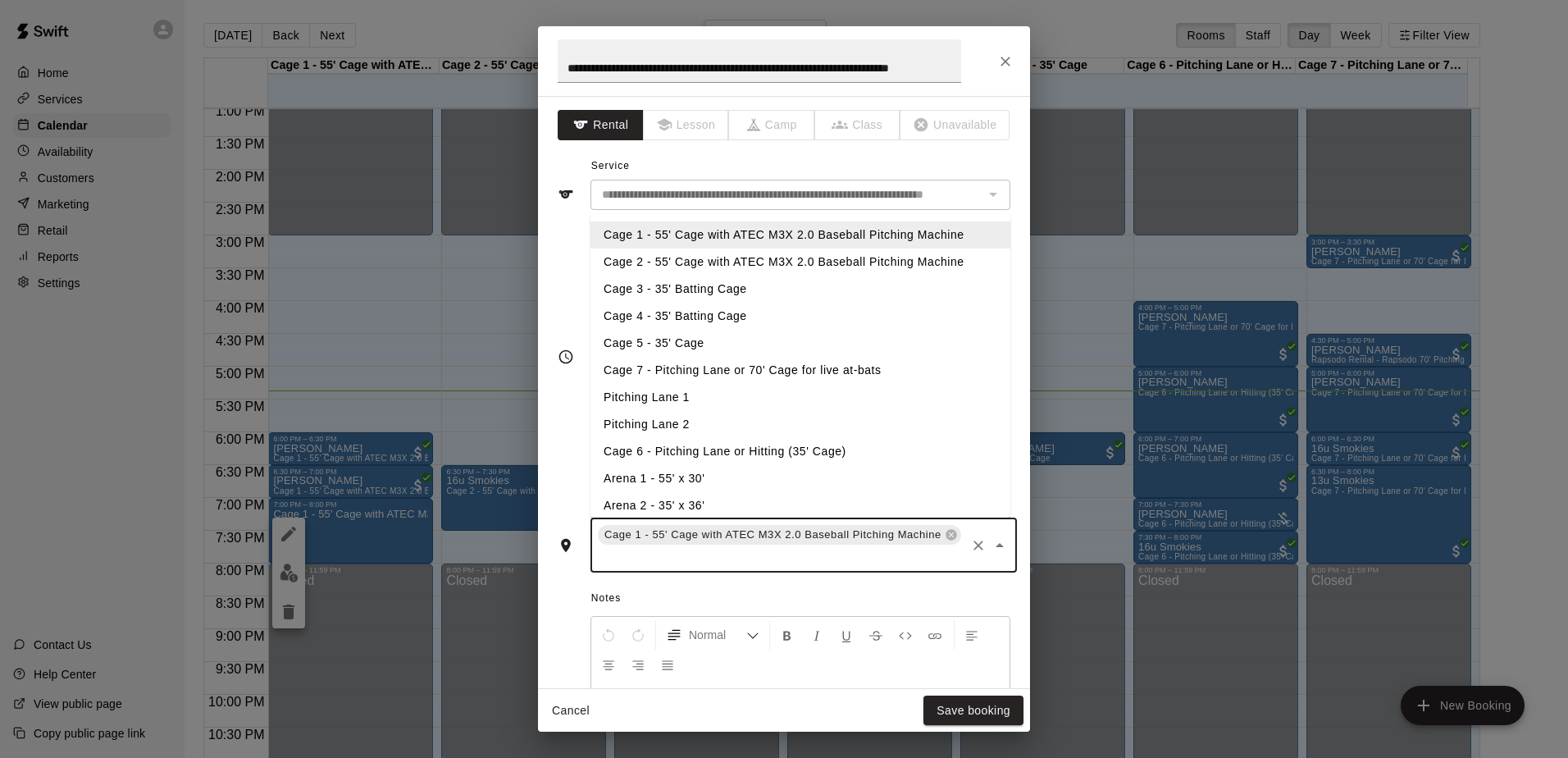
click at [727, 286] on li "Cage 3 - 35' Batting Cage" at bounding box center [800, 289] width 420 height 27
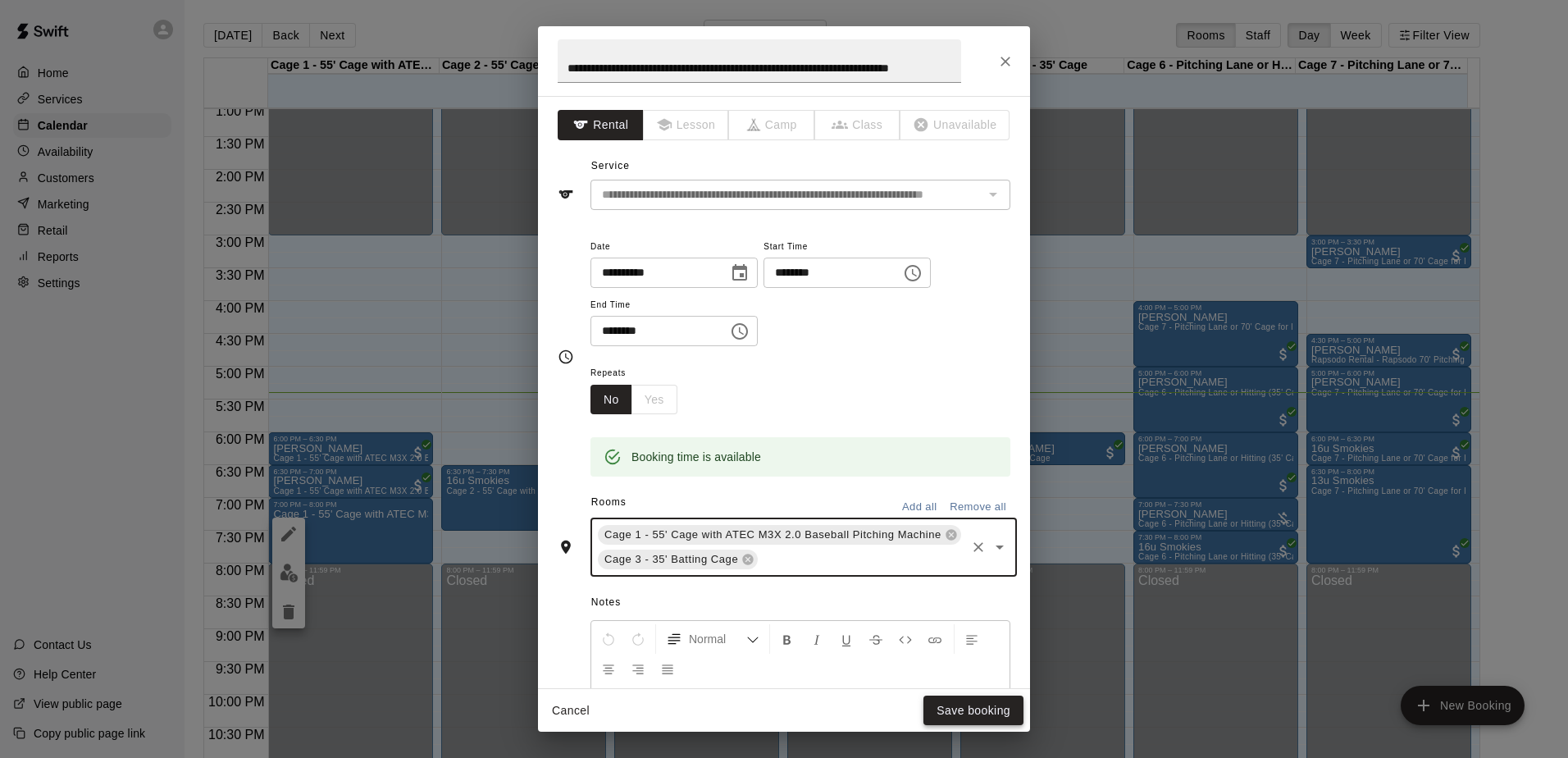
click at [967, 703] on button "Save booking" at bounding box center [973, 710] width 100 height 30
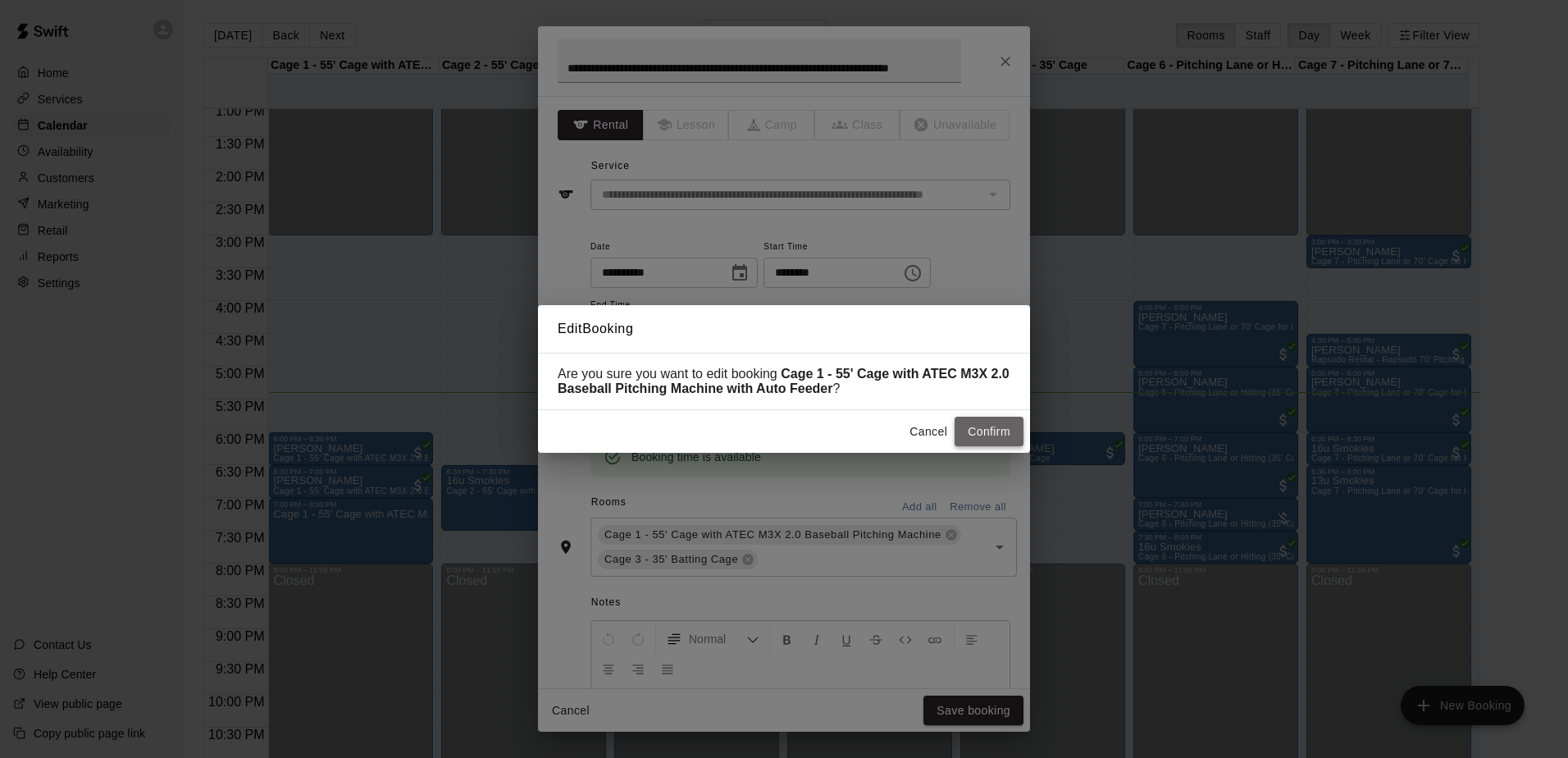
click at [990, 419] on button "Confirm" at bounding box center [989, 431] width 69 height 30
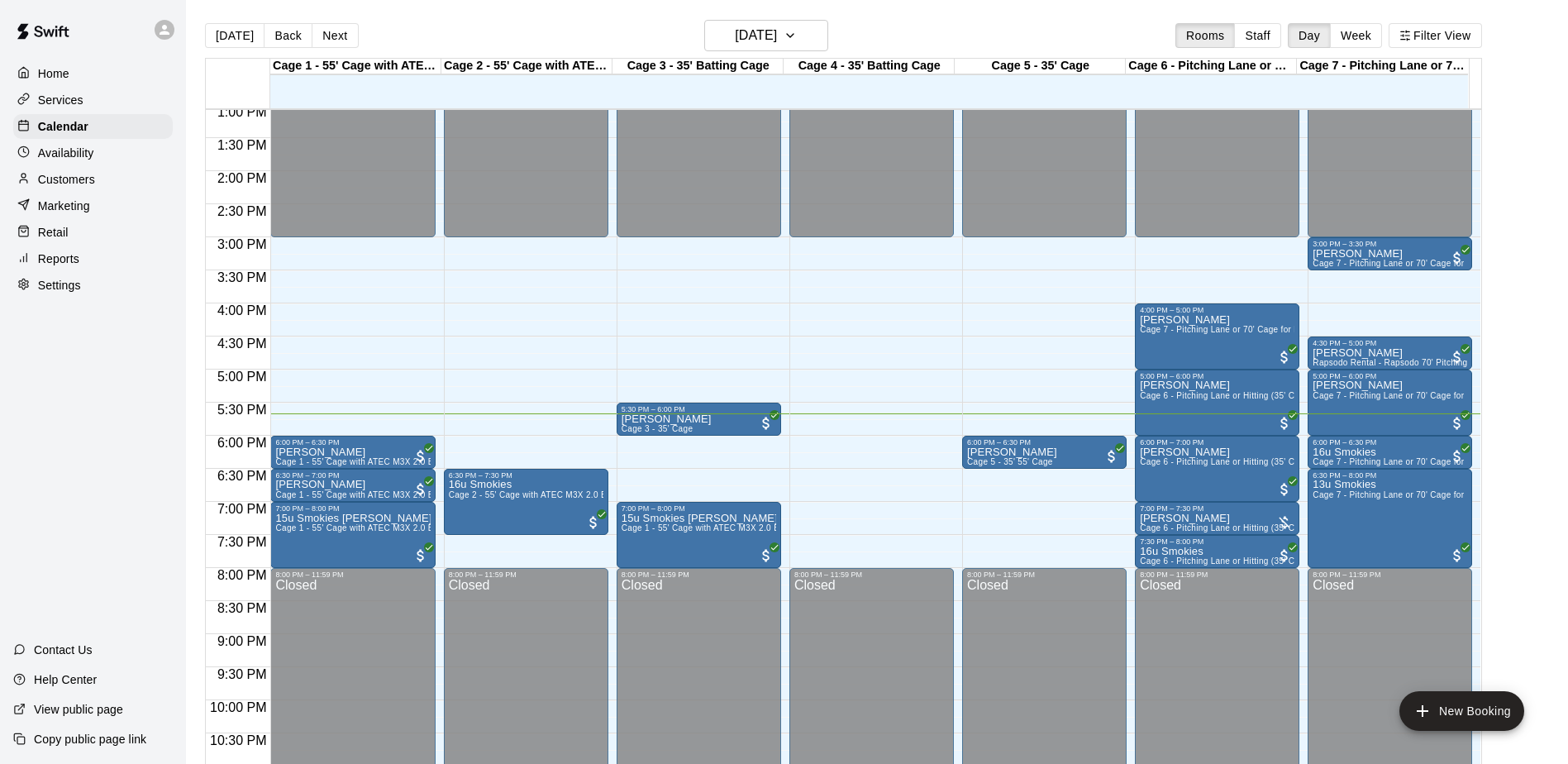
click at [89, 389] on div "Home Services Calendar Availability Customers Marketing Retail Reports Settings…" at bounding box center [93, 382] width 186 height 764
click at [88, 389] on div "Home Services Calendar Availability Customers Marketing Retail Reports Settings…" at bounding box center [93, 382] width 186 height 764
drag, startPoint x: 88, startPoint y: 389, endPoint x: 71, endPoint y: 377, distance: 20.8
click at [71, 377] on div "Home Services Calendar Availability Customers Marketing Retail Reports Settings…" at bounding box center [93, 382] width 186 height 764
click at [72, 370] on div "Home Services Calendar Availability Customers Marketing Retail Reports Settings…" at bounding box center [93, 382] width 186 height 764
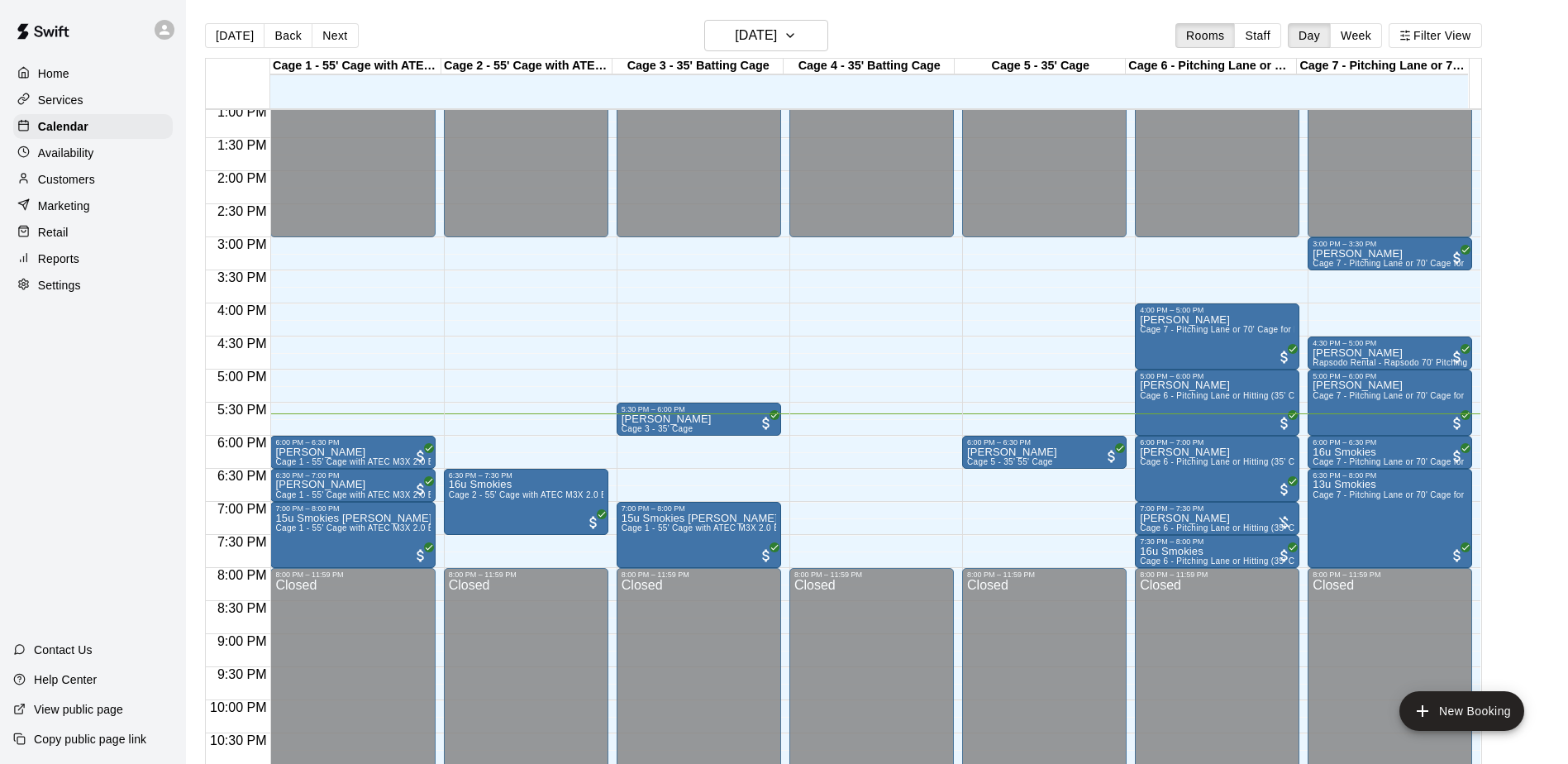
click at [75, 365] on div "Home Services Calendar Availability Customers Marketing Retail Reports Settings…" at bounding box center [93, 382] width 186 height 764
click at [81, 363] on div "Home Services Calendar Availability Customers Marketing Retail Reports Settings…" at bounding box center [93, 382] width 186 height 764
drag, startPoint x: 77, startPoint y: 354, endPoint x: 70, endPoint y: 350, distance: 8.1
click at [74, 354] on div "Home Services Calendar Availability Customers Marketing Retail Reports Settings…" at bounding box center [93, 382] width 186 height 764
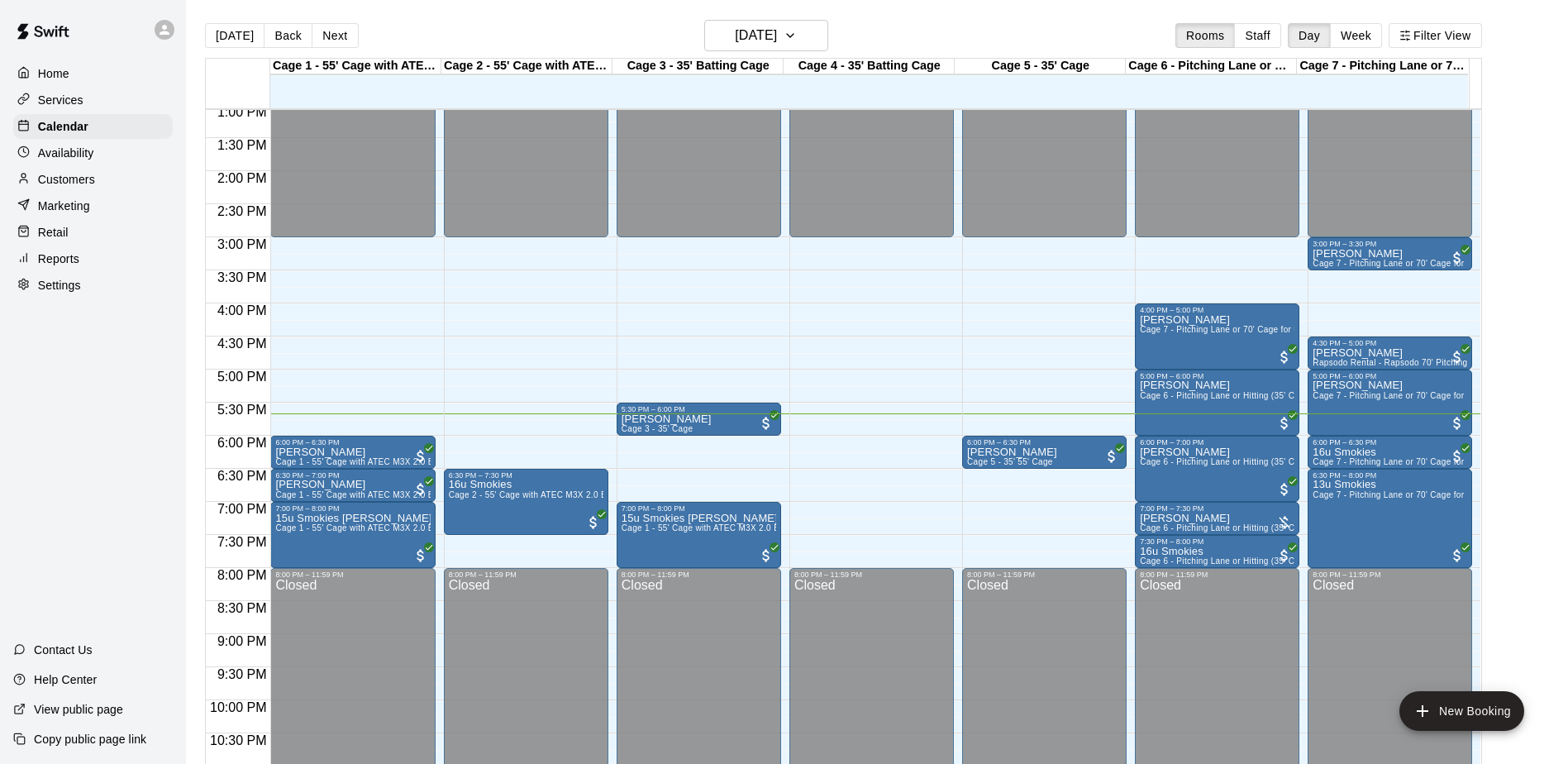
click at [70, 350] on div "Home Services Calendar Availability Customers Marketing Retail Reports Settings…" at bounding box center [93, 382] width 186 height 764
click at [70, 354] on div "Home Services Calendar Availability Customers Marketing Retail Reports Settings…" at bounding box center [93, 382] width 186 height 764
drag, startPoint x: 89, startPoint y: 355, endPoint x: 61, endPoint y: 357, distance: 28.1
click at [61, 357] on div "Home Services Calendar Availability Customers Marketing Retail Reports Settings…" at bounding box center [93, 382] width 186 height 764
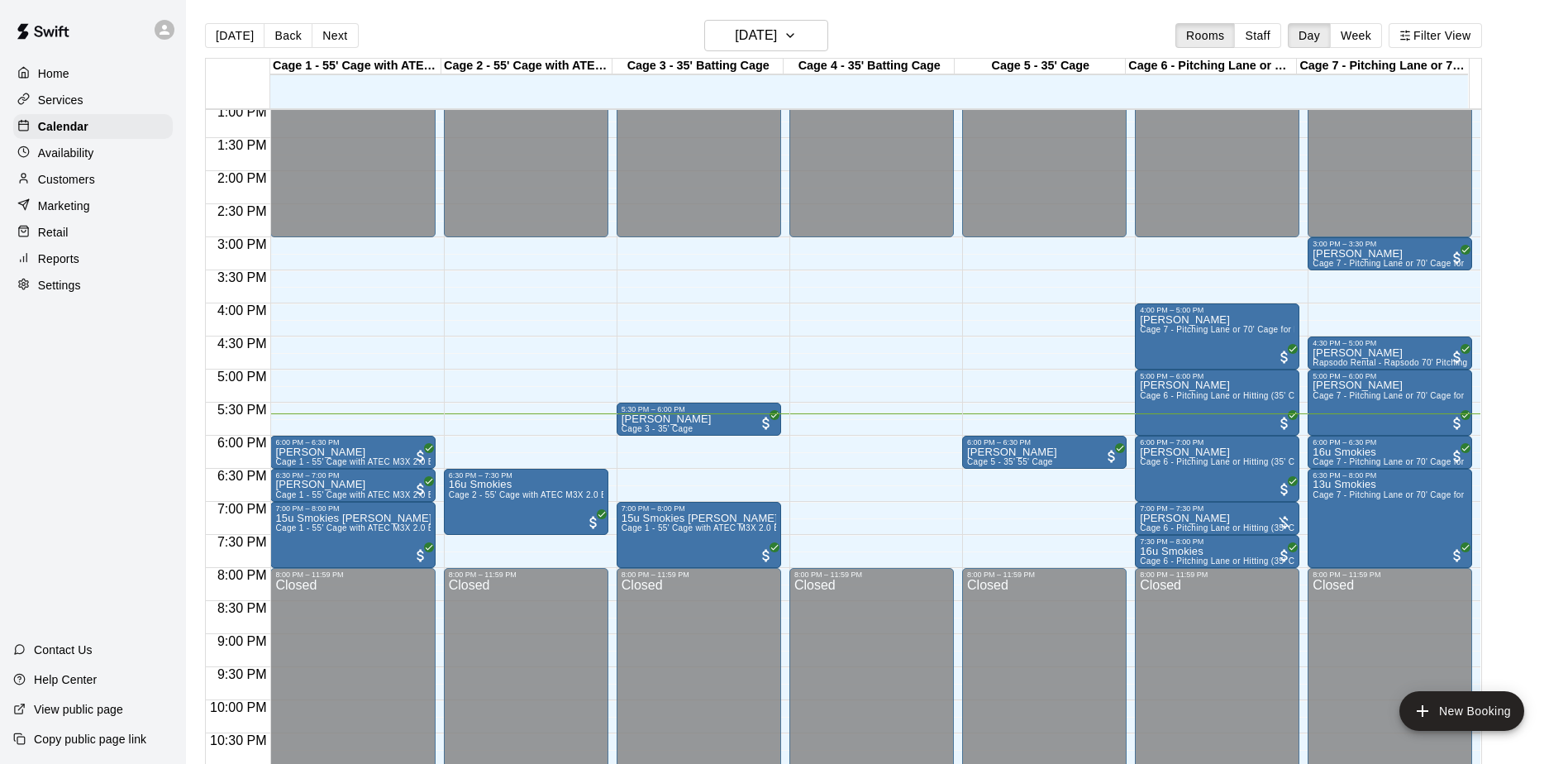
click at [109, 332] on div "Home Services Calendar Availability Customers Marketing Retail Reports Settings…" at bounding box center [93, 382] width 186 height 764
click at [109, 331] on div "Home Services Calendar Availability Customers Marketing Retail Reports Settings…" at bounding box center [93, 382] width 186 height 764
click at [317, 41] on button "Next" at bounding box center [335, 35] width 46 height 25
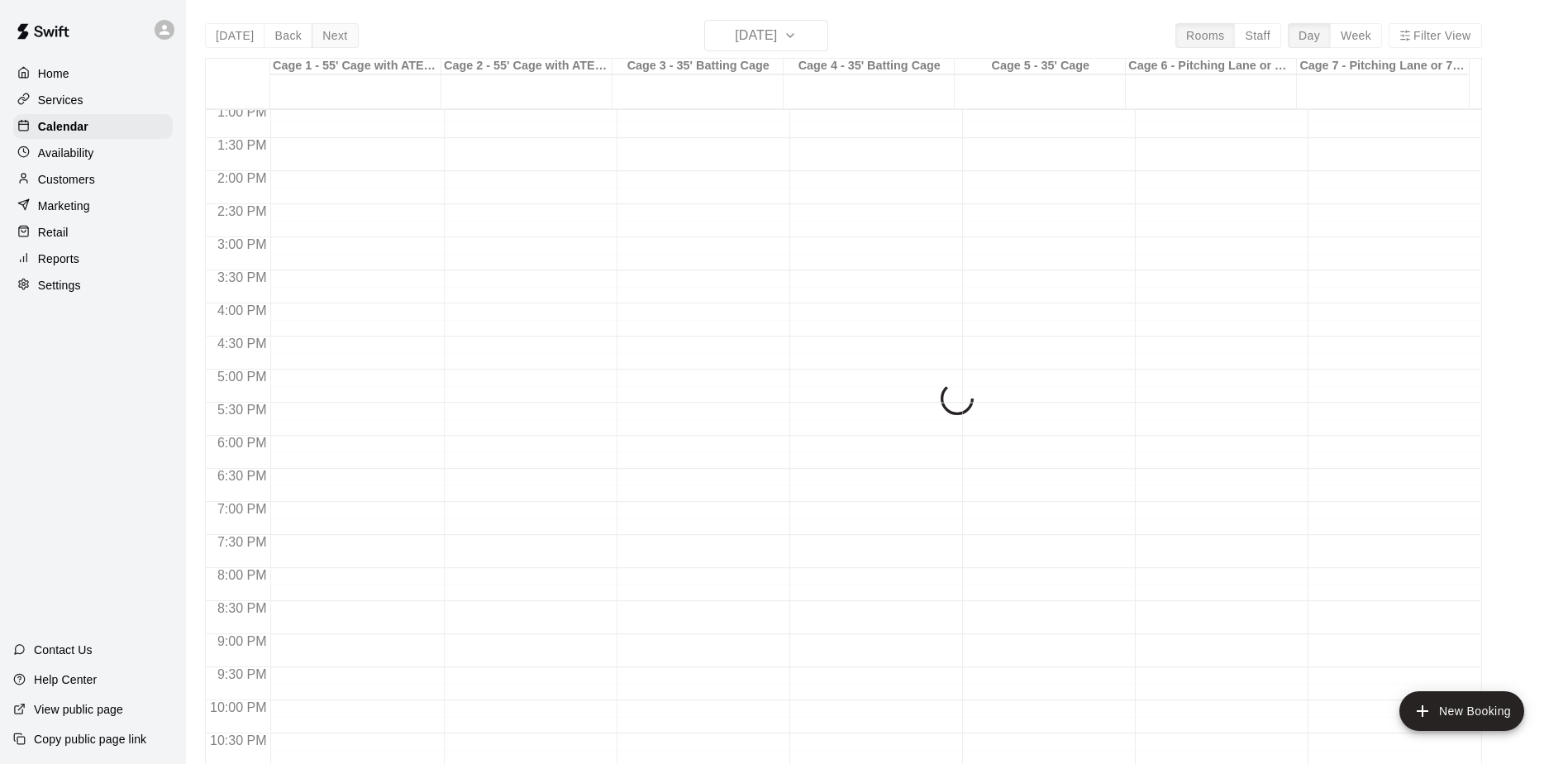
click at [317, 41] on div "[DATE] Back [DATE][DATE] Rooms Staff Day Week Filter View Cage 1 - 55' Cage wit…" at bounding box center [844, 401] width 1278 height 764
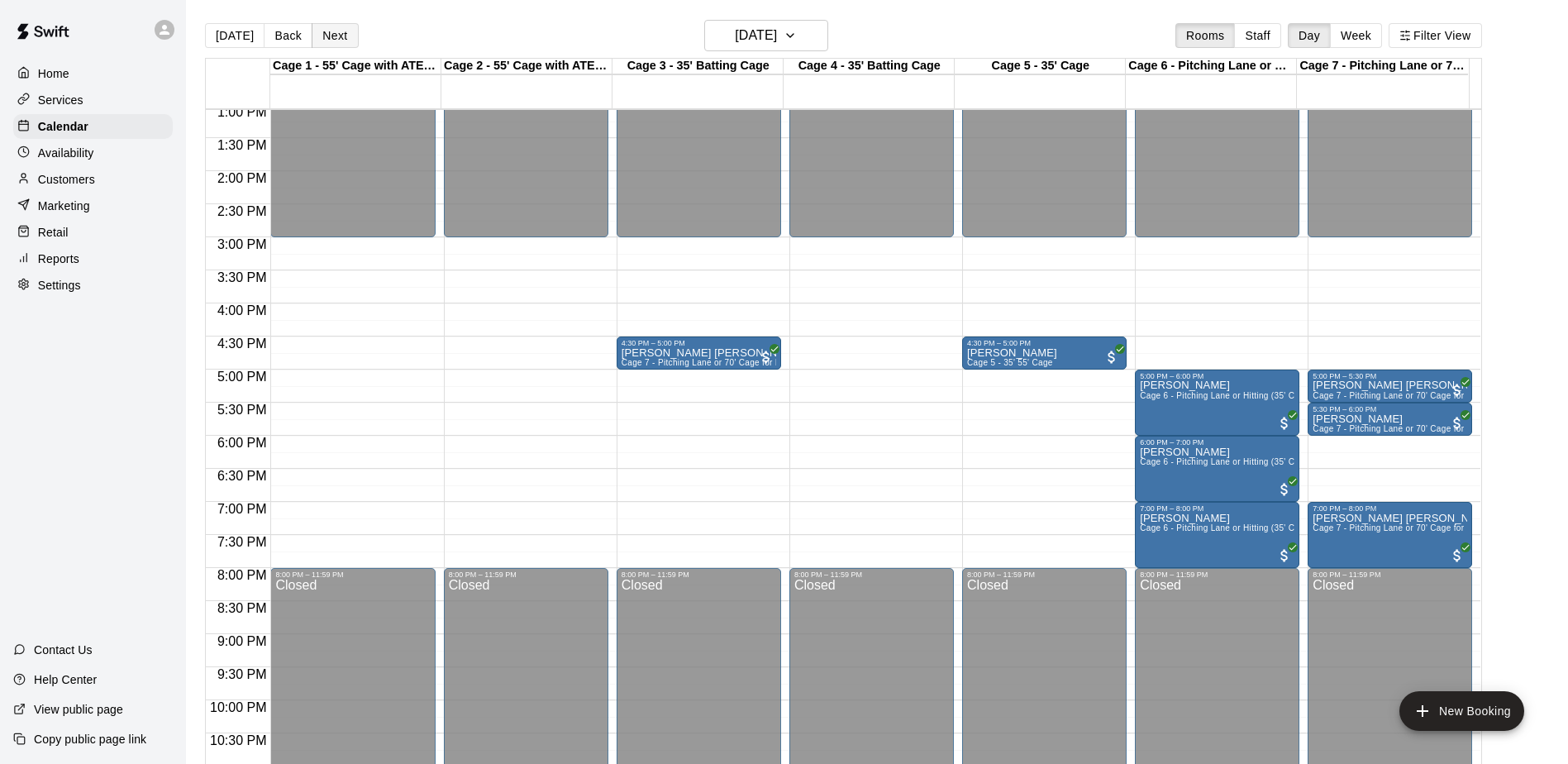
click at [317, 41] on button "Next" at bounding box center [335, 35] width 46 height 25
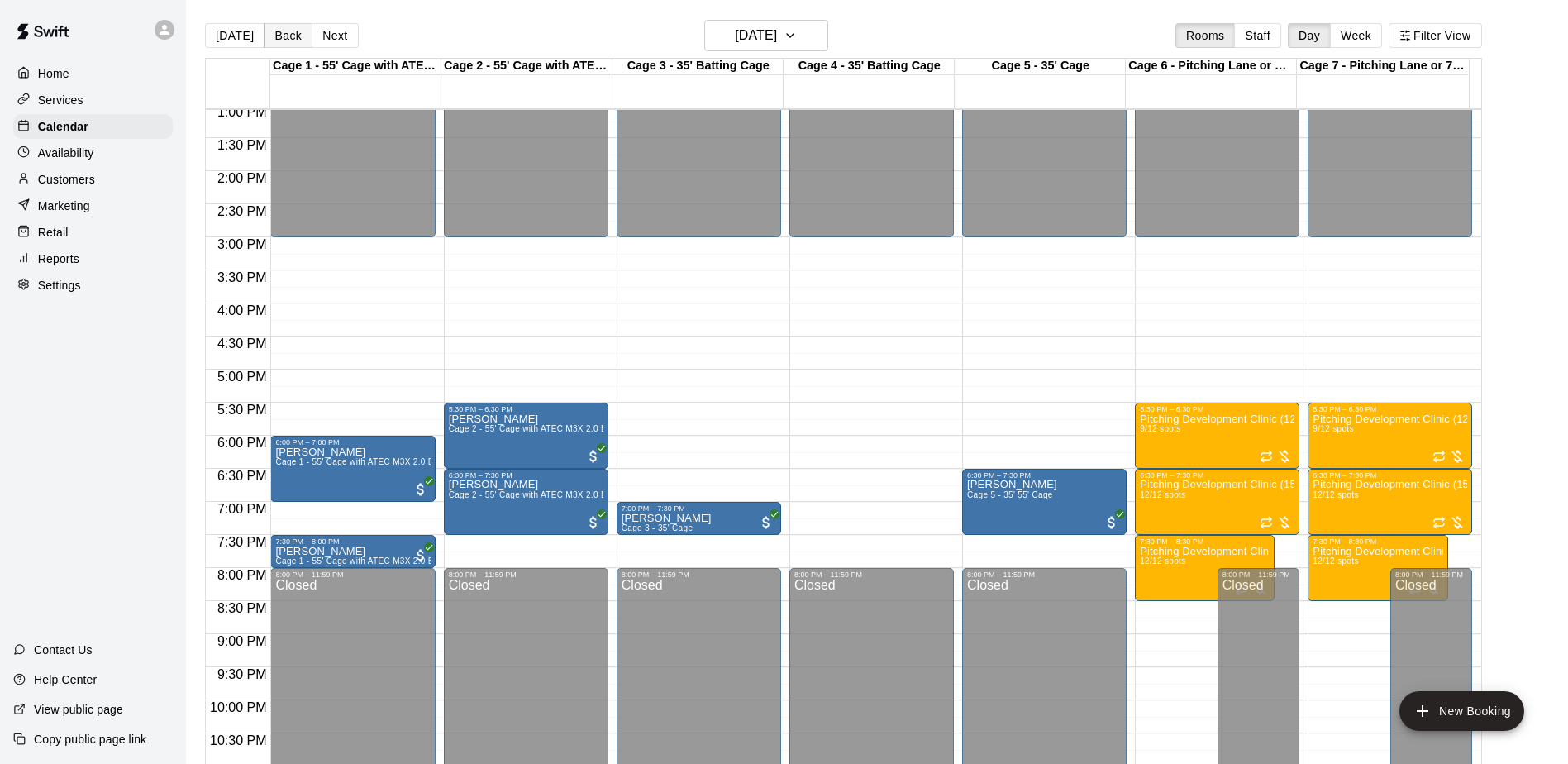
click at [281, 38] on button "Back" at bounding box center [287, 35] width 49 height 25
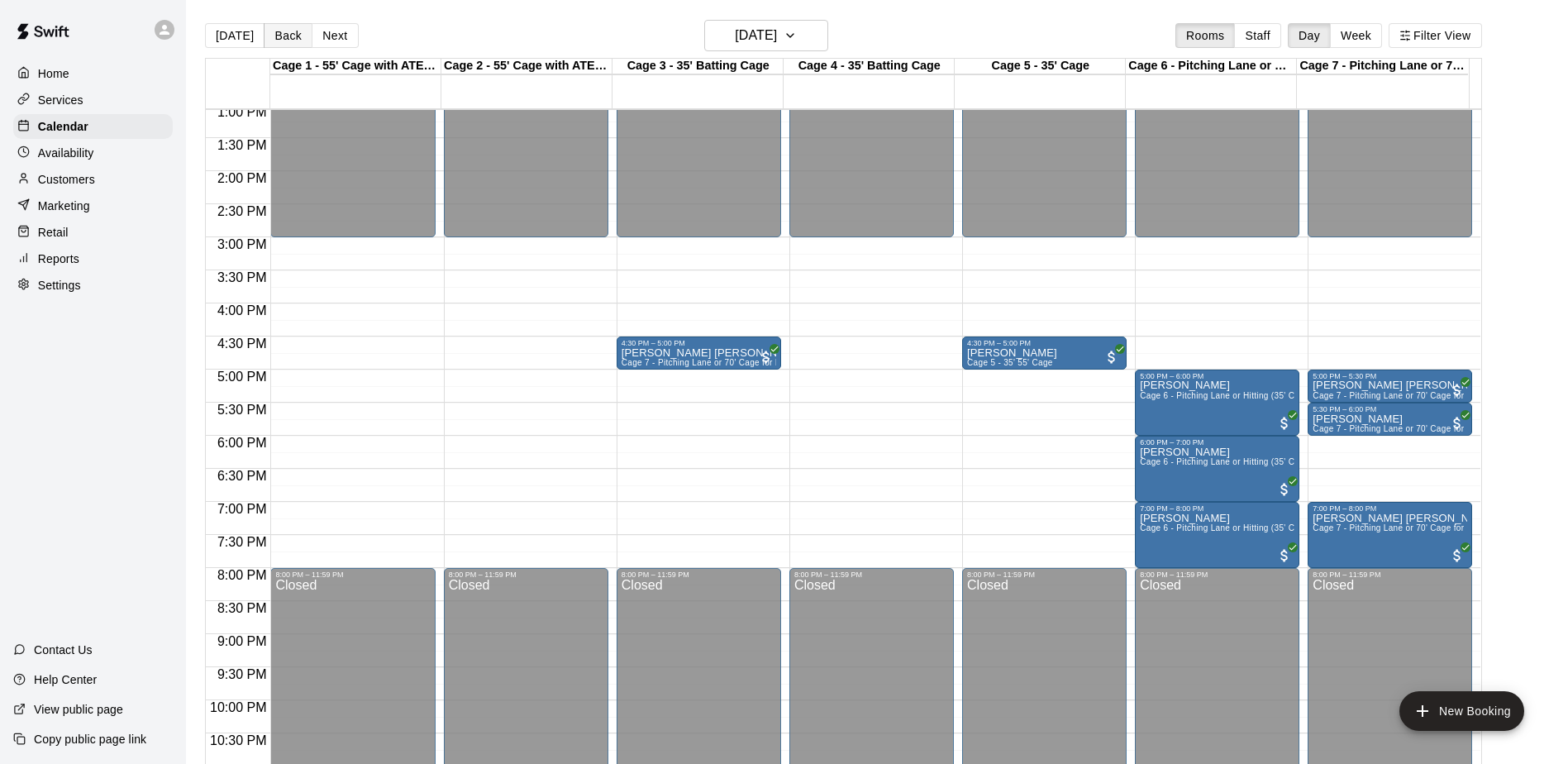
click at [281, 38] on button "Back" at bounding box center [287, 35] width 49 height 25
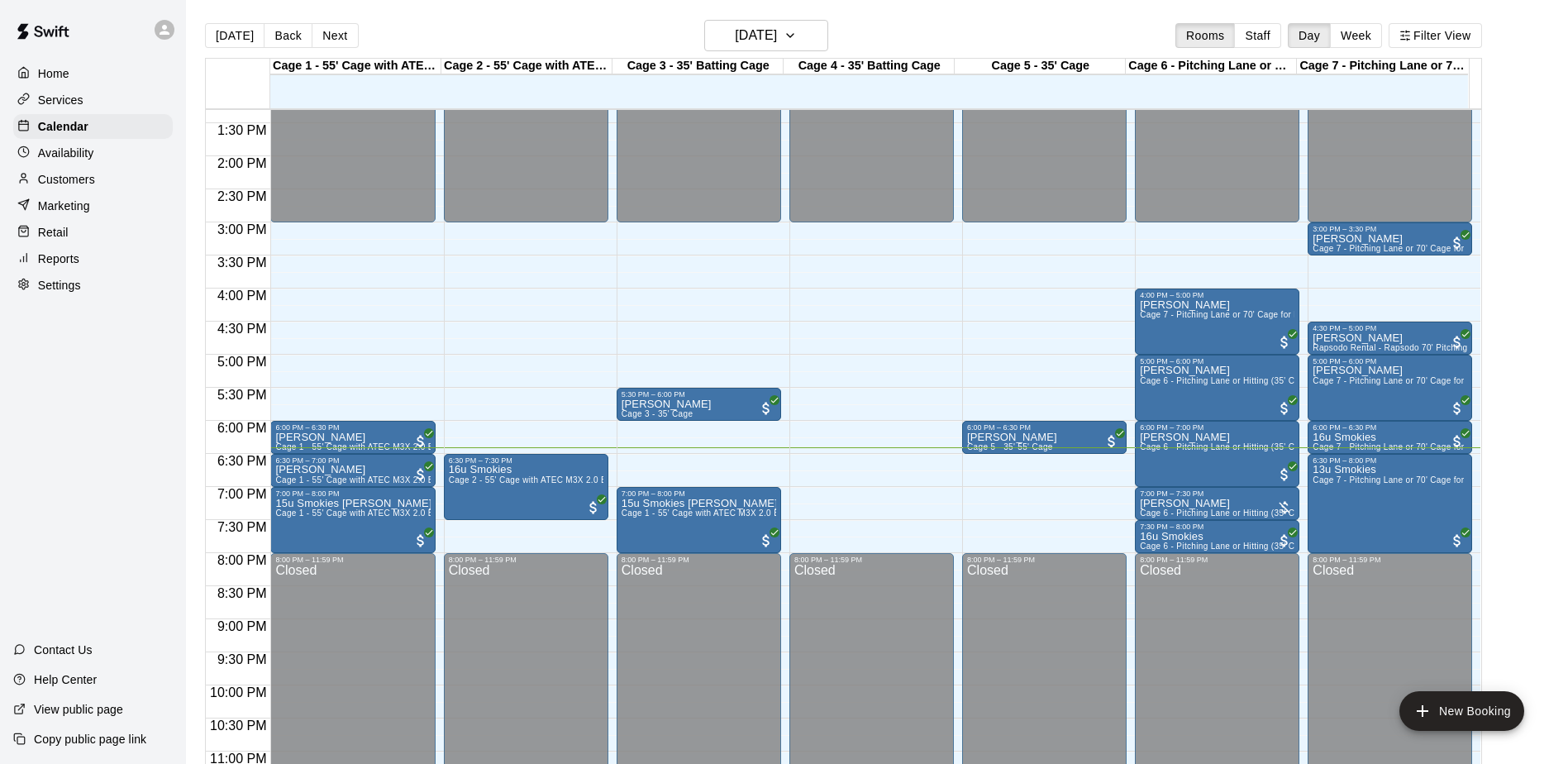
scroll to position [916, 0]
